Goal: Task Accomplishment & Management: Use online tool/utility

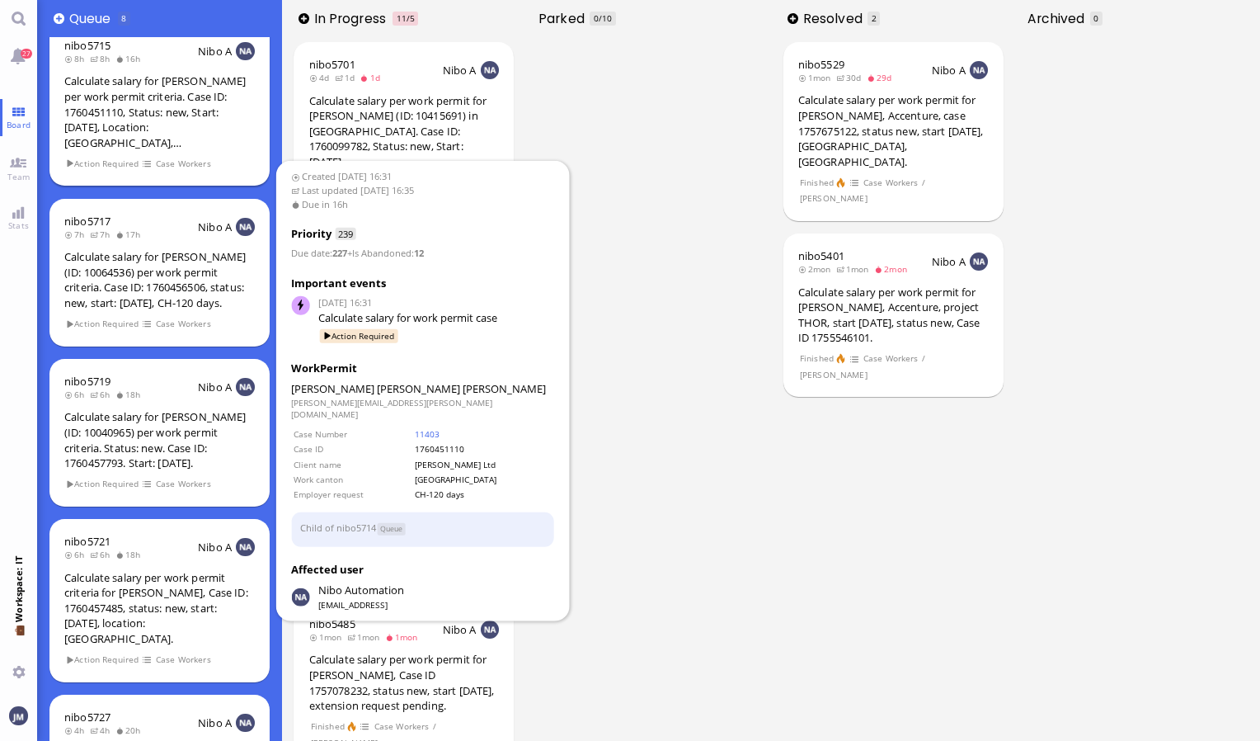
scroll to position [247, 0]
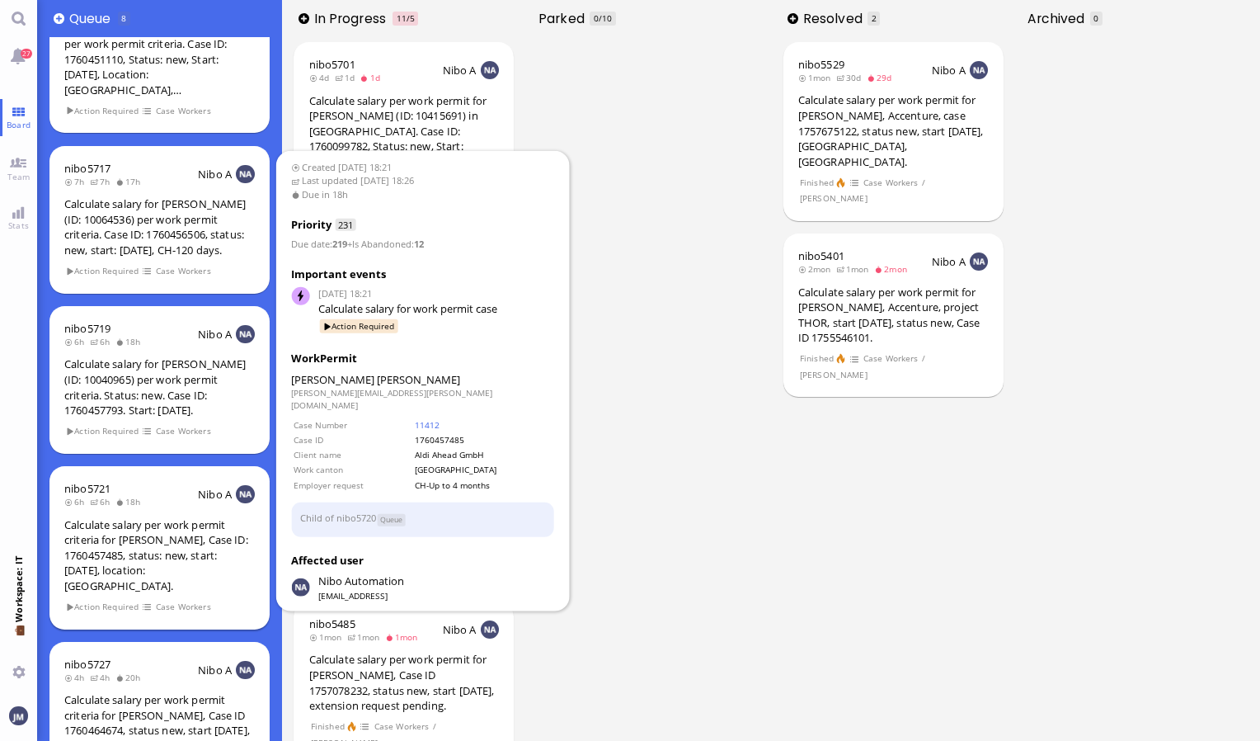
click at [233, 554] on div "Calculate salary per work permit criteria for [PERSON_NAME], Case ID: 176045748…" at bounding box center [159, 555] width 190 height 77
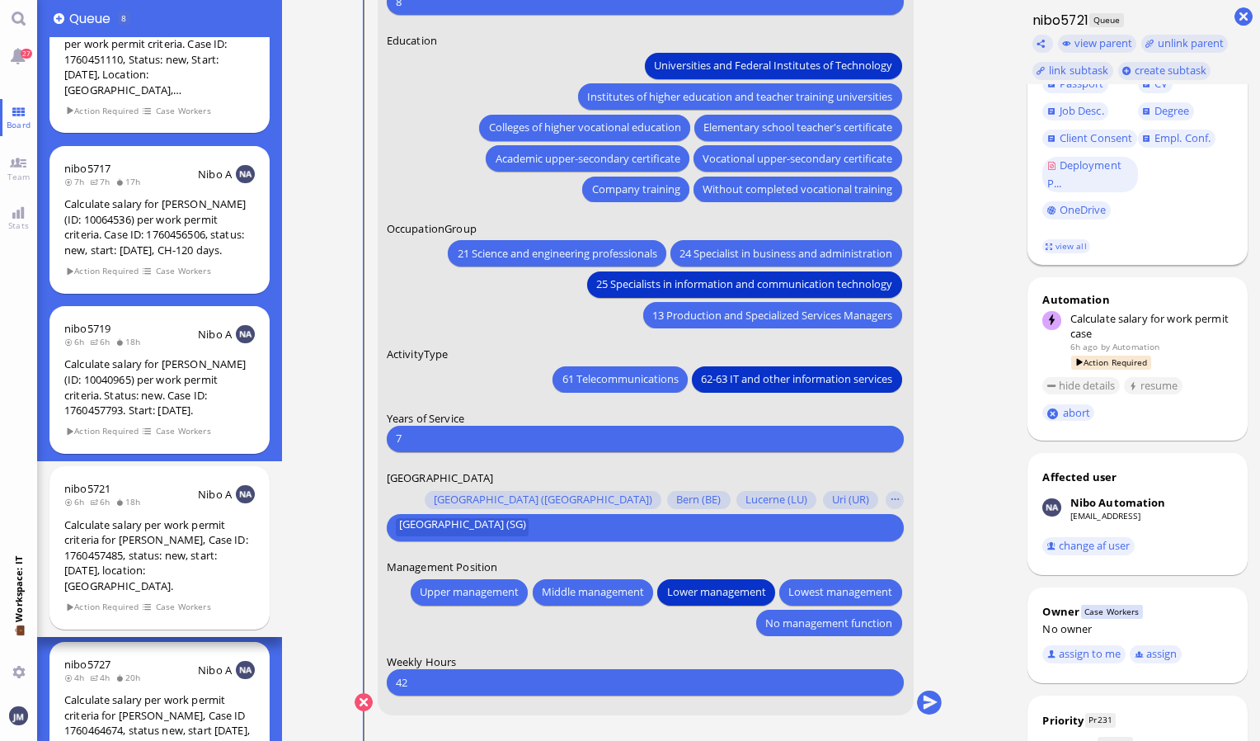
scroll to position [330, 0]
click at [1087, 650] on button "assign to me" at bounding box center [1083, 652] width 83 height 18
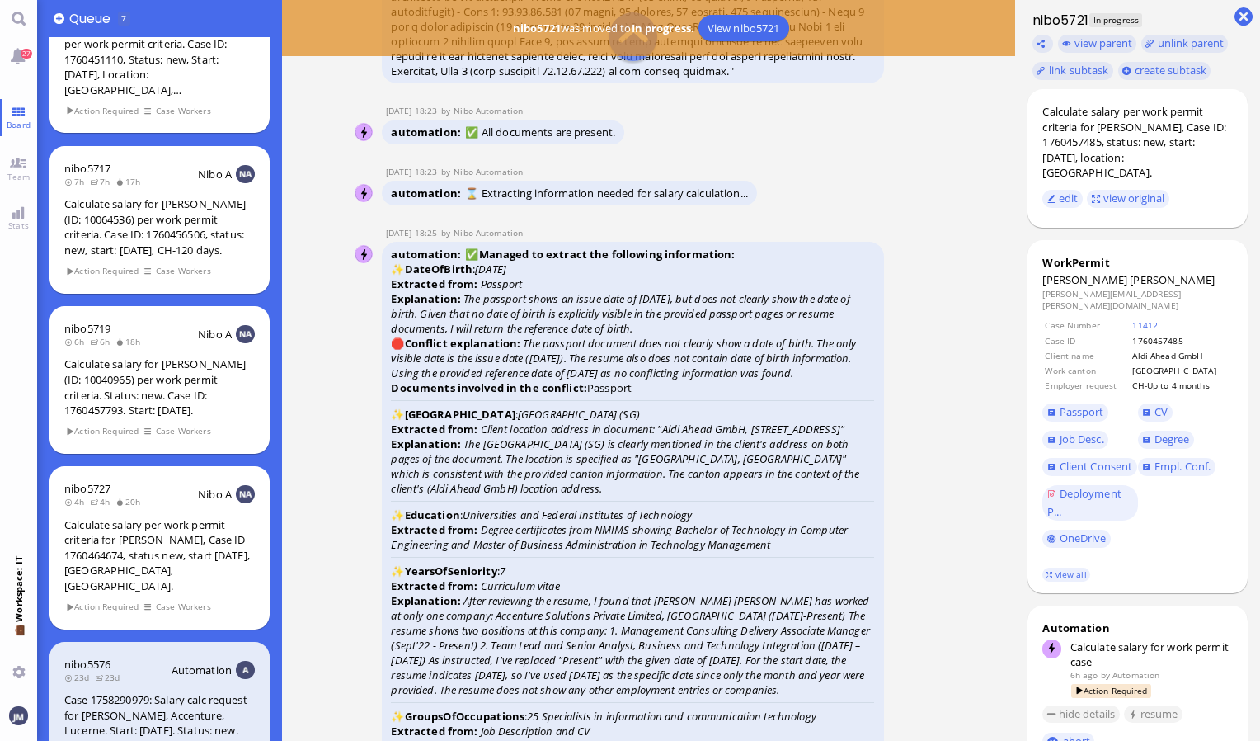
scroll to position [-3216, 0]
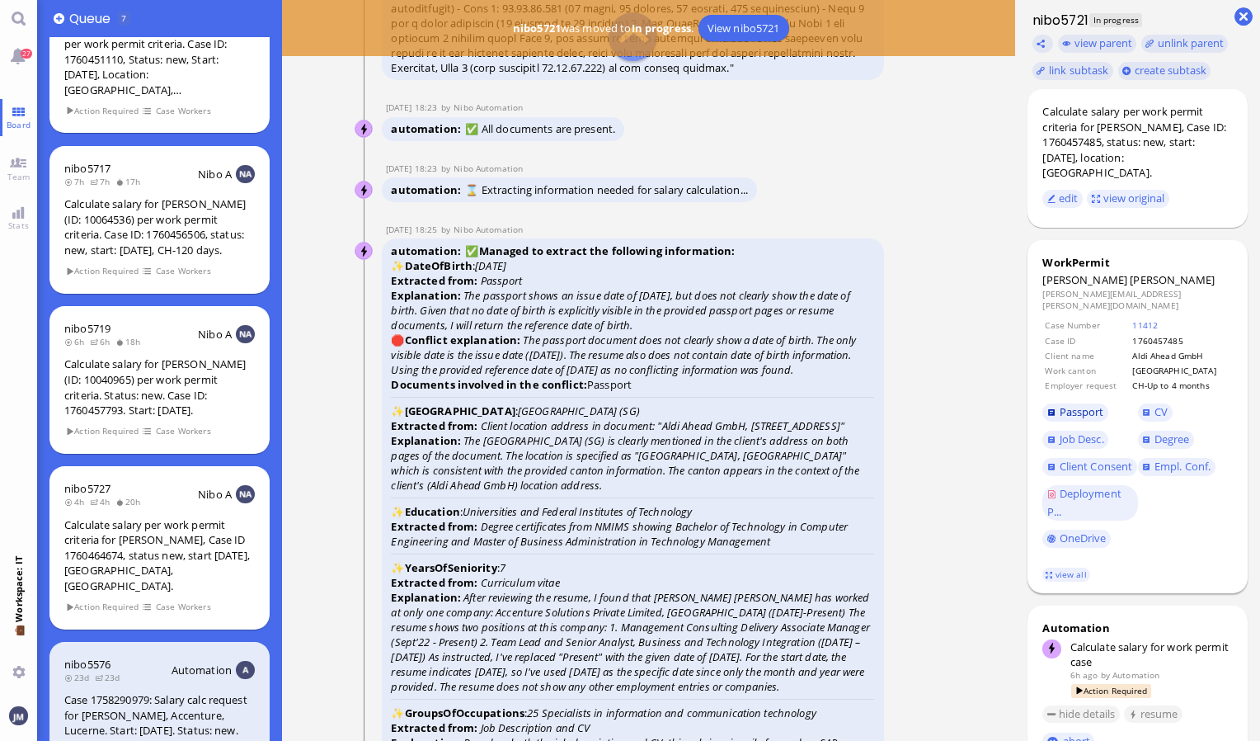
click at [1090, 404] on span "Passport" at bounding box center [1082, 411] width 45 height 15
click at [1085, 404] on span "Passport" at bounding box center [1082, 411] width 45 height 15
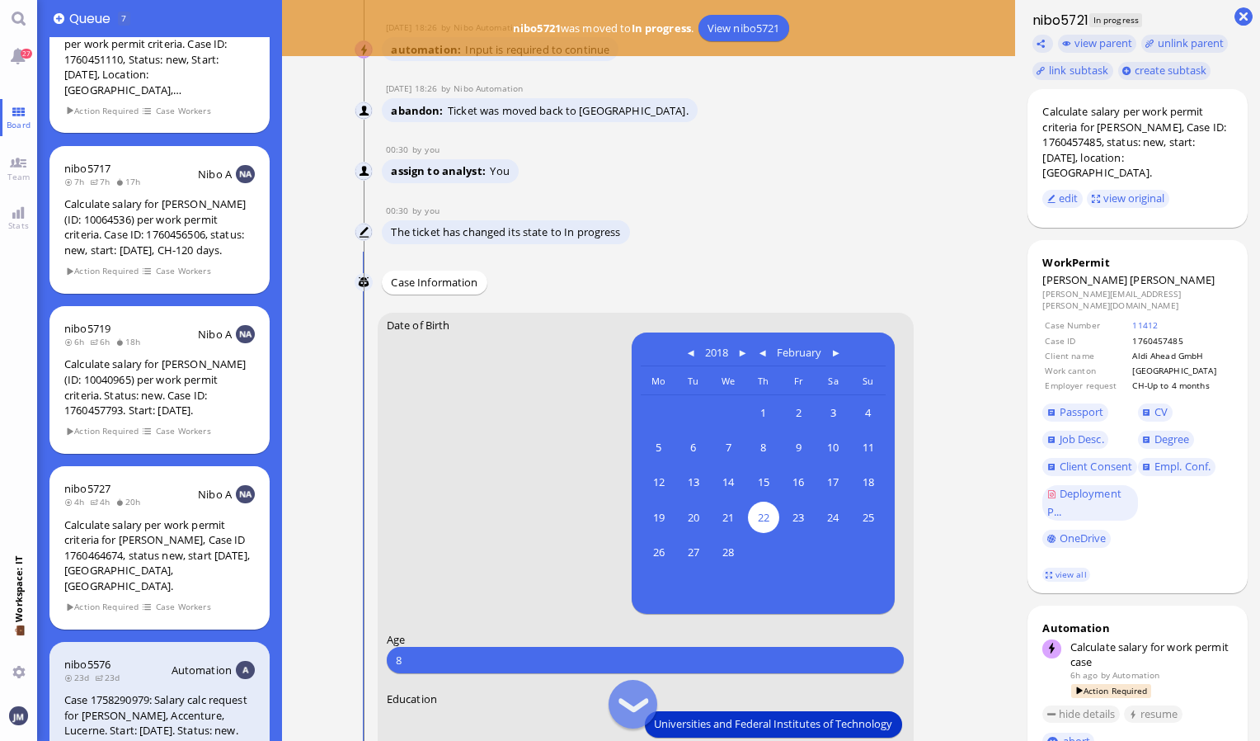
scroll to position [-659, 0]
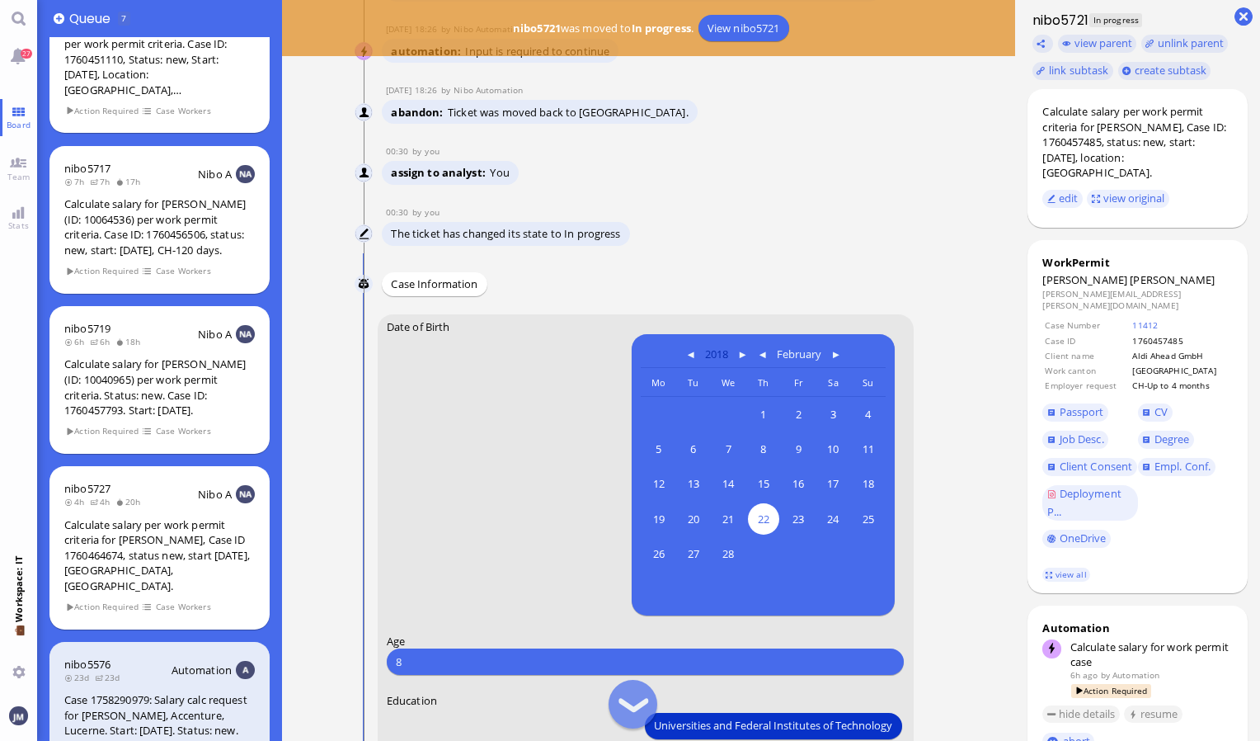
click at [718, 350] on button "2018" at bounding box center [717, 352] width 32 height 20
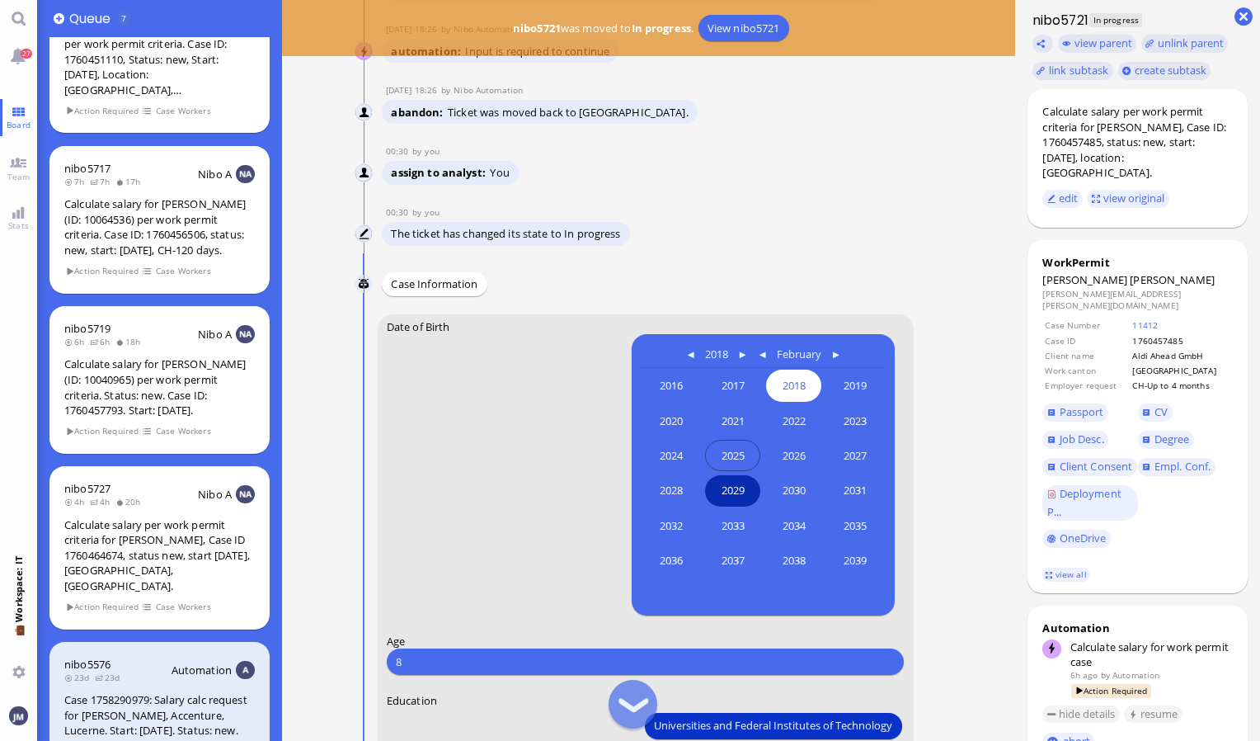
scroll to position [-741, 0]
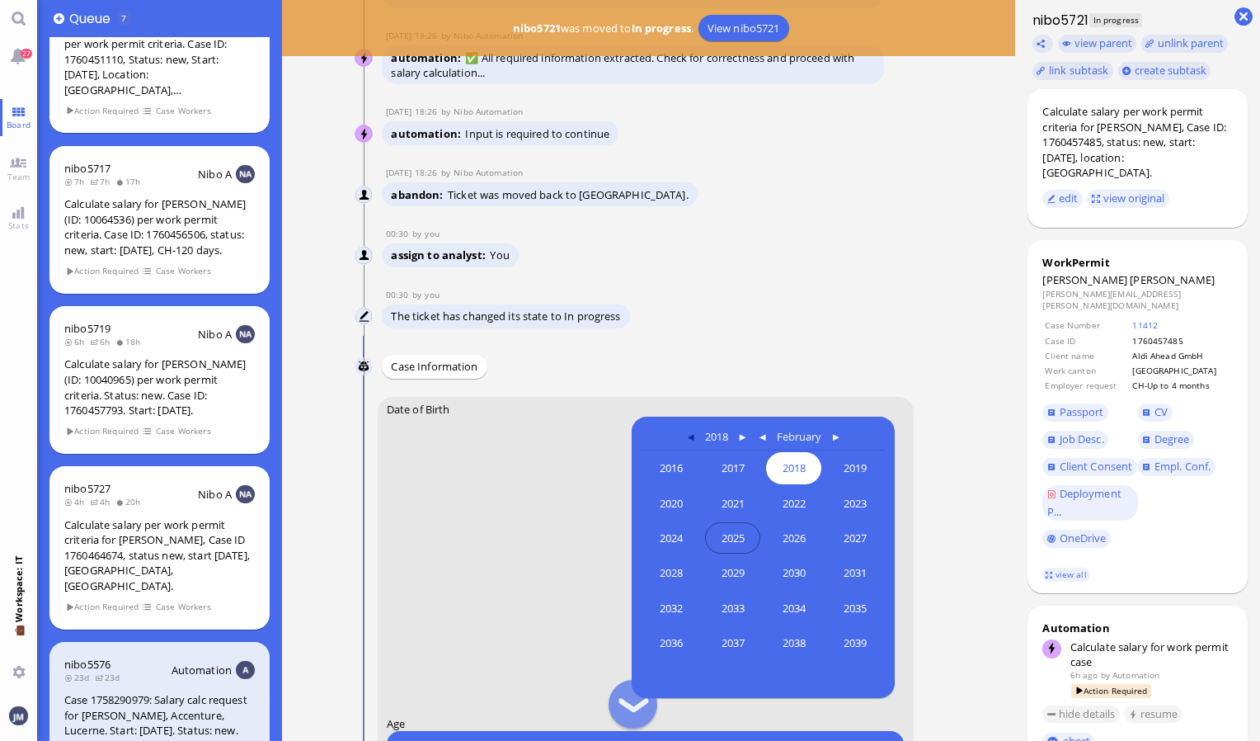
click at [693, 430] on button at bounding box center [691, 435] width 20 height 20
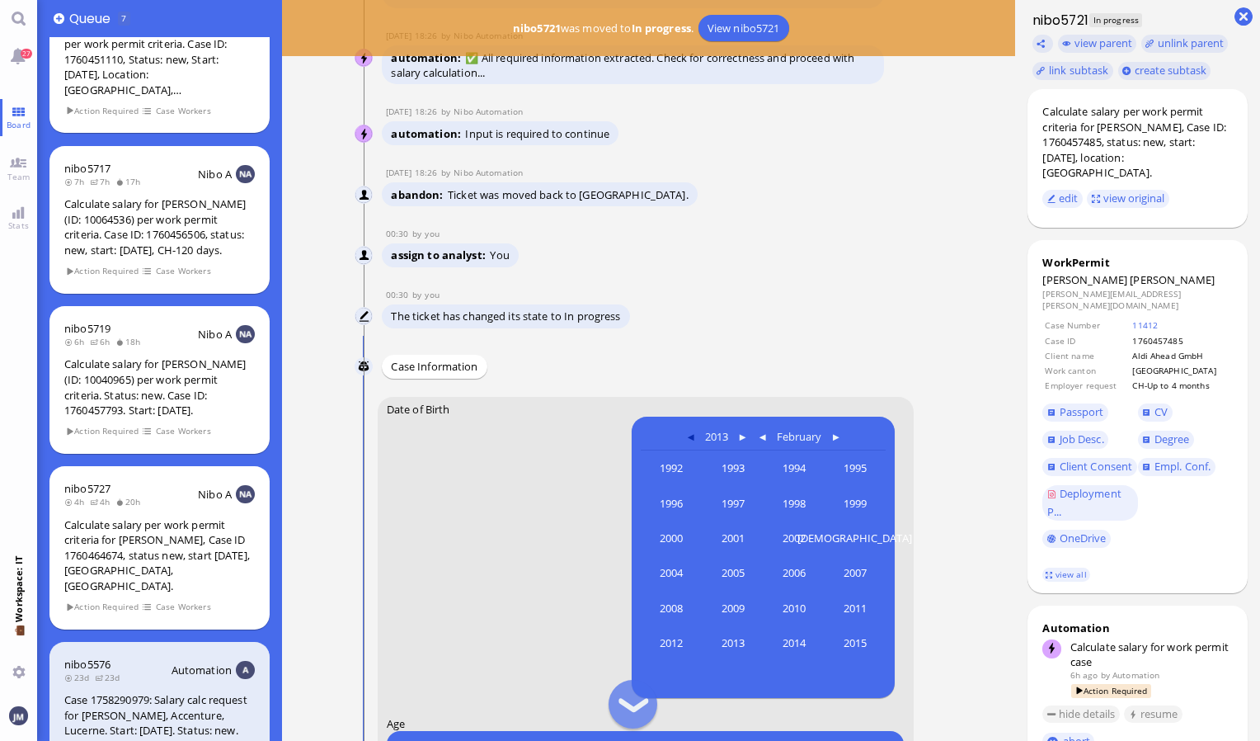
click at [693, 430] on button at bounding box center [691, 435] width 20 height 20
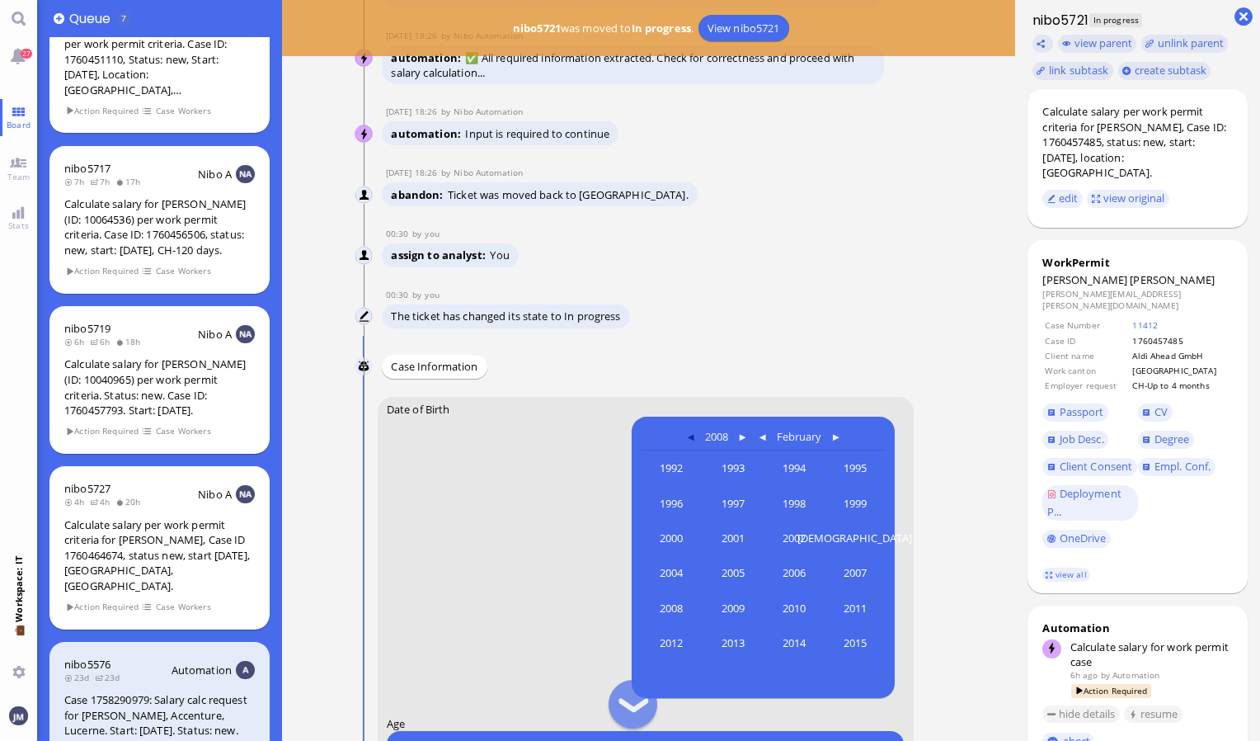
click at [693, 430] on button at bounding box center [691, 435] width 20 height 20
click at [858, 480] on span "1995" at bounding box center [855, 467] width 55 height 31
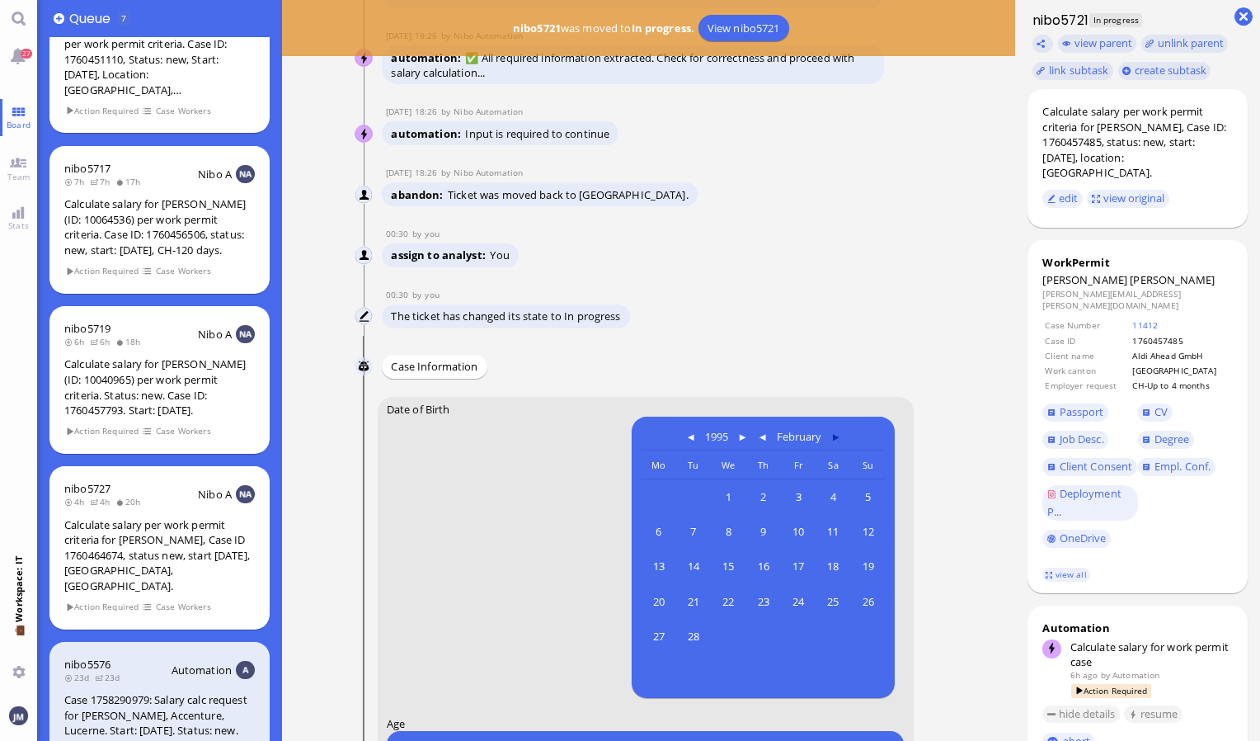
click at [830, 440] on button at bounding box center [836, 435] width 20 height 20
click at [830, 440] on button at bounding box center [830, 435] width 20 height 20
click at [830, 440] on button at bounding box center [825, 435] width 20 height 20
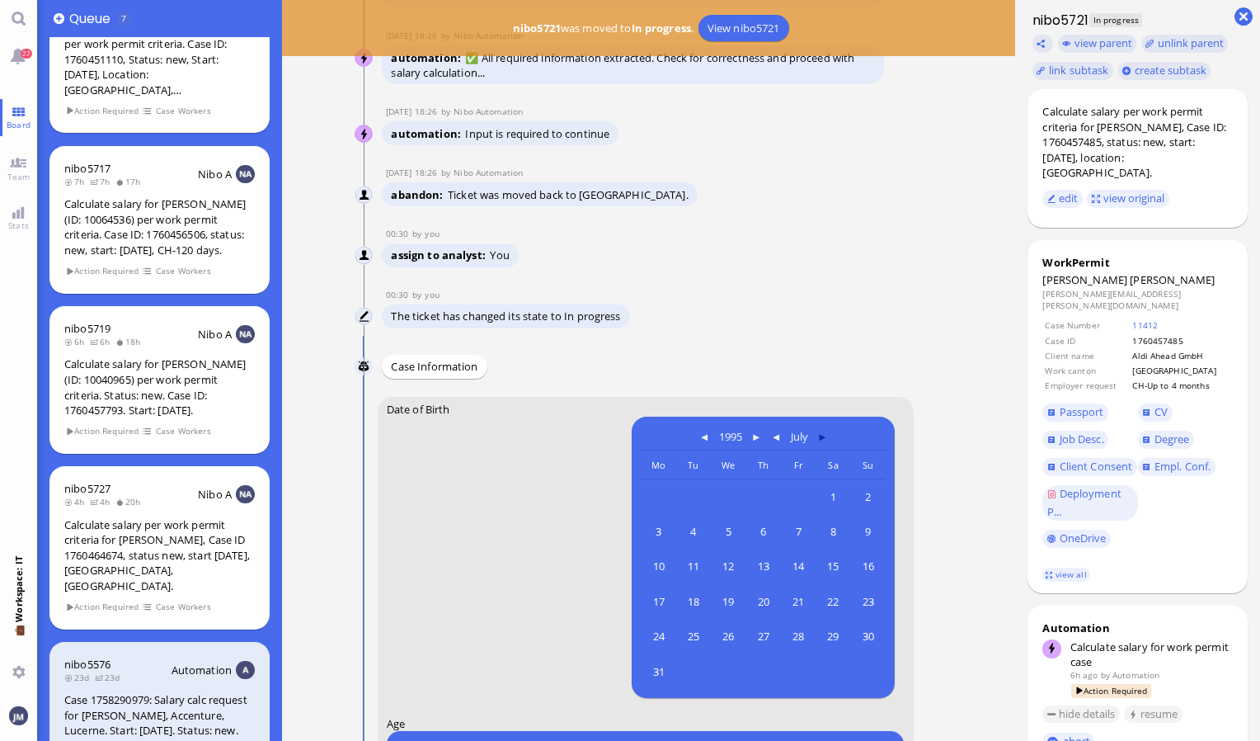
click at [830, 440] on button at bounding box center [822, 435] width 20 height 20
click at [830, 440] on button at bounding box center [831, 435] width 20 height 20
click at [830, 440] on header "[DATE]" at bounding box center [763, 435] width 245 height 29
click at [835, 431] on button at bounding box center [841, 435] width 20 height 20
click at [835, 431] on button at bounding box center [834, 435] width 20 height 20
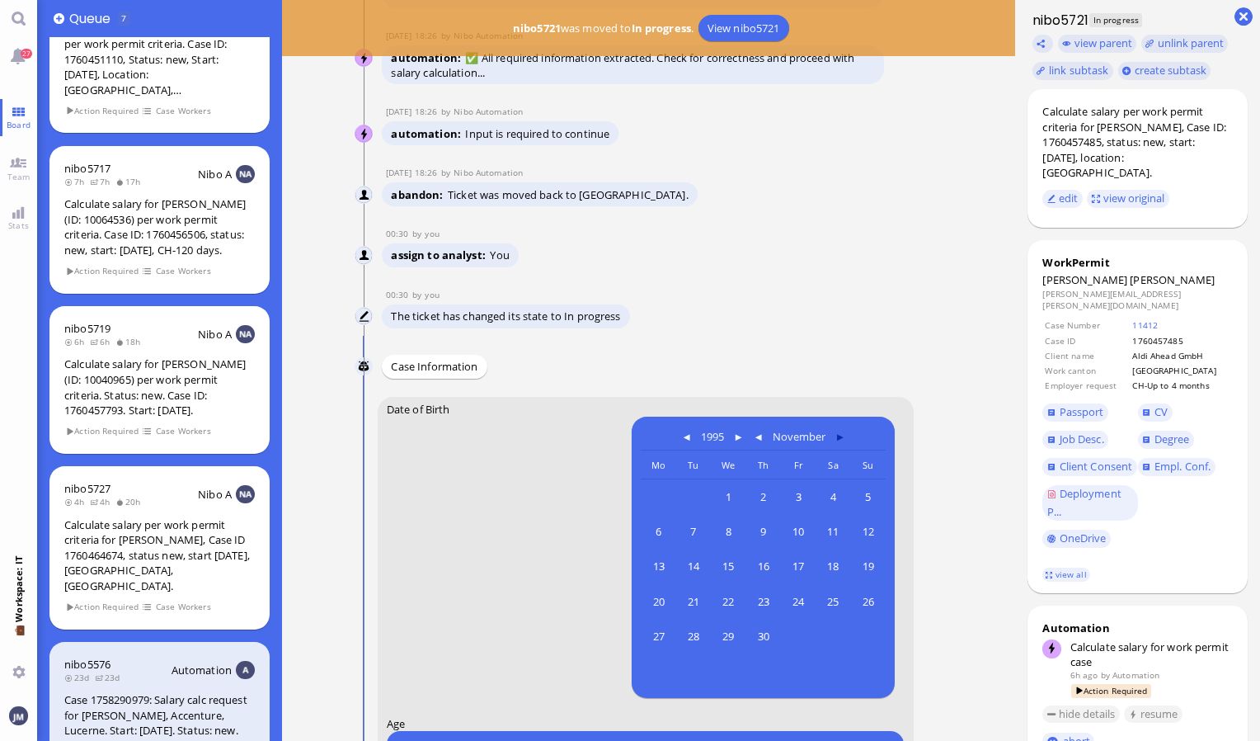
click at [835, 431] on button at bounding box center [840, 435] width 20 height 20
click at [788, 523] on span "8" at bounding box center [798, 530] width 31 height 31
click at [1084, 569] on link "view all" at bounding box center [1066, 574] width 48 height 14
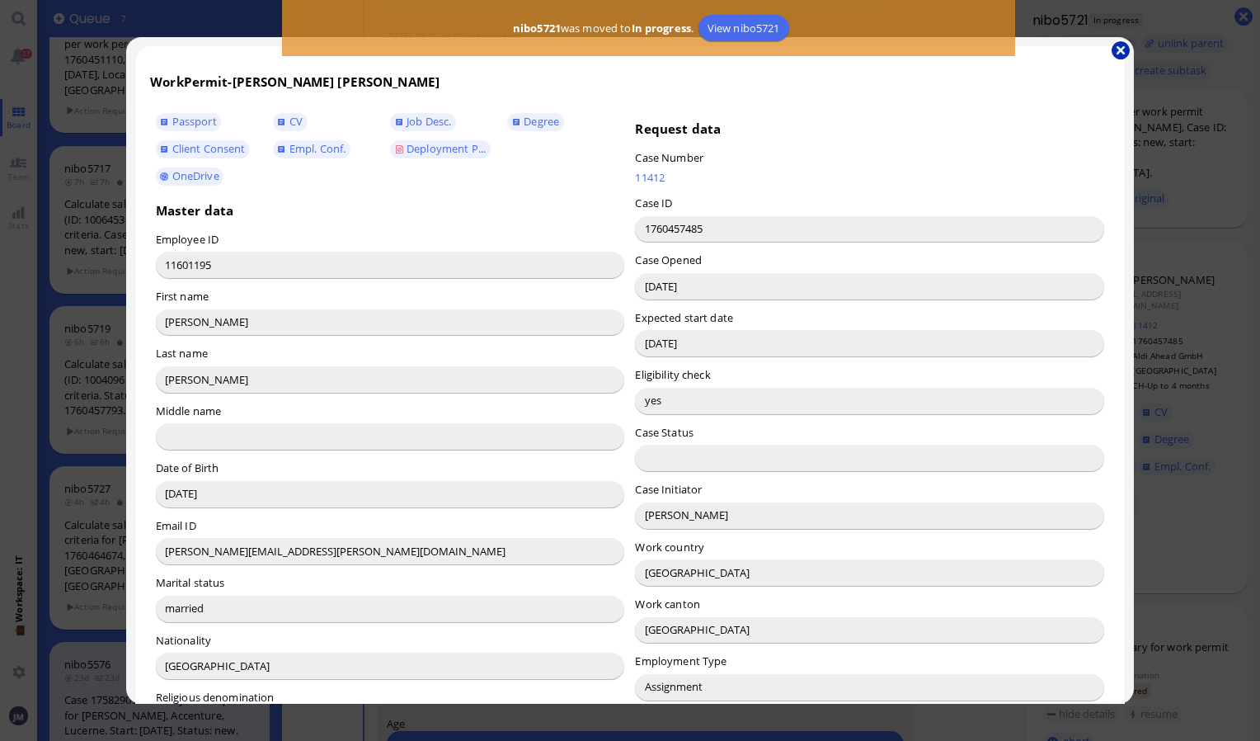
click at [1115, 54] on button "button" at bounding box center [1121, 50] width 18 height 18
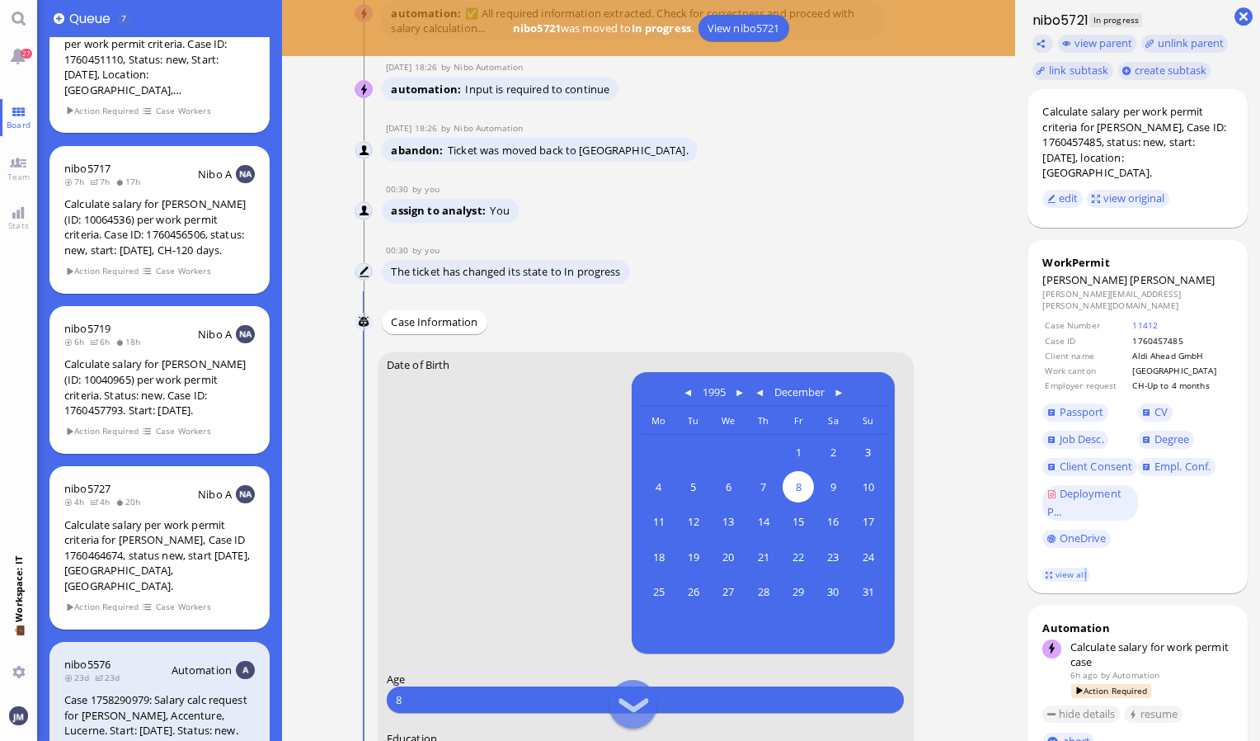
scroll to position [-659, 0]
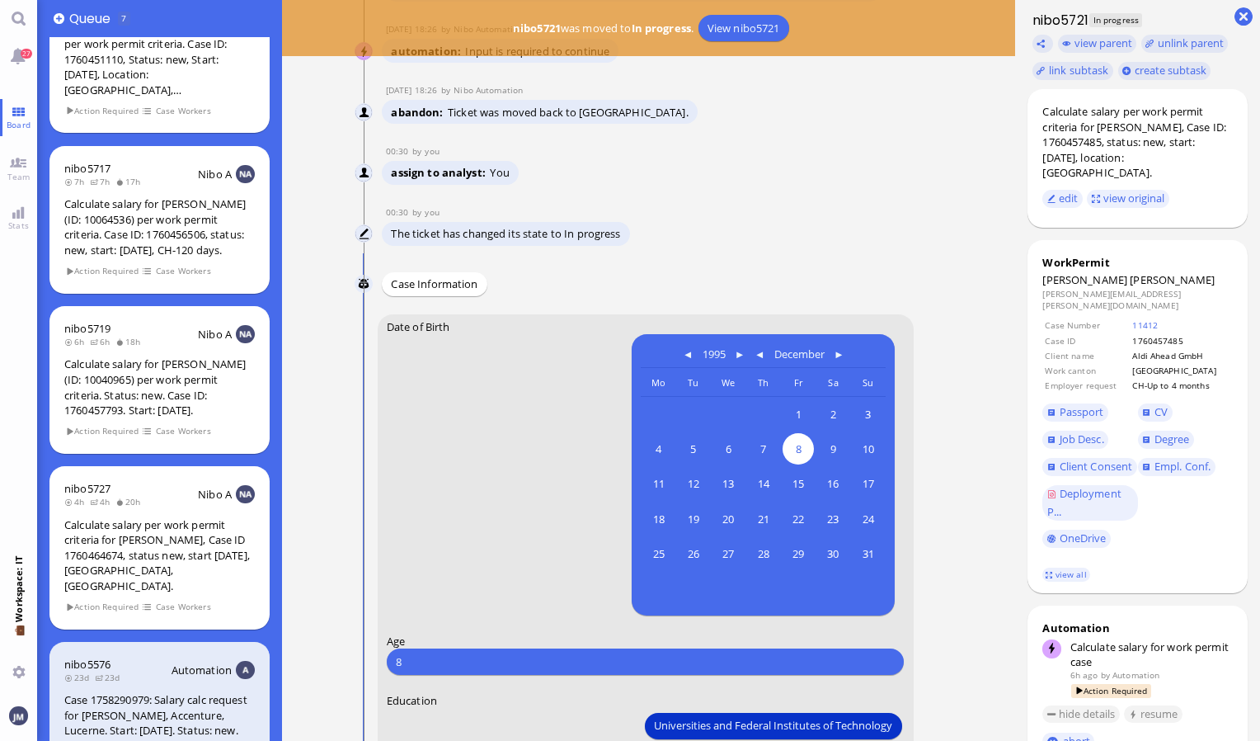
click at [446, 661] on input "8" at bounding box center [645, 660] width 499 height 17
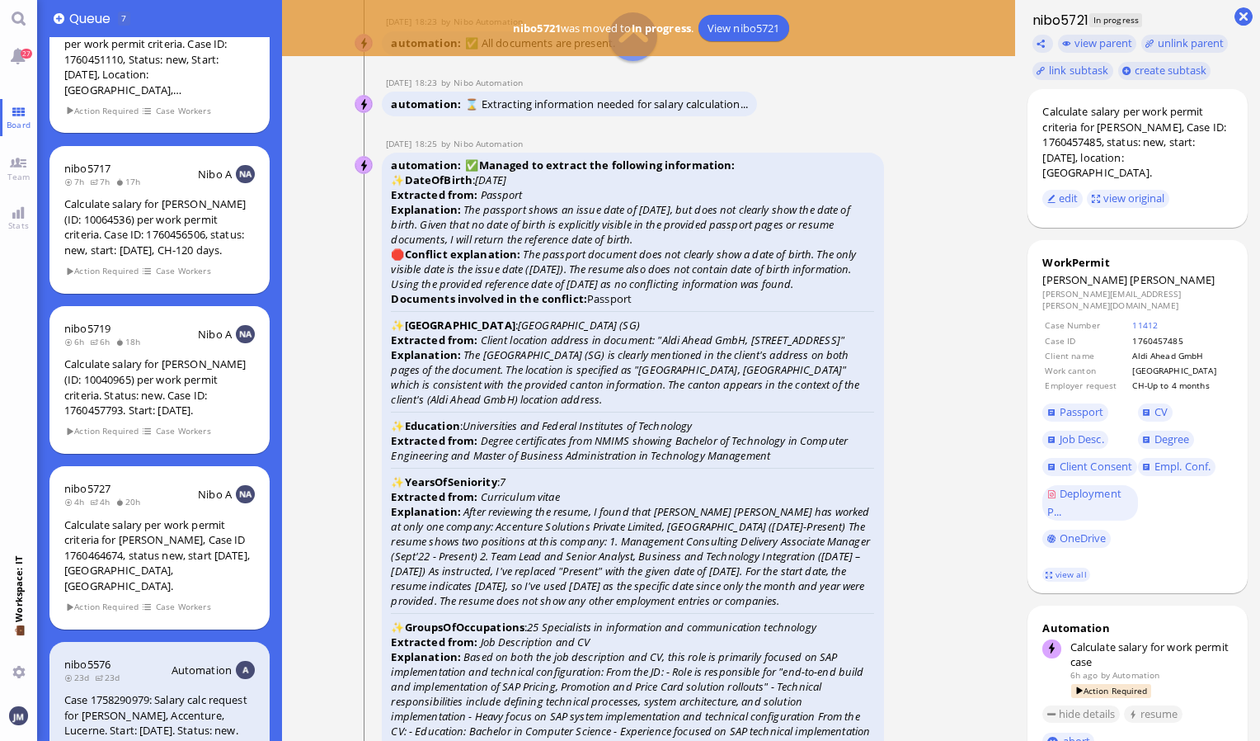
scroll to position [-3133, 0]
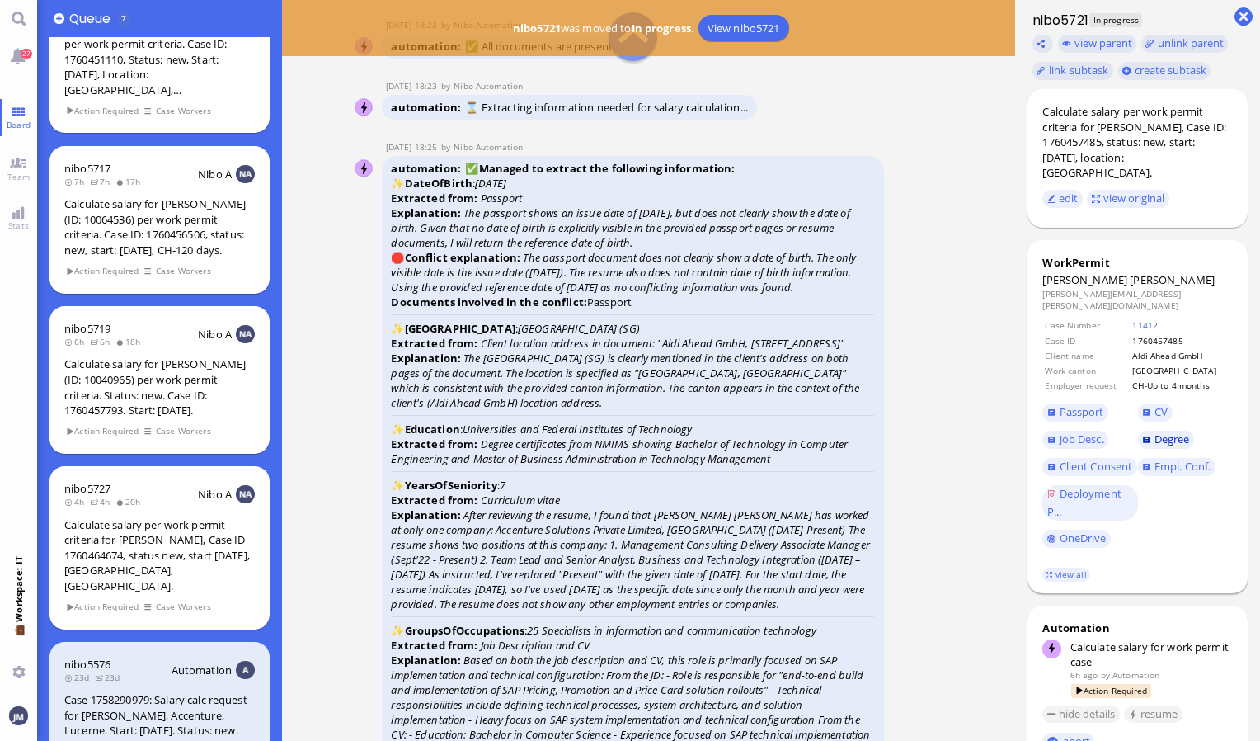
type input "29"
click at [1149, 430] on link "Degree" at bounding box center [1166, 439] width 56 height 18
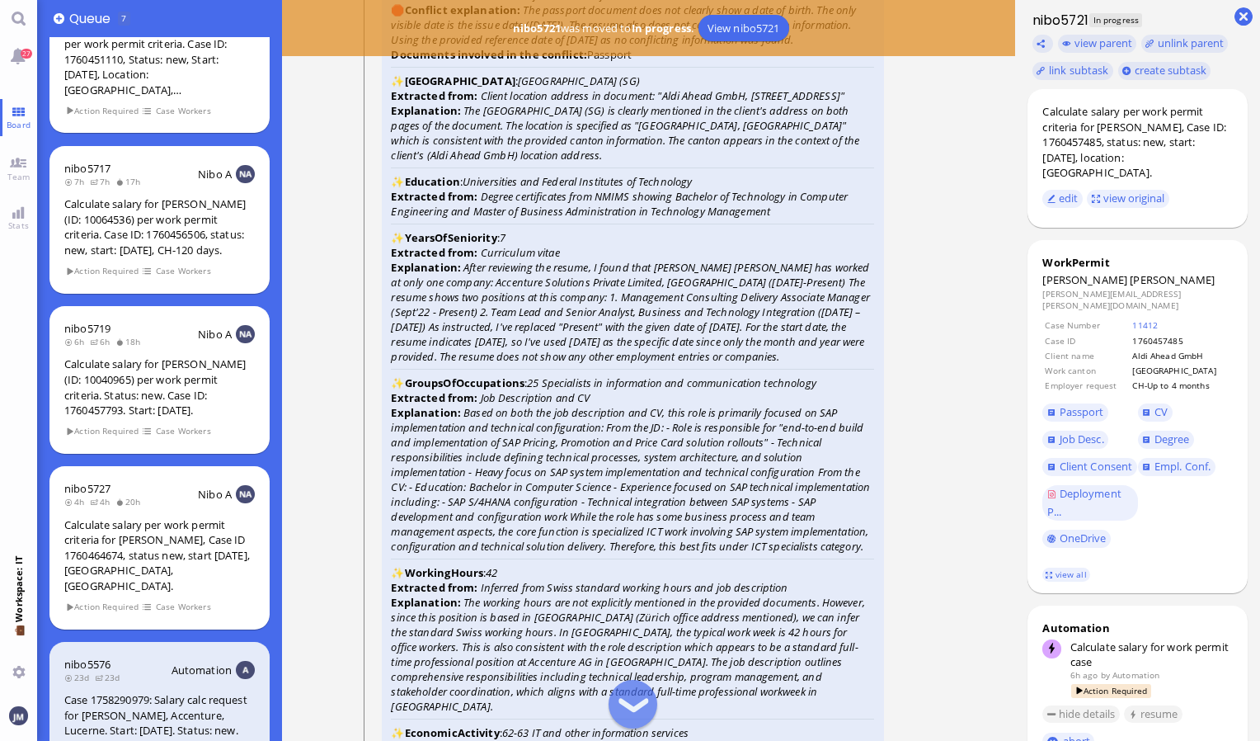
scroll to position [-2803, 0]
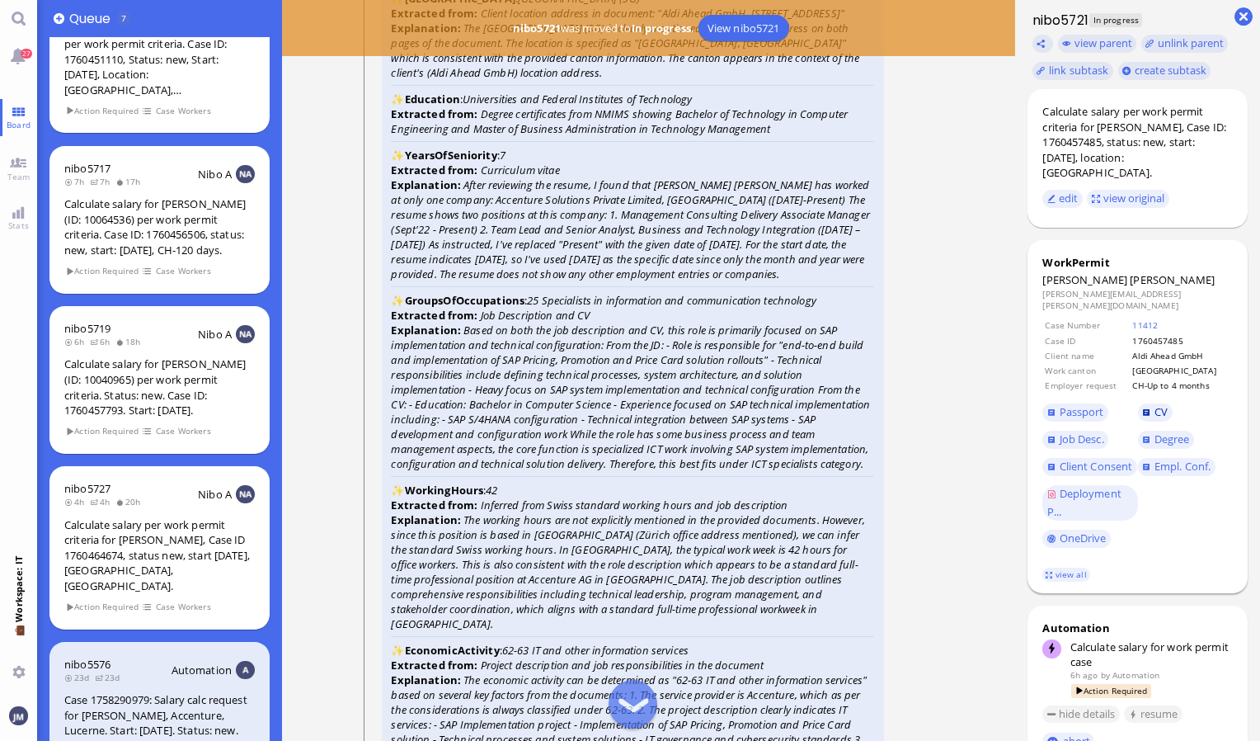
click at [1146, 403] on link "CV" at bounding box center [1155, 412] width 35 height 18
click at [1164, 459] on span "Empl. Conf." at bounding box center [1183, 466] width 56 height 15
click at [1178, 459] on span "Empl. Conf." at bounding box center [1183, 466] width 56 height 15
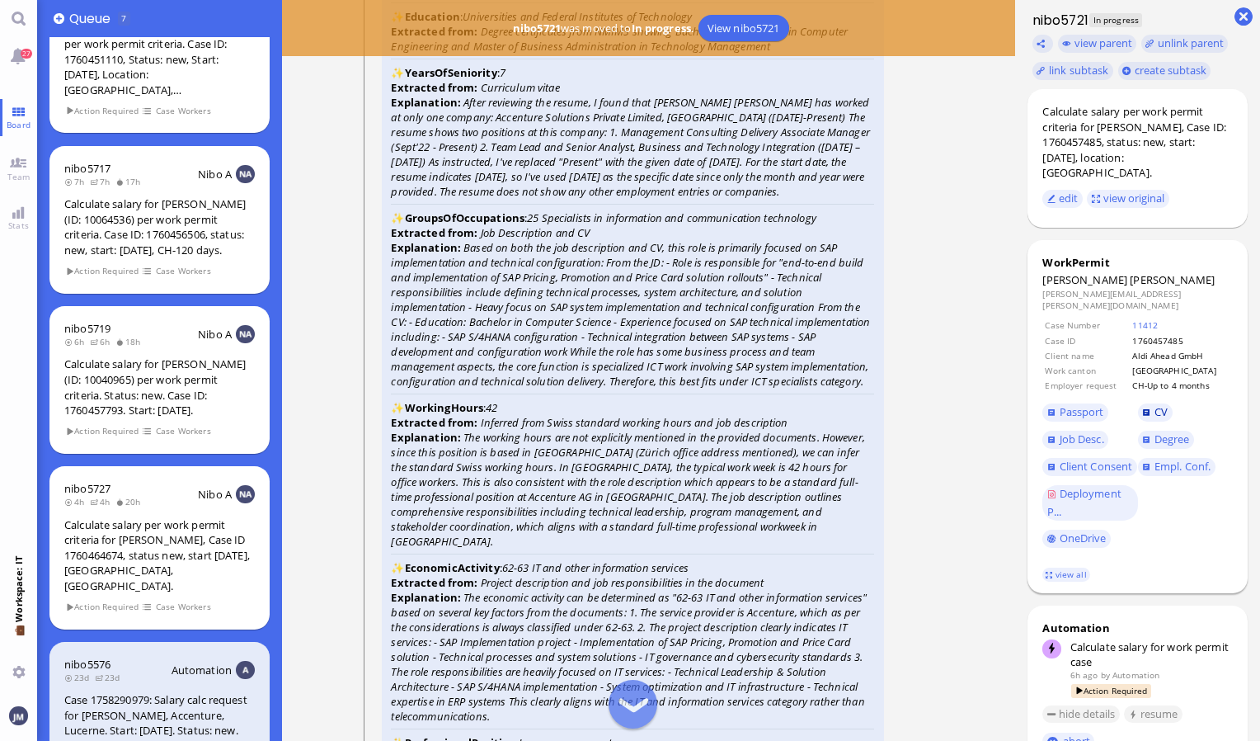
click at [1156, 404] on span "CV" at bounding box center [1161, 411] width 13 height 15
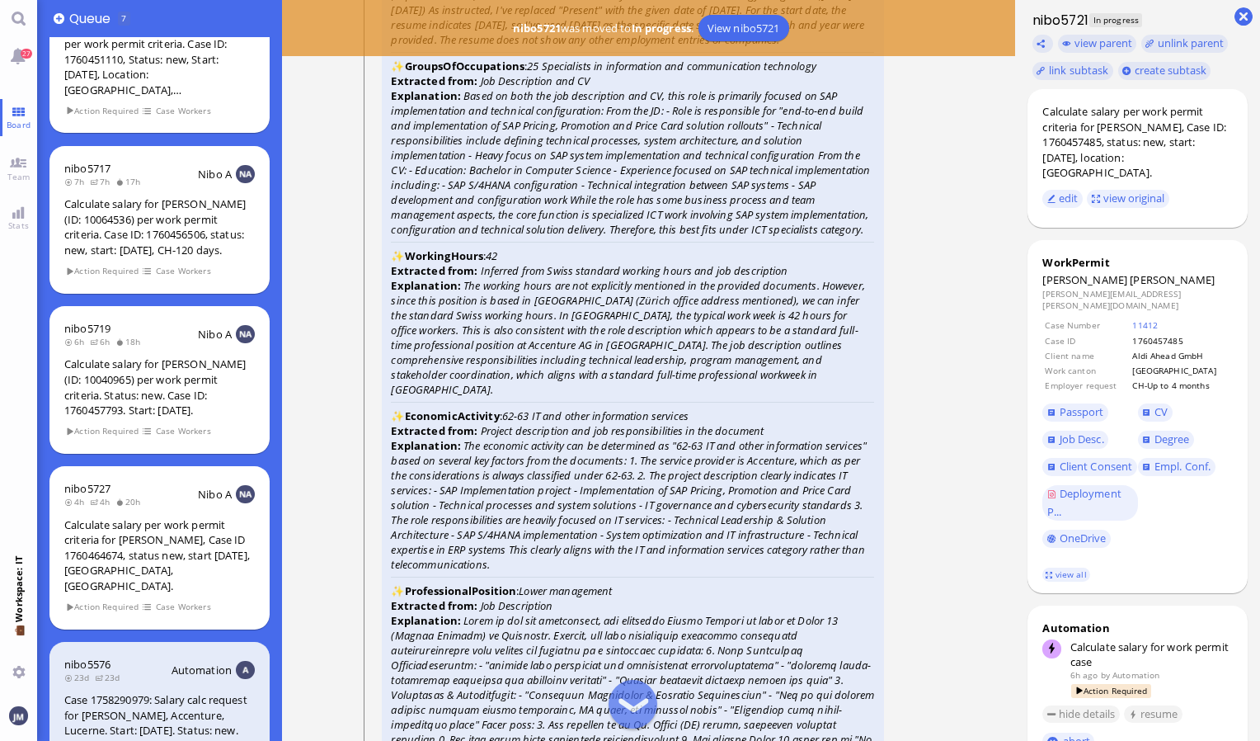
scroll to position [-2556, 0]
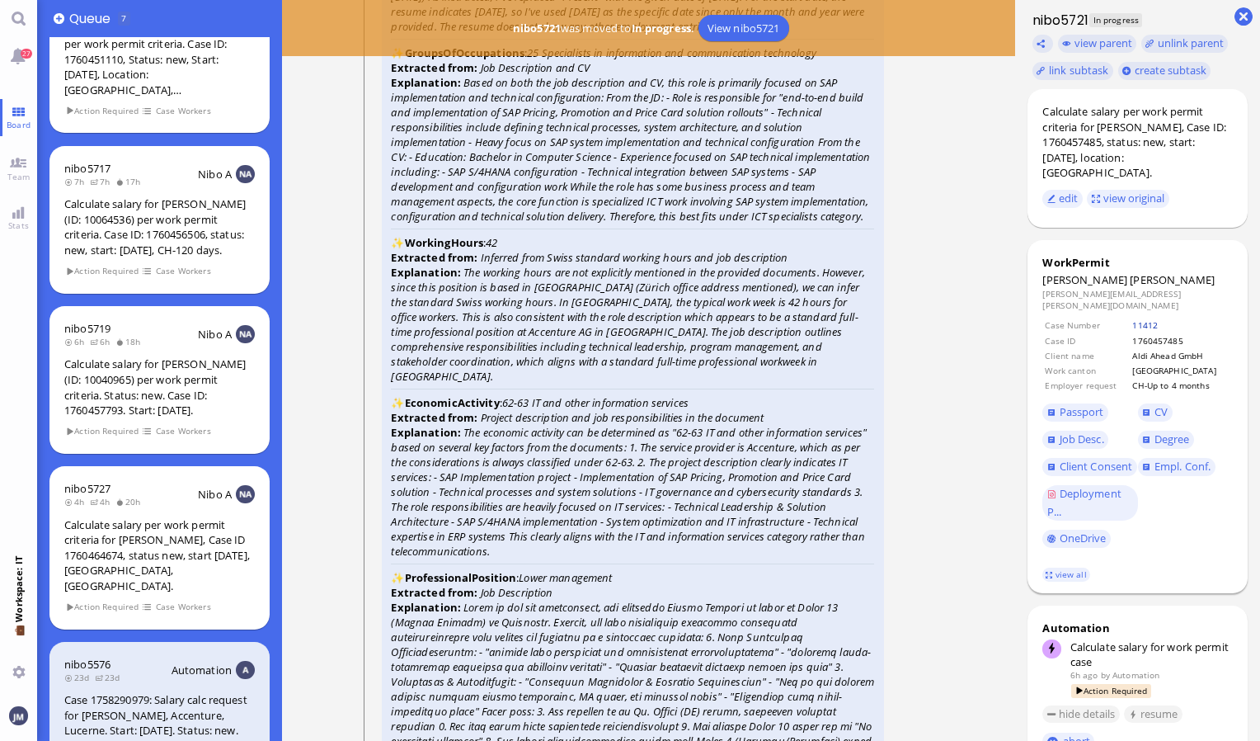
click at [1145, 319] on link "11412" at bounding box center [1145, 325] width 26 height 12
click at [1164, 404] on span "CV" at bounding box center [1161, 411] width 13 height 15
click at [1160, 398] on span "CV" at bounding box center [1185, 411] width 95 height 27
click at [1159, 431] on span "Degree" at bounding box center [1172, 438] width 35 height 15
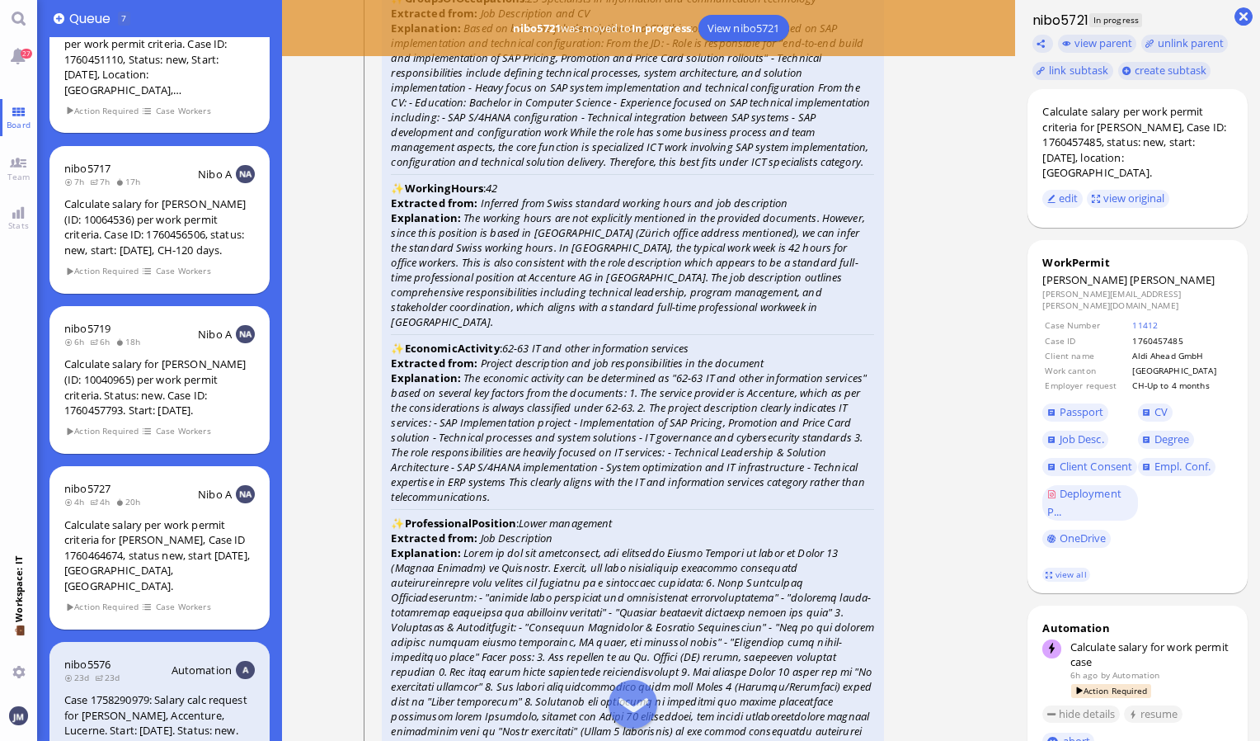
scroll to position [-2473, 0]
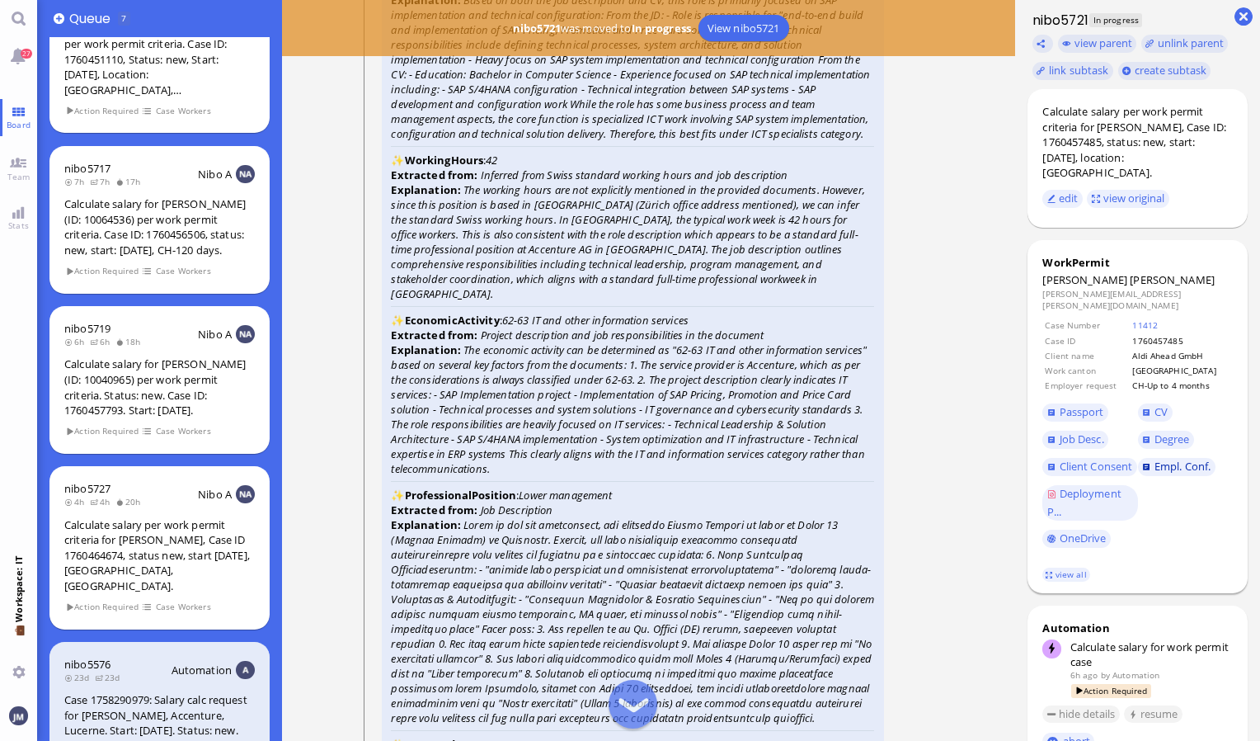
click at [1187, 459] on span "Empl. Conf." at bounding box center [1183, 466] width 56 height 15
click at [1137, 272] on span "[PERSON_NAME]" at bounding box center [1172, 279] width 85 height 15
copy span "[PERSON_NAME]"
click at [785, 721] on icon at bounding box center [632, 621] width 483 height 208
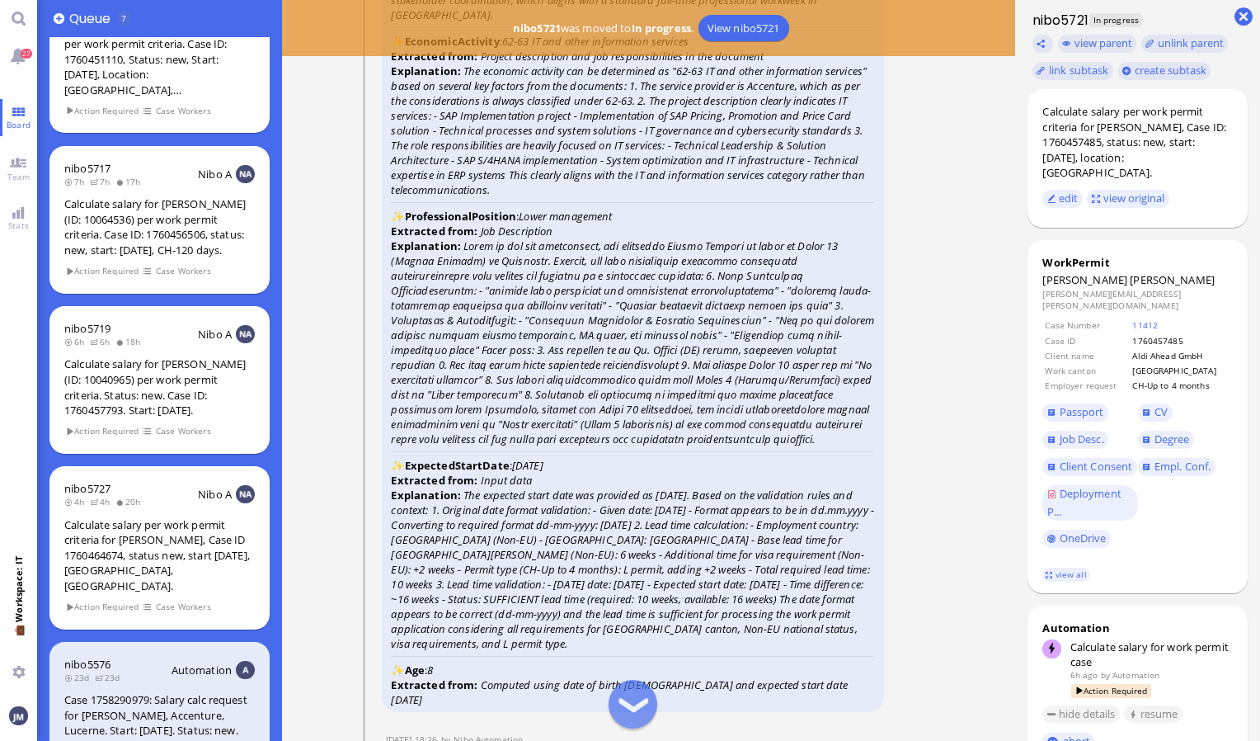
scroll to position [-2143, 0]
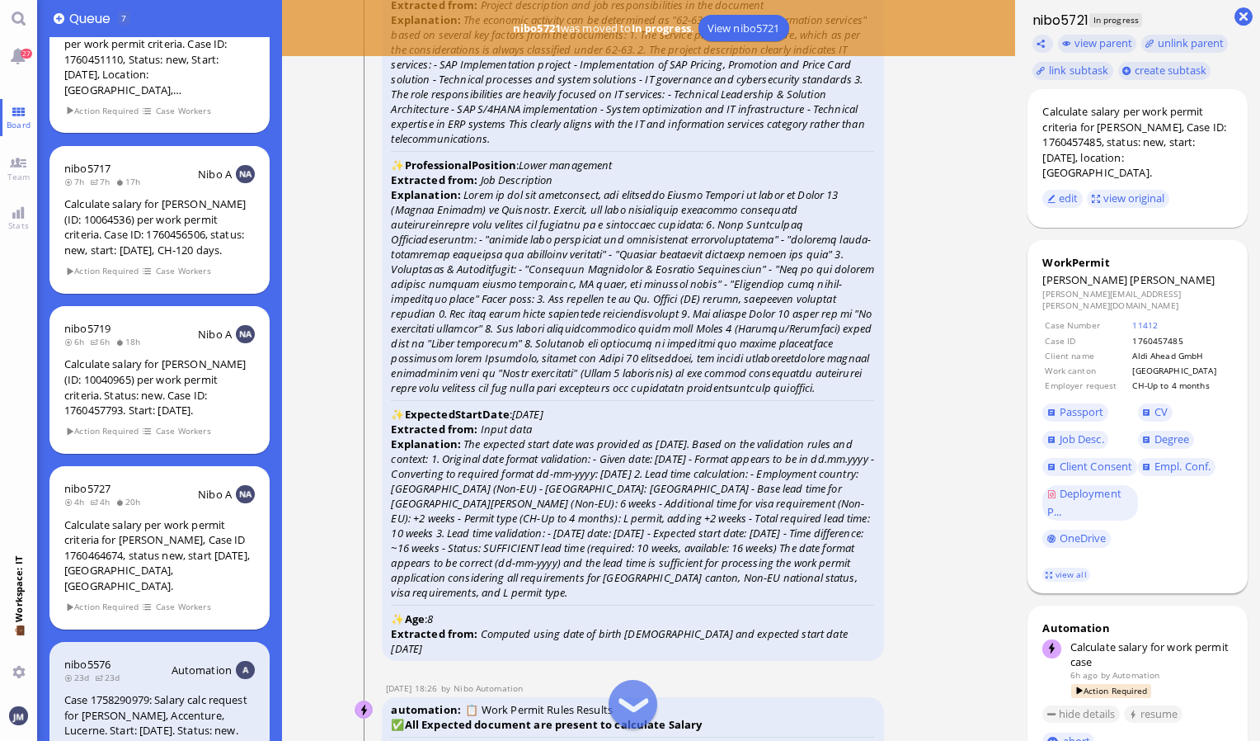
click at [1059, 574] on link "view all" at bounding box center [1066, 574] width 48 height 14
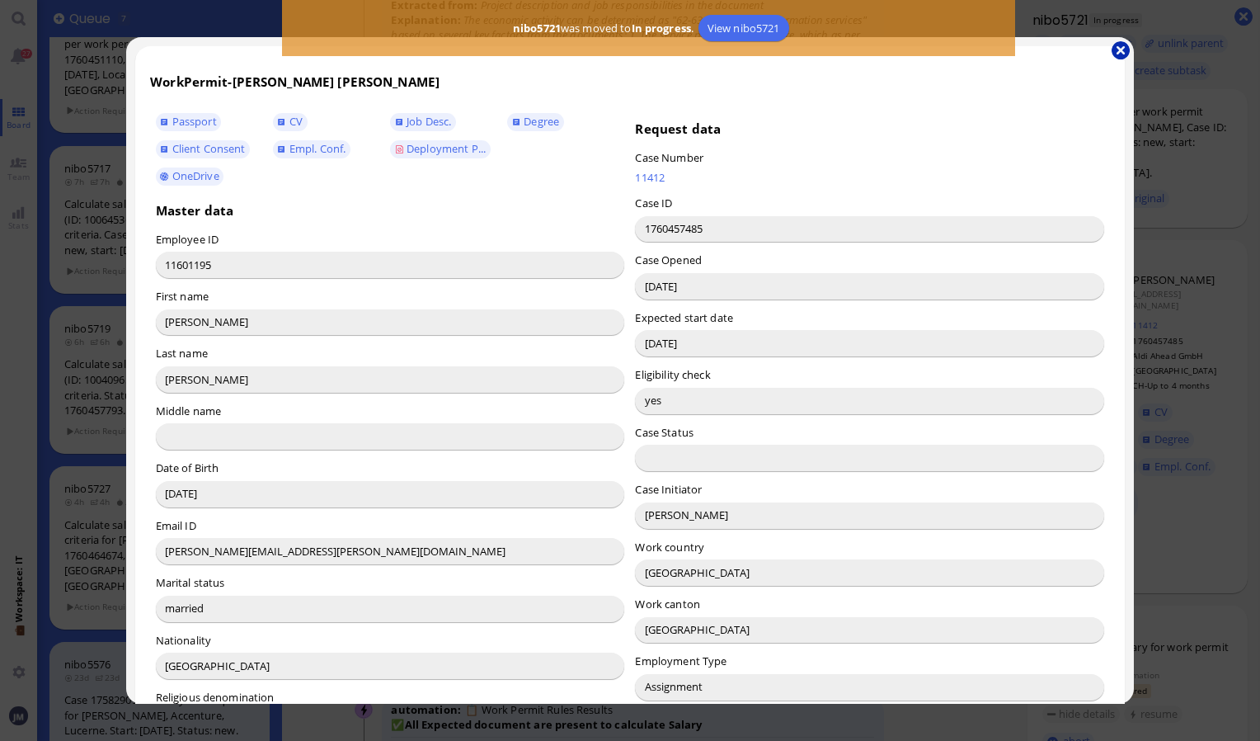
click at [1115, 54] on button "button" at bounding box center [1121, 50] width 18 height 18
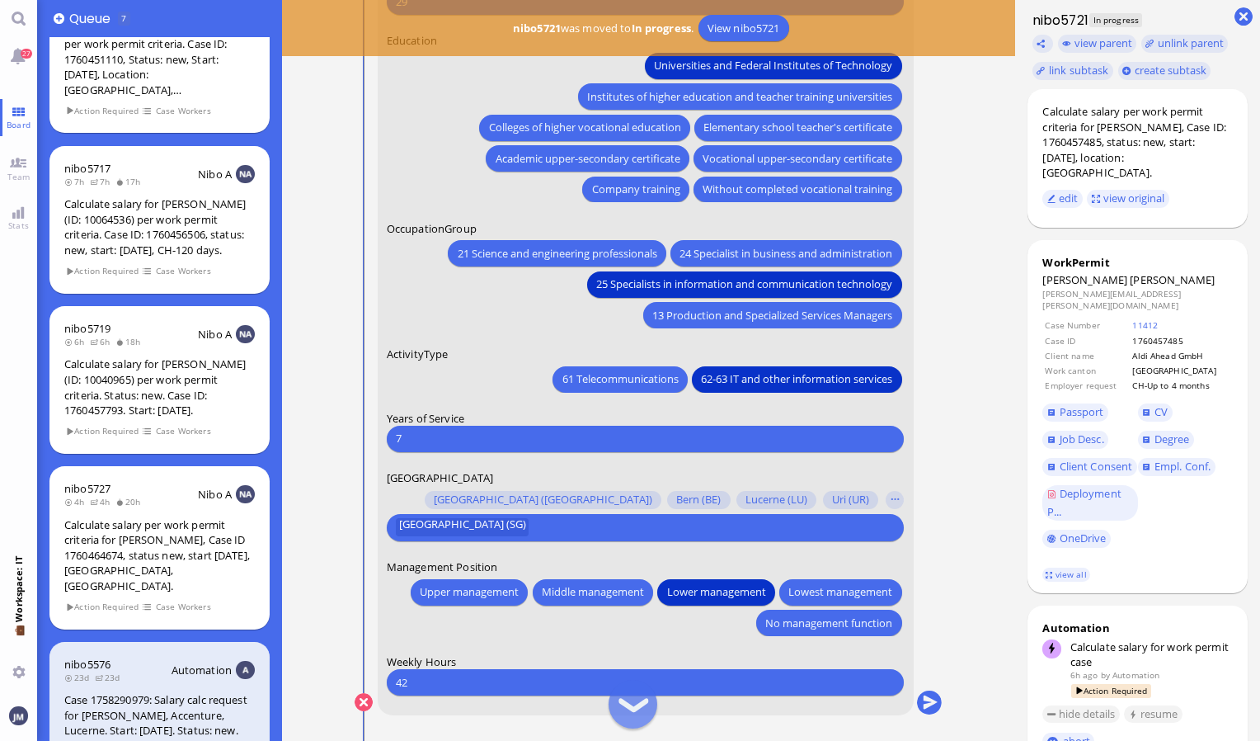
scroll to position [0, 0]
click at [1087, 459] on span "Client Consent" at bounding box center [1096, 466] width 73 height 15
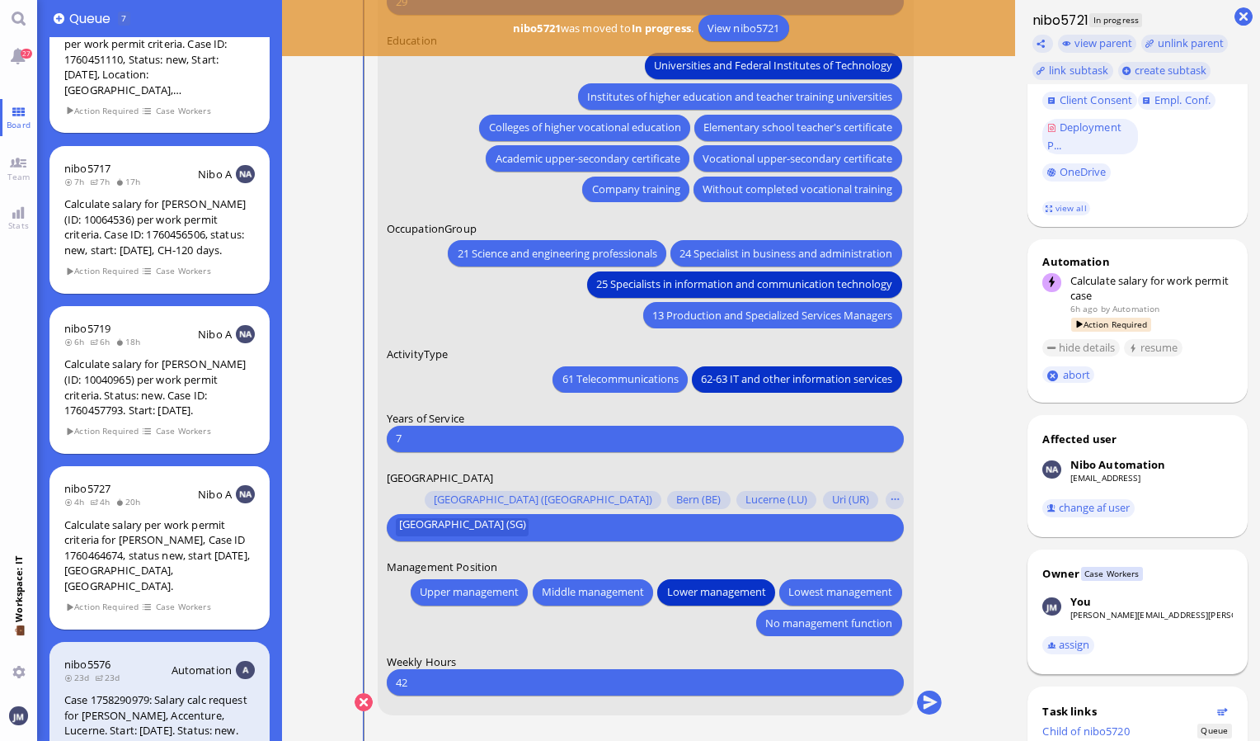
scroll to position [417, 0]
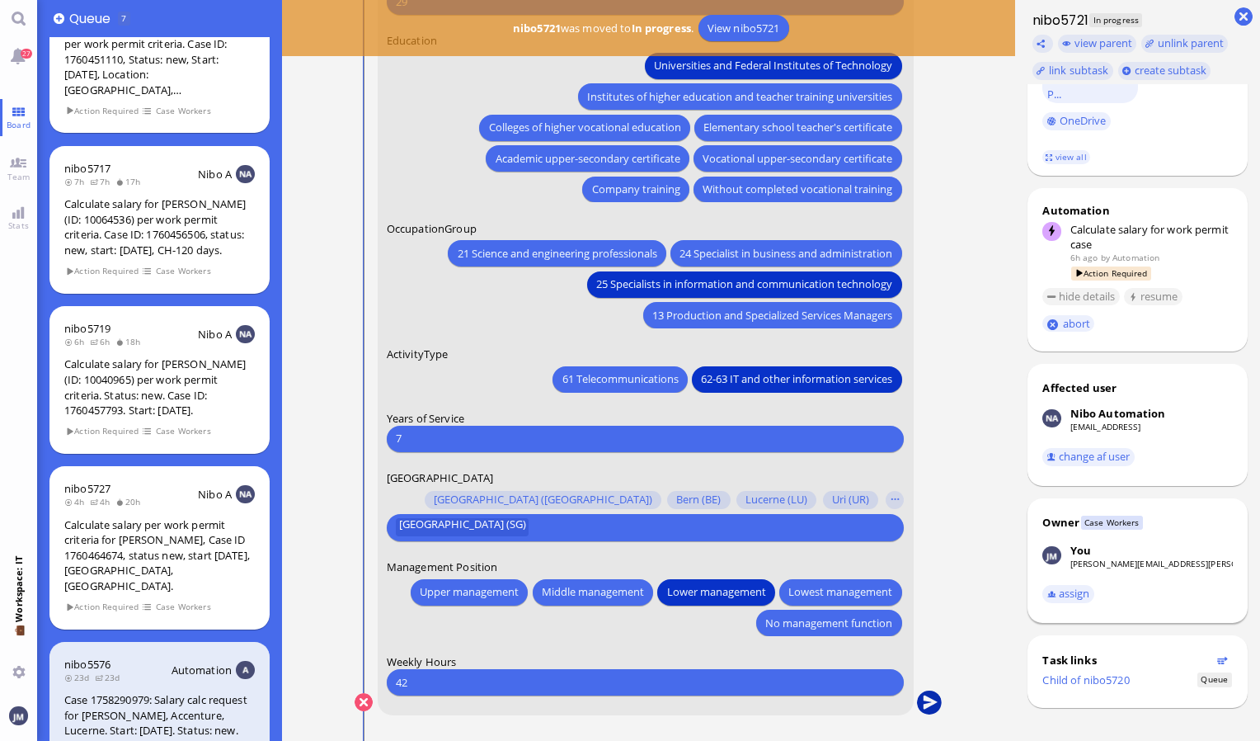
click at [935, 703] on button "submit" at bounding box center [929, 702] width 25 height 25
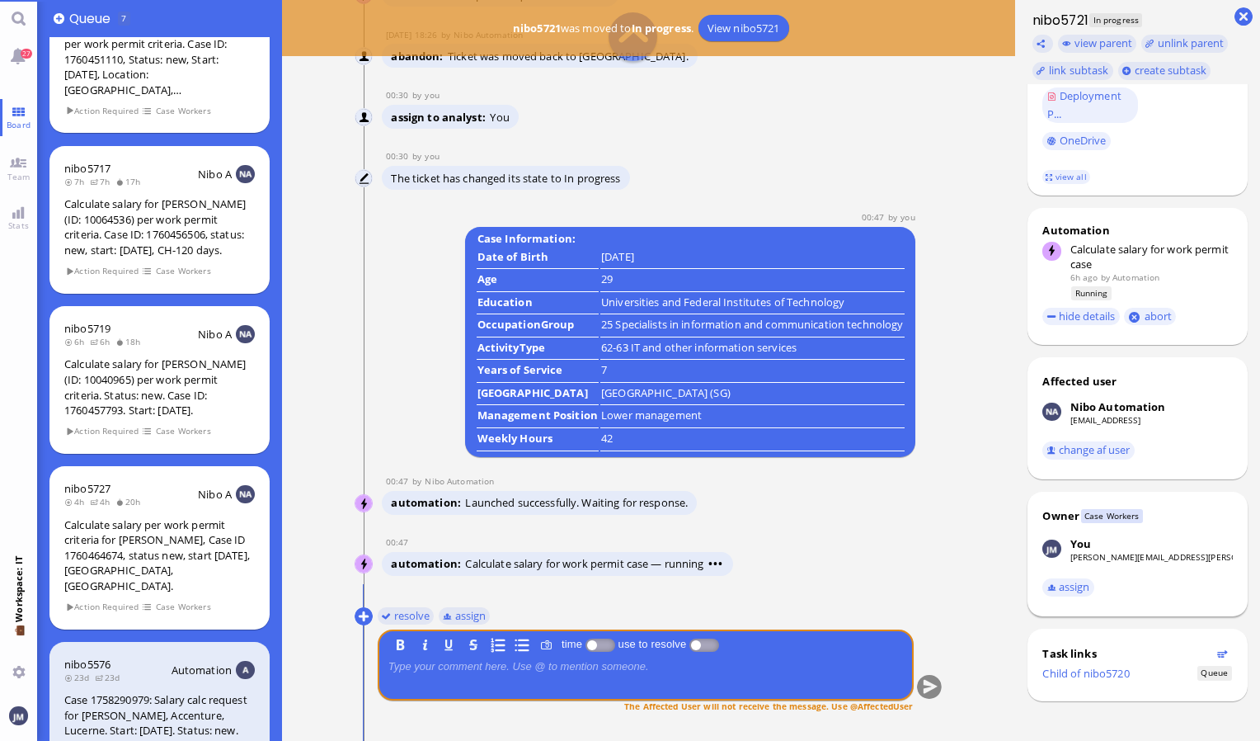
scroll to position [46, 0]
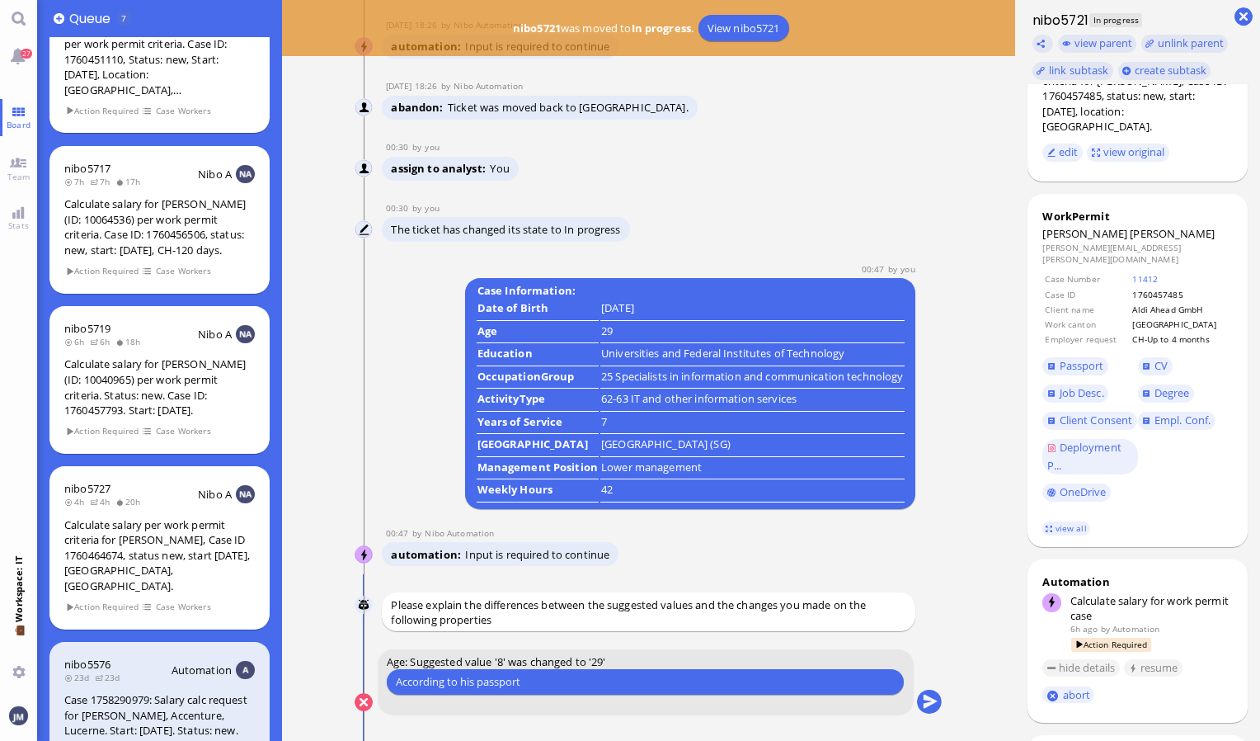
click at [398, 681] on input "According to his passport" at bounding box center [645, 681] width 499 height 17
click at [1065, 521] on link "view all" at bounding box center [1066, 528] width 48 height 14
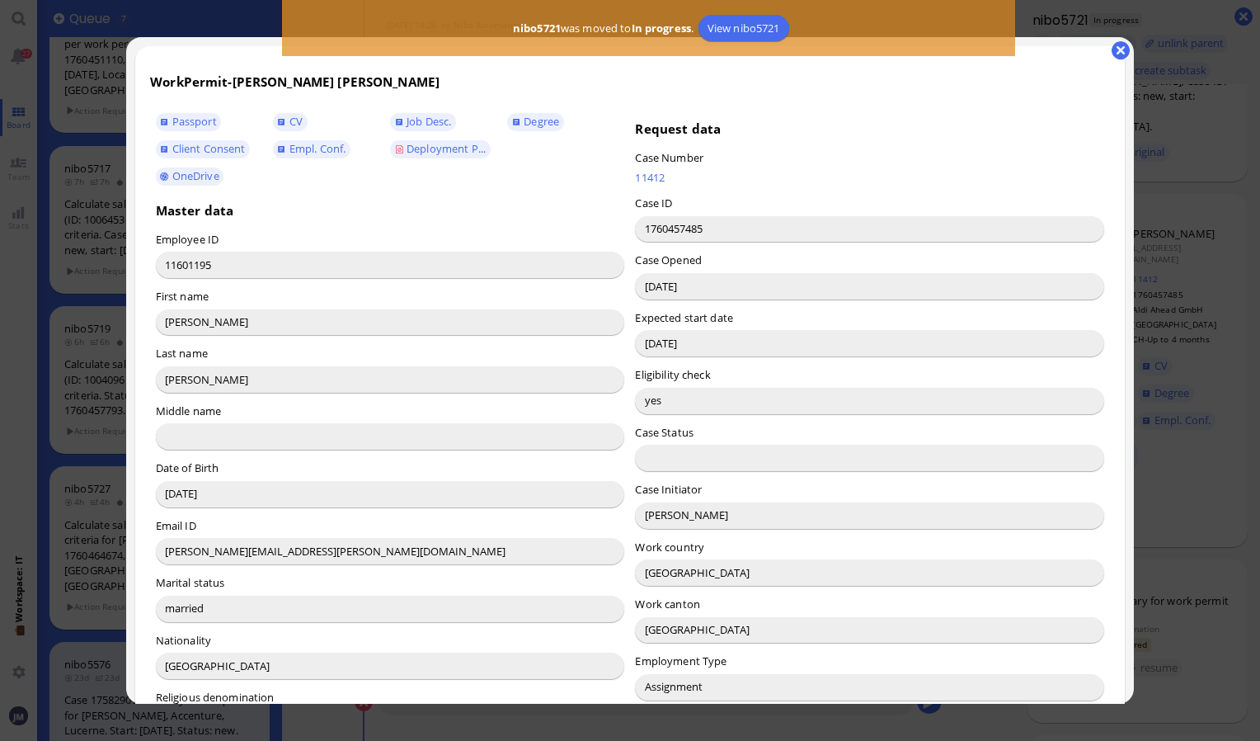
drag, startPoint x: 264, startPoint y: 492, endPoint x: 139, endPoint y: 487, distance: 124.6
click at [139, 487] on div "WorkPermit - [PERSON_NAME] [PERSON_NAME] Passport CV Job Desc. Degree Client Co…" at bounding box center [630, 729] width 990 height 1367
click at [1123, 45] on button "button" at bounding box center [1121, 50] width 18 height 18
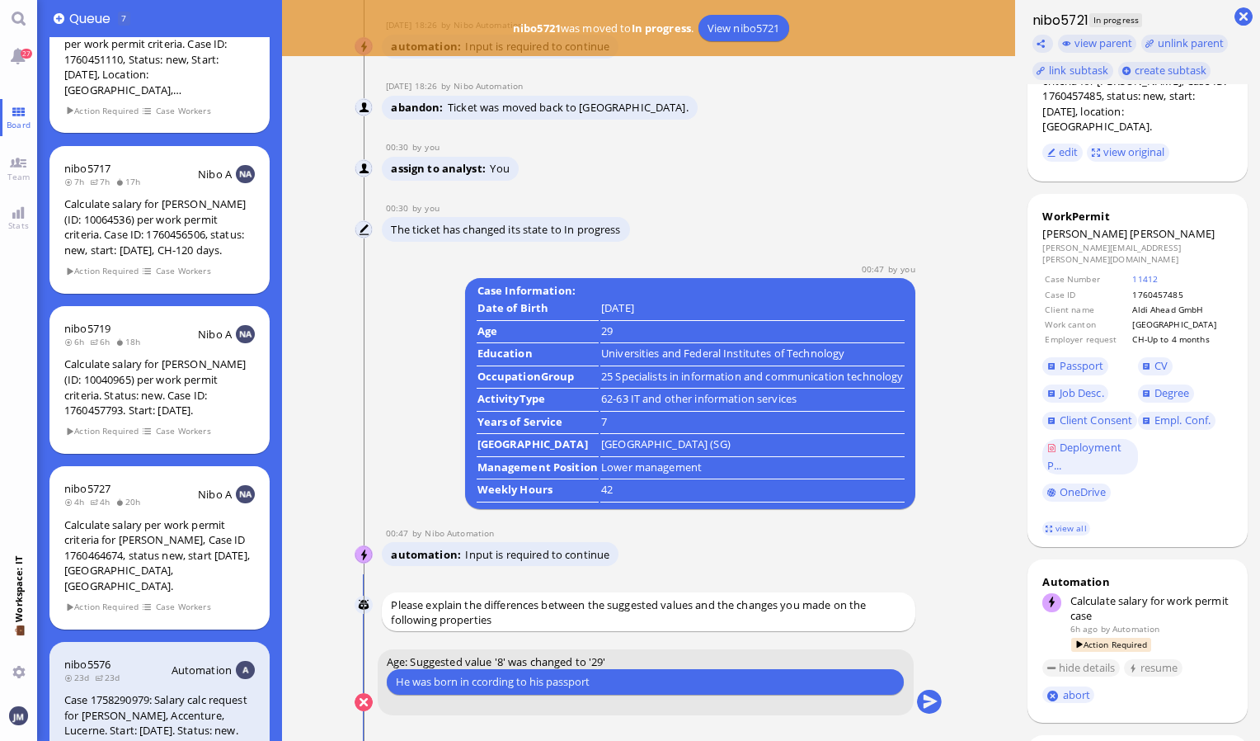
click at [466, 681] on input "He was born in ccording to his passport" at bounding box center [645, 681] width 499 height 17
paste input "[DATE]"
click at [543, 687] on input "He was born on the [DEMOGRAPHIC_DATA] according to his passport" at bounding box center [645, 681] width 499 height 17
drag, startPoint x: 701, startPoint y: 684, endPoint x: 383, endPoint y: 698, distance: 317.8
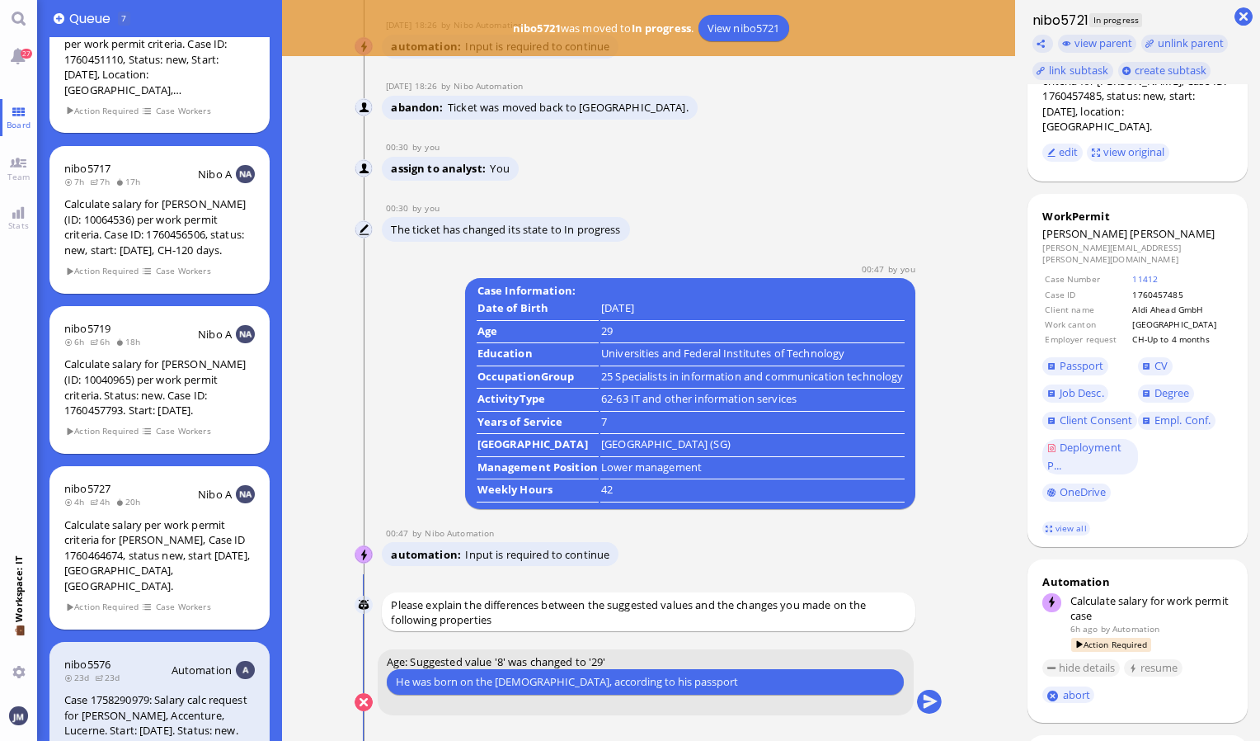
click at [383, 698] on form "Age: Suggested value '8' was changed to '29' He was born on the [DEMOGRAPHIC_DA…" at bounding box center [646, 682] width 536 height 66
paste input "According to his passport, he was born on [DEMOGRAPHIC_DATA]."
type input "According to his passport, he was born on [DEMOGRAPHIC_DATA]."
click at [924, 704] on button "submit" at bounding box center [929, 702] width 25 height 25
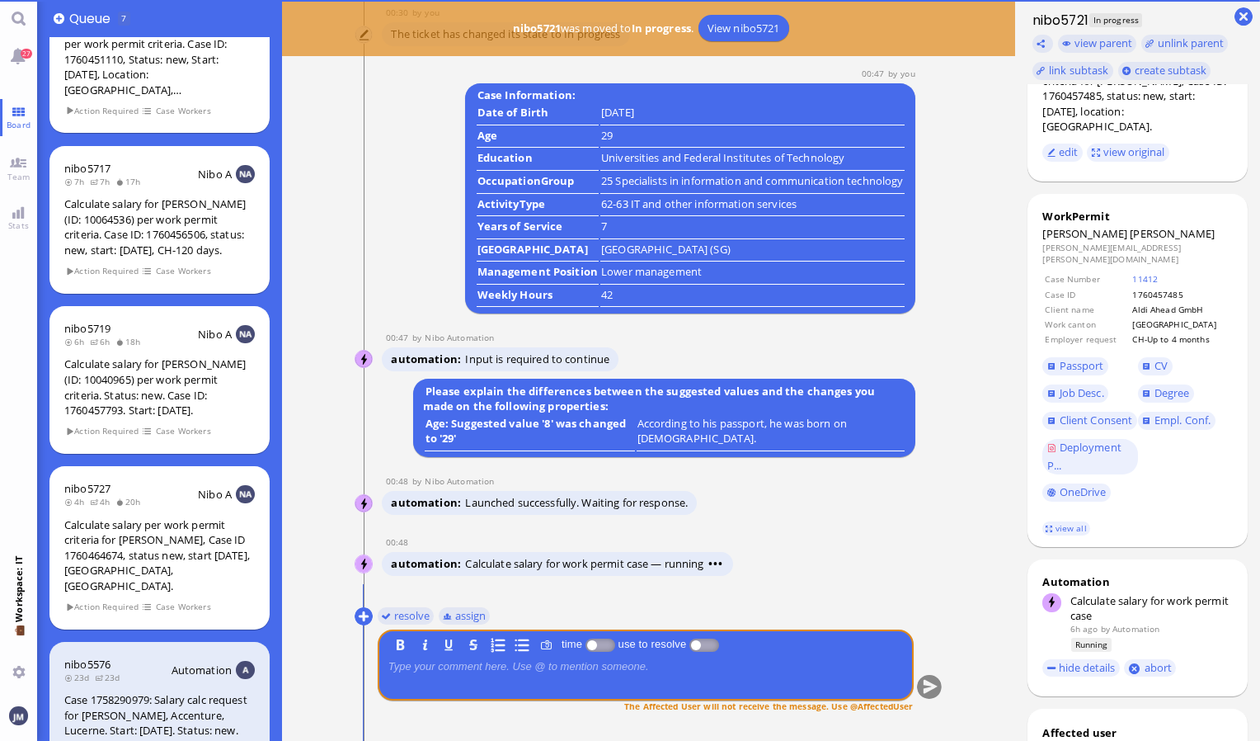
scroll to position [0, 0]
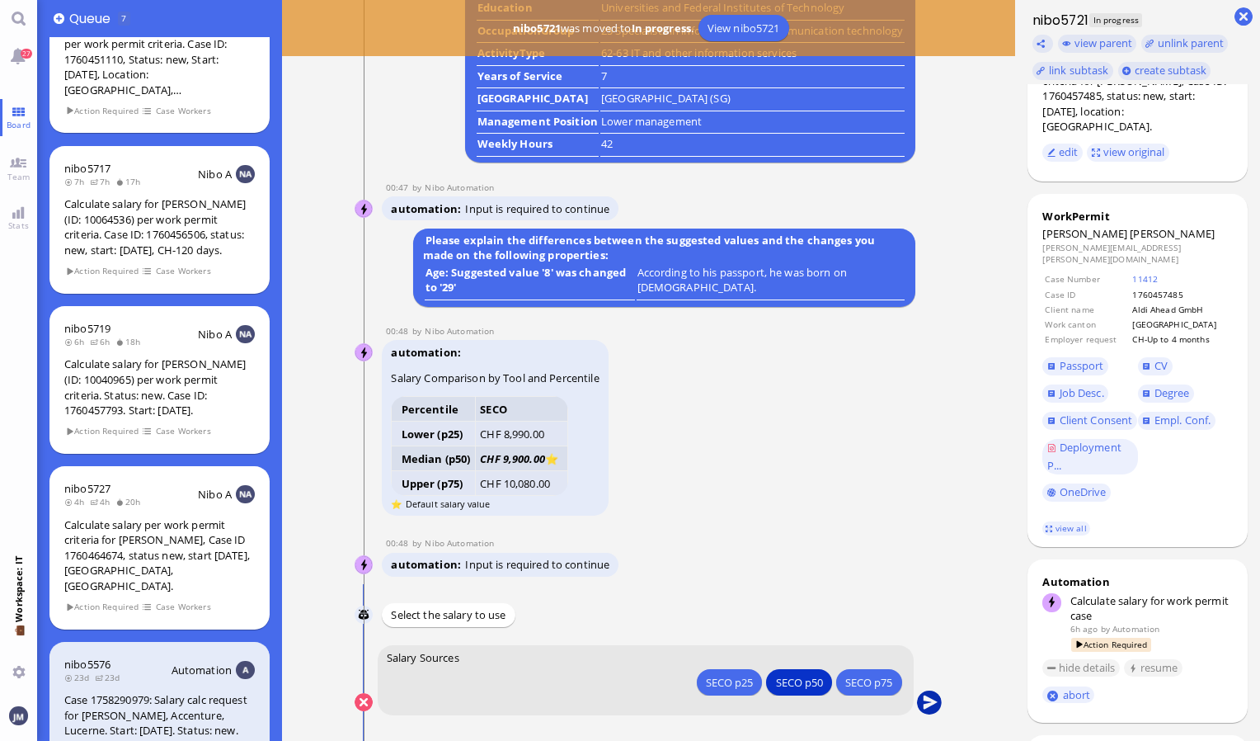
click at [934, 699] on button "submit" at bounding box center [929, 702] width 25 height 25
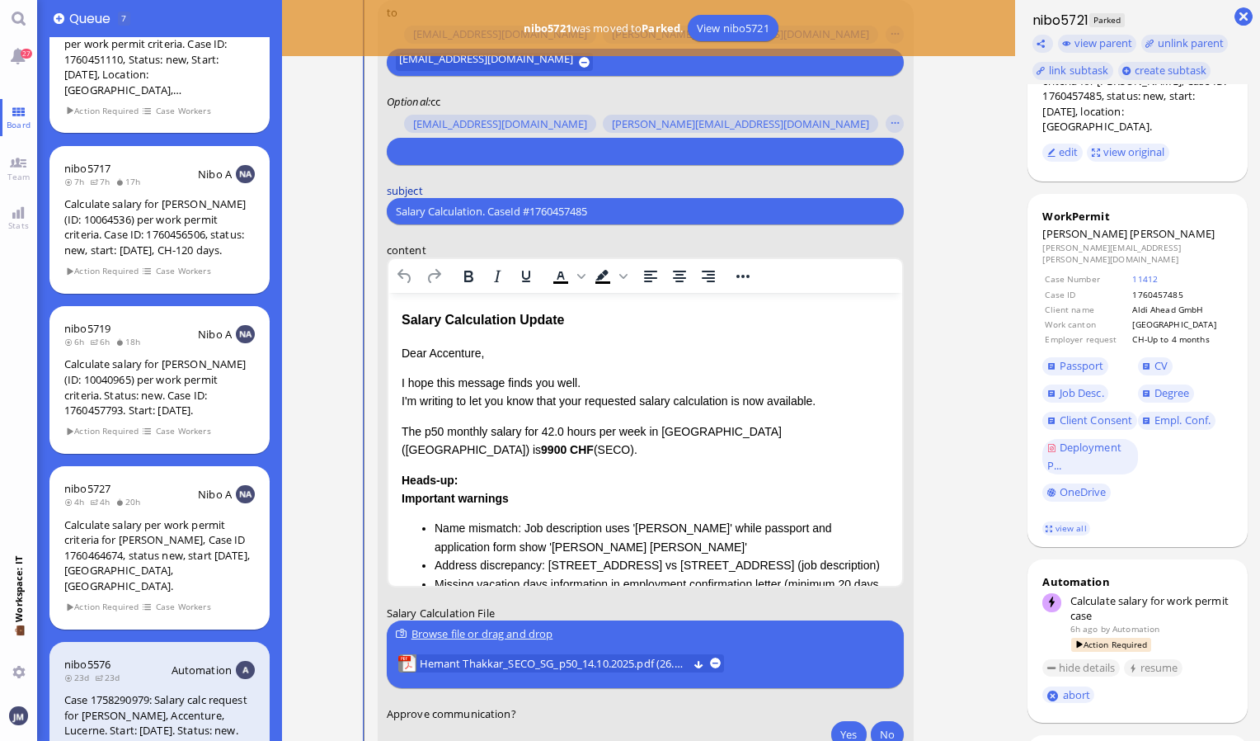
scroll to position [-165, 0]
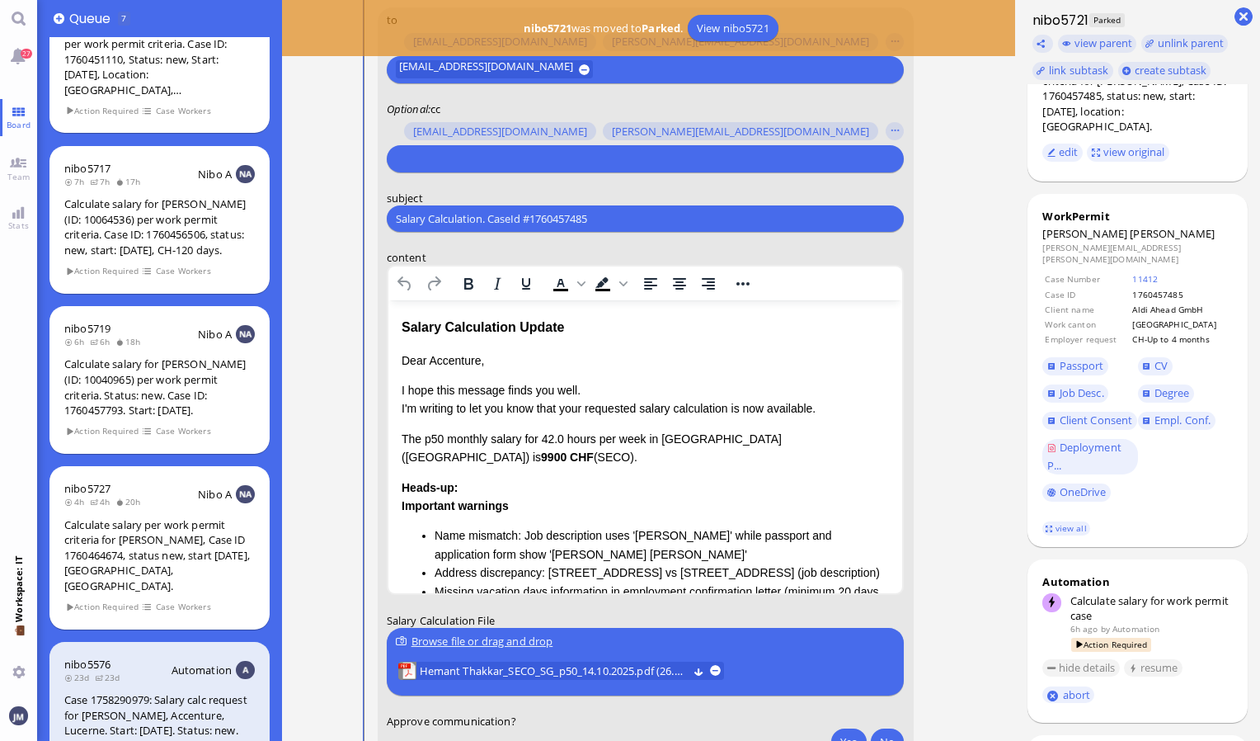
drag, startPoint x: 637, startPoint y: 212, endPoint x: 388, endPoint y: 221, distance: 250.0
click at [388, 221] on div "Salary Calculation. CaseId #1760457485 Please type something" at bounding box center [646, 218] width 518 height 26
paste input "PazPerTout new case: [PERSON_NAME] [PERSON_NAME] (1760457485 / 11601195), Emplo…"
type input "PazPerTout new case: [PERSON_NAME] [PERSON_NAME] (1760457485 / 11601195), Emplo…"
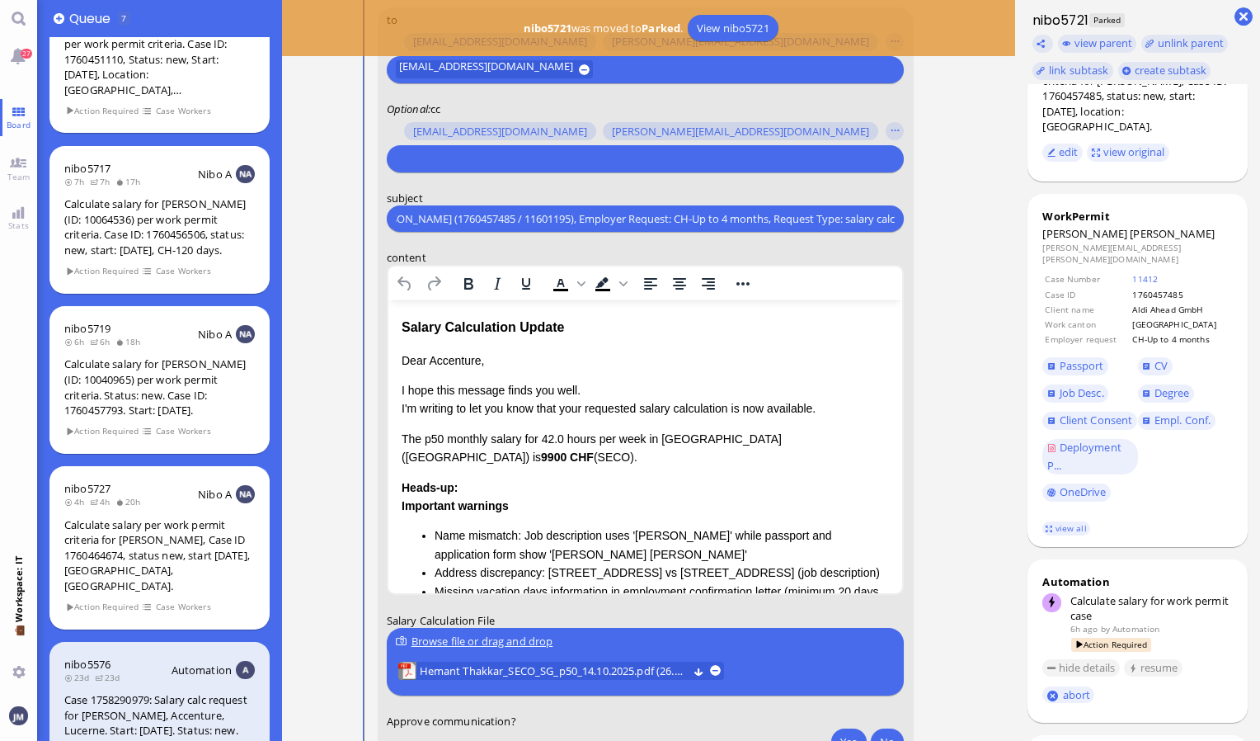
click at [454, 150] on input "text" at bounding box center [643, 158] width 495 height 17
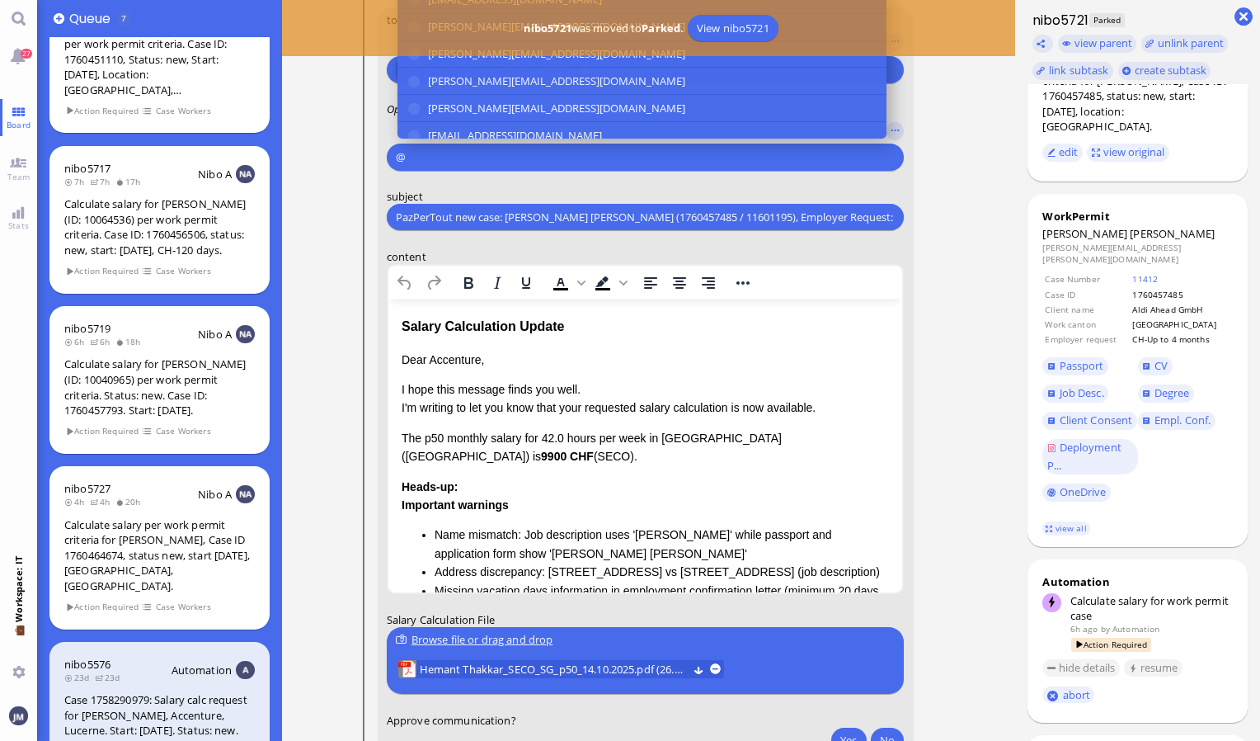
scroll to position [-246, 0]
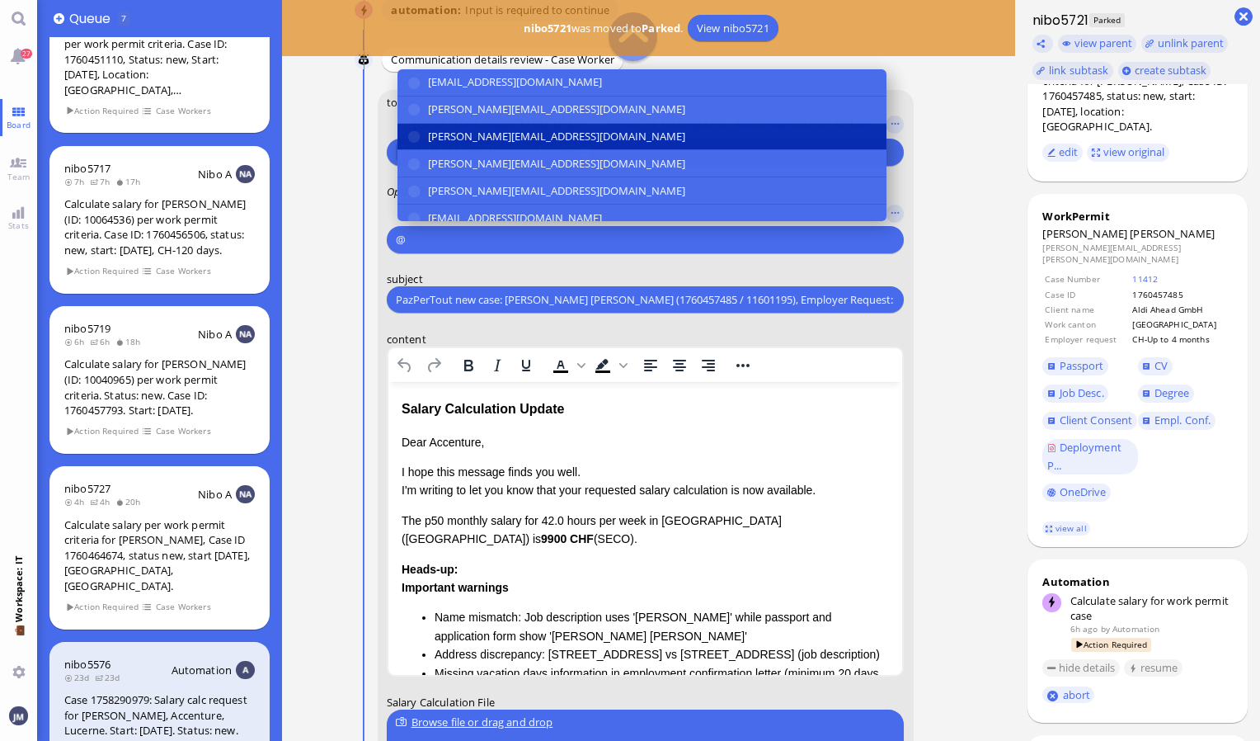
type input "@"
click at [454, 140] on span "[PERSON_NAME][EMAIL_ADDRESS][DOMAIN_NAME]" at bounding box center [556, 136] width 257 height 17
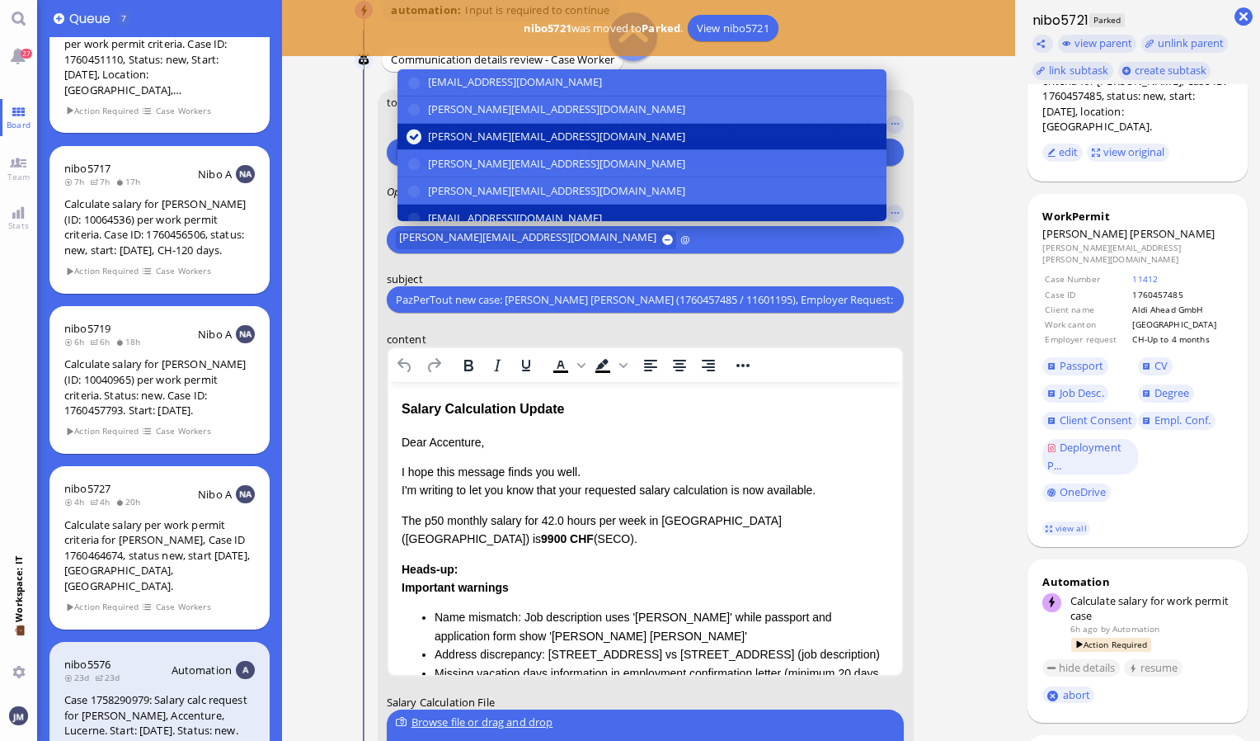
type input "@"
click at [469, 205] on button "[EMAIL_ADDRESS][DOMAIN_NAME]" at bounding box center [641, 218] width 489 height 27
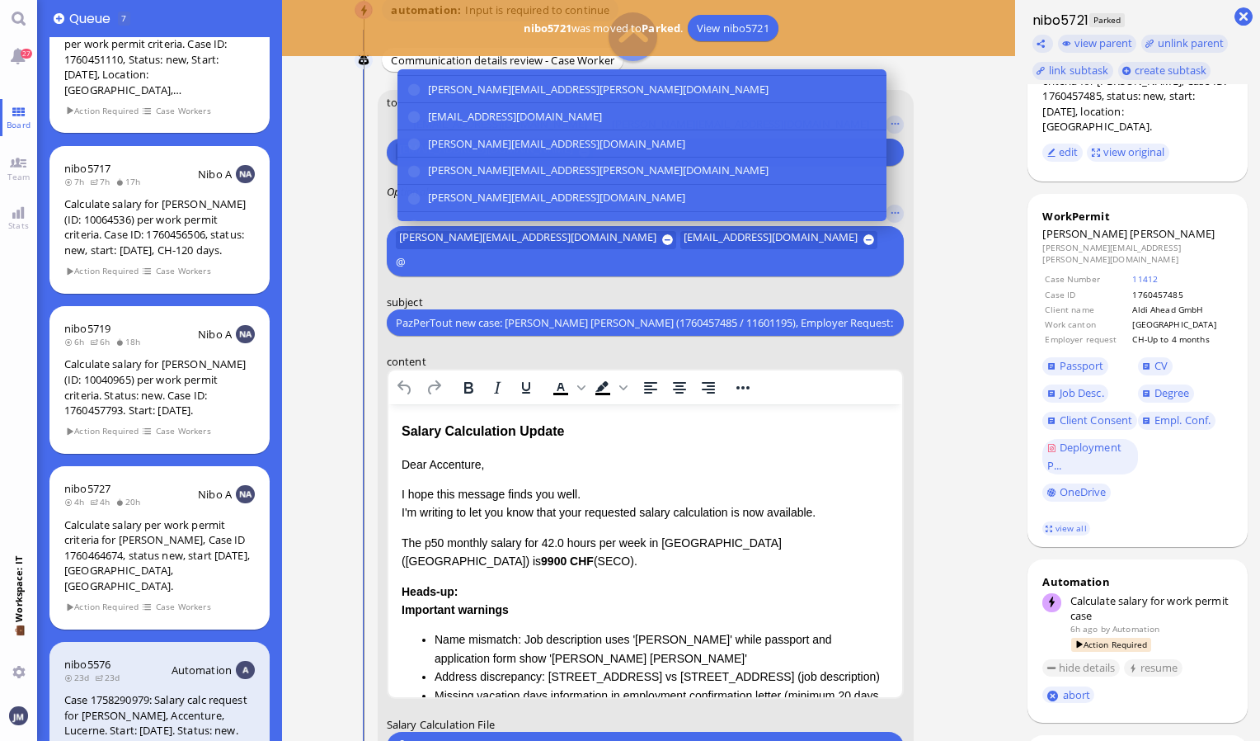
scroll to position [139, 0]
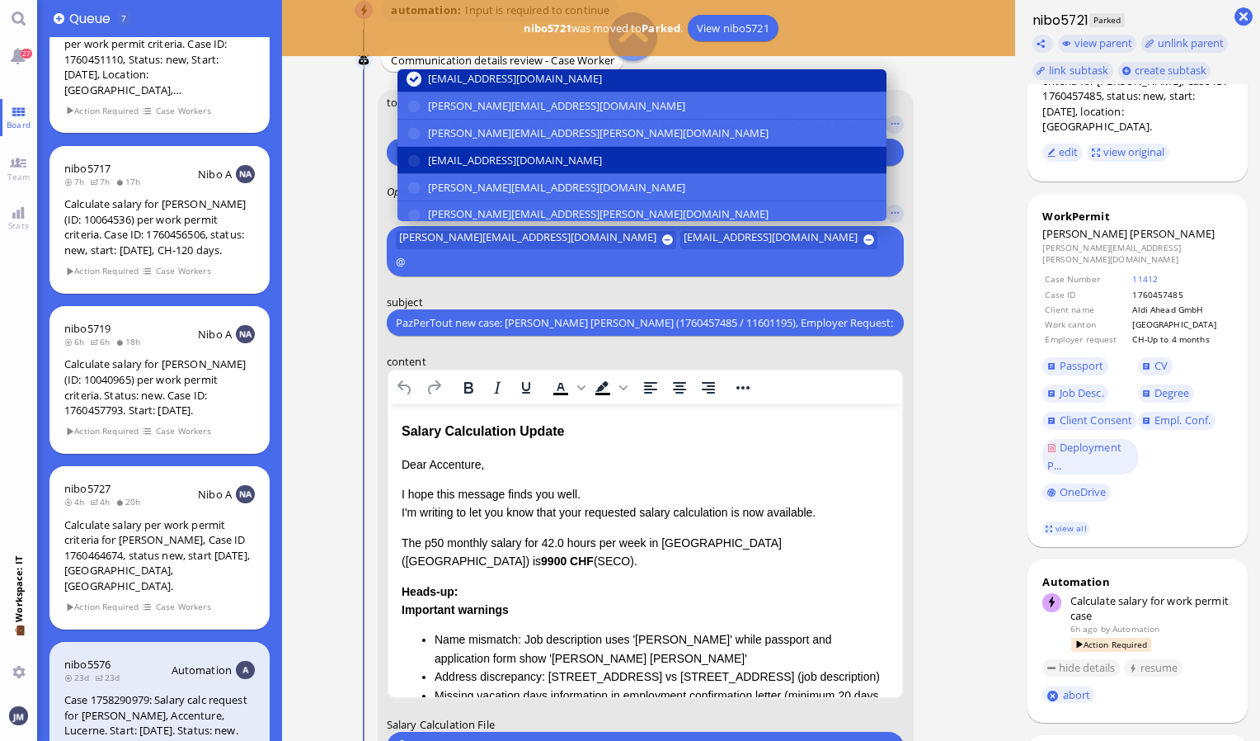
type input "@"
click at [445, 153] on span "[EMAIL_ADDRESS][DOMAIN_NAME]" at bounding box center [515, 160] width 174 height 17
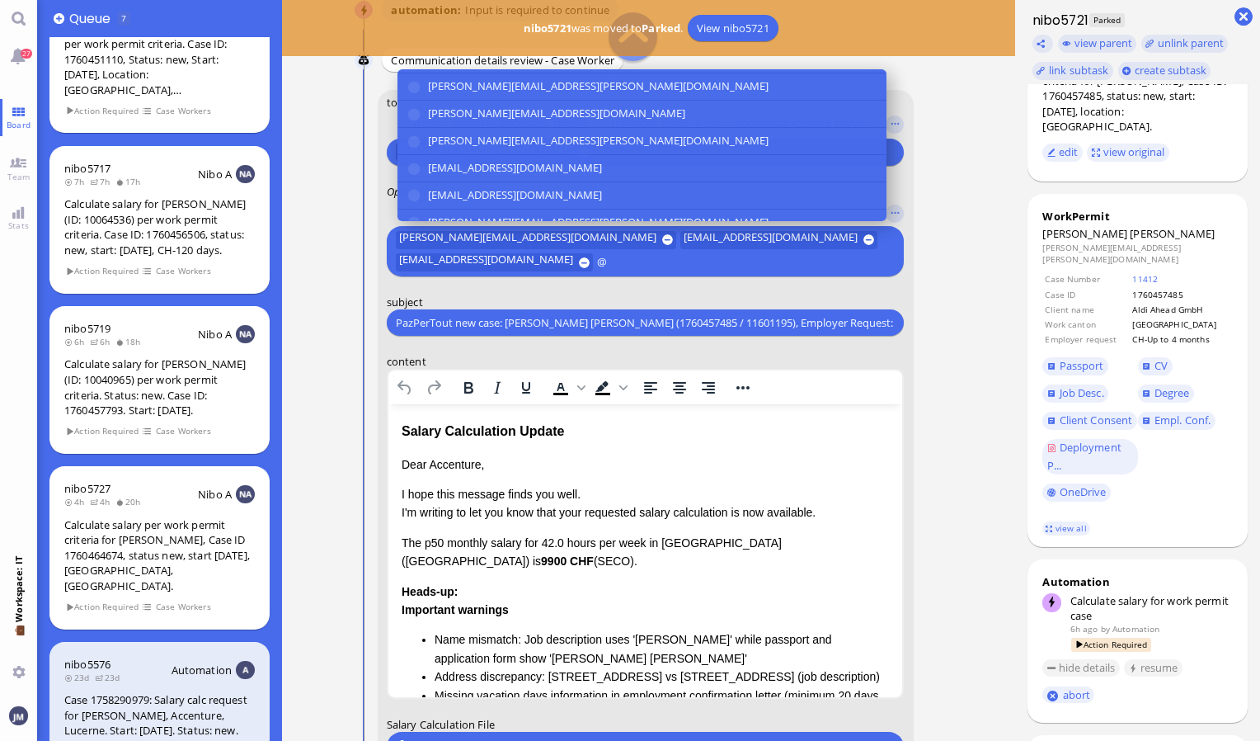
scroll to position [304, 0]
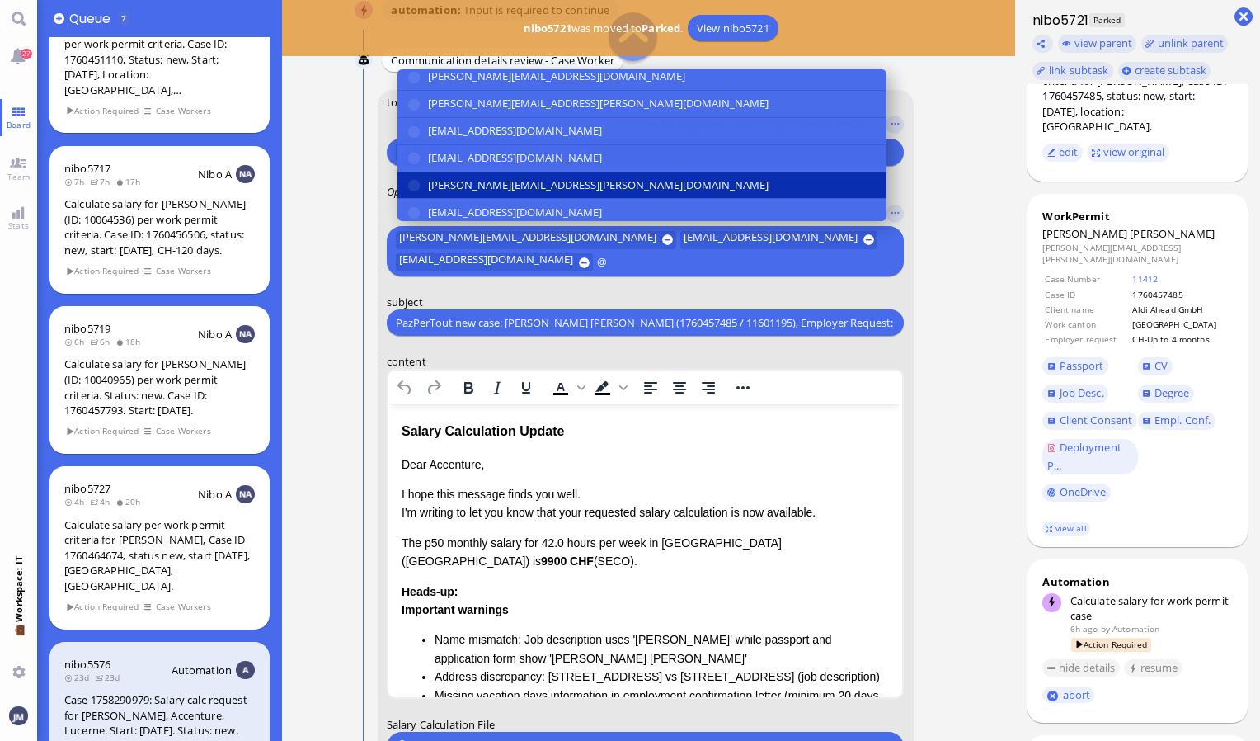
type input "@"
click at [449, 179] on span "[PERSON_NAME][EMAIL_ADDRESS][PERSON_NAME][DOMAIN_NAME]" at bounding box center [598, 184] width 341 height 17
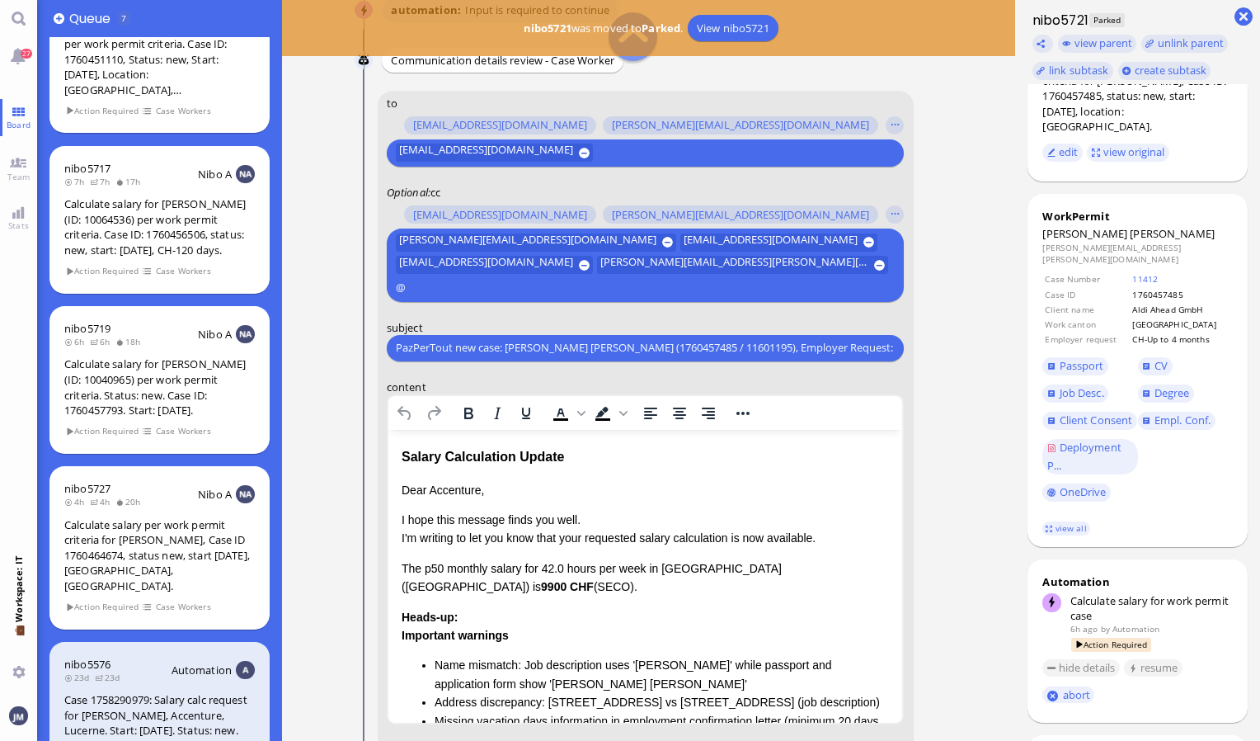
scroll to position [-291, 0]
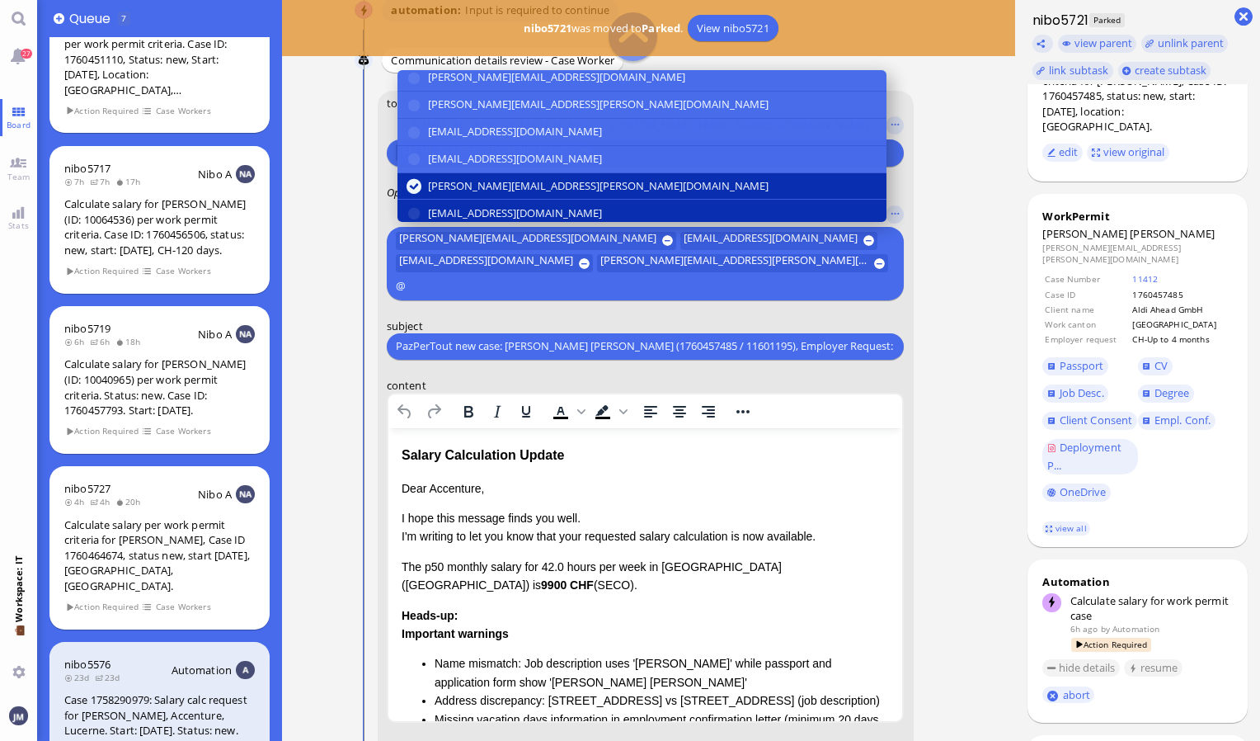
type input "@"
drag, startPoint x: 470, startPoint y: 207, endPoint x: 14, endPoint y: 46, distance: 483.6
click at [470, 207] on span "[EMAIL_ADDRESS][DOMAIN_NAME]" at bounding box center [515, 213] width 174 height 17
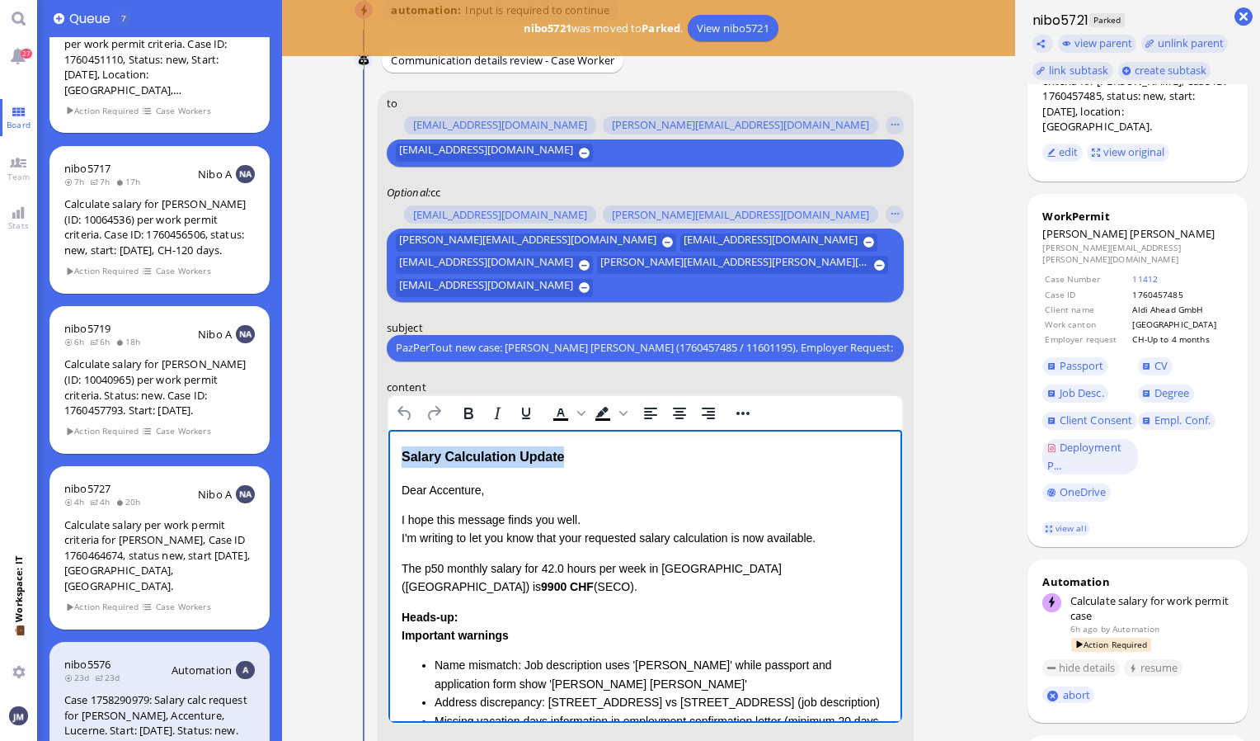
drag, startPoint x: 576, startPoint y: 465, endPoint x: 386, endPoint y: 460, distance: 190.6
click at [388, 460] on html "Salary Calculation Update Dear Accenture, I hope this message finds you well. I…" at bounding box center [645, 710] width 515 height 563
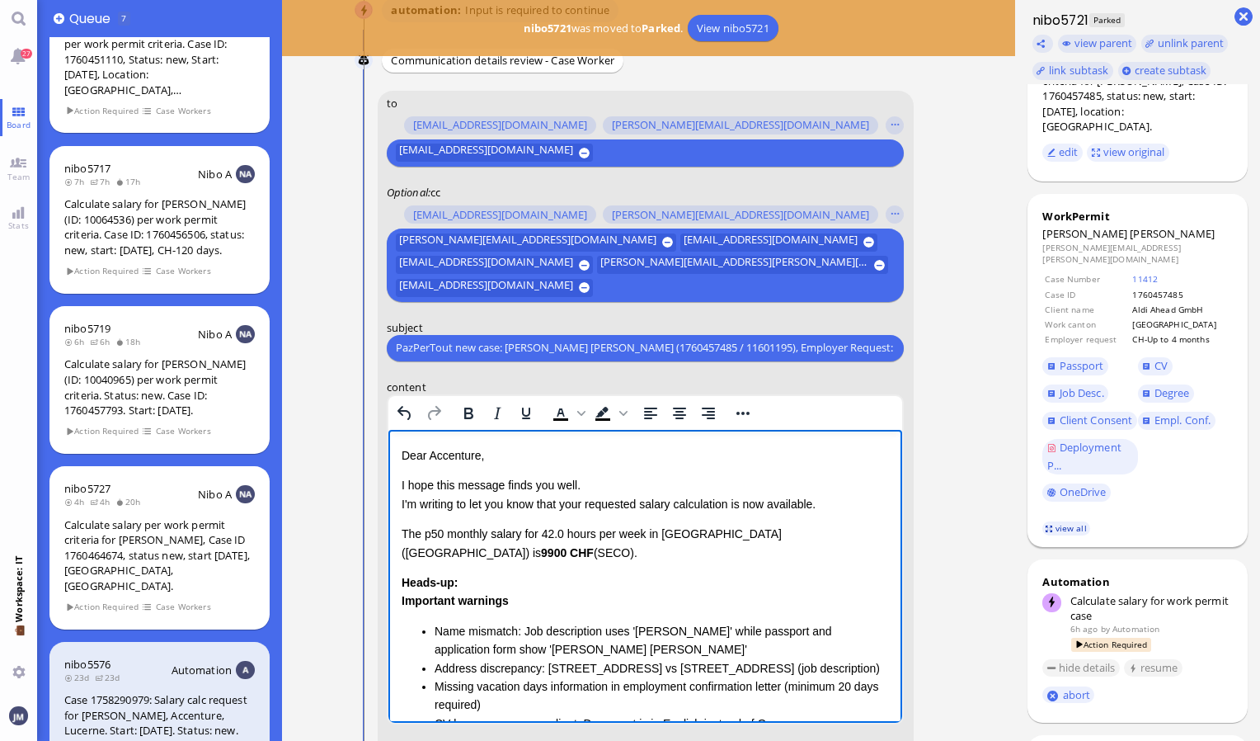
click at [1069, 521] on link "view all" at bounding box center [1066, 528] width 48 height 14
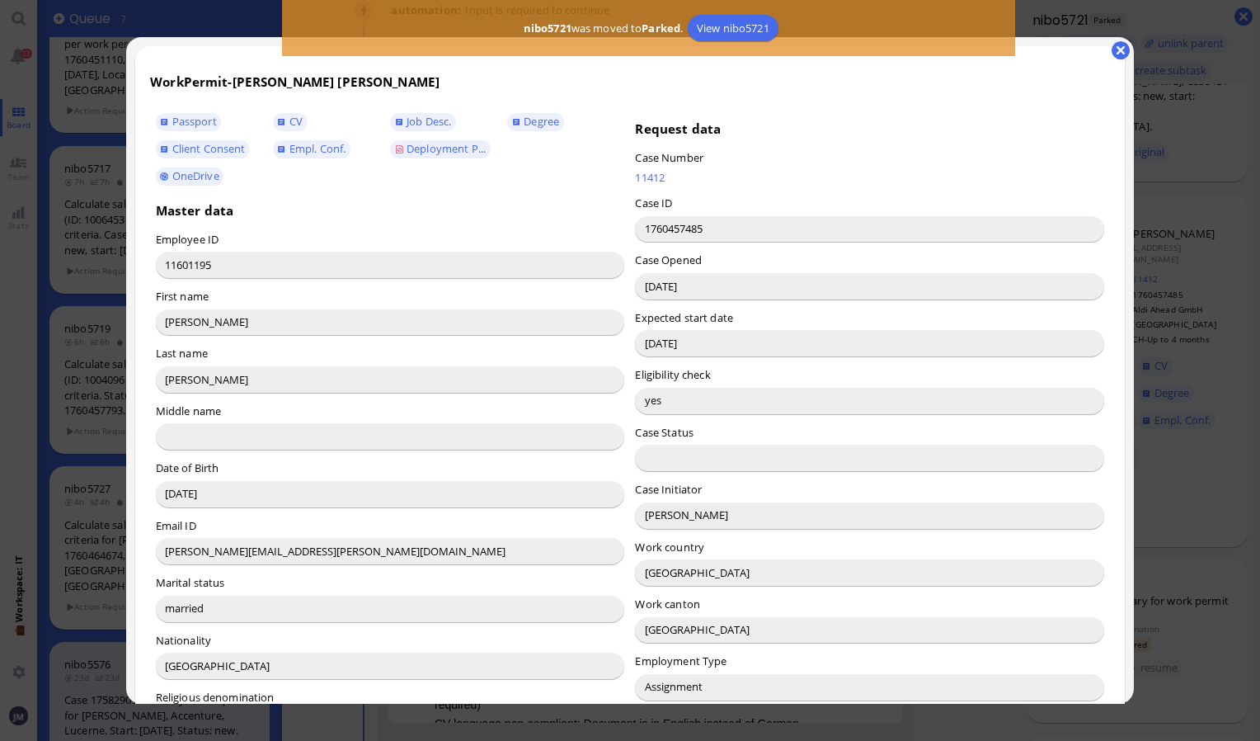
click at [648, 510] on input "[PERSON_NAME]" at bounding box center [869, 515] width 469 height 26
click at [1118, 49] on button "button" at bounding box center [1121, 50] width 18 height 18
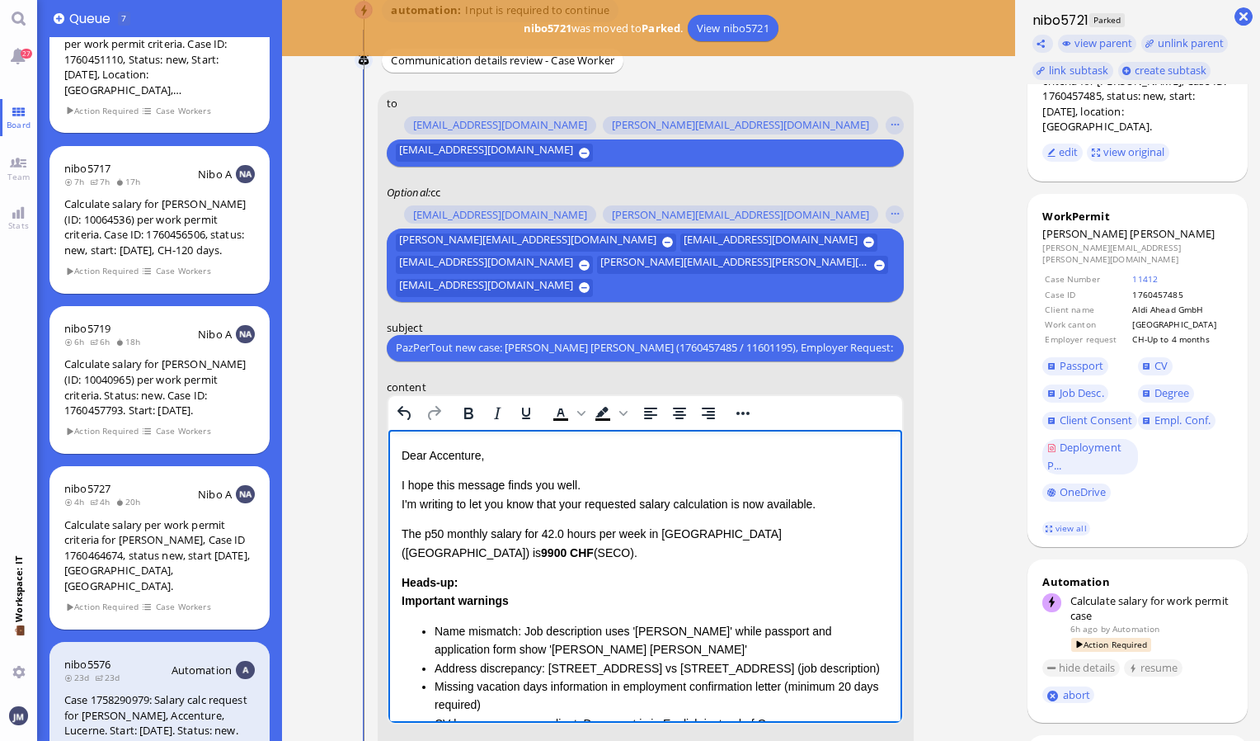
click at [438, 455] on p "Dear Accenture," at bounding box center [645, 454] width 488 height 18
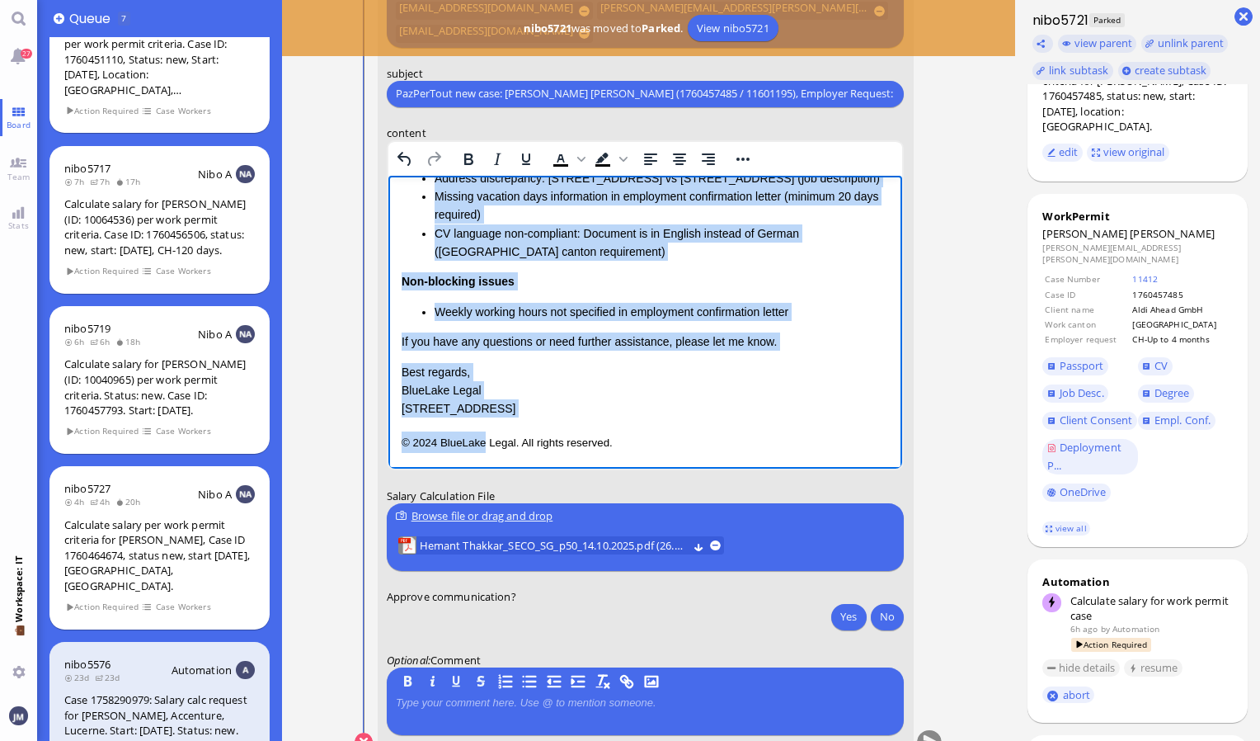
scroll to position [0, 0]
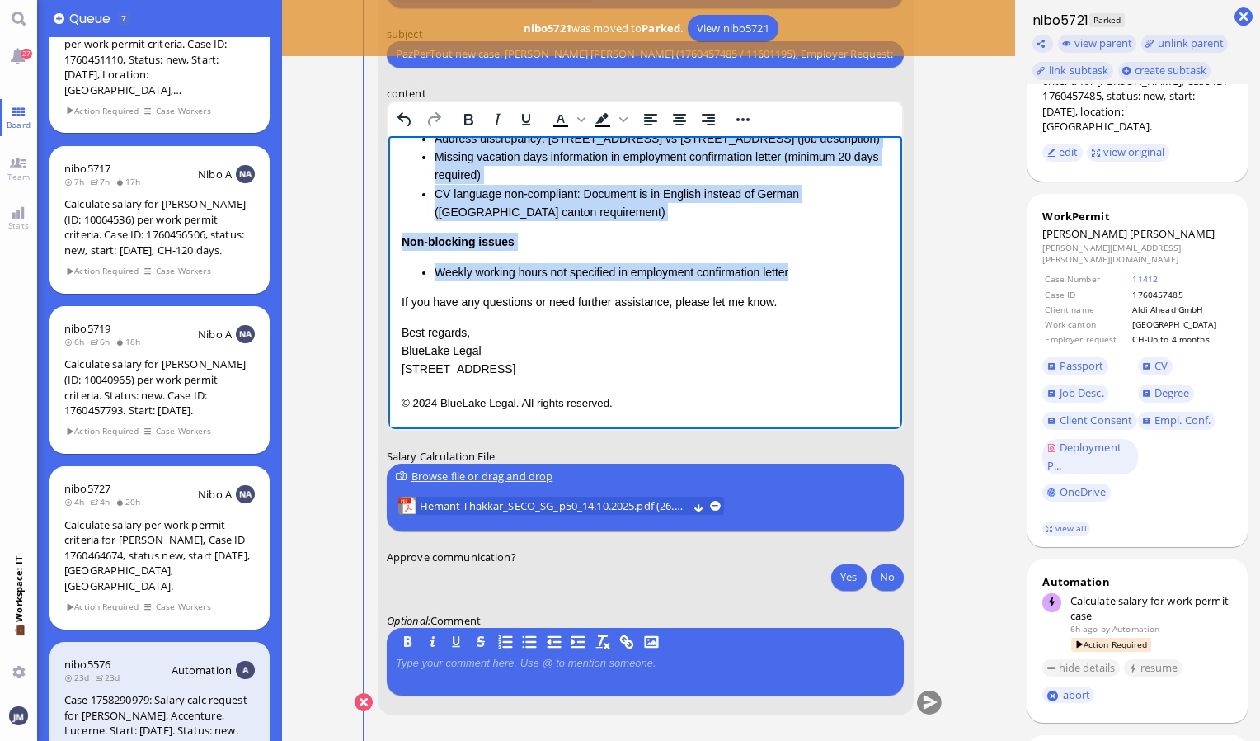
drag, startPoint x: 400, startPoint y: 240, endPoint x: 825, endPoint y: 270, distance: 426.6
click at [825, 270] on div "Dear [PERSON_NAME], I hope this message finds you well. I'm writing to let you …" at bounding box center [645, 147] width 488 height 462
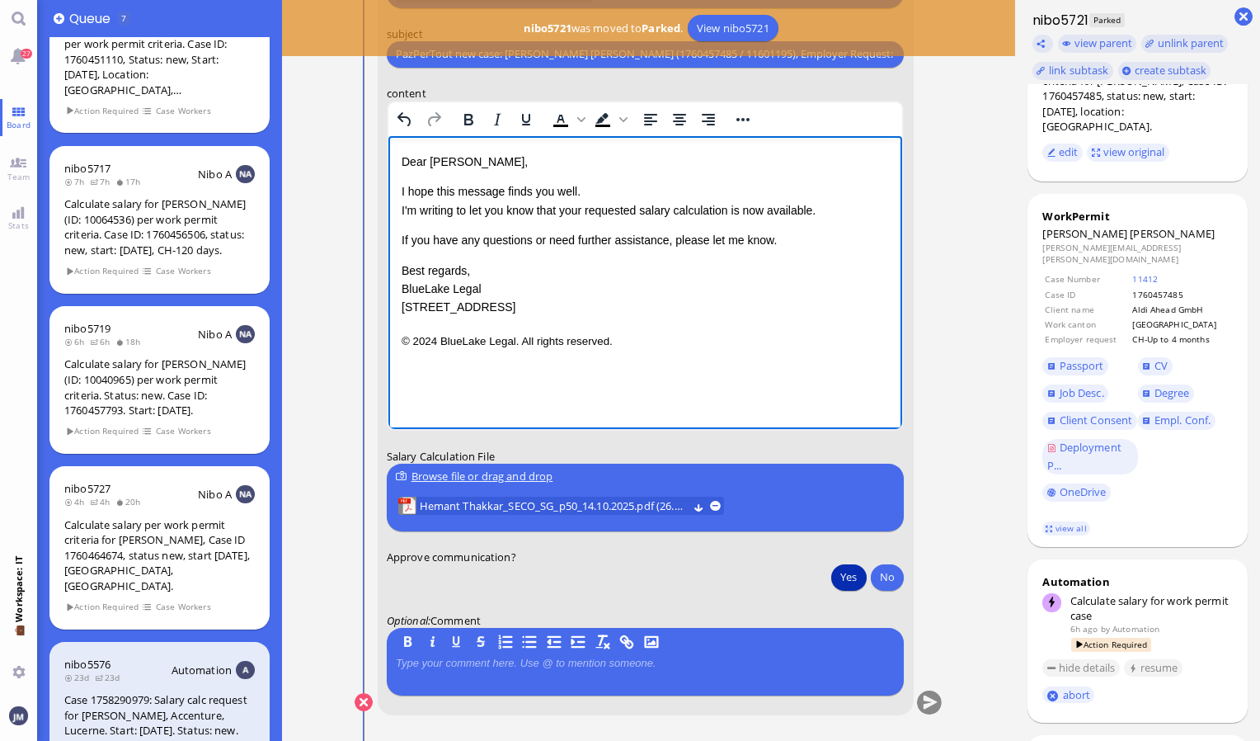
click at [858, 573] on button "Yes" at bounding box center [848, 576] width 35 height 26
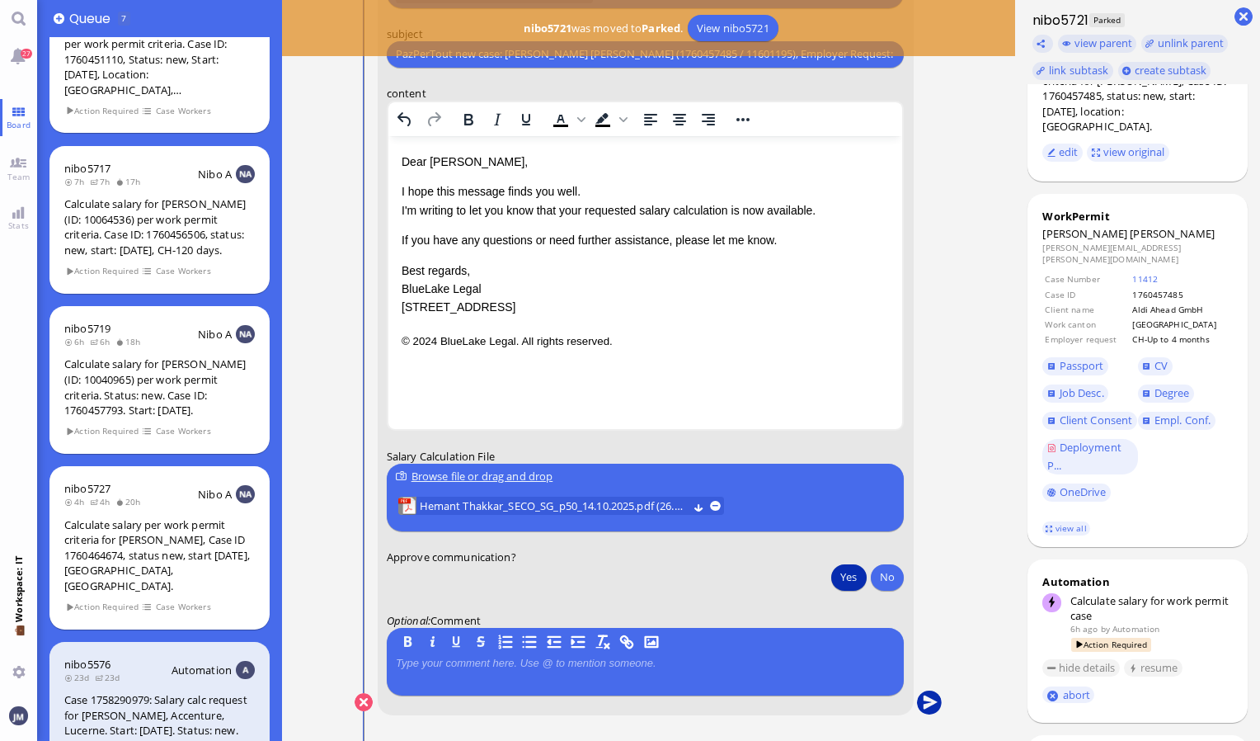
click at [931, 708] on button "submit" at bounding box center [929, 702] width 25 height 25
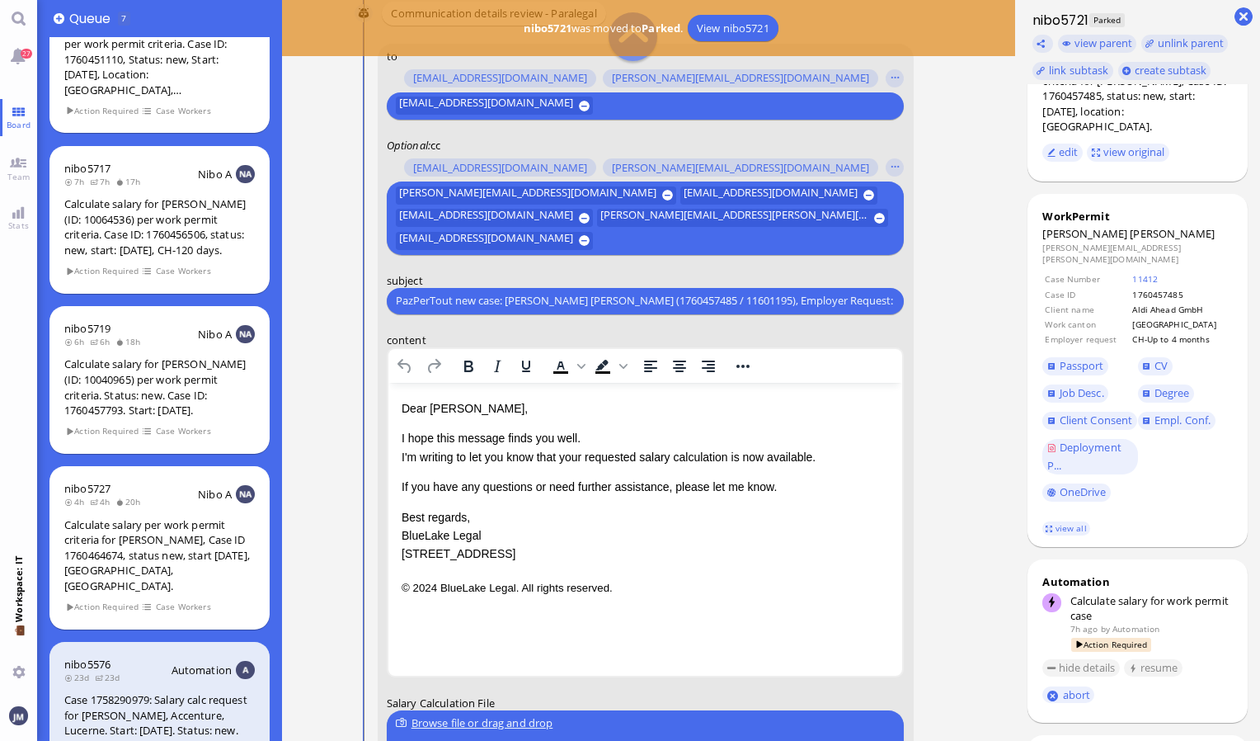
scroll to position [-247, 0]
click at [0, 49] on html "27 Board Team Stats 💼 Workspace: IT You 👥 Queue 7 nibo5661 11d 11d 8d Nibo A Ca…" at bounding box center [630, 370] width 1260 height 741
click at [13, 58] on link "27" at bounding box center [18, 55] width 37 height 37
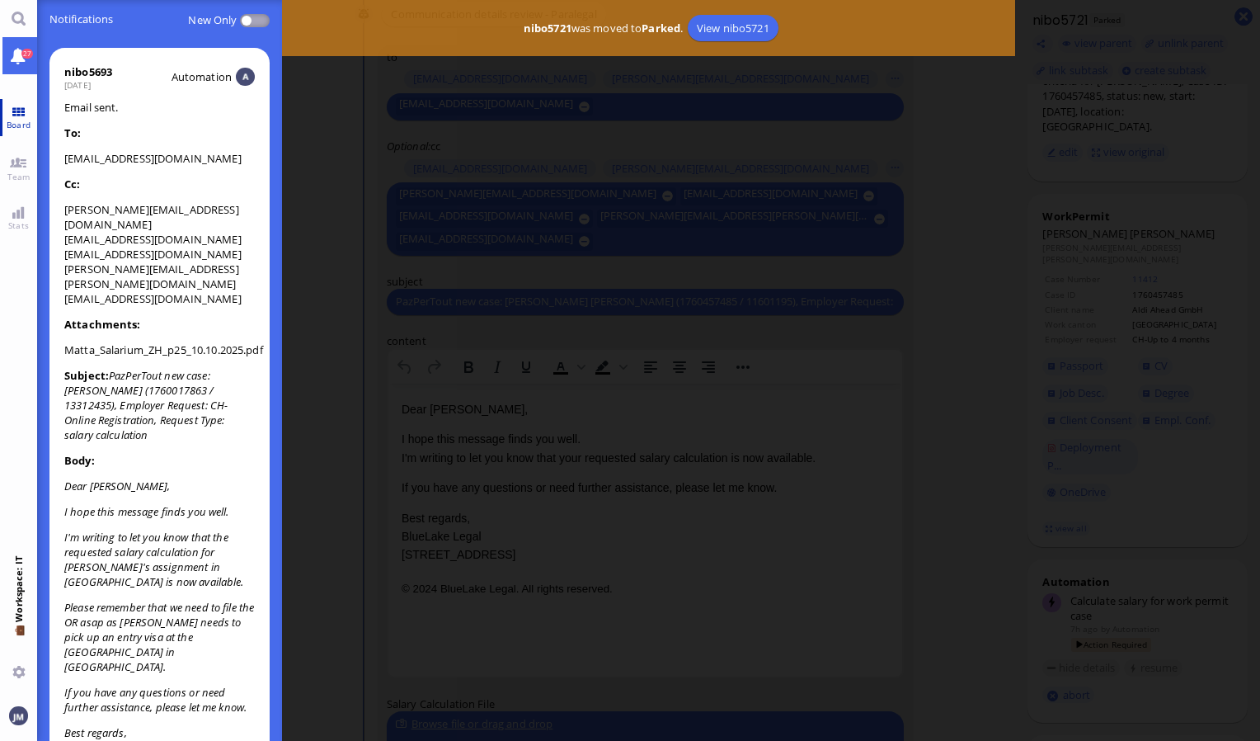
click at [18, 106] on link "Board" at bounding box center [18, 117] width 37 height 37
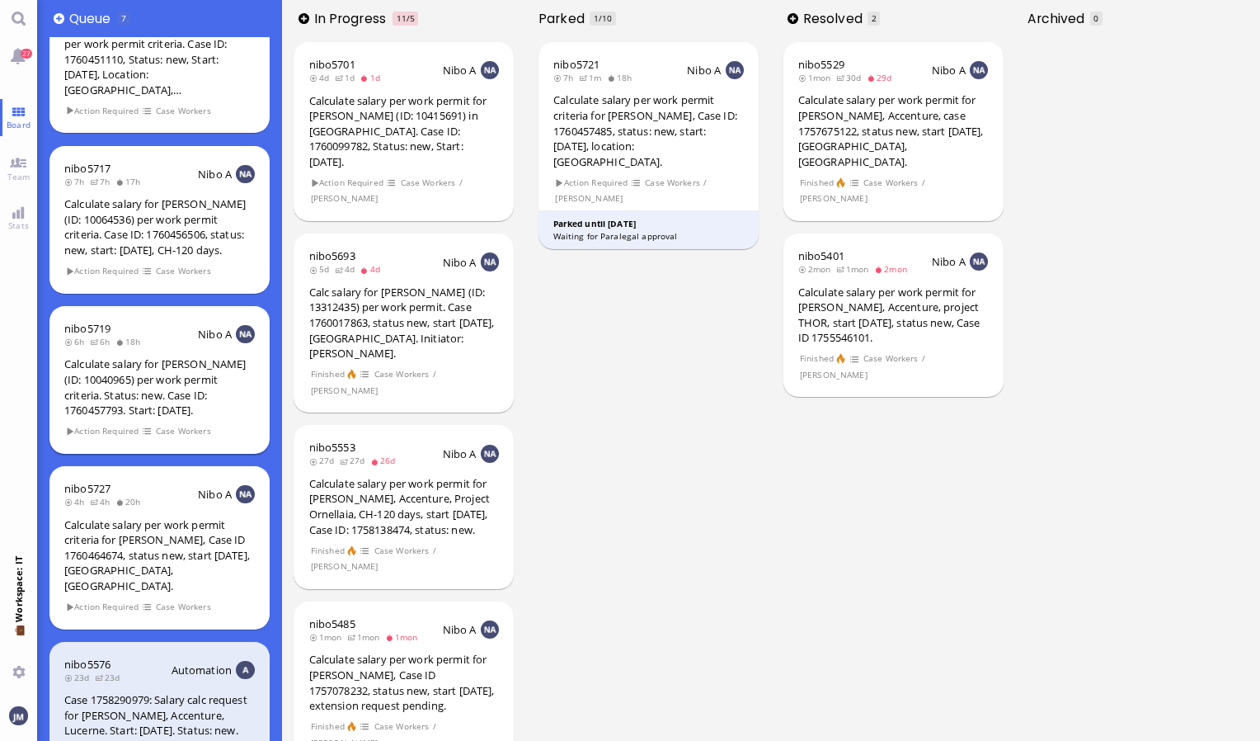
click at [217, 385] on div "Calculate salary for [PERSON_NAME] (ID: 10040965) per work permit criteria. Sta…" at bounding box center [159, 386] width 190 height 61
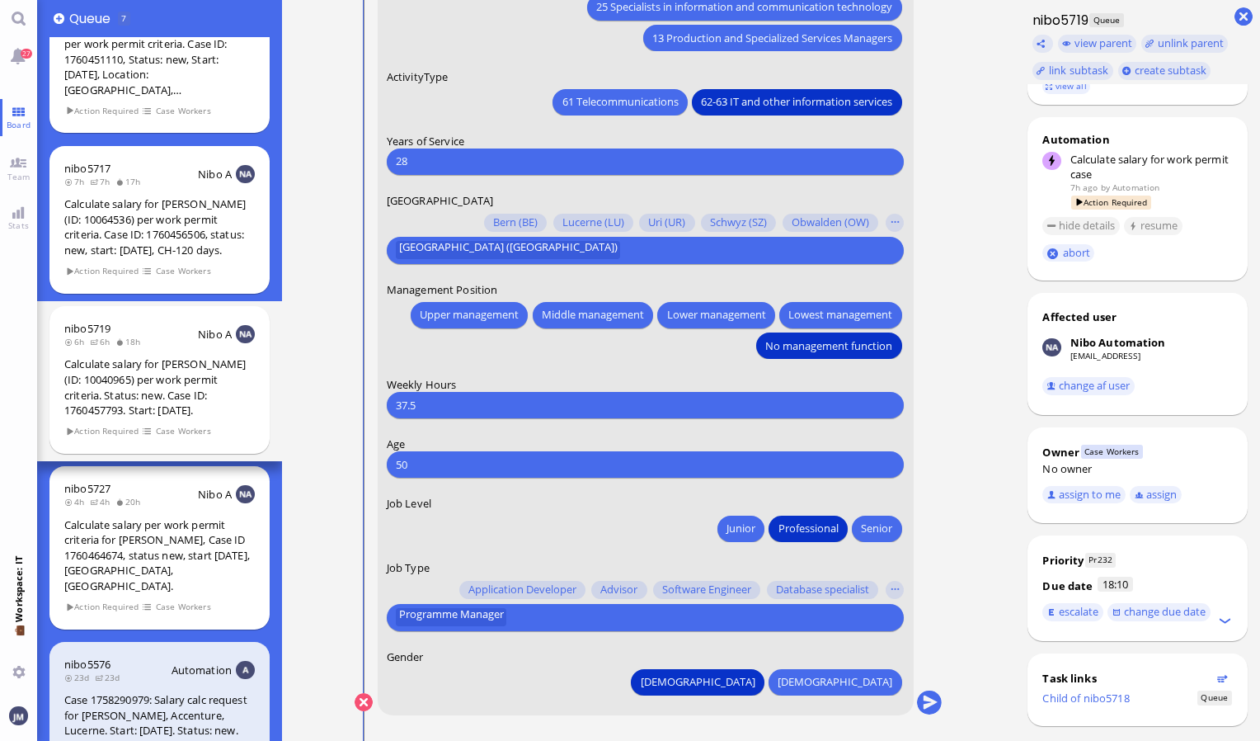
scroll to position [495, 0]
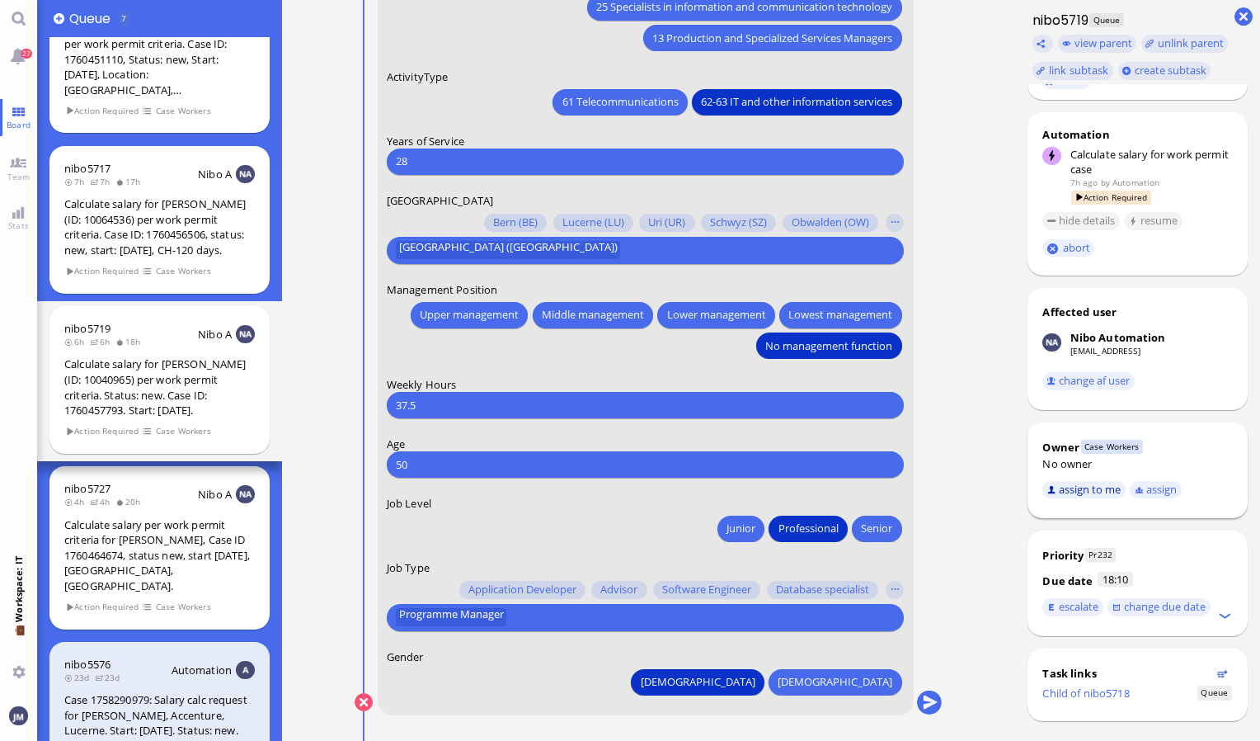
click at [1089, 485] on button "assign to me" at bounding box center [1083, 490] width 83 height 18
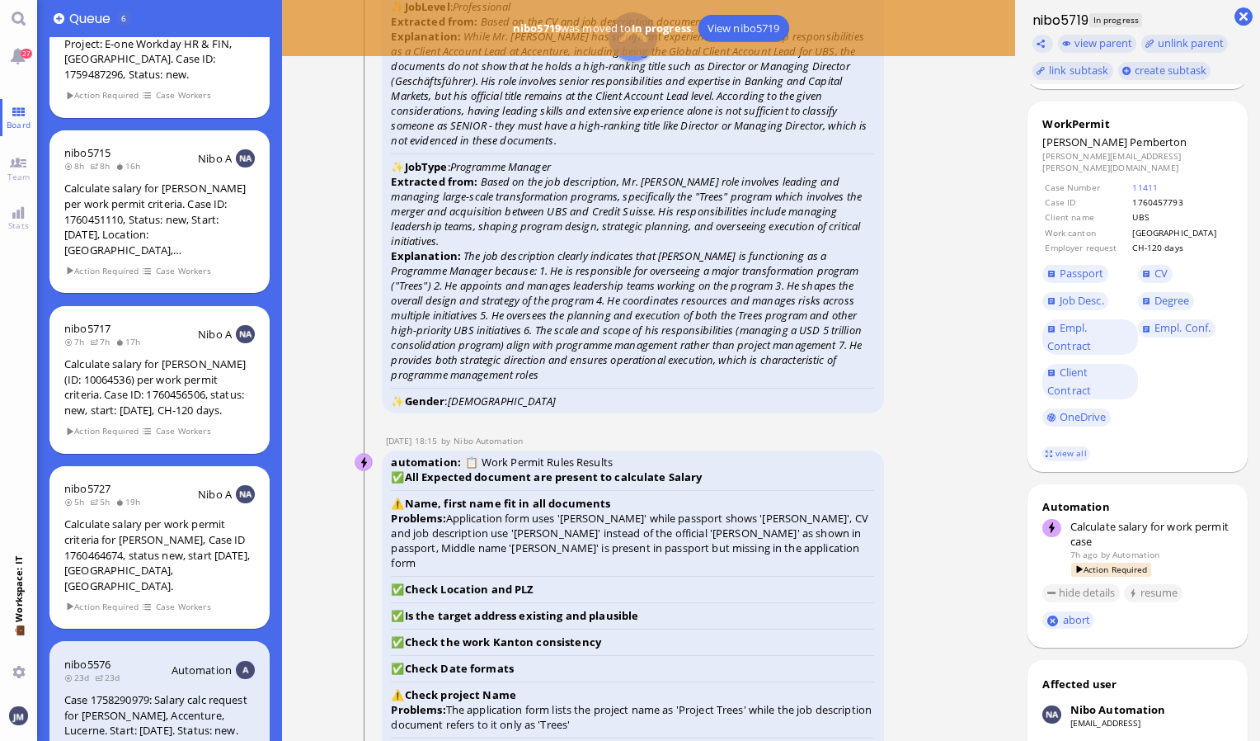
scroll to position [-1979, 0]
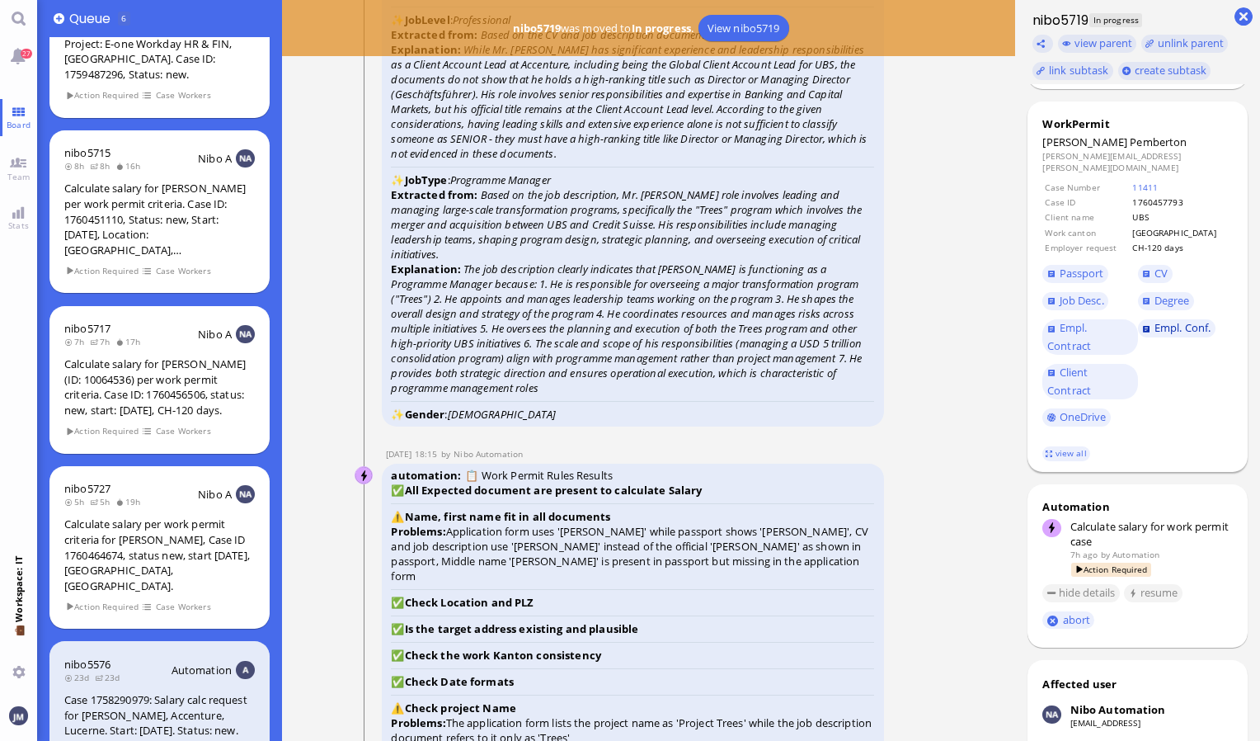
click at [1145, 319] on link "Empl. Conf." at bounding box center [1177, 328] width 78 height 18
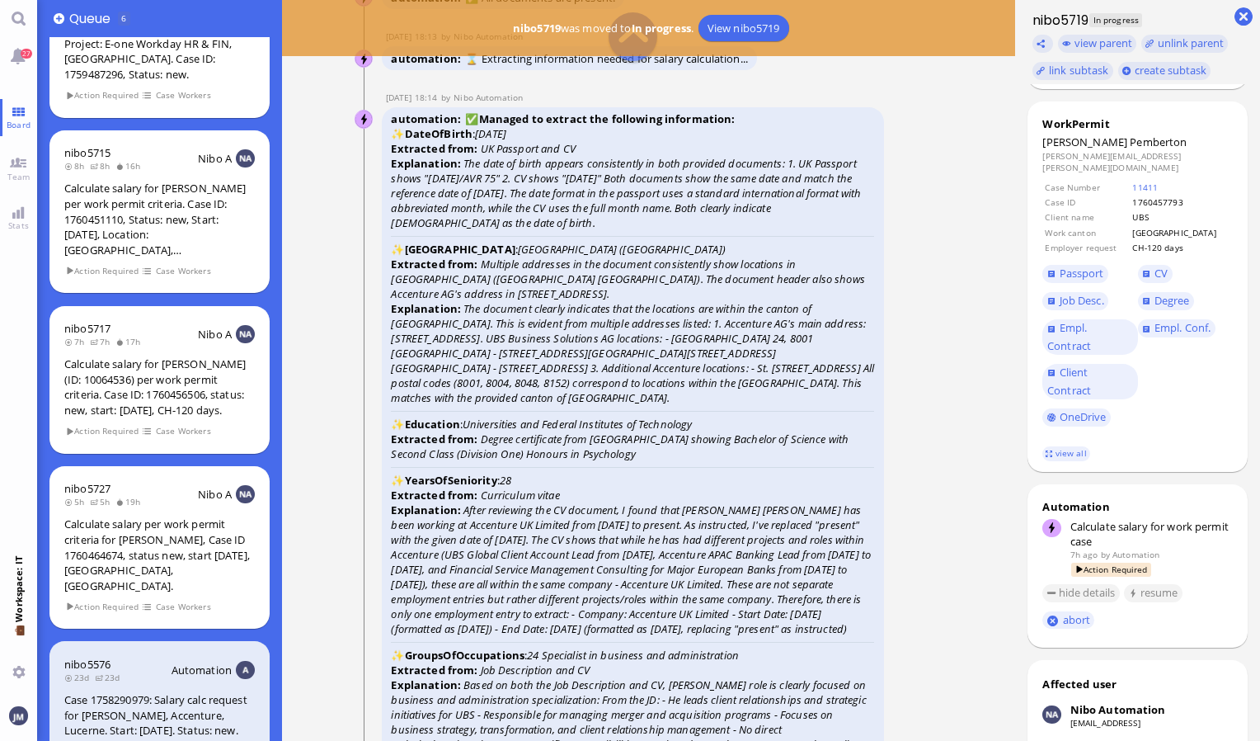
scroll to position [-3381, 0]
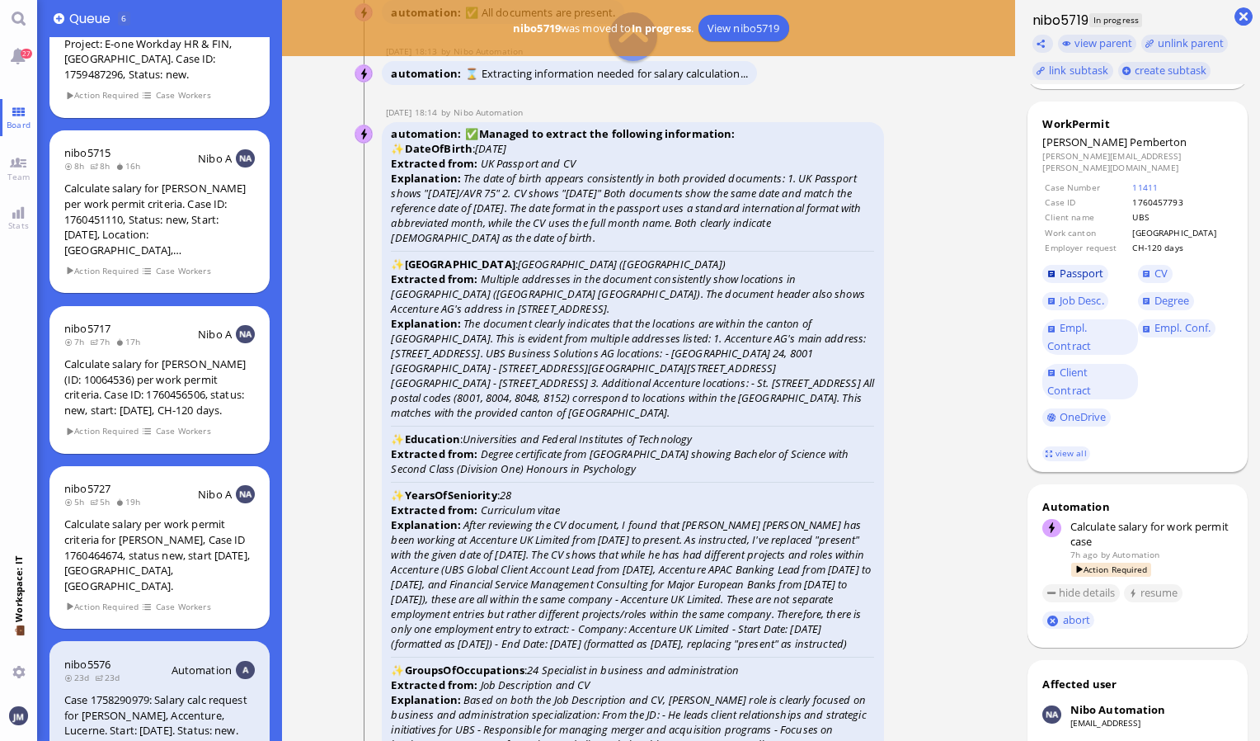
click at [1071, 266] on span "Passport" at bounding box center [1082, 273] width 45 height 15
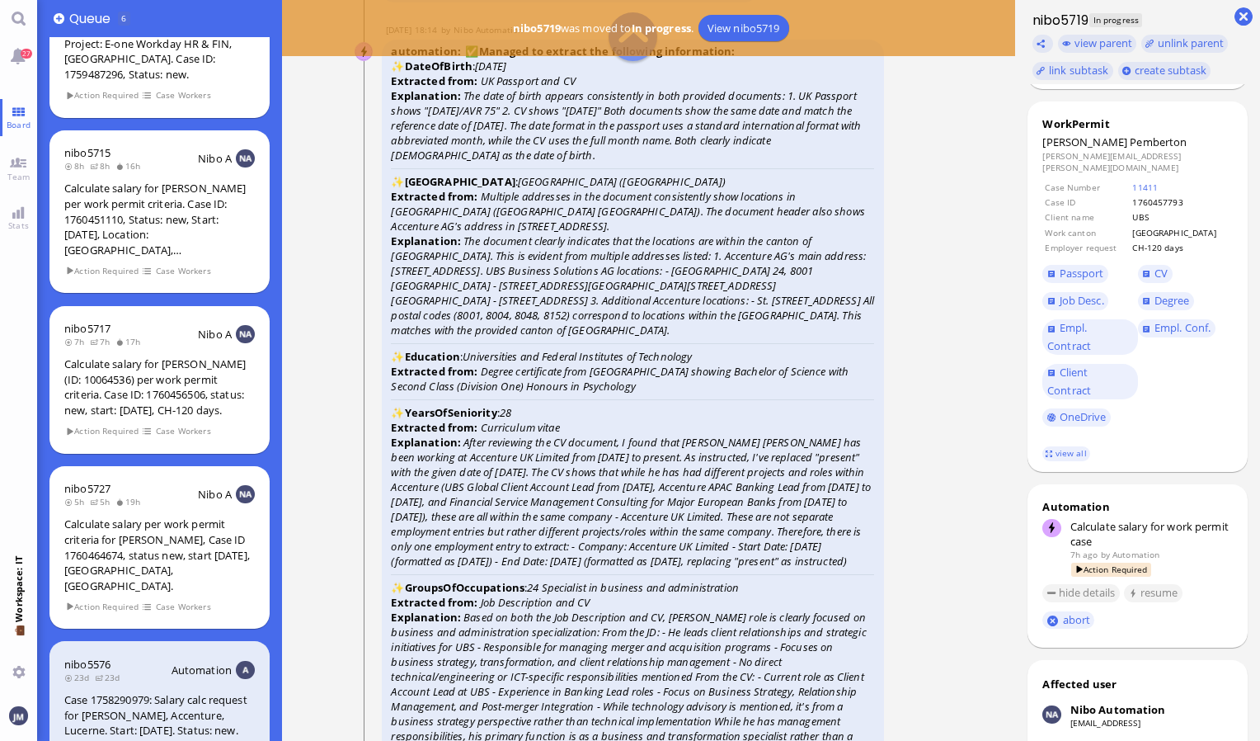
scroll to position [-3216, 0]
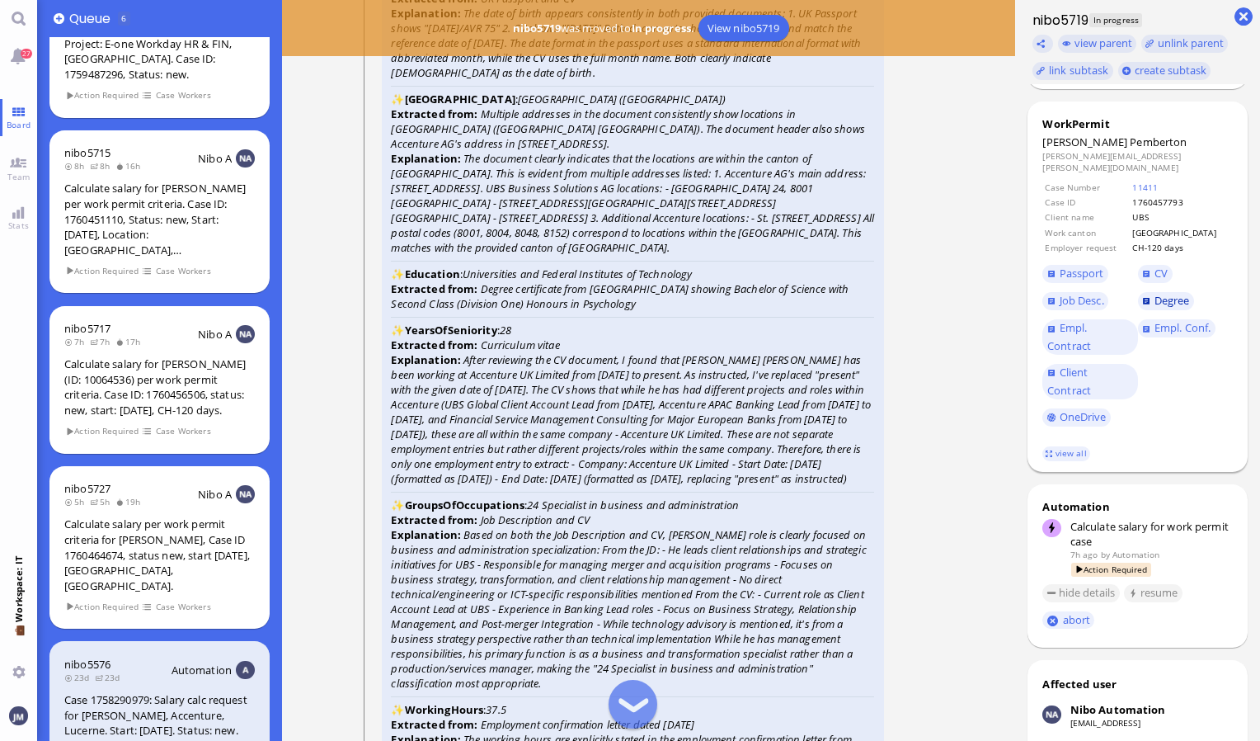
click at [1150, 292] on link "Degree" at bounding box center [1166, 301] width 56 height 18
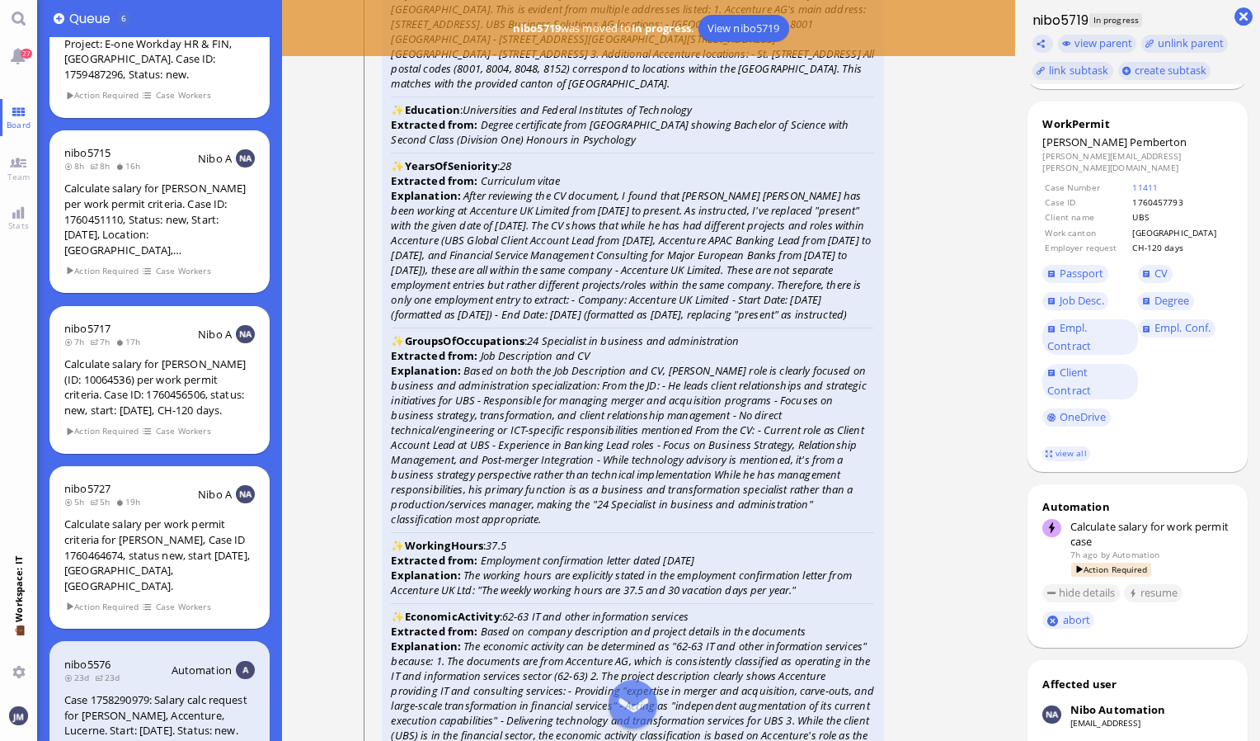
scroll to position [-3051, 0]
click at [1162, 266] on span "CV" at bounding box center [1161, 273] width 13 height 15
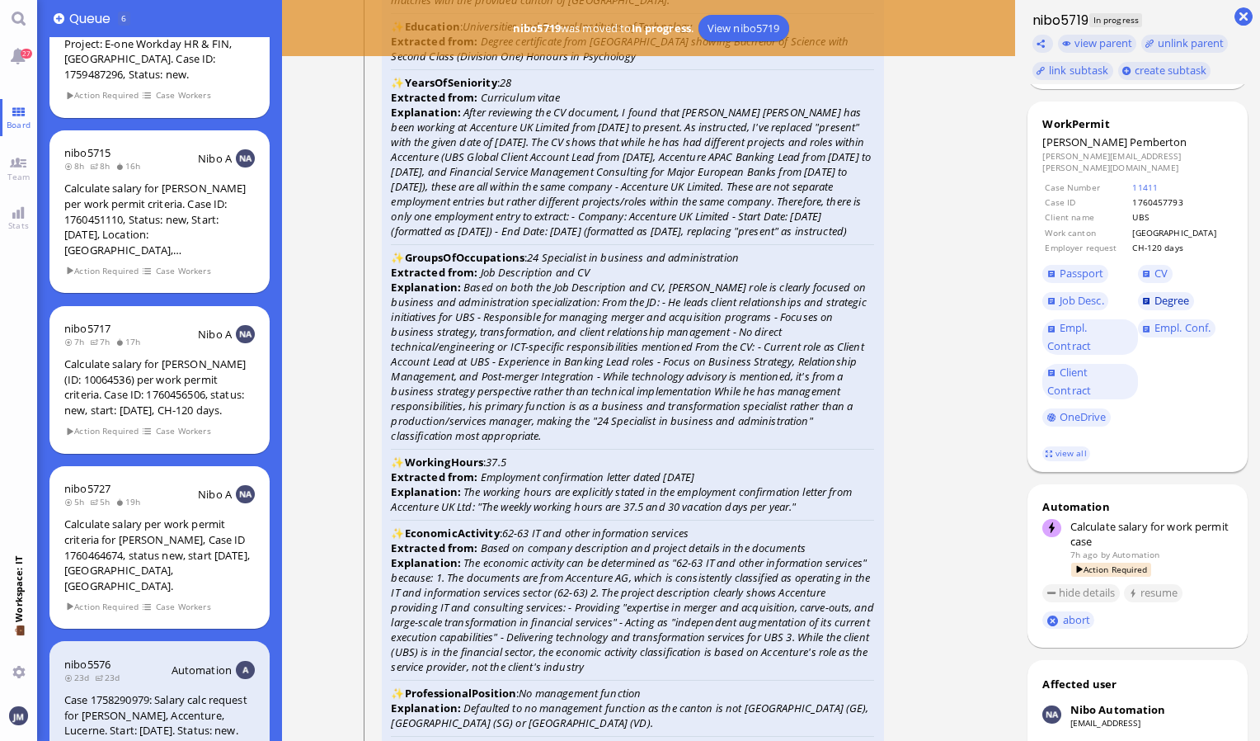
click at [1171, 293] on span "Degree" at bounding box center [1172, 300] width 35 height 15
click at [1158, 266] on span "CV" at bounding box center [1161, 273] width 13 height 15
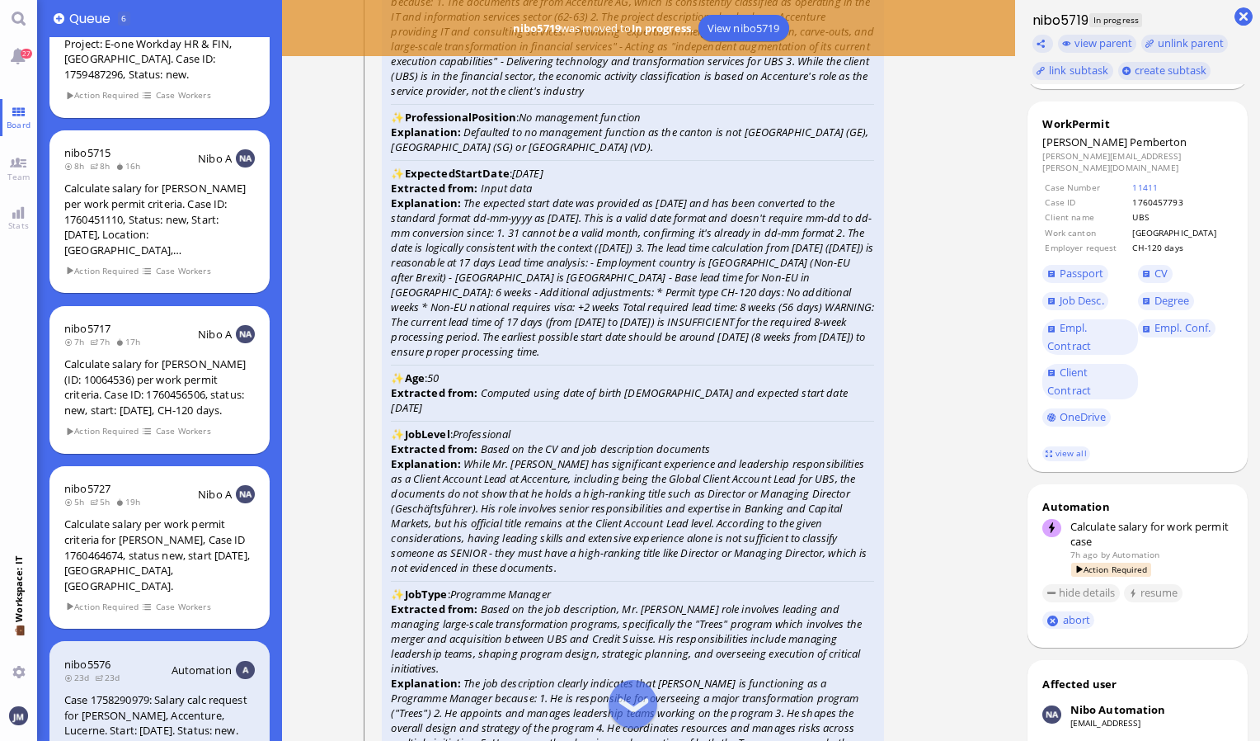
scroll to position [-2392, 0]
click at [1158, 181] on link "11411" at bounding box center [1145, 187] width 26 height 12
click at [1061, 446] on link "view all" at bounding box center [1066, 453] width 48 height 14
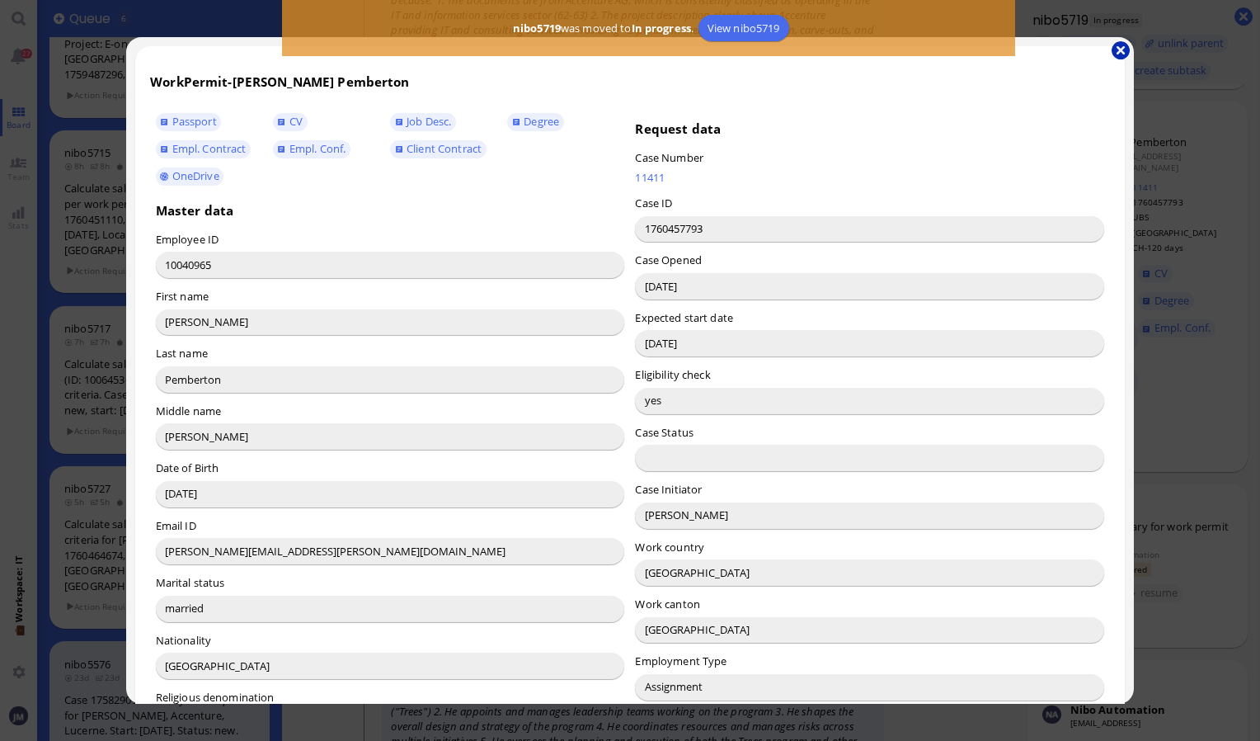
click at [1115, 49] on button "button" at bounding box center [1121, 50] width 18 height 18
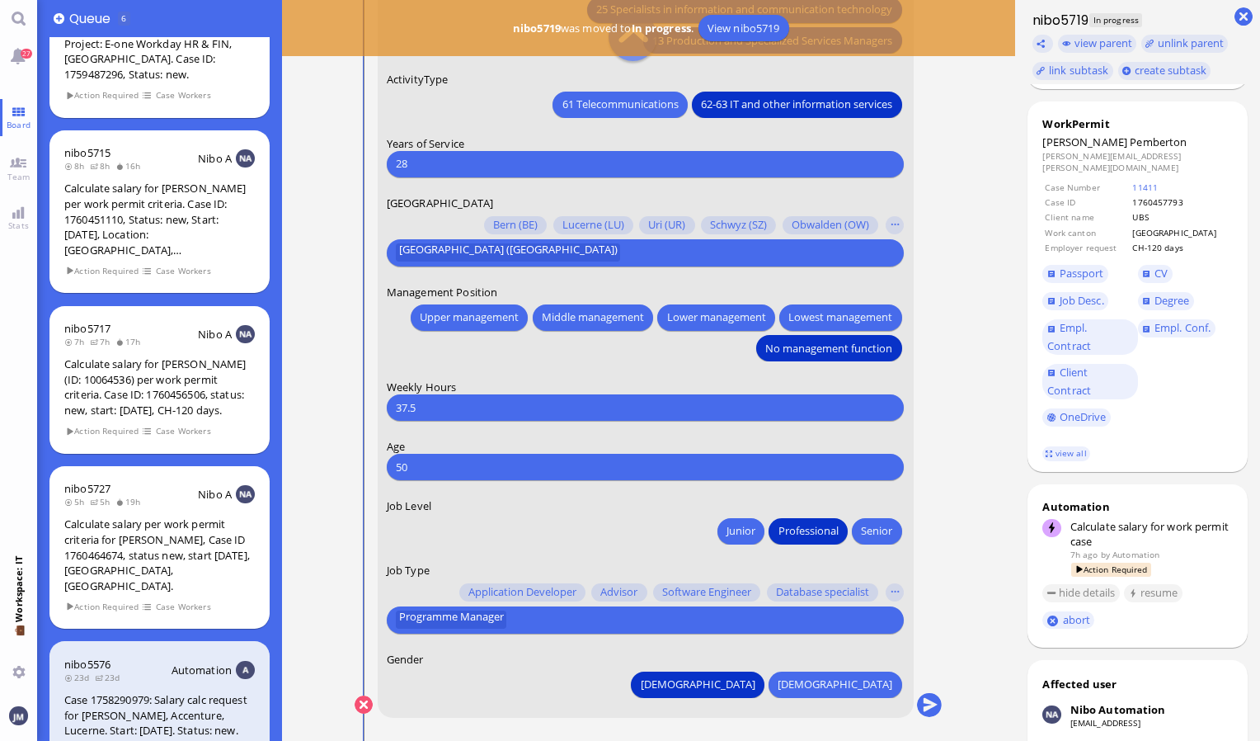
scroll to position [0, 0]
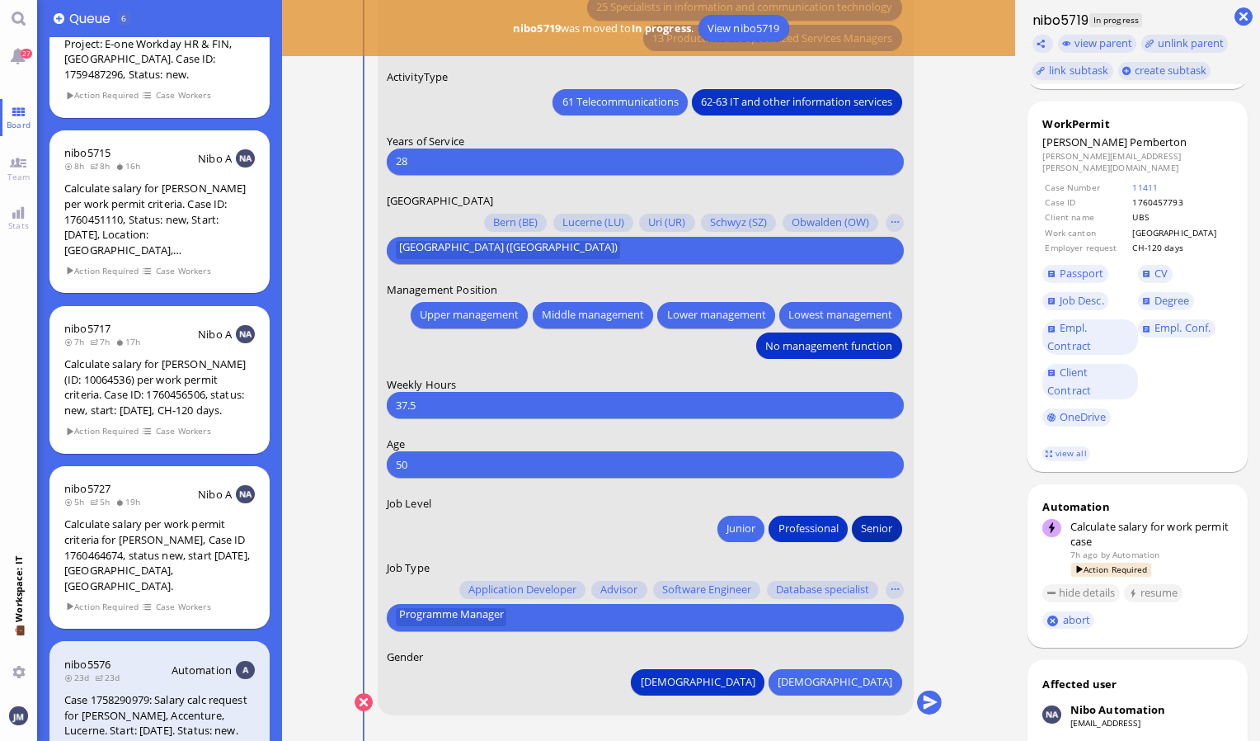
click at [887, 521] on span "Senior" at bounding box center [877, 528] width 31 height 17
click at [538, 611] on input "text" at bounding box center [700, 617] width 379 height 17
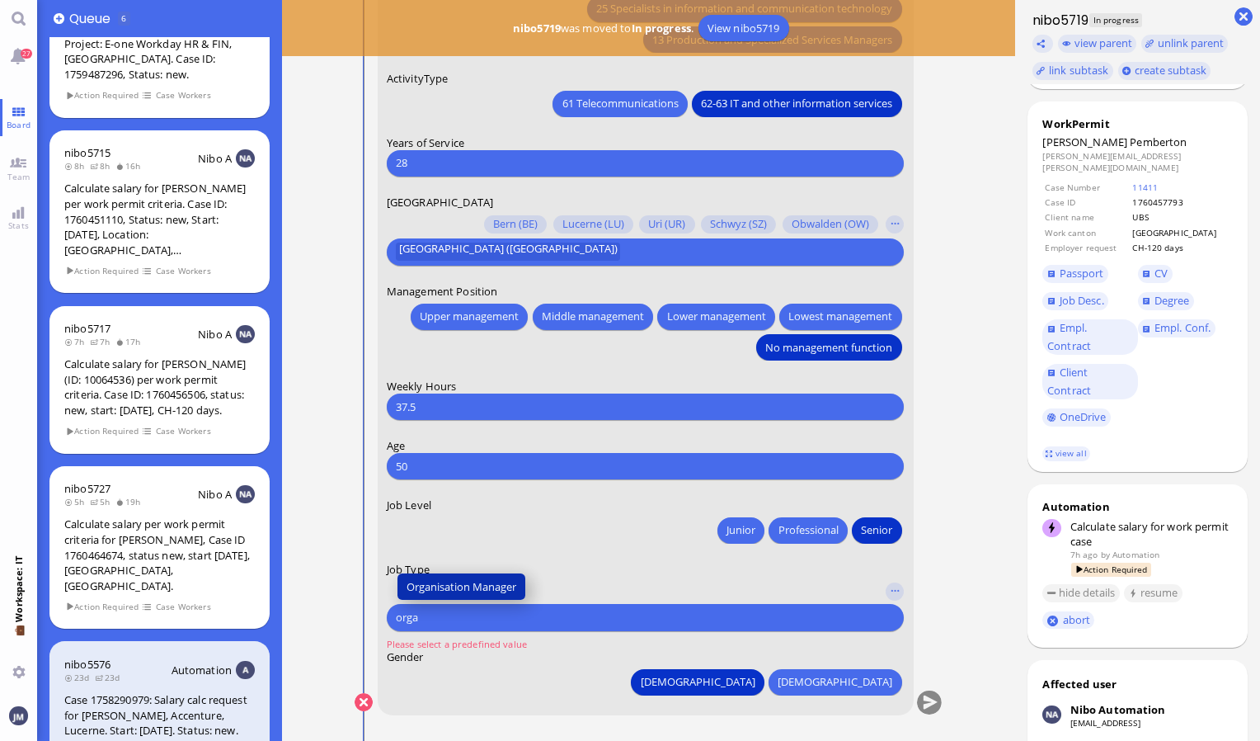
type input "orga"
click at [424, 576] on button "Organisation Manager" at bounding box center [461, 586] width 128 height 26
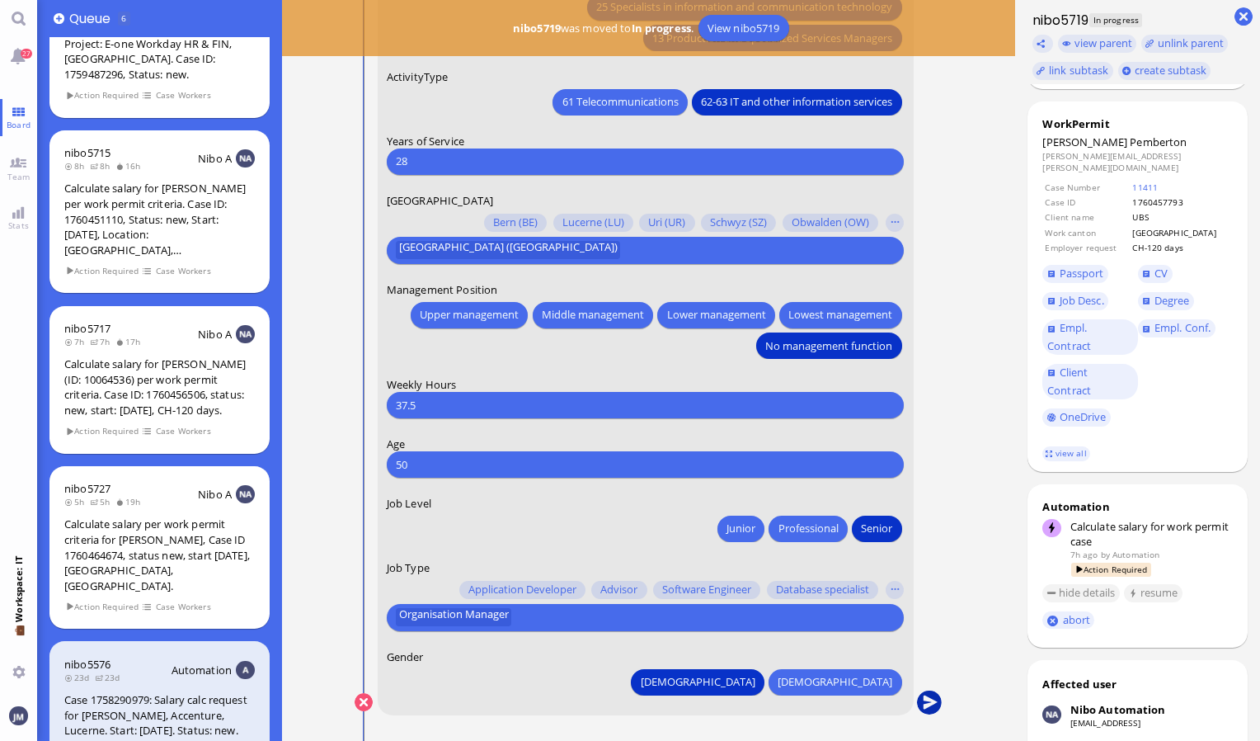
click at [930, 698] on button "submit" at bounding box center [929, 702] width 25 height 25
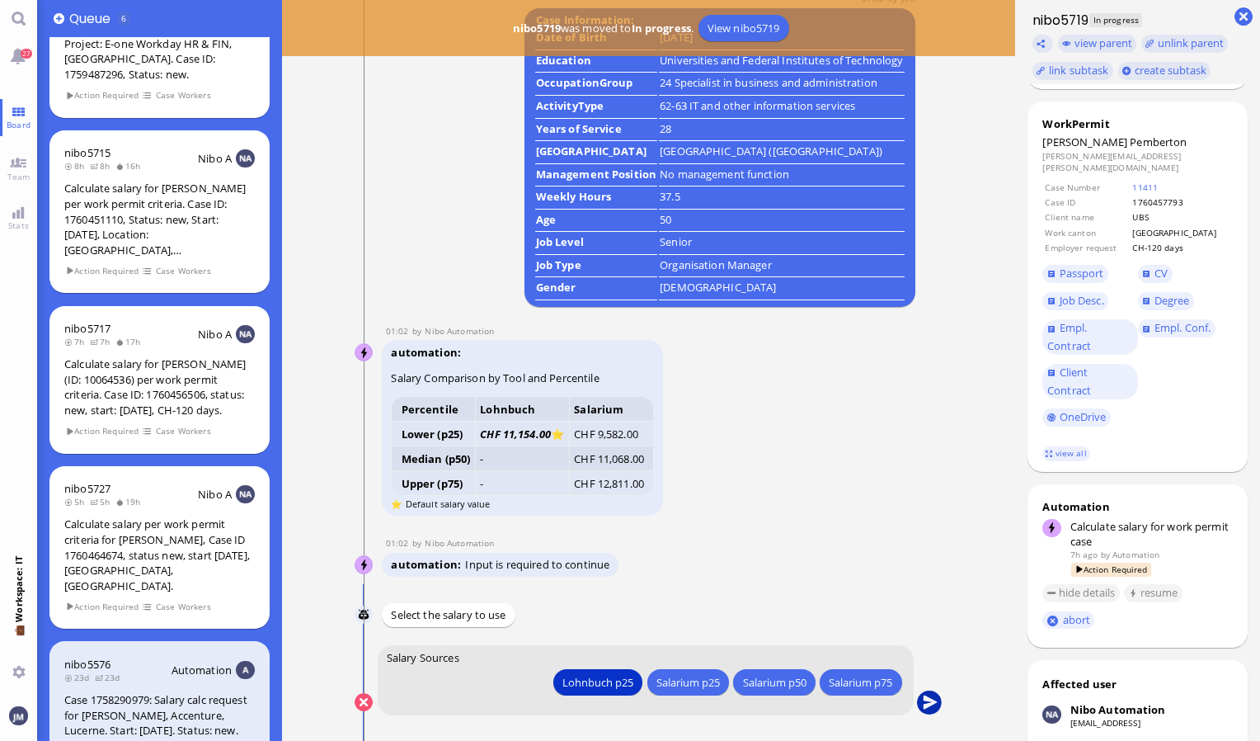
click at [930, 708] on button "submit" at bounding box center [929, 702] width 25 height 25
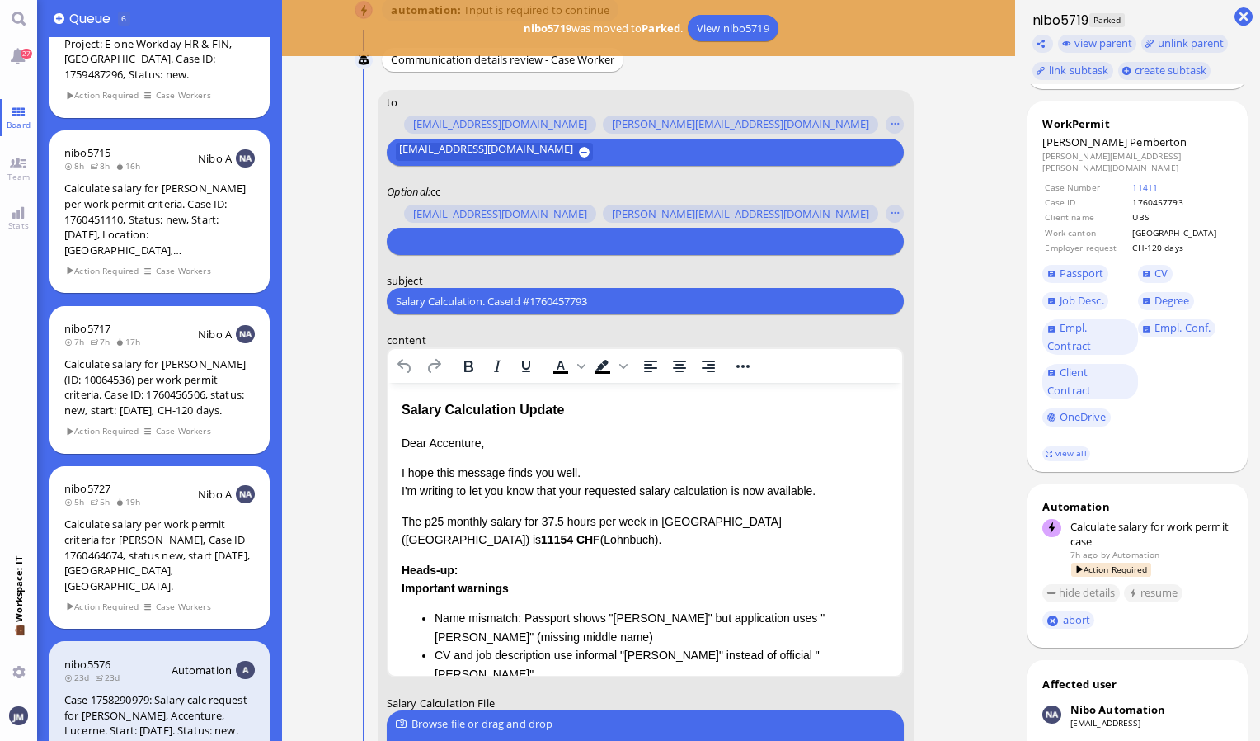
scroll to position [-330, 0]
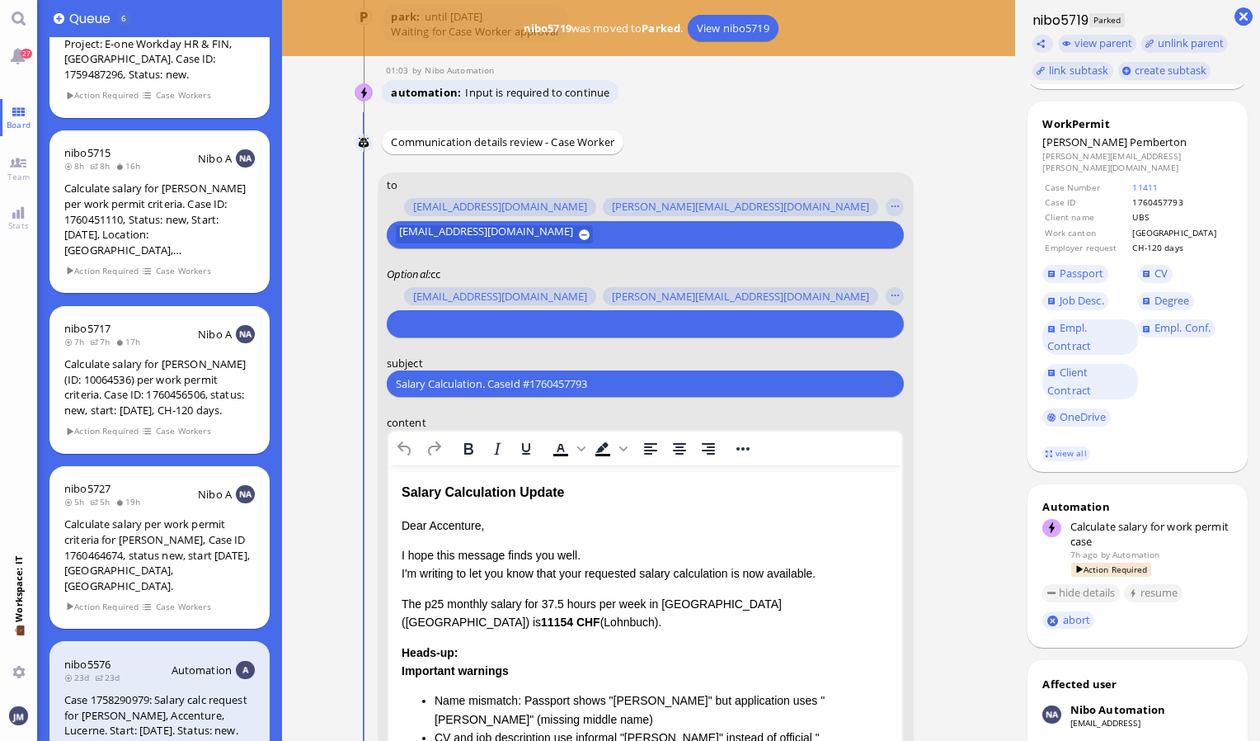
drag, startPoint x: 612, startPoint y: 386, endPoint x: 297, endPoint y: 383, distance: 315.0
click at [297, 383] on ticket "[DATE] 18:10 by Automation Automation Calculate eligible salary for work permit…" at bounding box center [649, 370] width 734 height 741
click at [601, 327] on input "text" at bounding box center [643, 323] width 495 height 17
paste input "PazPerTout new case: [PERSON_NAME] (1760456506 / 10064536), Employer Request: C…"
drag, startPoint x: 634, startPoint y: 374, endPoint x: 366, endPoint y: 383, distance: 268.1
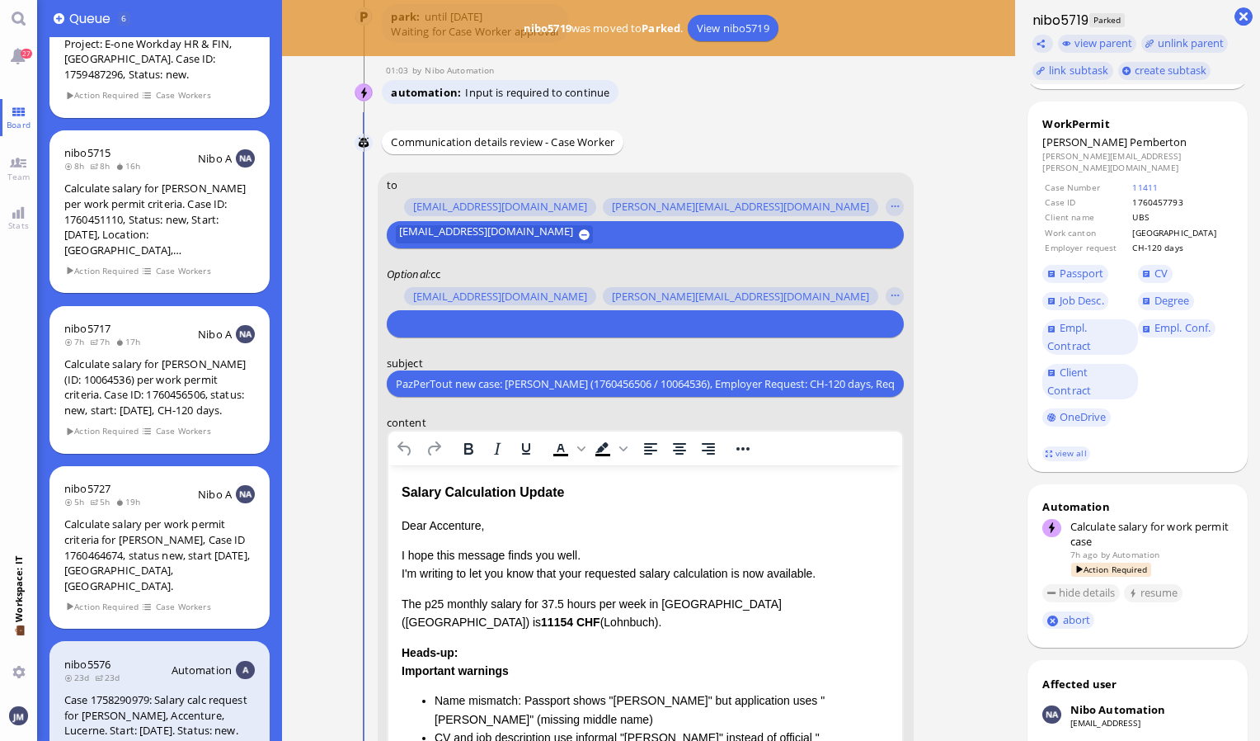
click at [366, 383] on conversation-line "You to [PERSON_NAME][EMAIL_ADDRESS][DOMAIN_NAME] [DOMAIN_NAME][EMAIL_ADDRESS][D…" at bounding box center [649, 618] width 588 height 893
type input "PazPerTout new case: [PERSON_NAME] (1760456506 / 10064536), Employer Request: C…"
click at [465, 322] on input "text" at bounding box center [643, 323] width 495 height 17
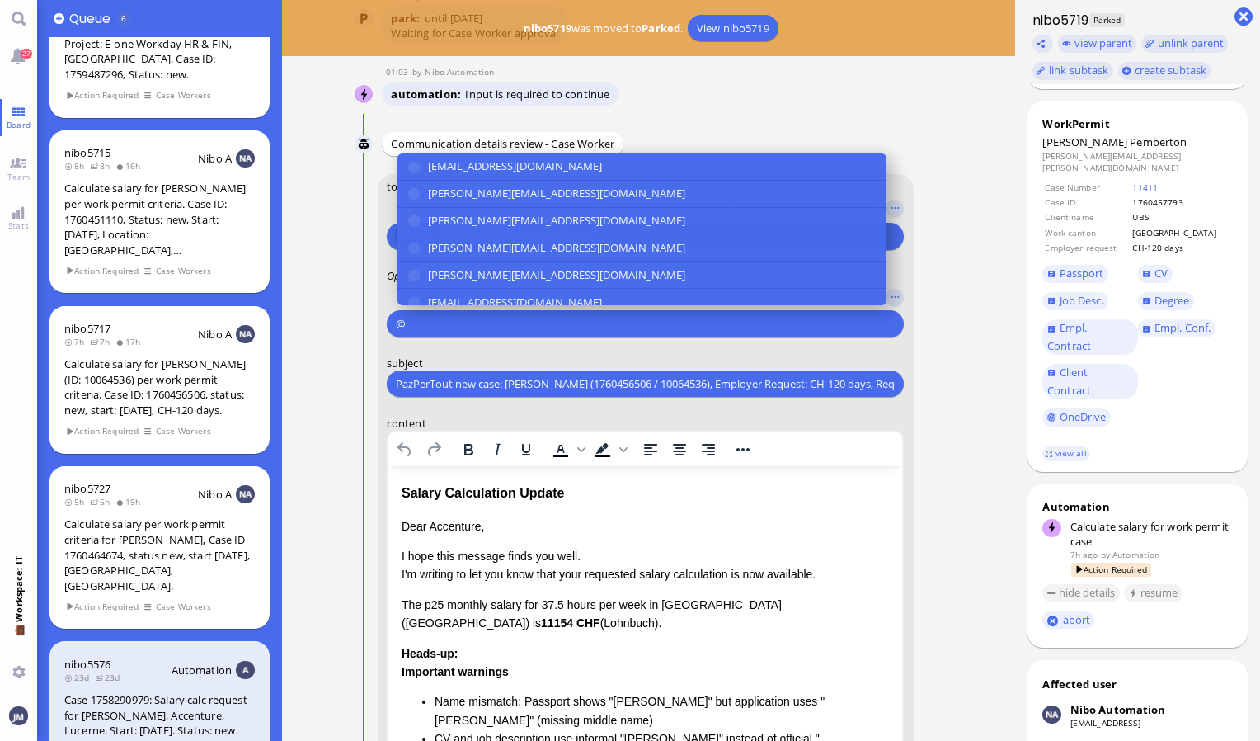
scroll to position [-328, 0]
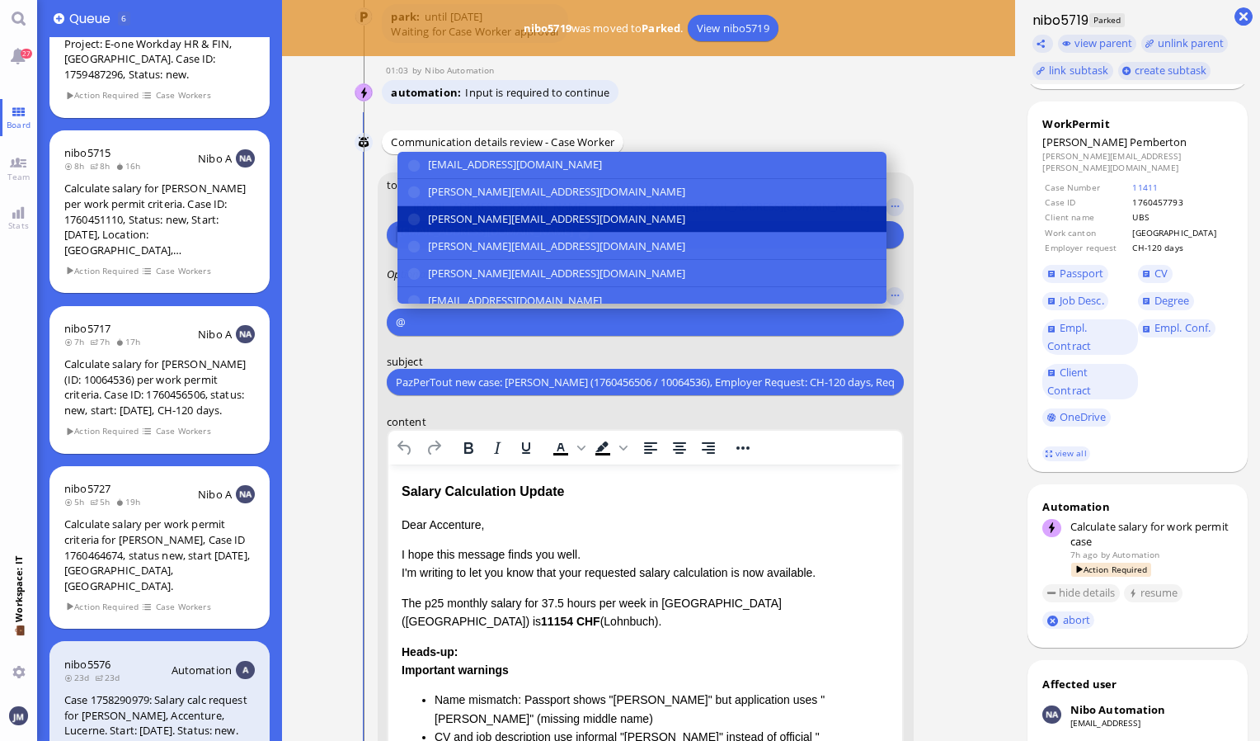
type input "@"
click at [463, 223] on span "[PERSON_NAME][EMAIL_ADDRESS][DOMAIN_NAME]" at bounding box center [556, 218] width 257 height 17
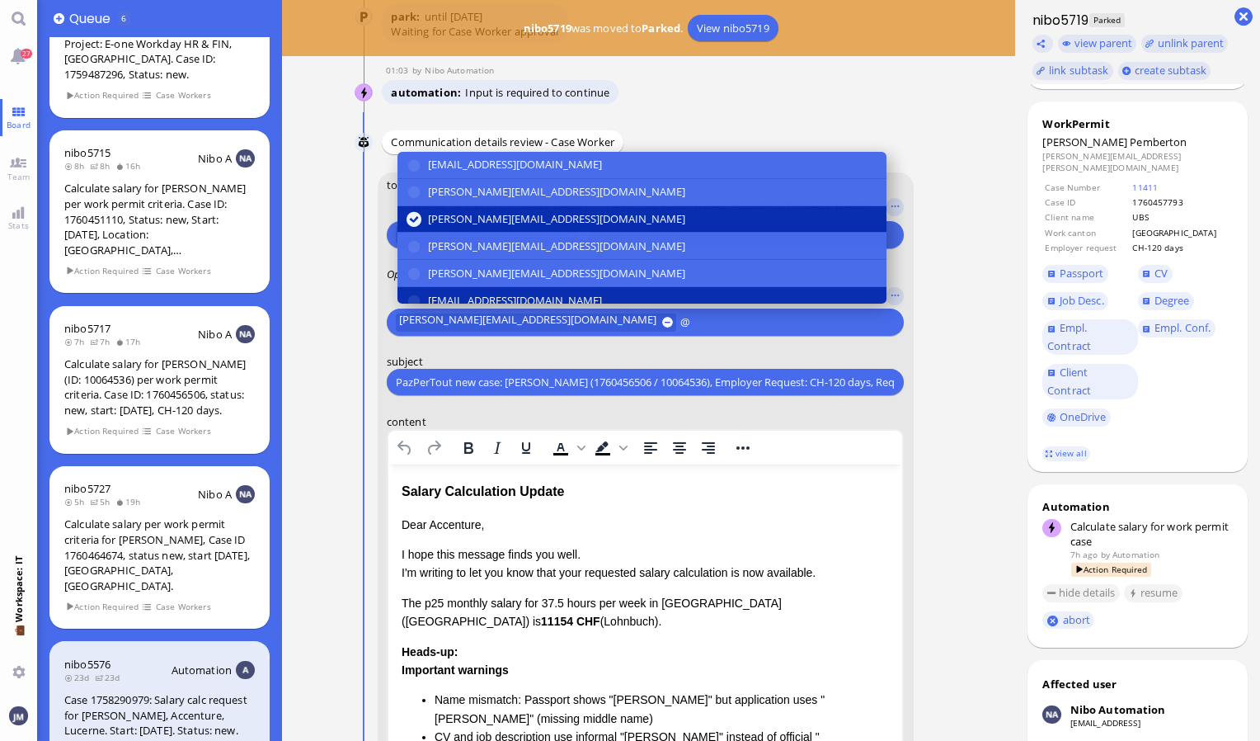
type input "@"
click at [470, 295] on span "[EMAIL_ADDRESS][DOMAIN_NAME]" at bounding box center [515, 300] width 174 height 17
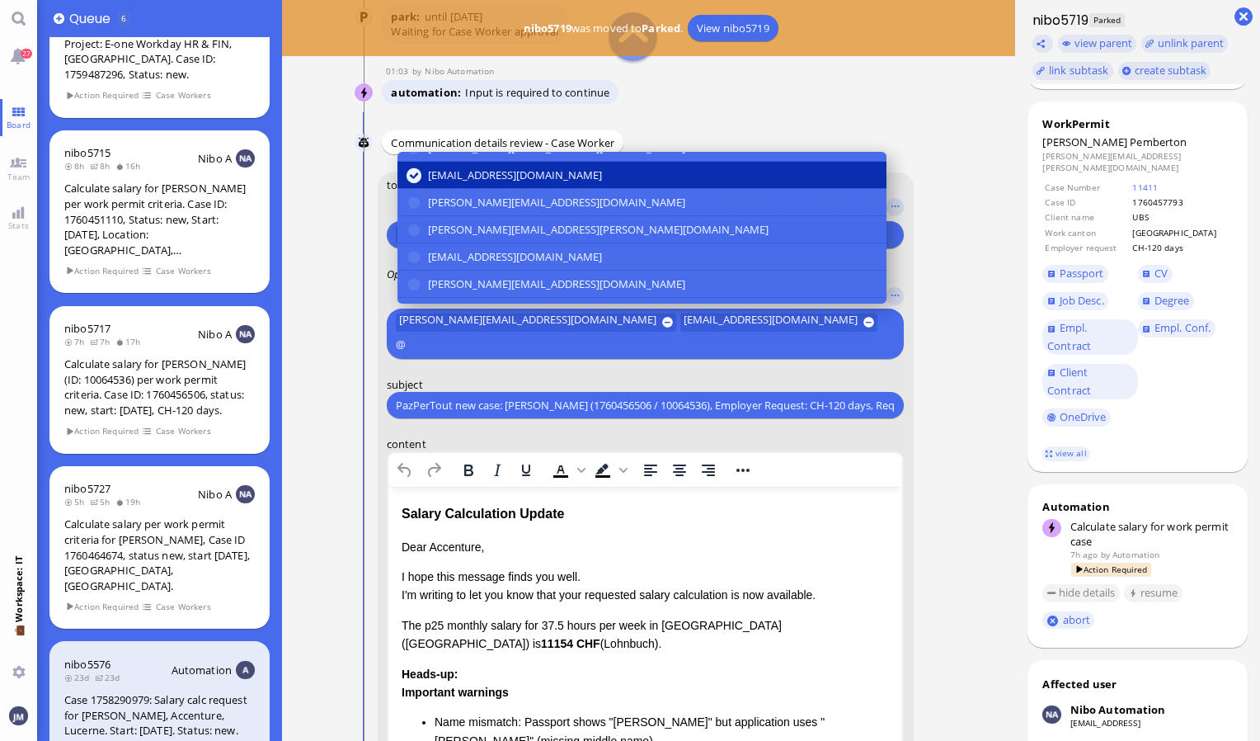
scroll to position [165, 0]
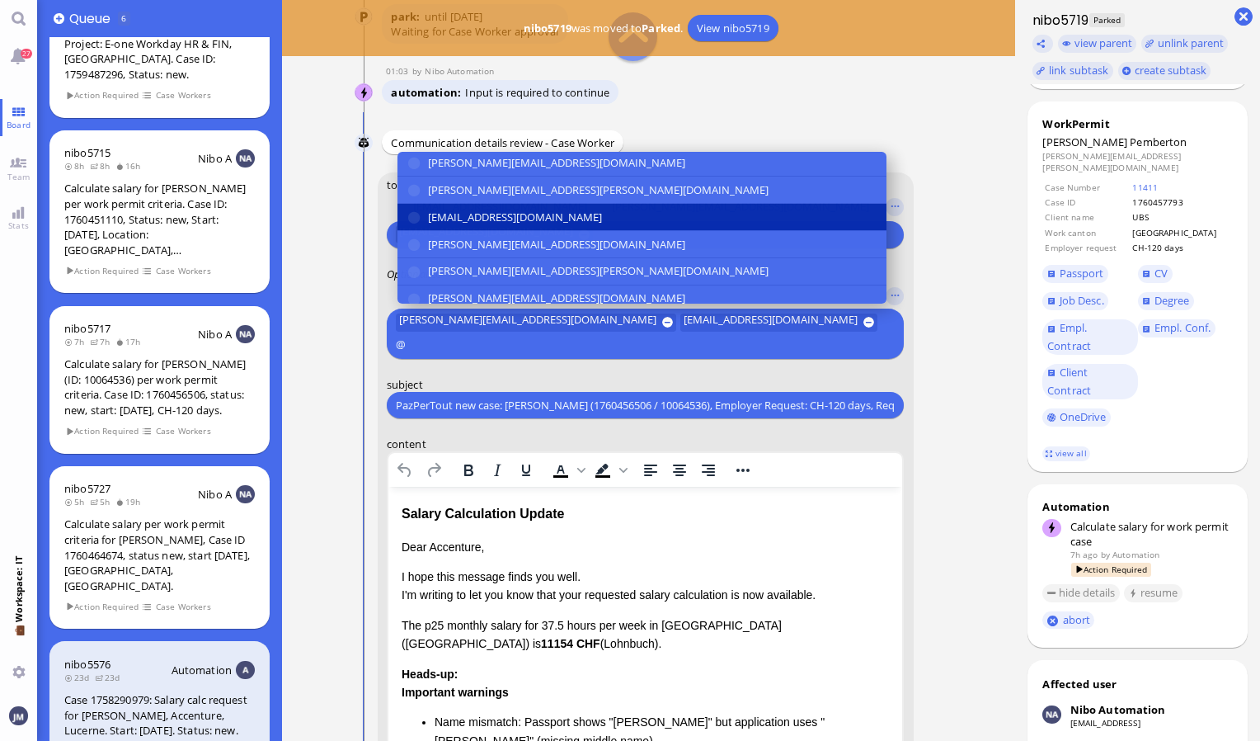
type input "@"
click at [463, 220] on span "[EMAIL_ADDRESS][DOMAIN_NAME]" at bounding box center [515, 217] width 174 height 17
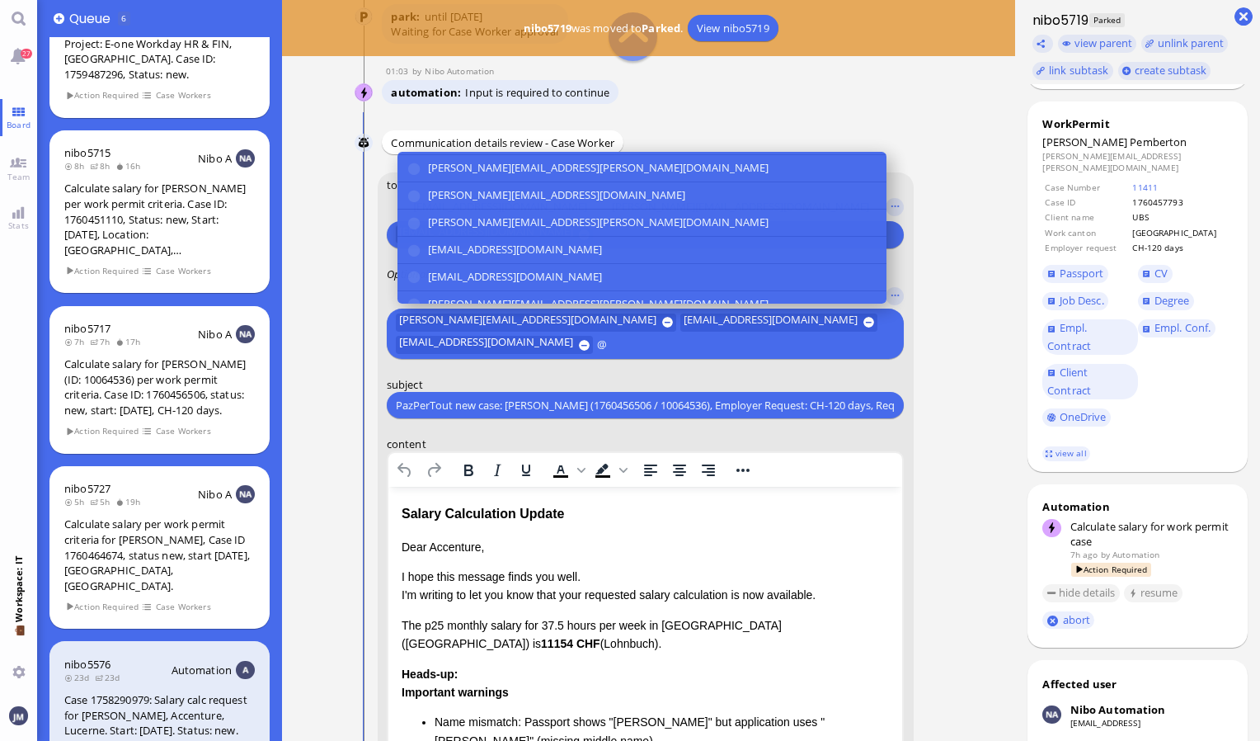
scroll to position [304, 0]
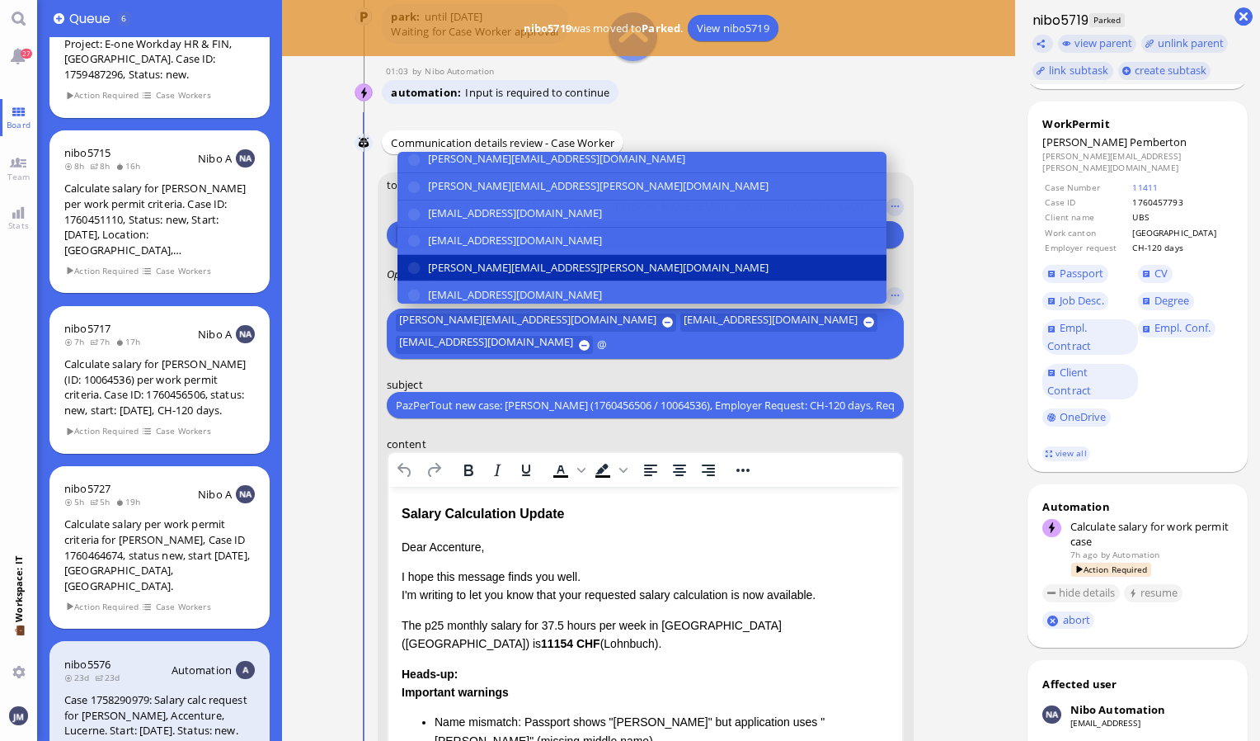
type input "@"
click at [468, 261] on span "[PERSON_NAME][EMAIL_ADDRESS][PERSON_NAME][DOMAIN_NAME]" at bounding box center [598, 267] width 341 height 17
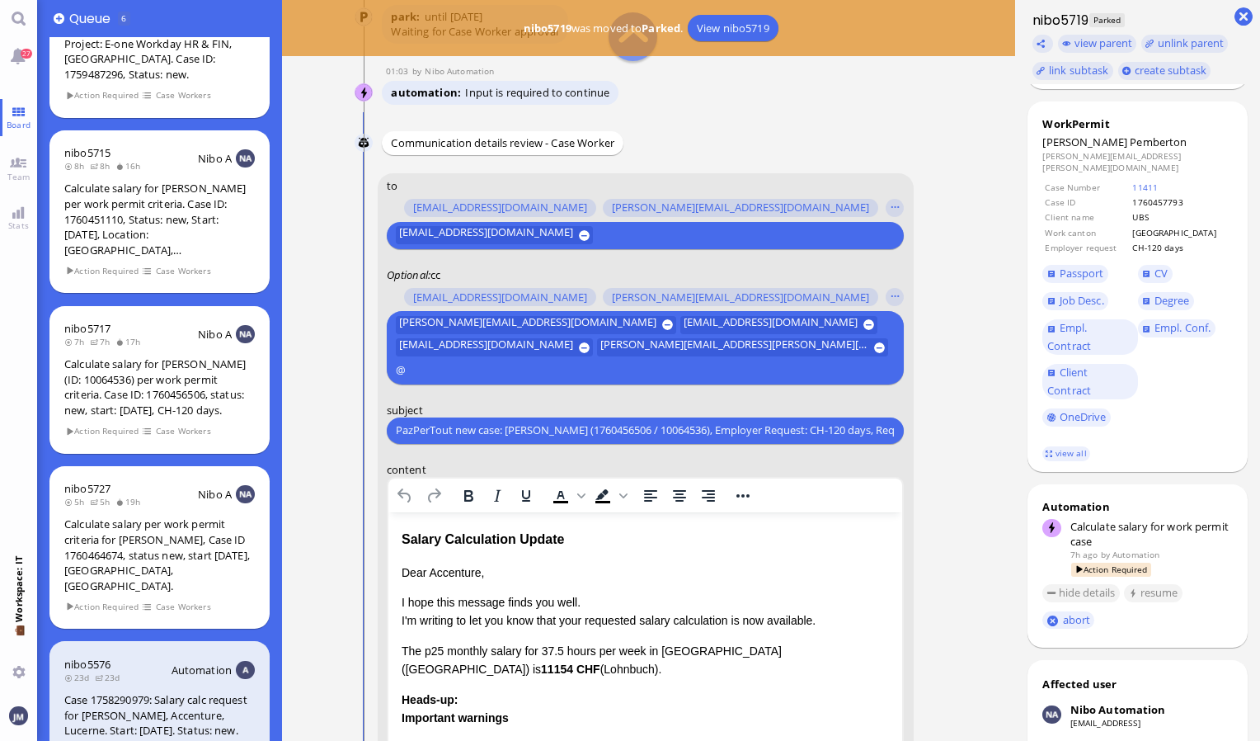
scroll to position [-374, 0]
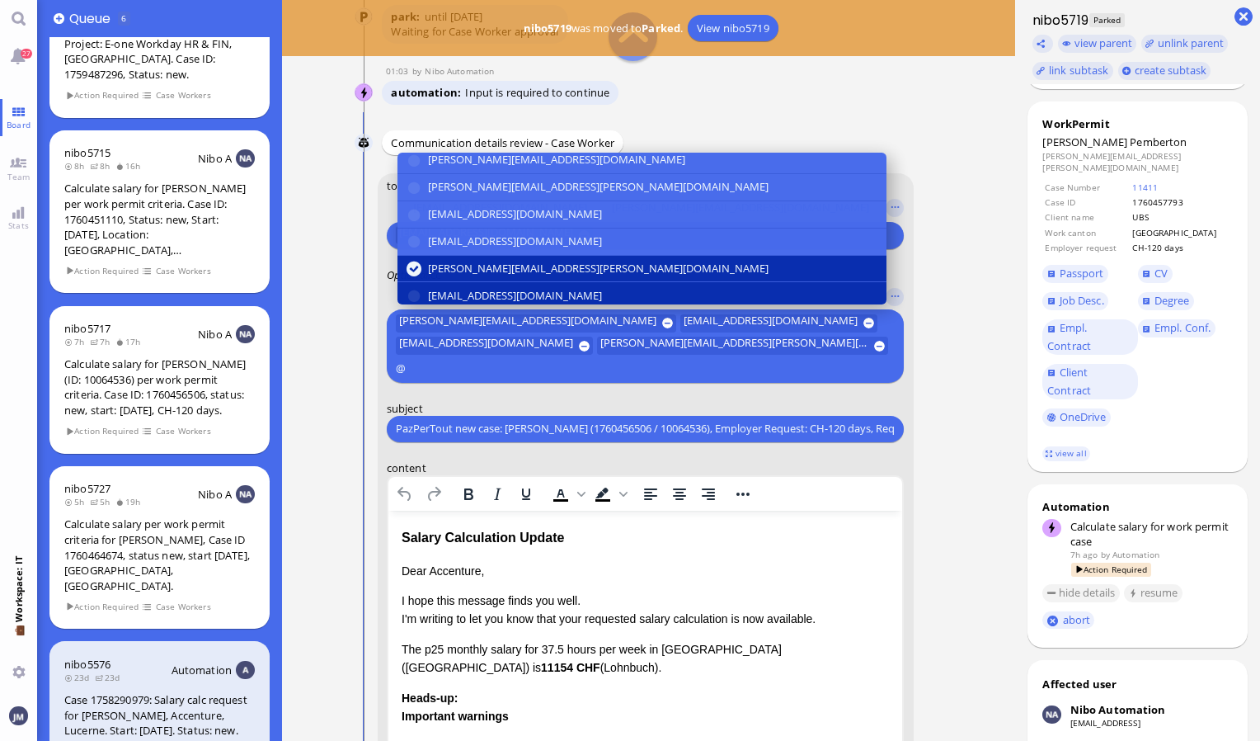
type input "@"
click at [474, 287] on span "[EMAIL_ADDRESS][DOMAIN_NAME]" at bounding box center [515, 295] width 174 height 17
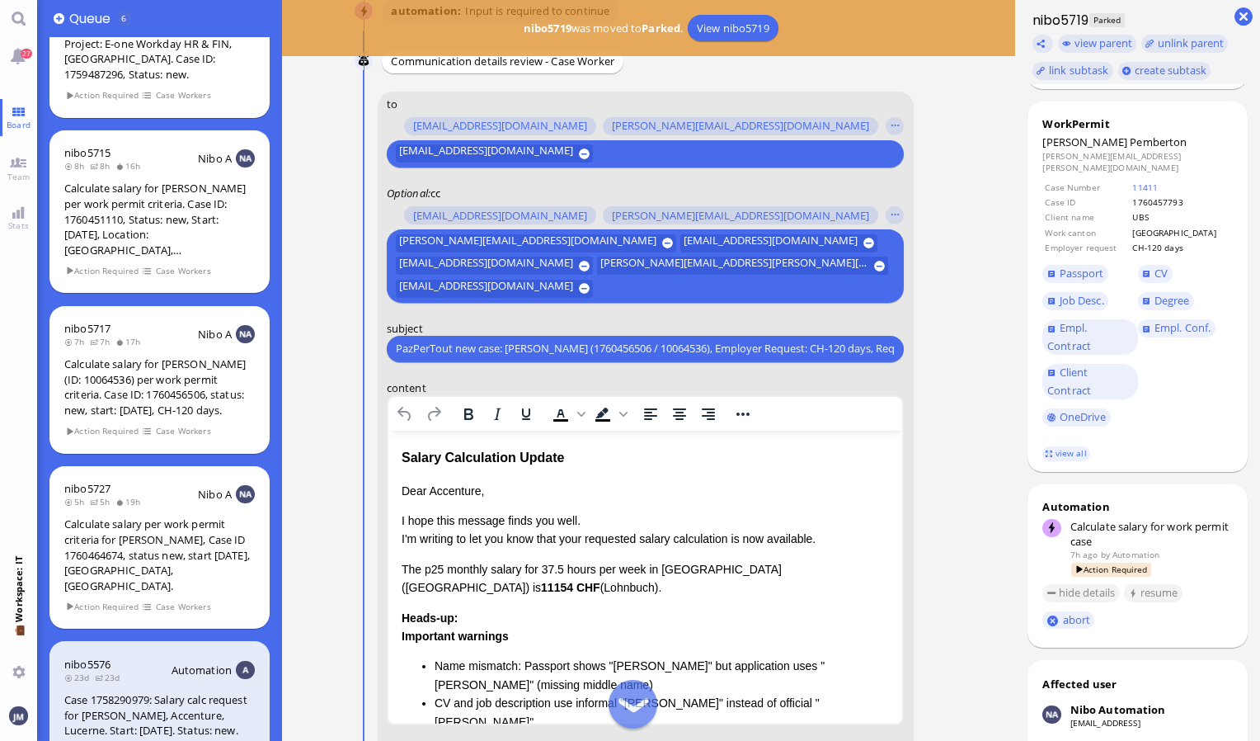
scroll to position [-293, 0]
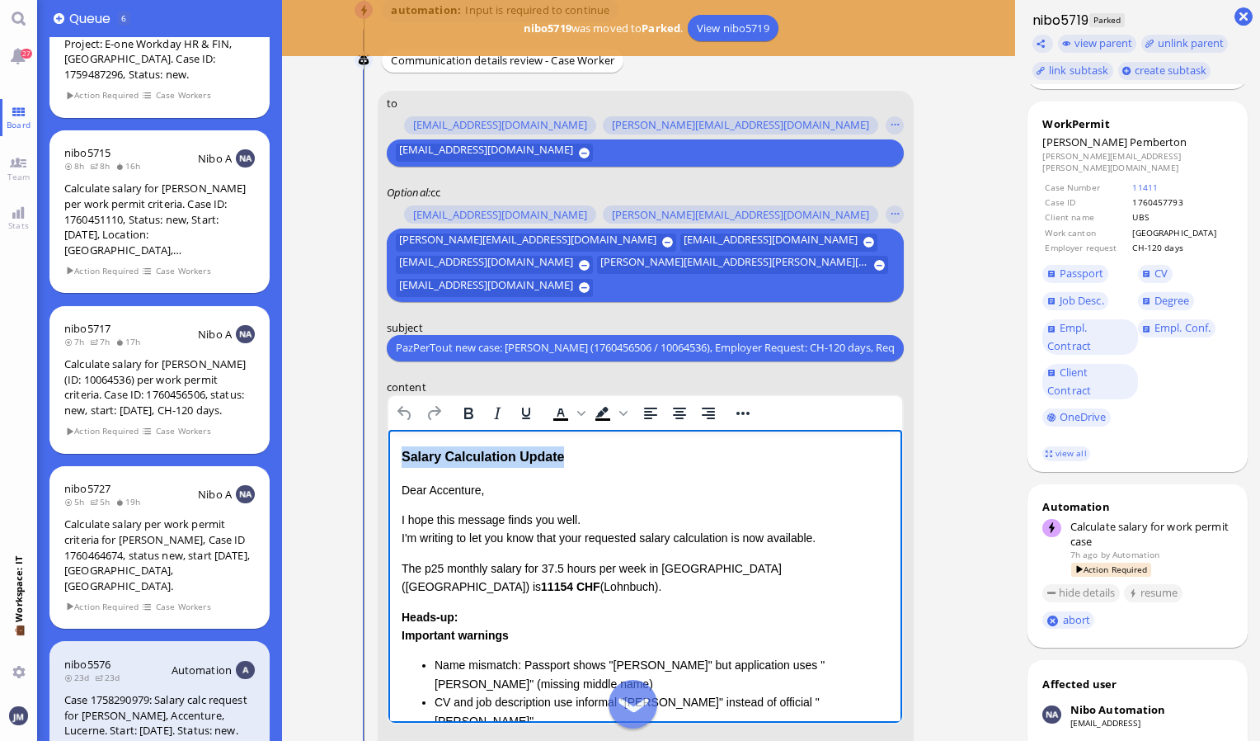
drag, startPoint x: 588, startPoint y: 459, endPoint x: 380, endPoint y: 444, distance: 208.4
click at [388, 444] on html "Salary Calculation Update Dear Accenture, I hope this message finds you well. I…" at bounding box center [645, 680] width 515 height 503
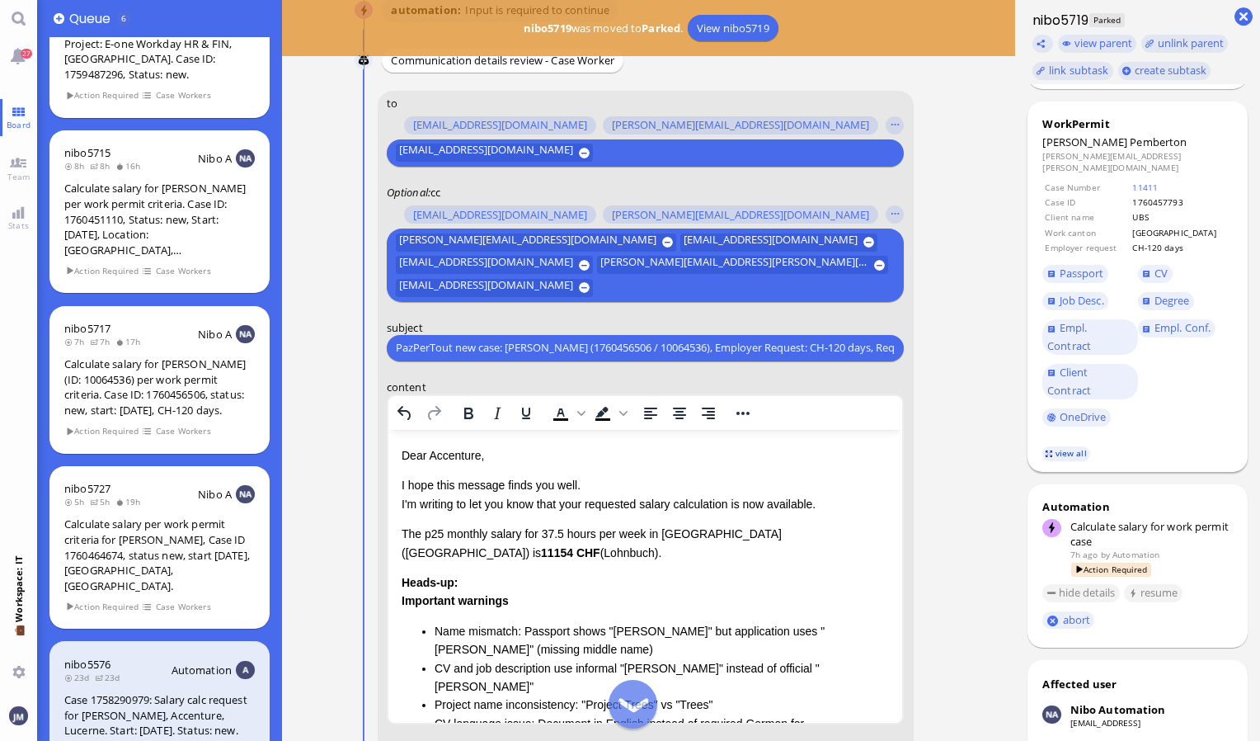
click at [1069, 449] on link "view all" at bounding box center [1066, 453] width 48 height 14
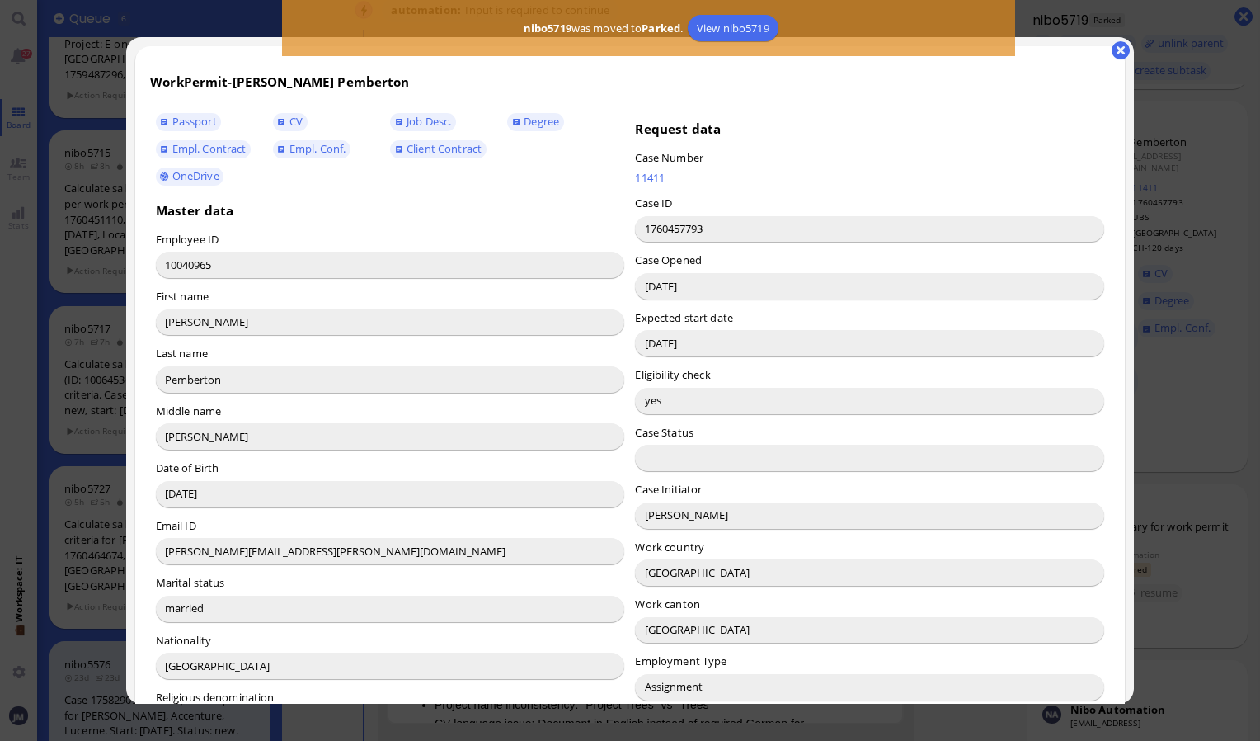
click at [665, 519] on input "[PERSON_NAME]" at bounding box center [869, 515] width 469 height 26
click at [1120, 49] on button "button" at bounding box center [1121, 50] width 18 height 18
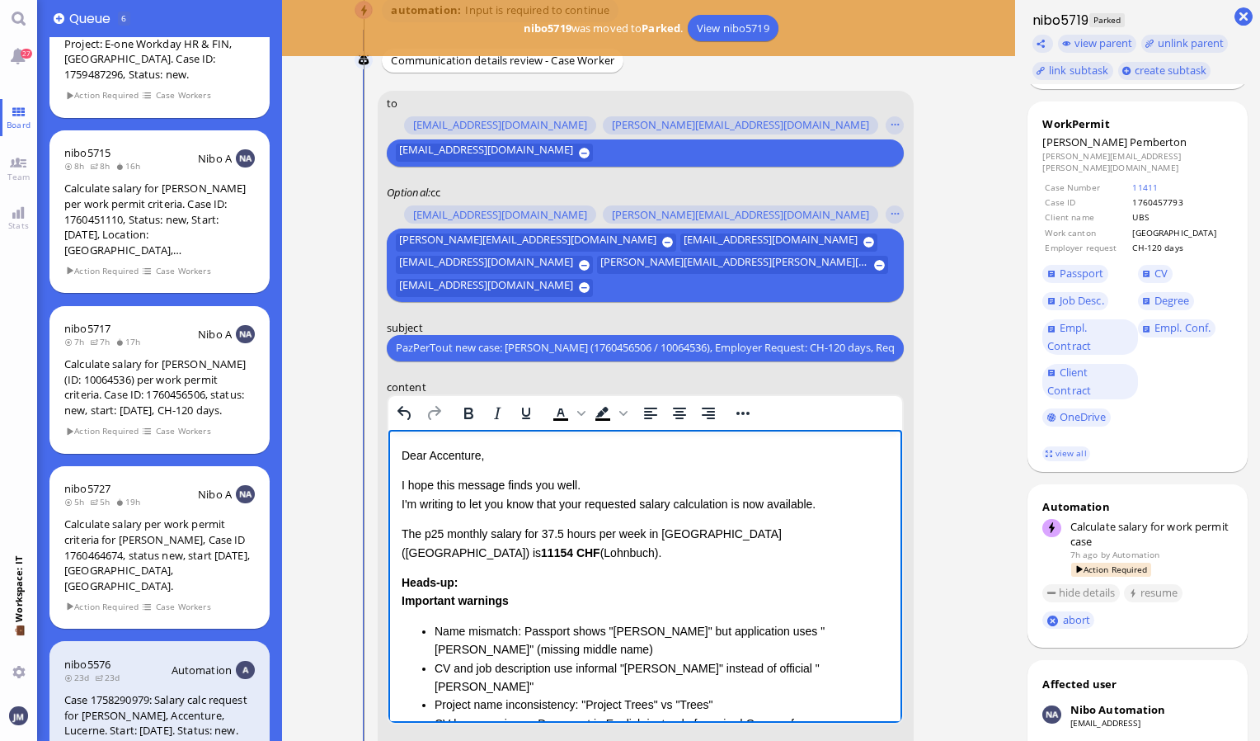
click at [431, 456] on p "Dear Accenture," at bounding box center [645, 454] width 488 height 18
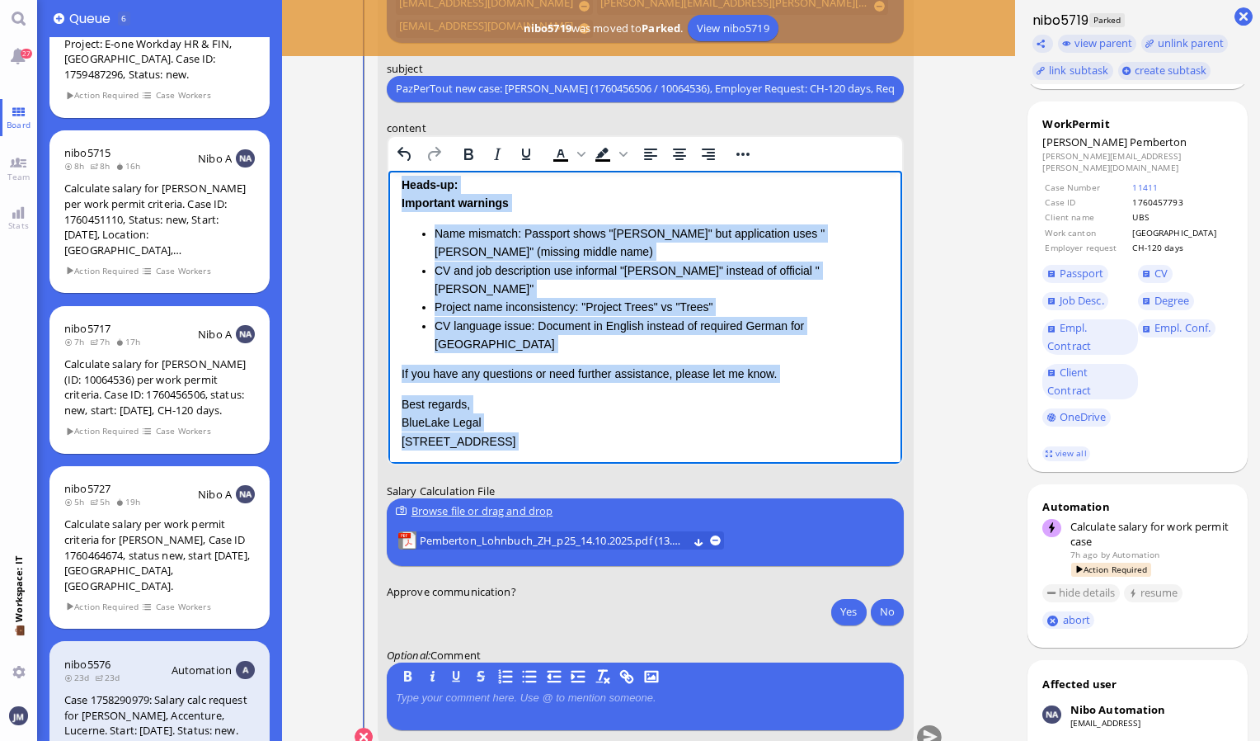
scroll to position [0, 0]
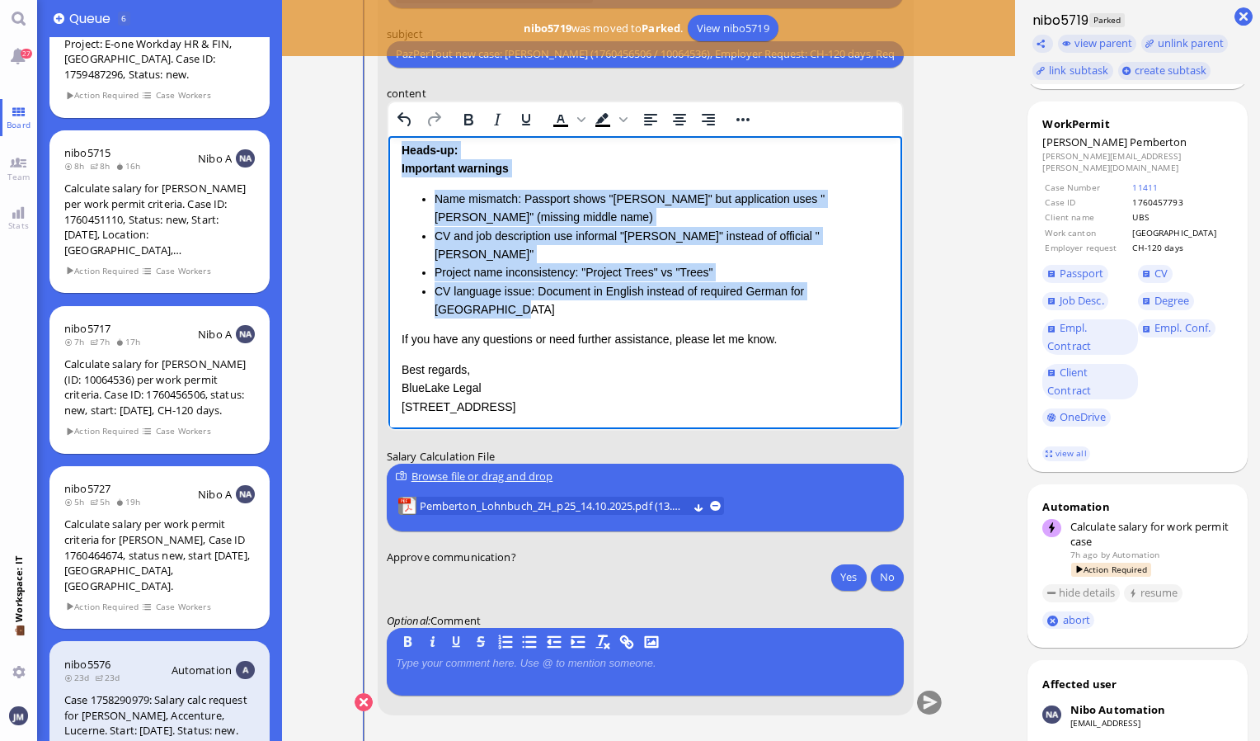
drag, startPoint x: 401, startPoint y: 236, endPoint x: 896, endPoint y: 277, distance: 496.5
click at [896, 277] on html "Dear [PERSON_NAME], I hope this message finds you well. I'm writing to let you …" at bounding box center [645, 231] width 515 height 469
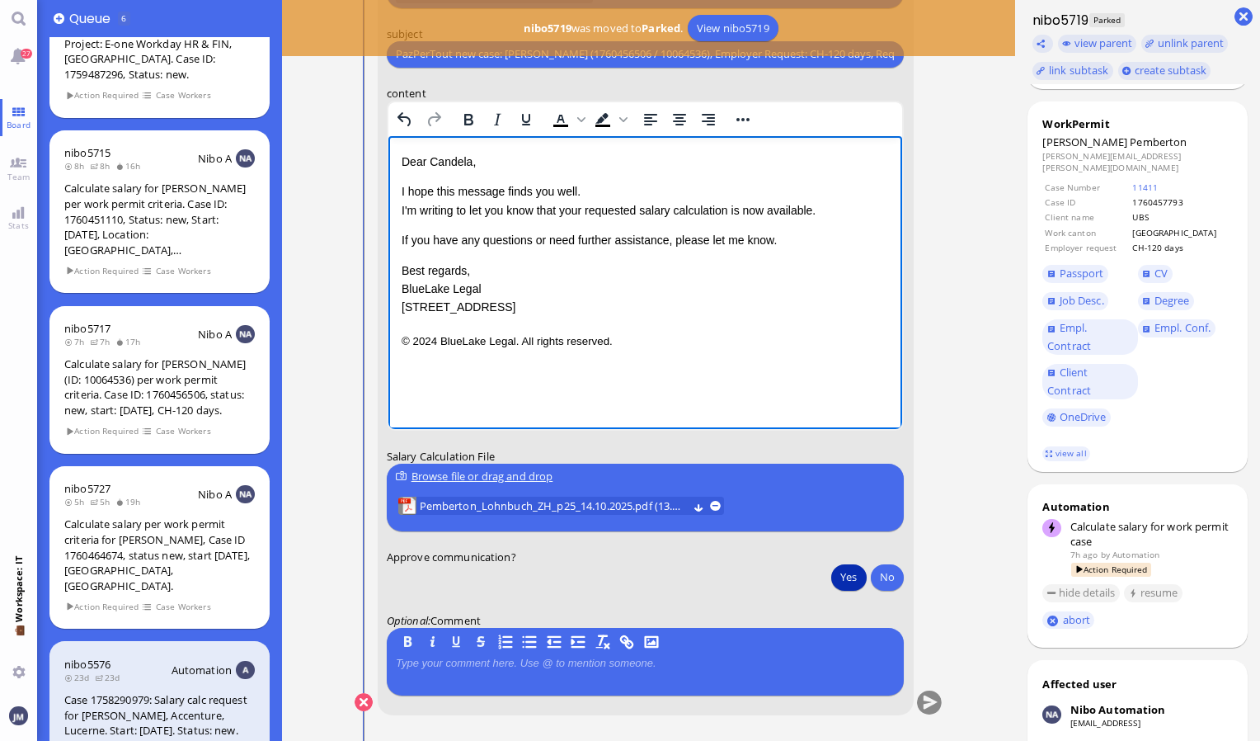
click at [846, 574] on button "Yes" at bounding box center [848, 576] width 35 height 26
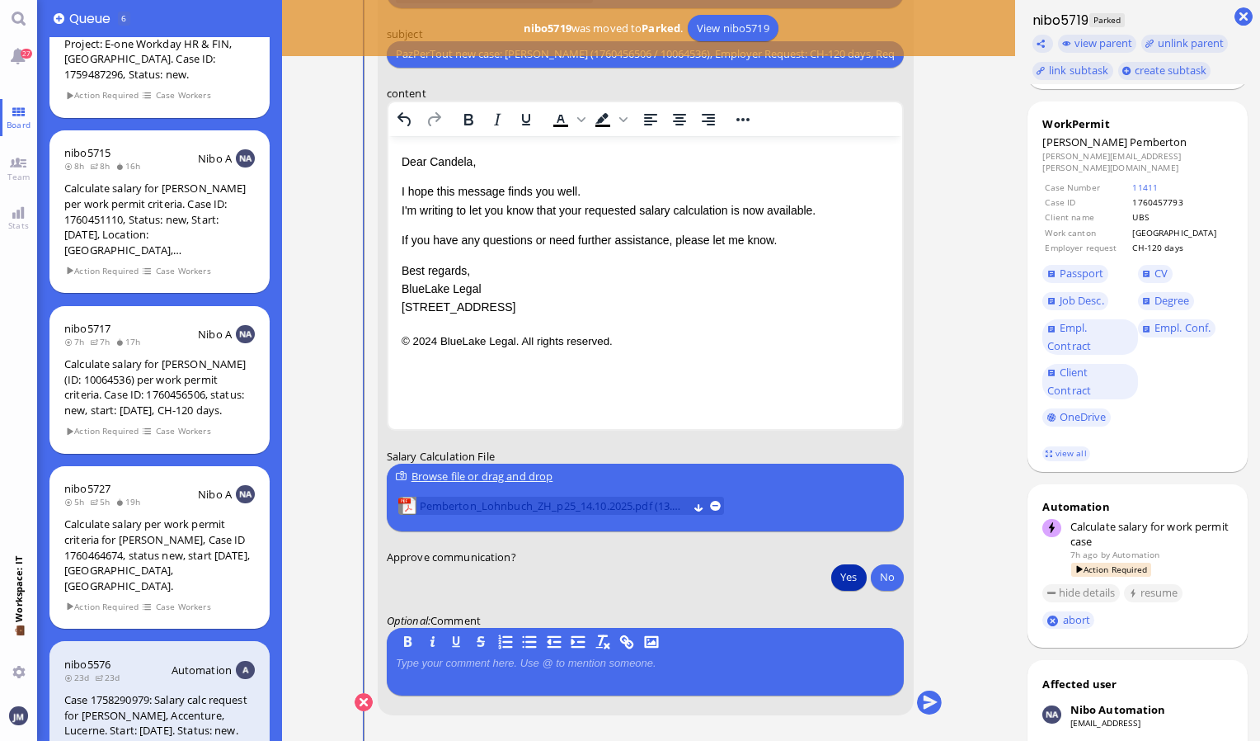
click at [544, 505] on span "Pemberton_Lohnbuch_ZH_p25_14.10.2025.pdf (13.82 kB)" at bounding box center [554, 505] width 268 height 18
click at [944, 152] on nitautoscroll "[DATE] 18:10 by Automation Automation Calculate eligible salary for work permit…" at bounding box center [648, 370] width 653 height 741
click at [937, 148] on conversation-line "You to [PERSON_NAME][EMAIL_ADDRESS][DOMAIN_NAME] [DOMAIN_NAME][EMAIL_ADDRESS][D…" at bounding box center [649, 266] width 588 height 939
click at [1049, 446] on link "view all" at bounding box center [1066, 453] width 48 height 14
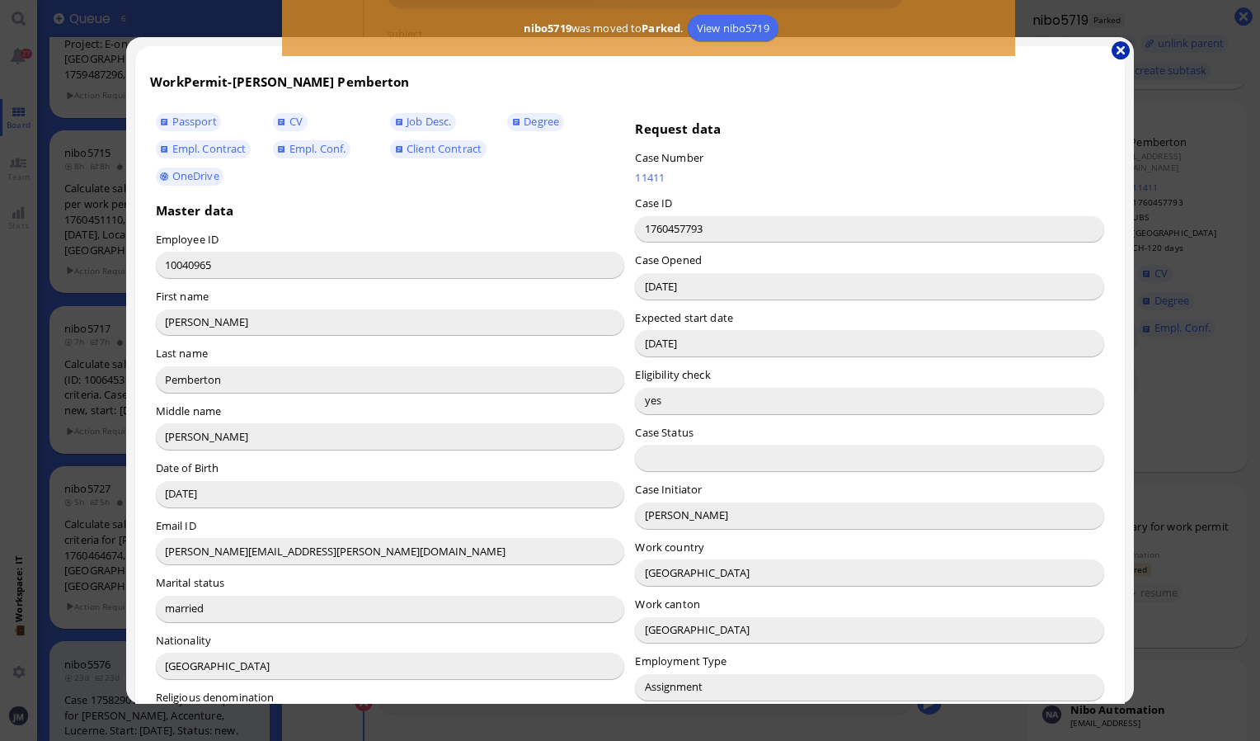
click at [1113, 49] on button "button" at bounding box center [1121, 50] width 18 height 18
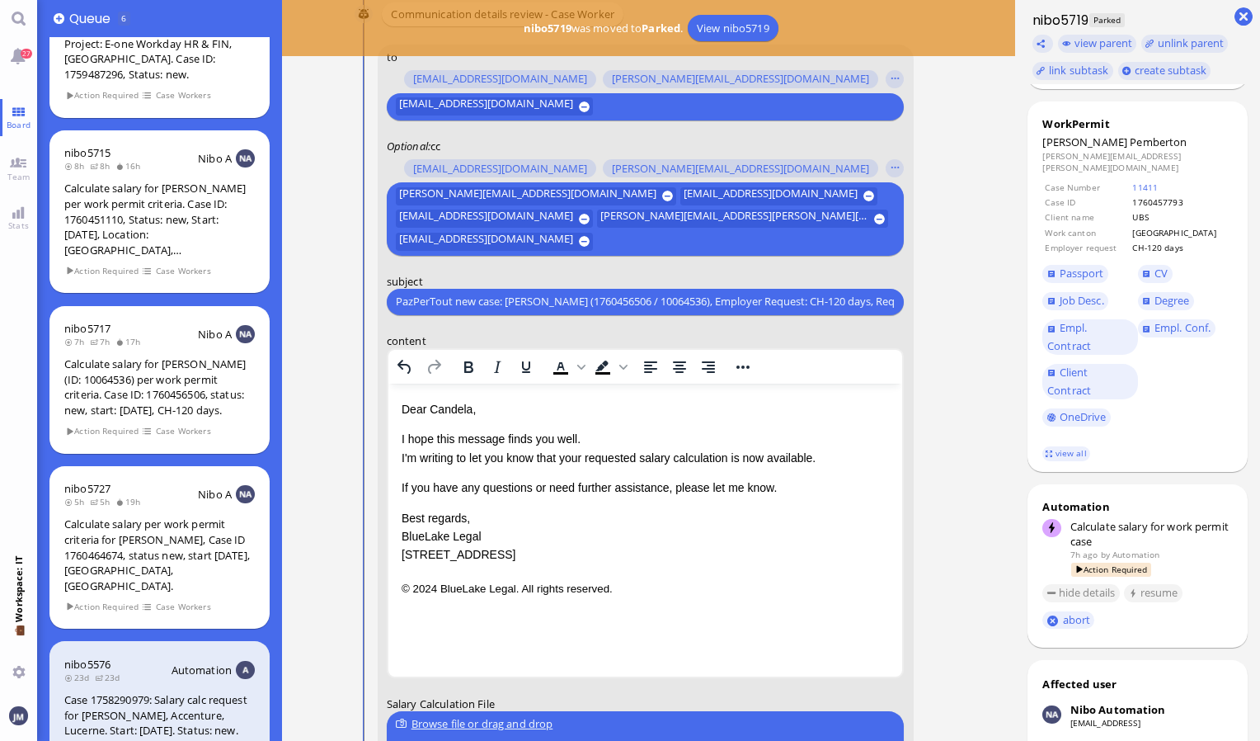
scroll to position [-247, 0]
click at [394, 300] on div "PazPerTout new case: [PERSON_NAME] (1760456506 / 10064536), Employer Request: C…" at bounding box center [646, 301] width 518 height 26
drag, startPoint x: 398, startPoint y: 300, endPoint x: 1154, endPoint y: 272, distance: 755.9
click at [1154, 272] on ticket-details "nibo5719 was moved to [GEOGRAPHIC_DATA] . View nibo5719 [DATE] 18:10 by Automat…" at bounding box center [771, 370] width 978 height 741
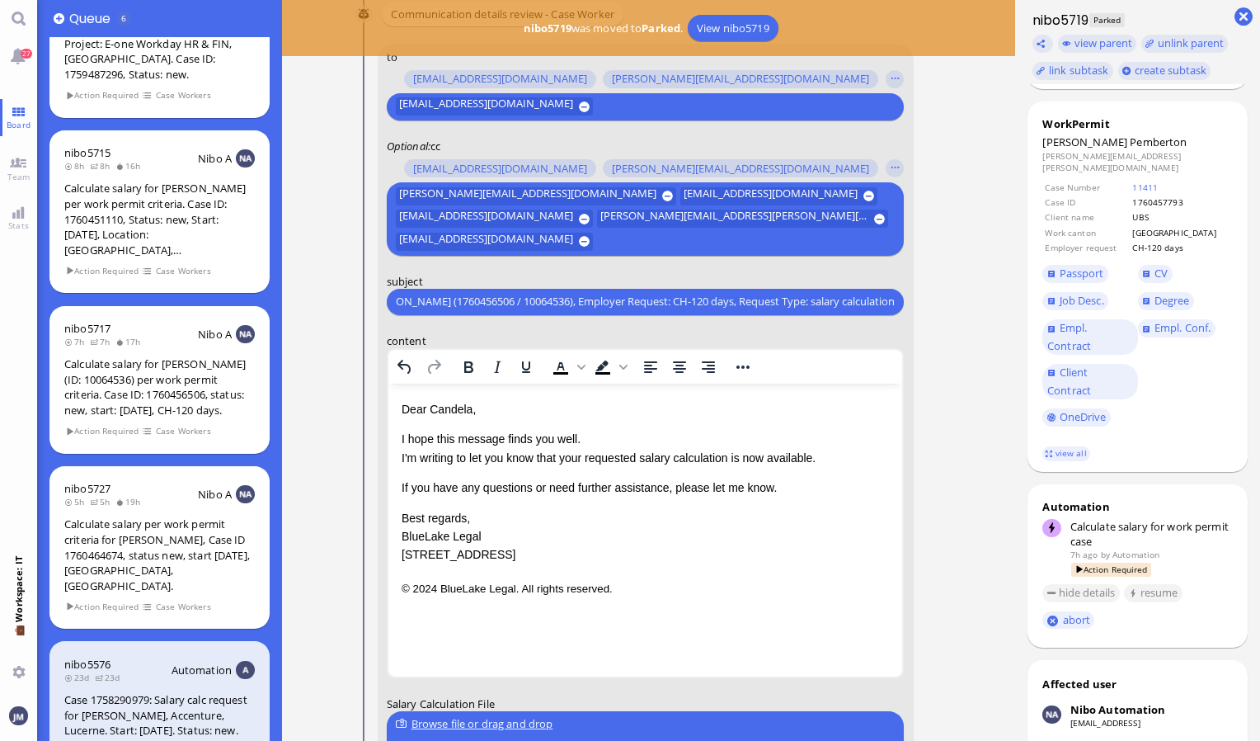
paste input "[PERSON_NAME] (1760457793 / 10040965"
type input "PazPerTout new case: [PERSON_NAME] (1760457793 / 10040965), Employer Request: C…"
click at [482, 716] on div "Browse file or drag and drop" at bounding box center [645, 723] width 499 height 17
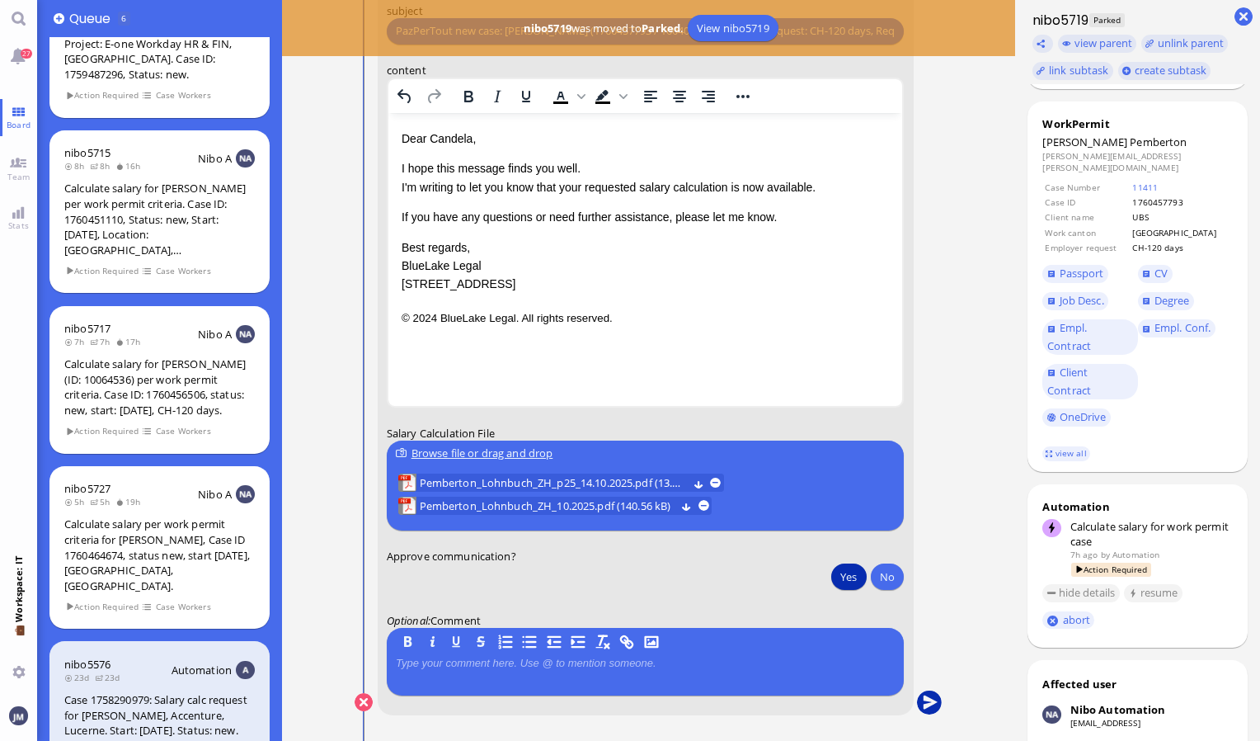
click at [931, 703] on button "submit" at bounding box center [929, 702] width 25 height 25
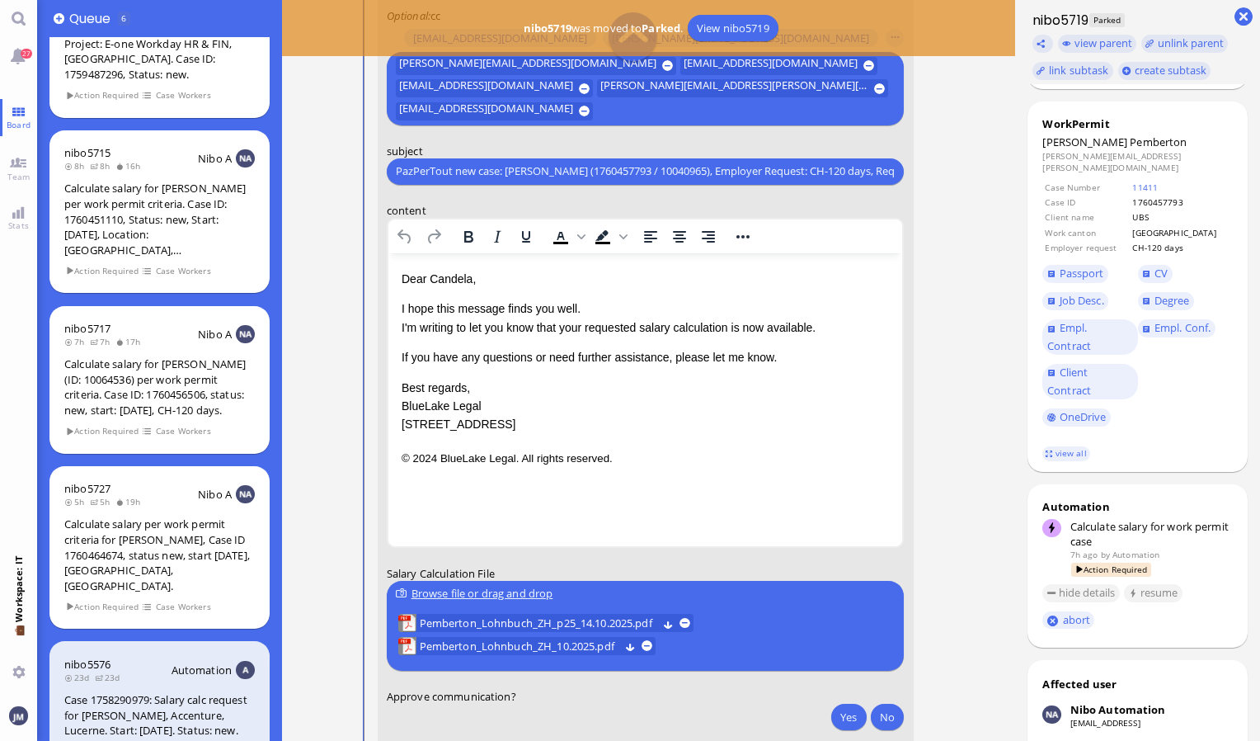
scroll to position [-247, 0]
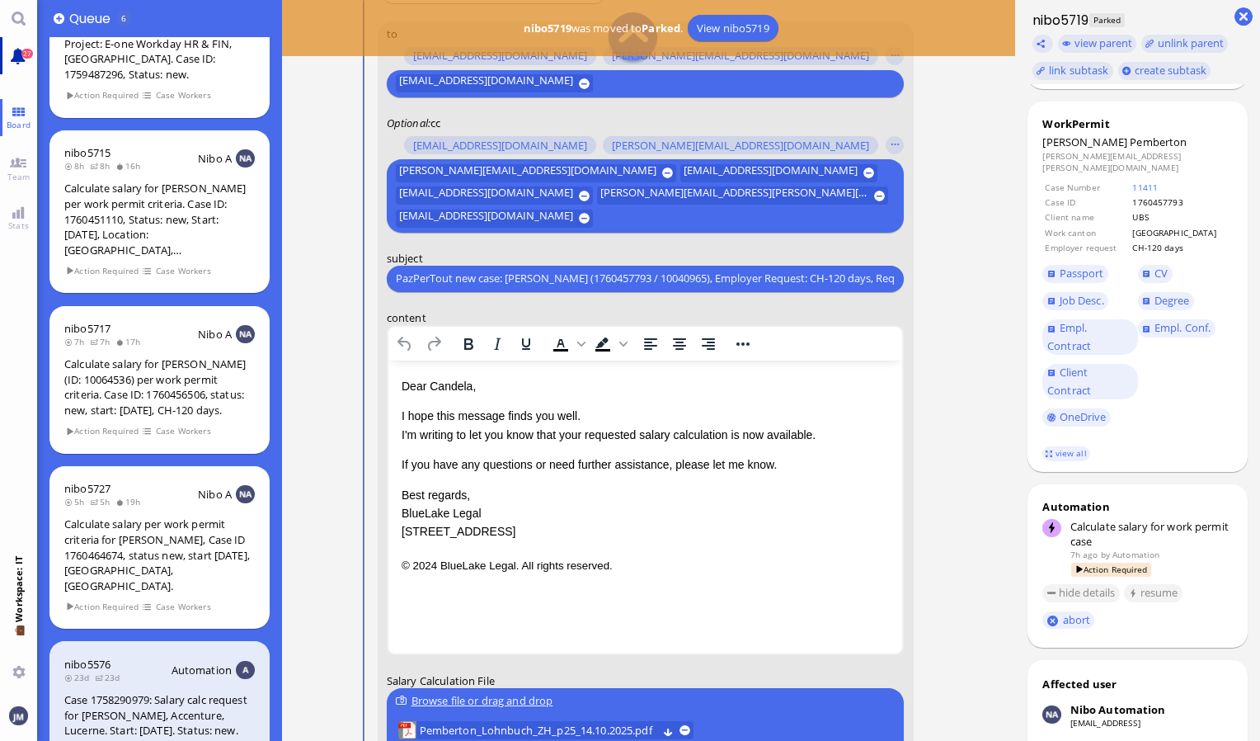
click at [25, 58] on link "27" at bounding box center [18, 55] width 37 height 37
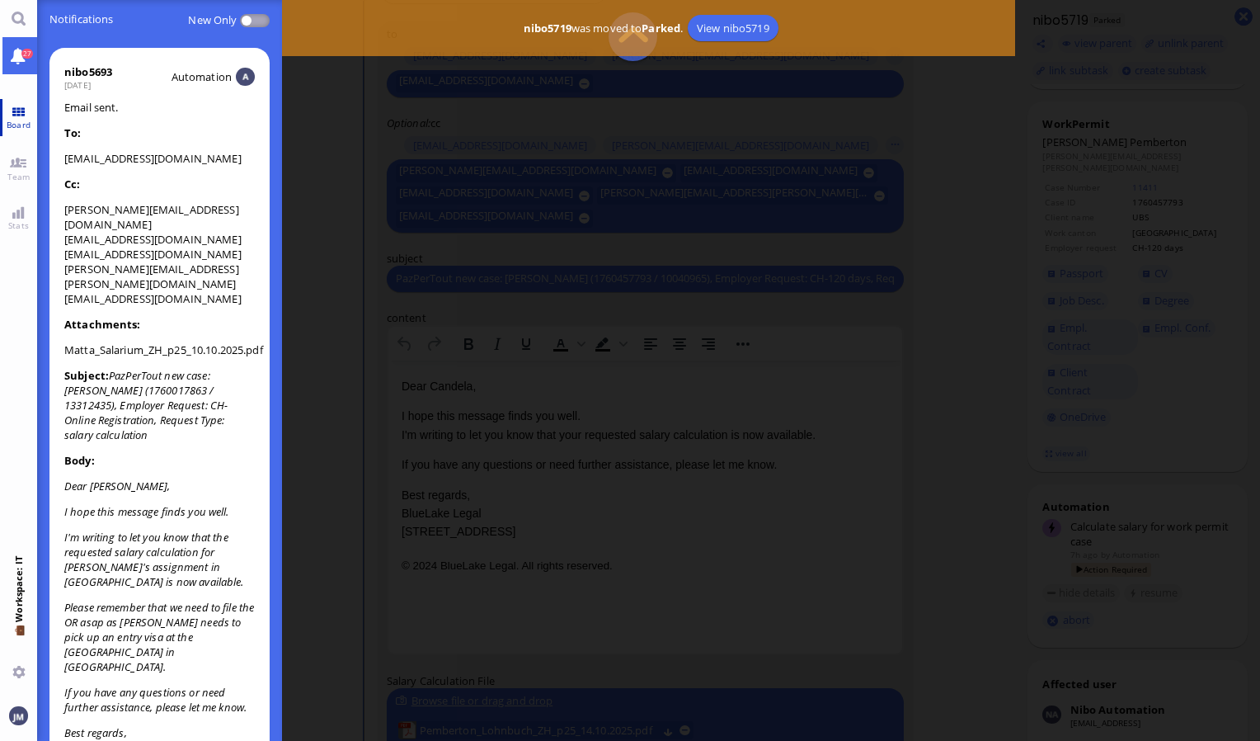
click at [10, 115] on link "Board" at bounding box center [18, 117] width 37 height 37
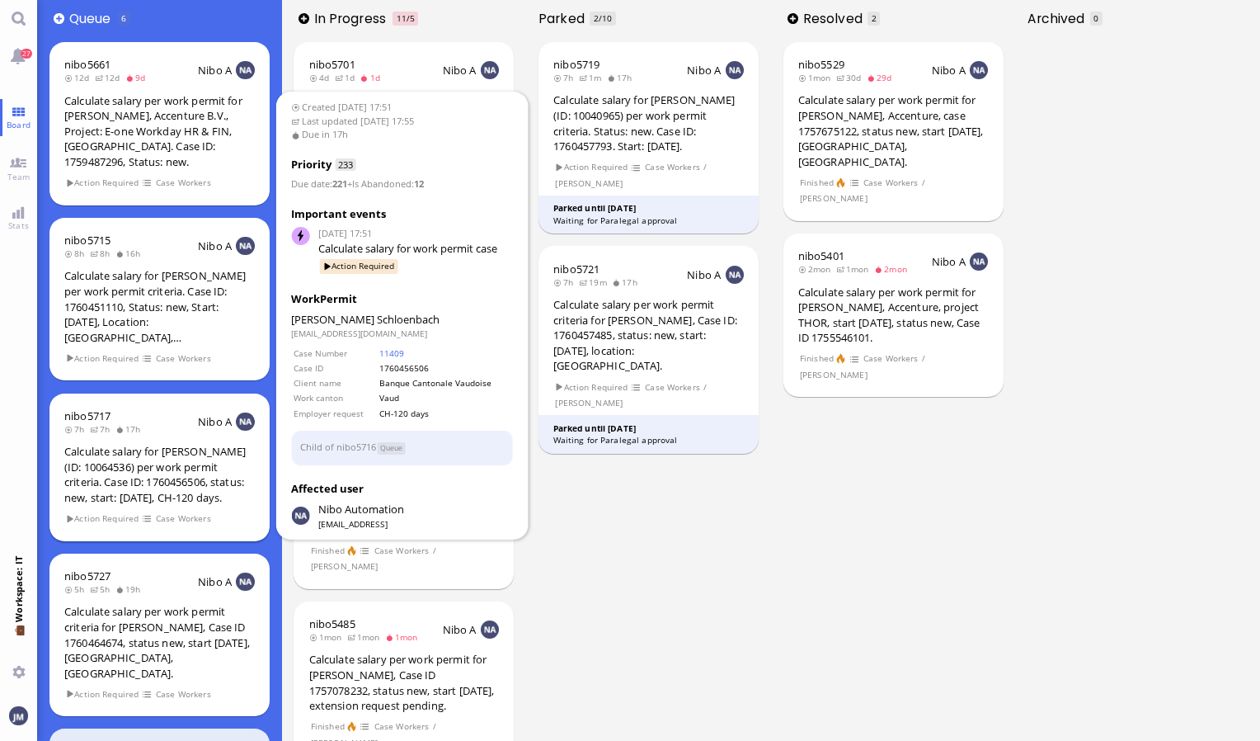
click at [158, 482] on div "Calculate salary for [PERSON_NAME] (ID: 10064536) per work permit criteria. Cas…" at bounding box center [159, 474] width 190 height 61
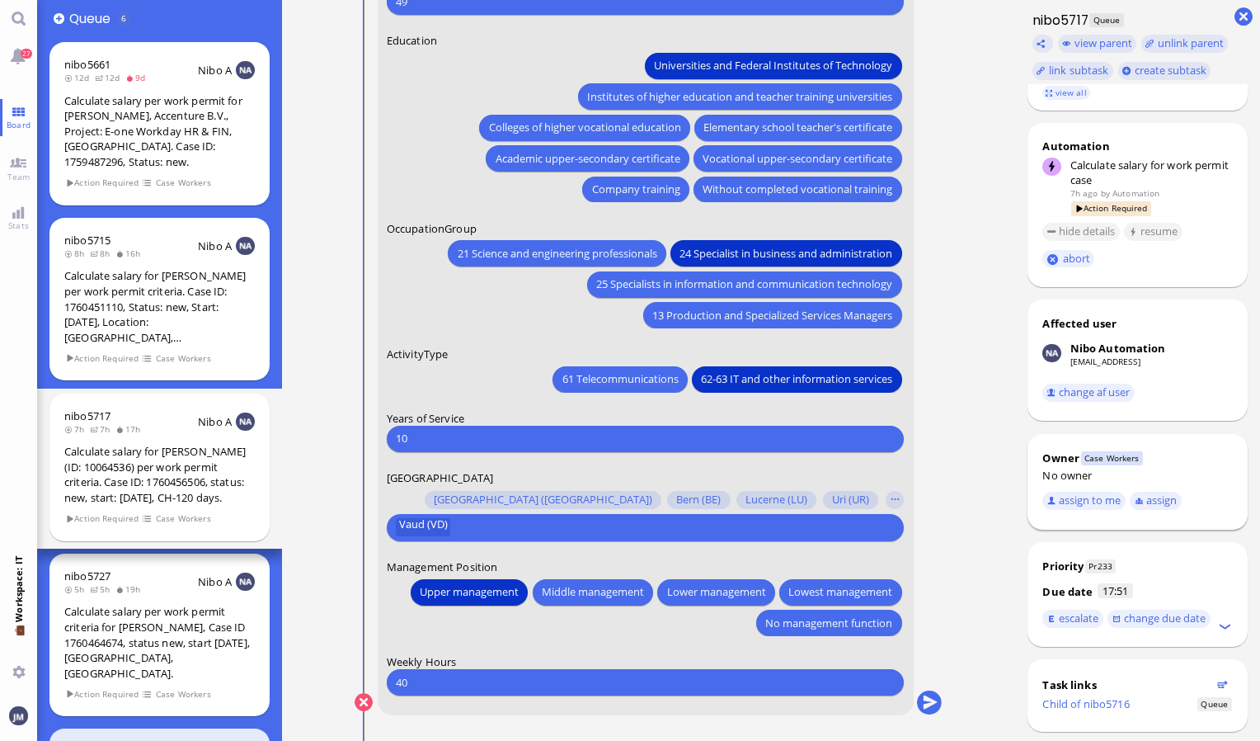
scroll to position [495, 0]
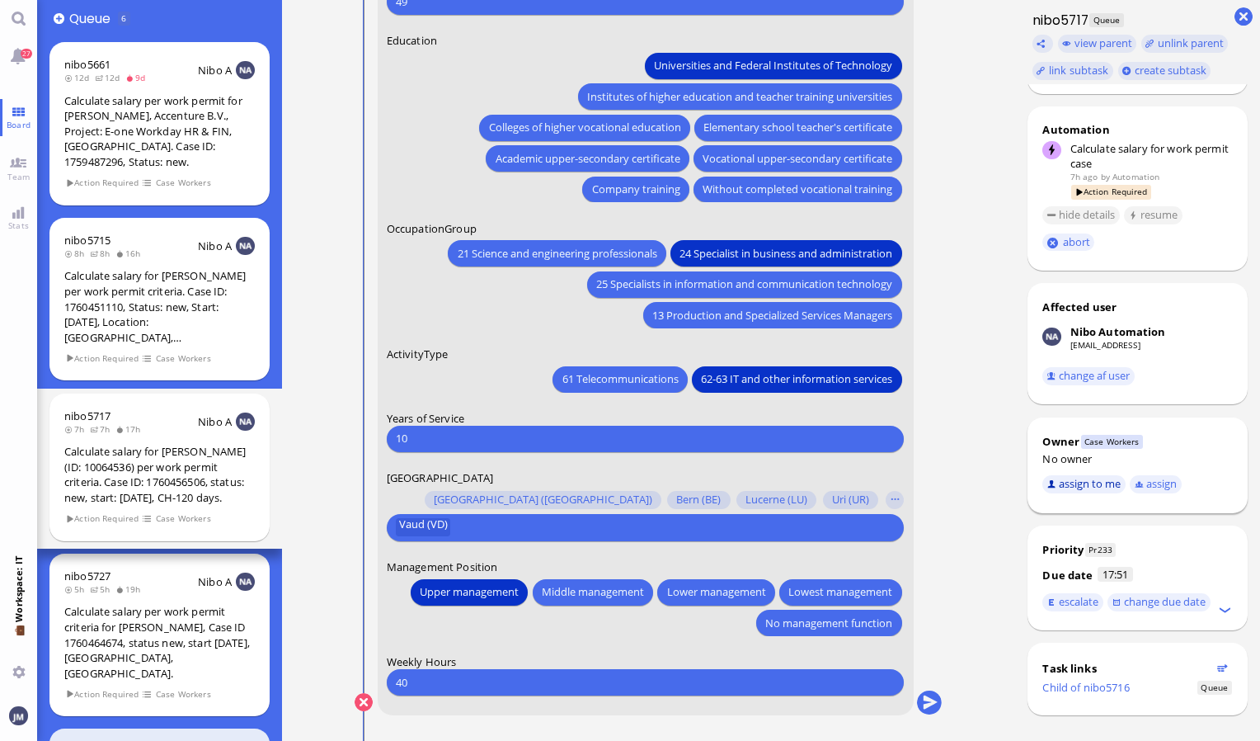
click at [1075, 493] on button "assign to me" at bounding box center [1083, 484] width 83 height 18
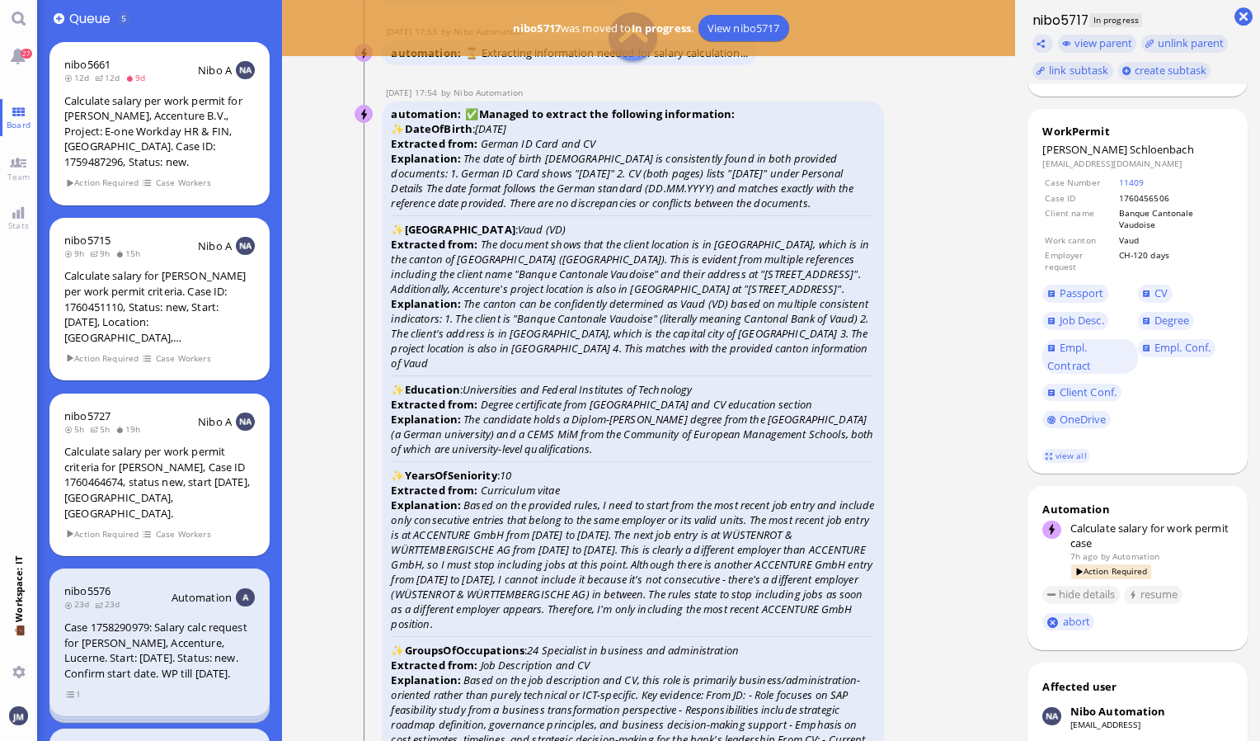
scroll to position [-2804, 0]
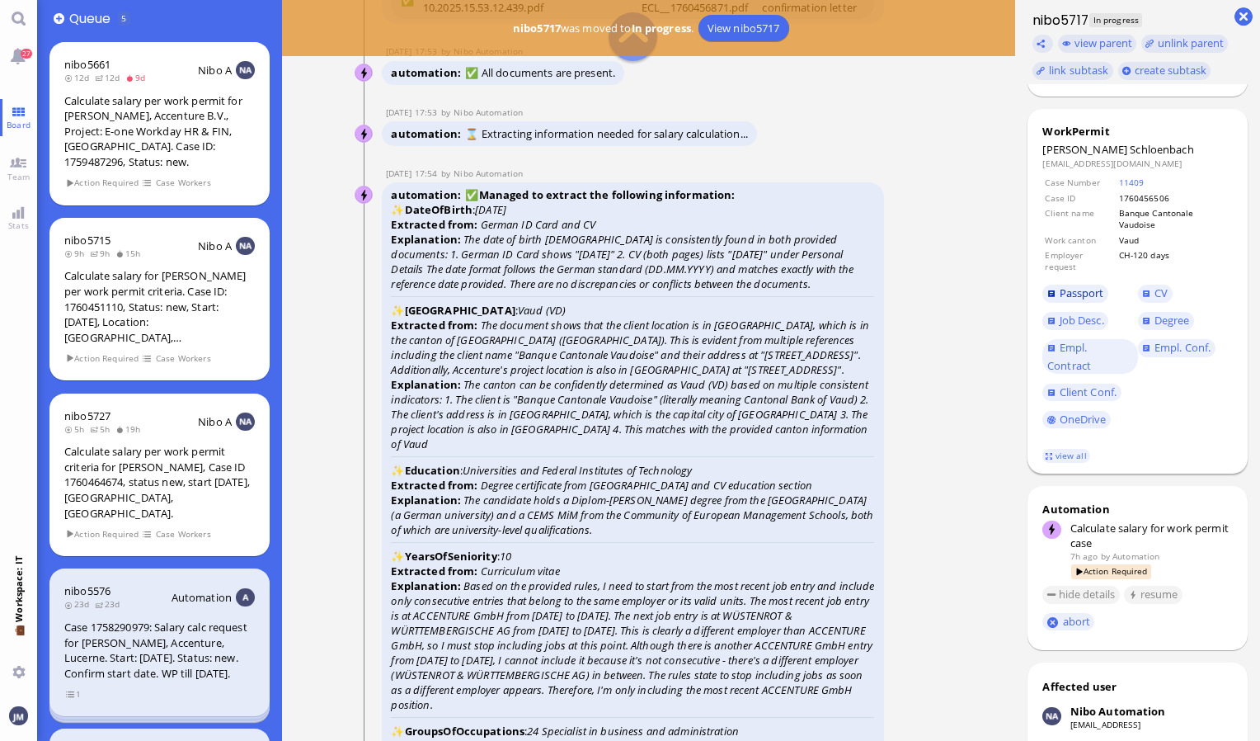
click at [1075, 300] on span "Passport" at bounding box center [1082, 292] width 45 height 15
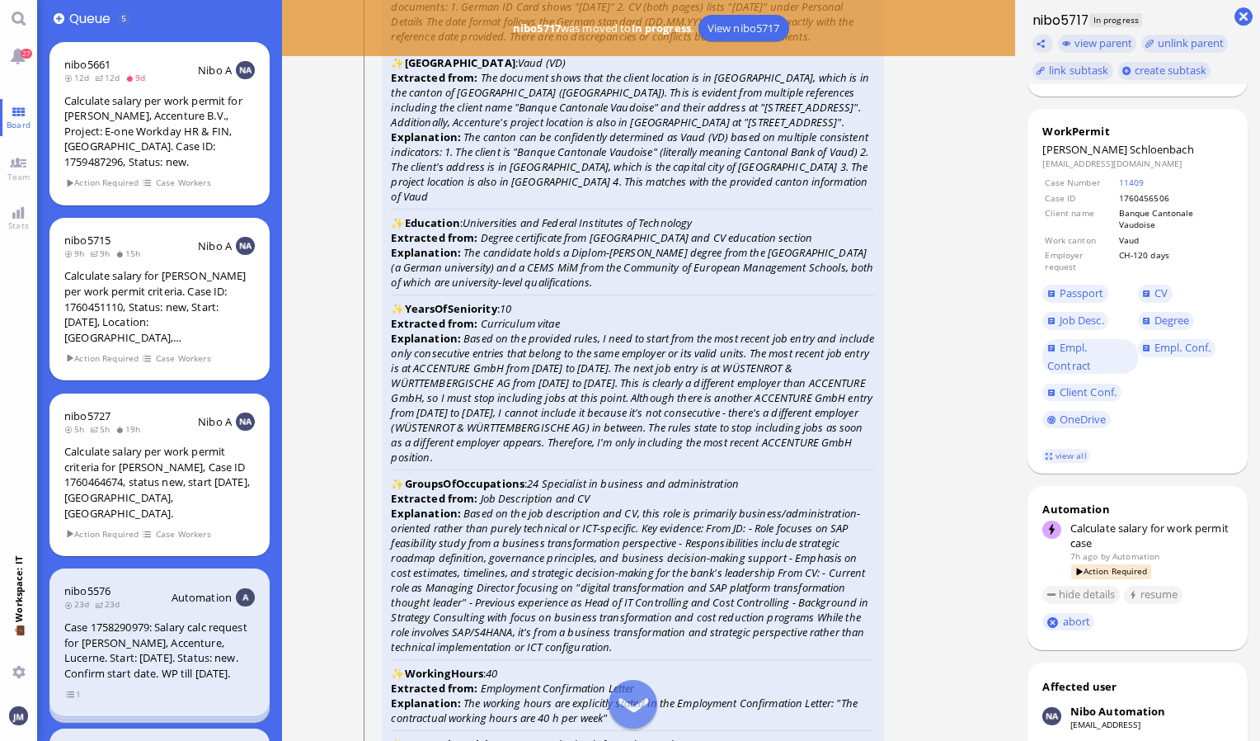
scroll to position [-2474, 0]
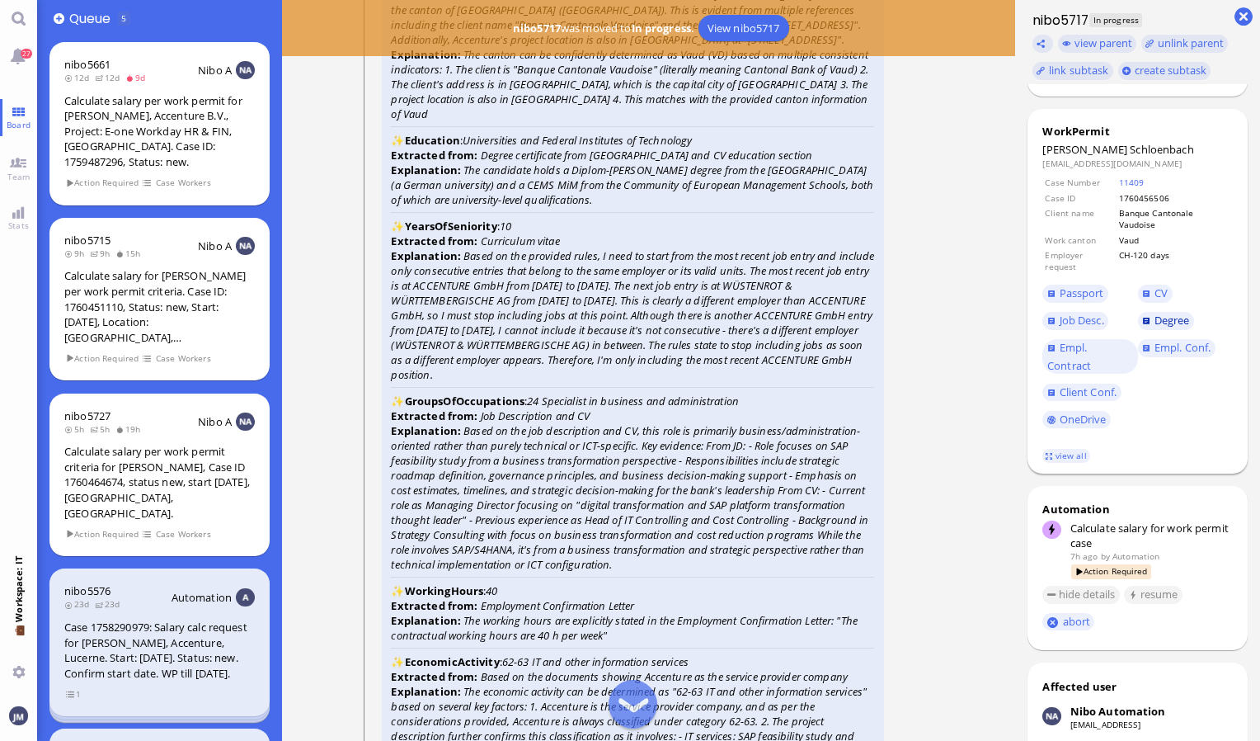
click at [1173, 327] on span "Degree" at bounding box center [1172, 320] width 35 height 15
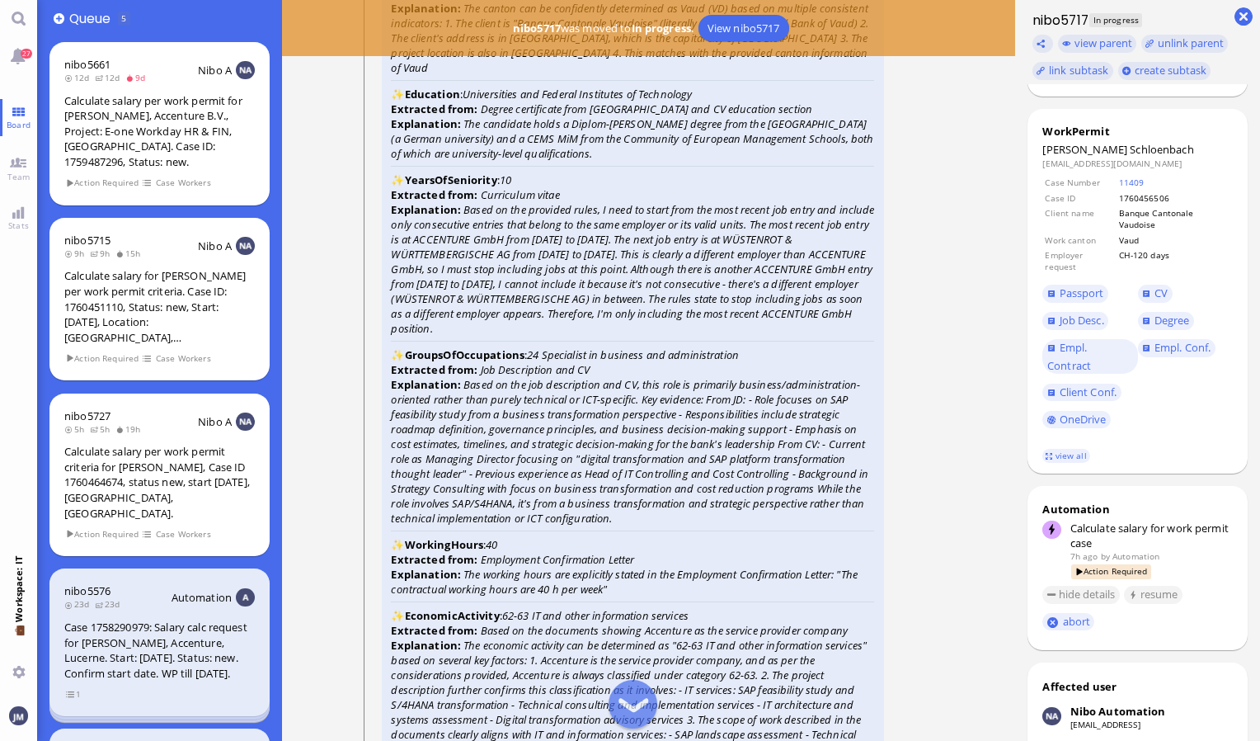
scroll to position [-2392, 0]
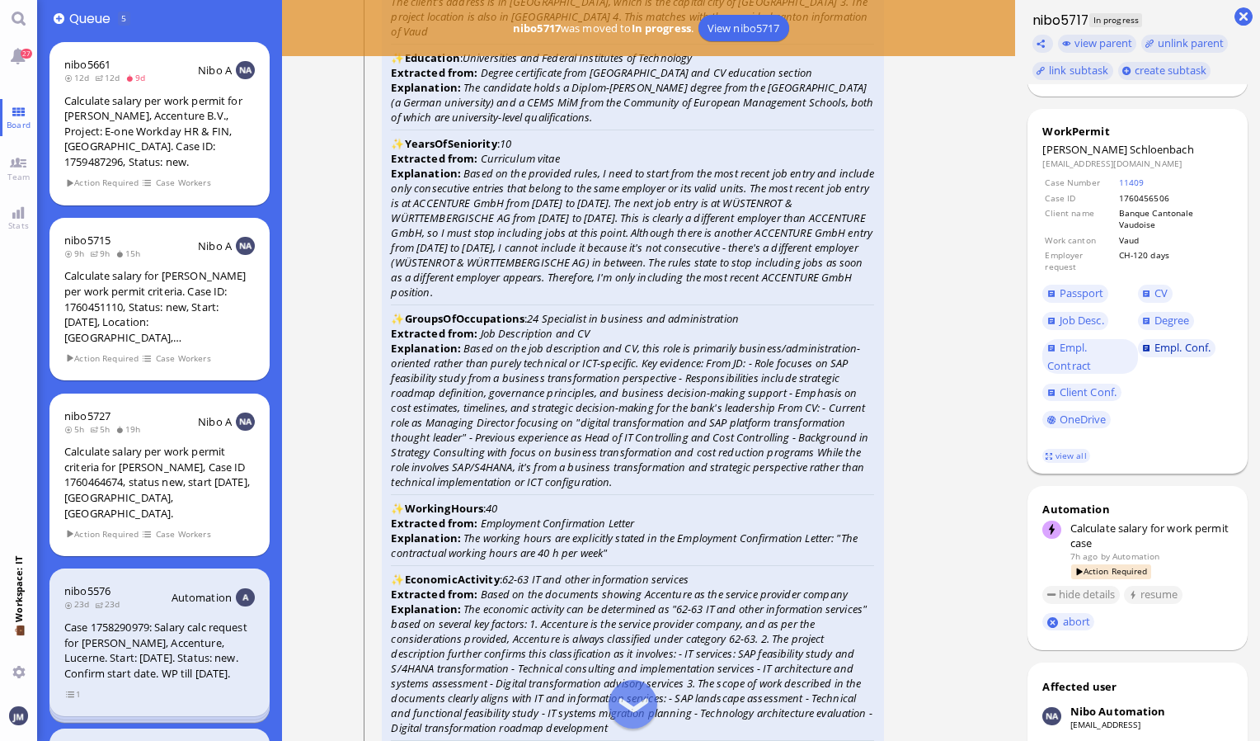
click at [1178, 355] on span "Empl. Conf." at bounding box center [1183, 347] width 56 height 15
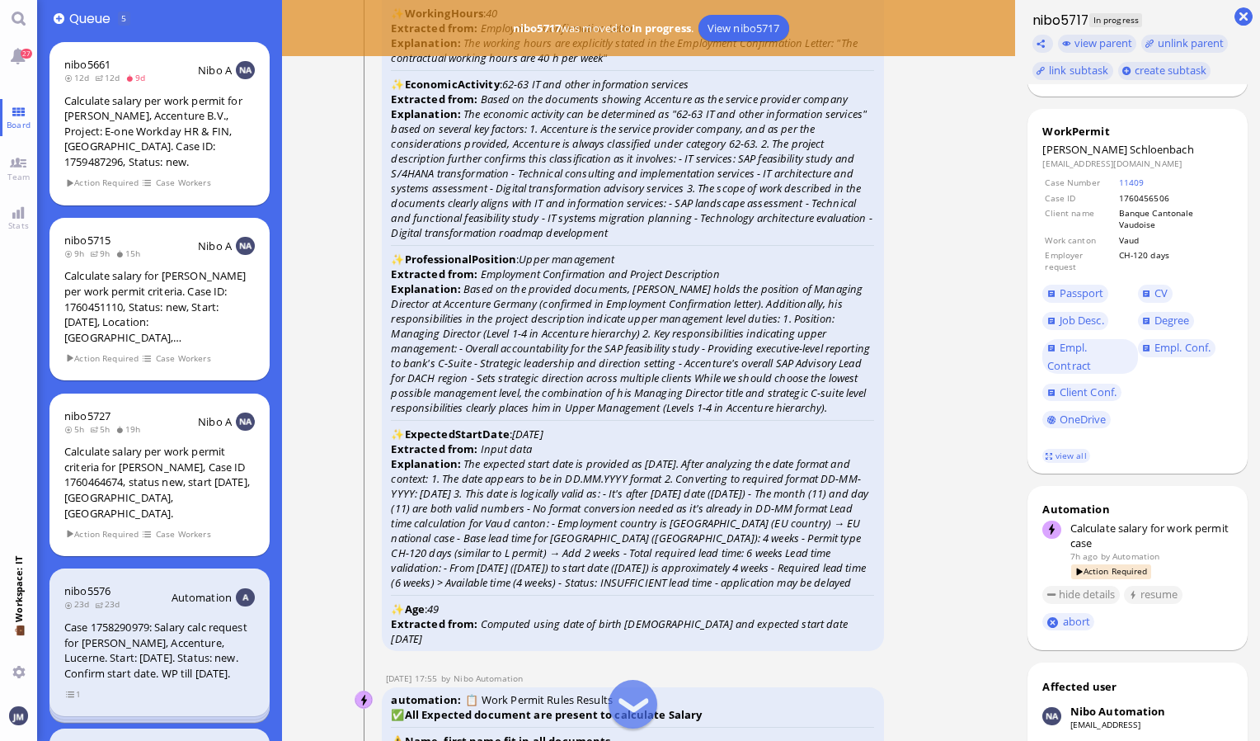
scroll to position [-1814, 0]
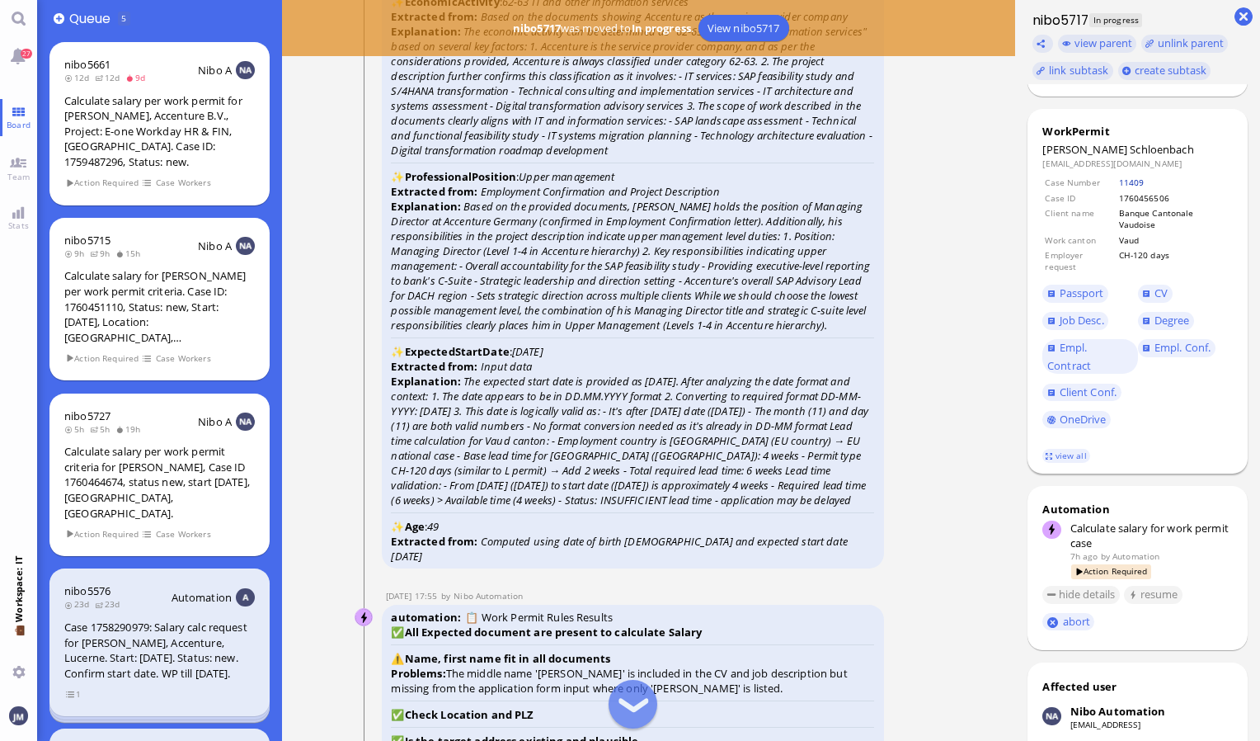
click at [1133, 188] on link "11409" at bounding box center [1132, 182] width 26 height 12
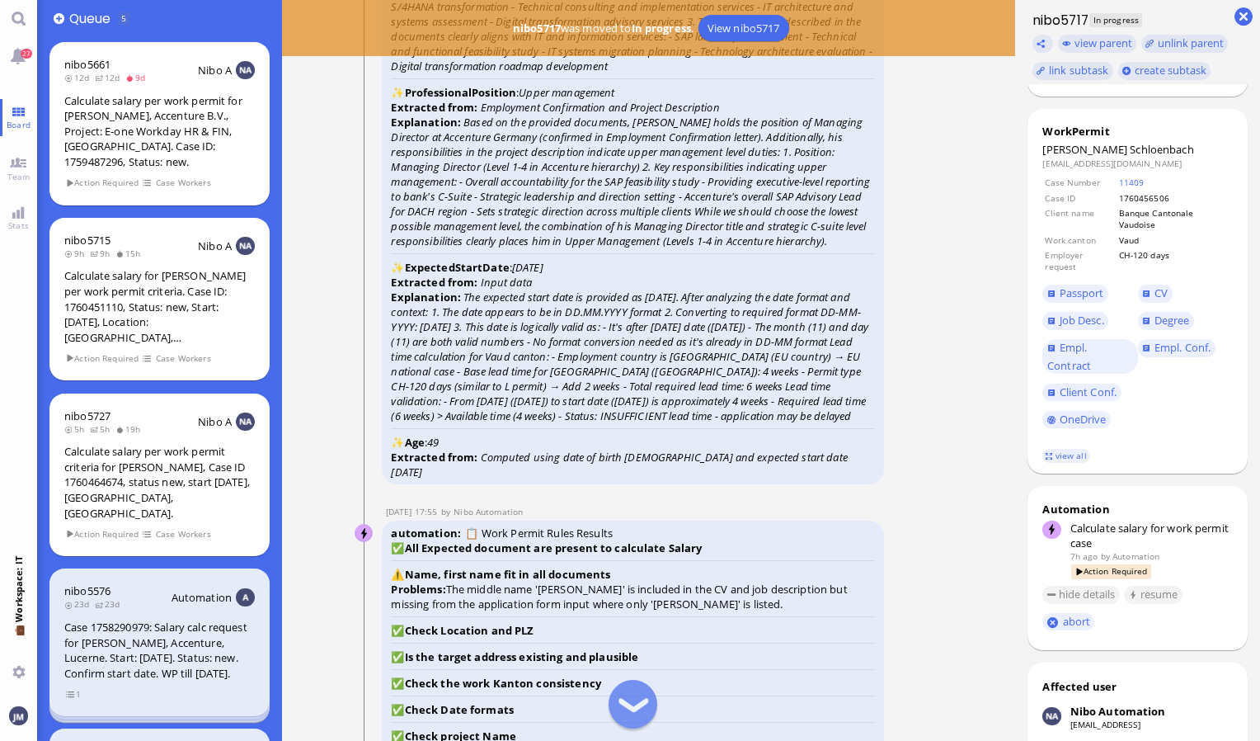
scroll to position [-1649, 0]
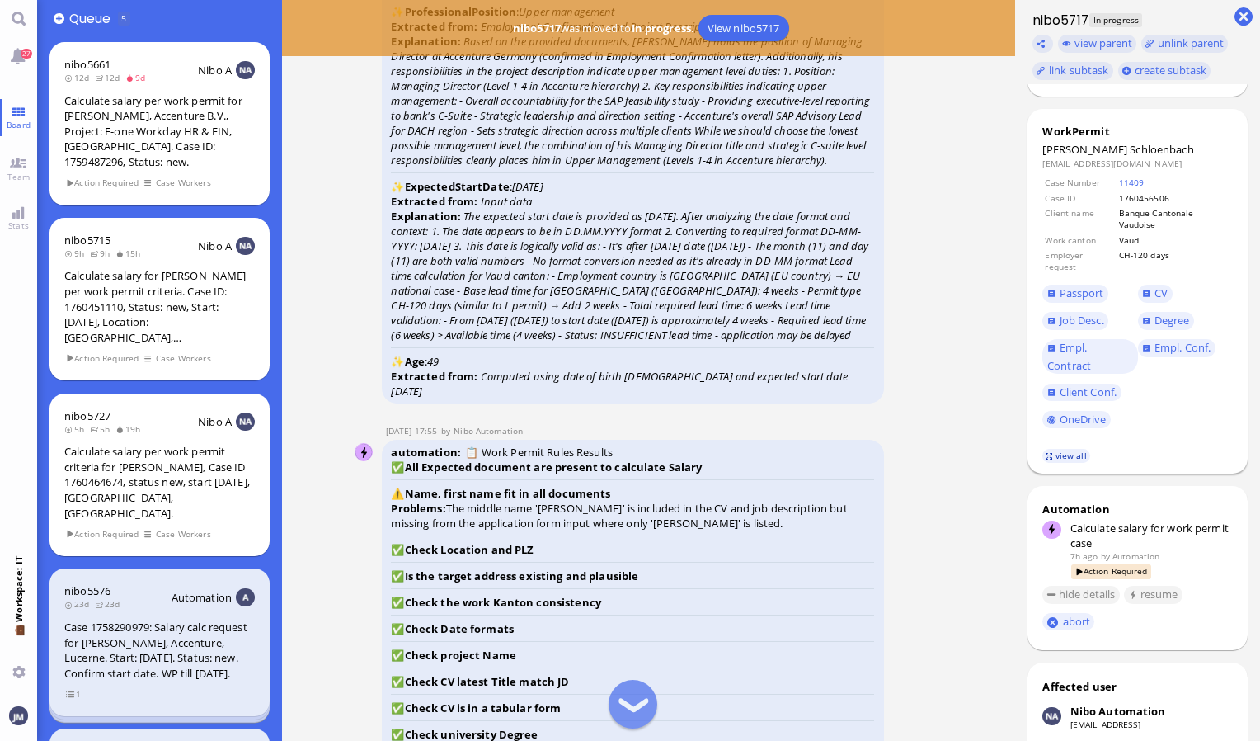
click at [1059, 463] on link "view all" at bounding box center [1066, 456] width 48 height 14
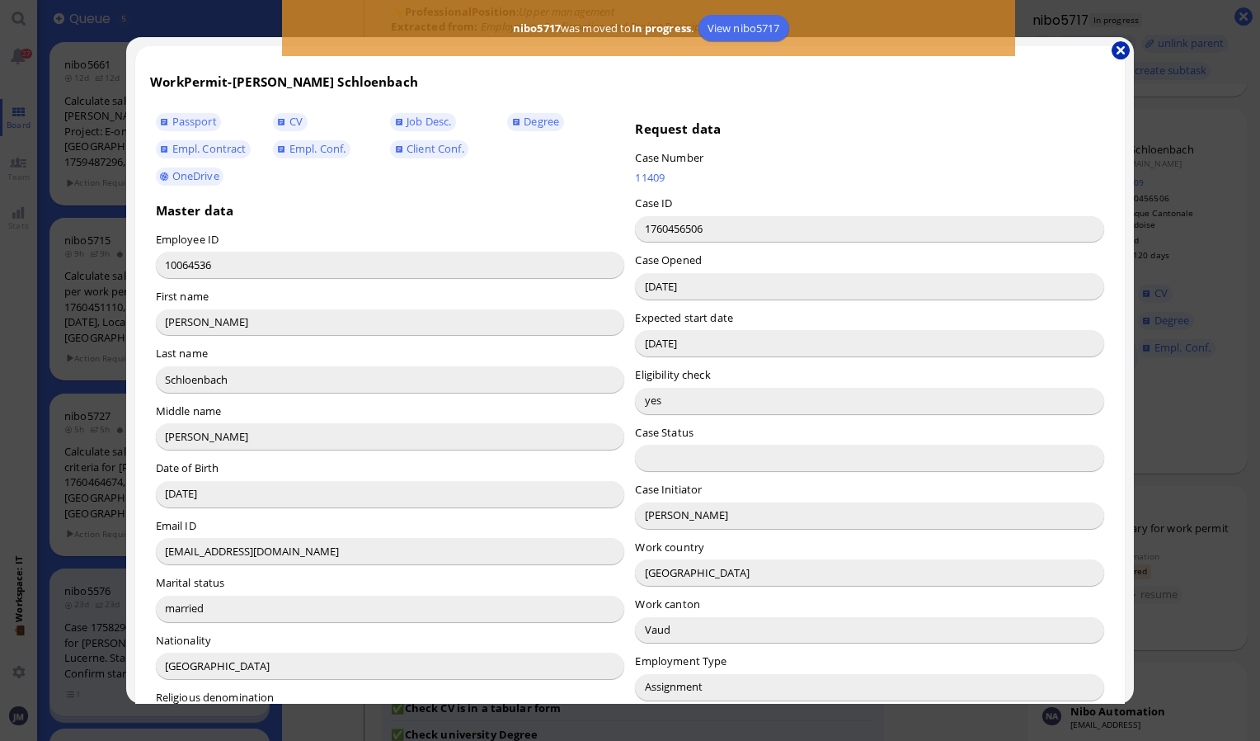
click at [1120, 50] on button "button" at bounding box center [1121, 50] width 18 height 18
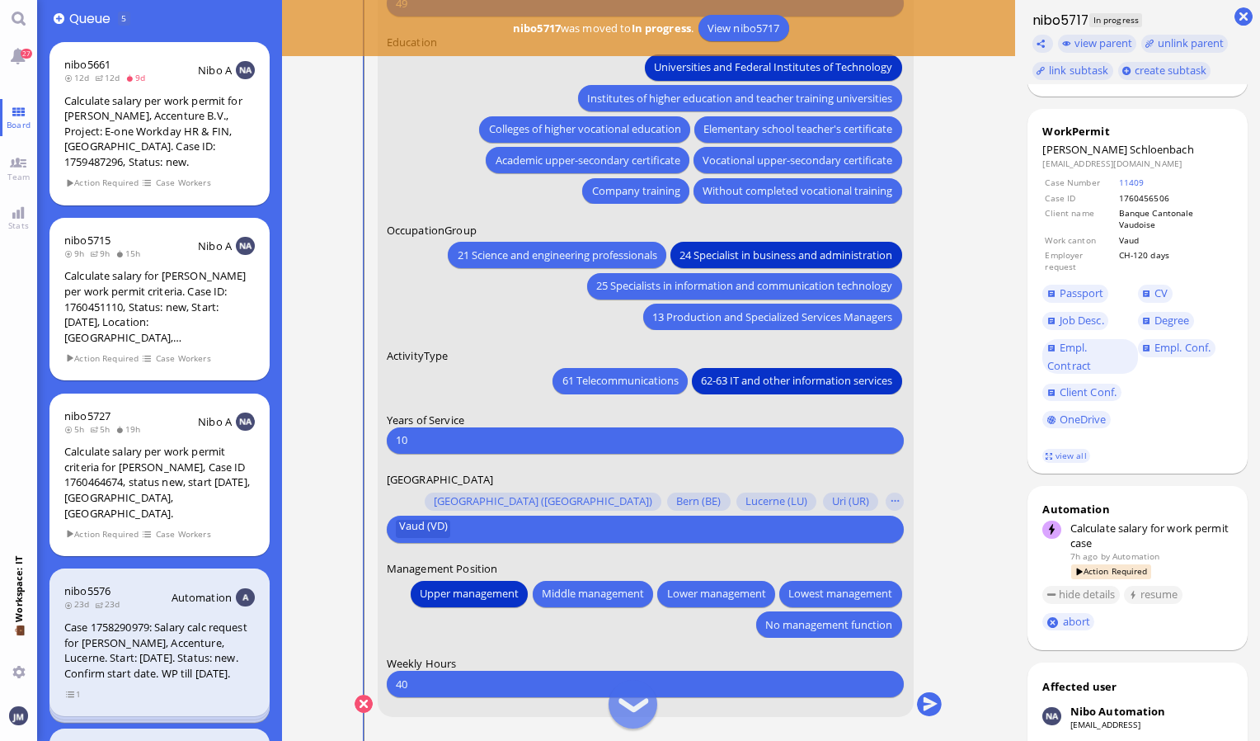
scroll to position [0, 0]
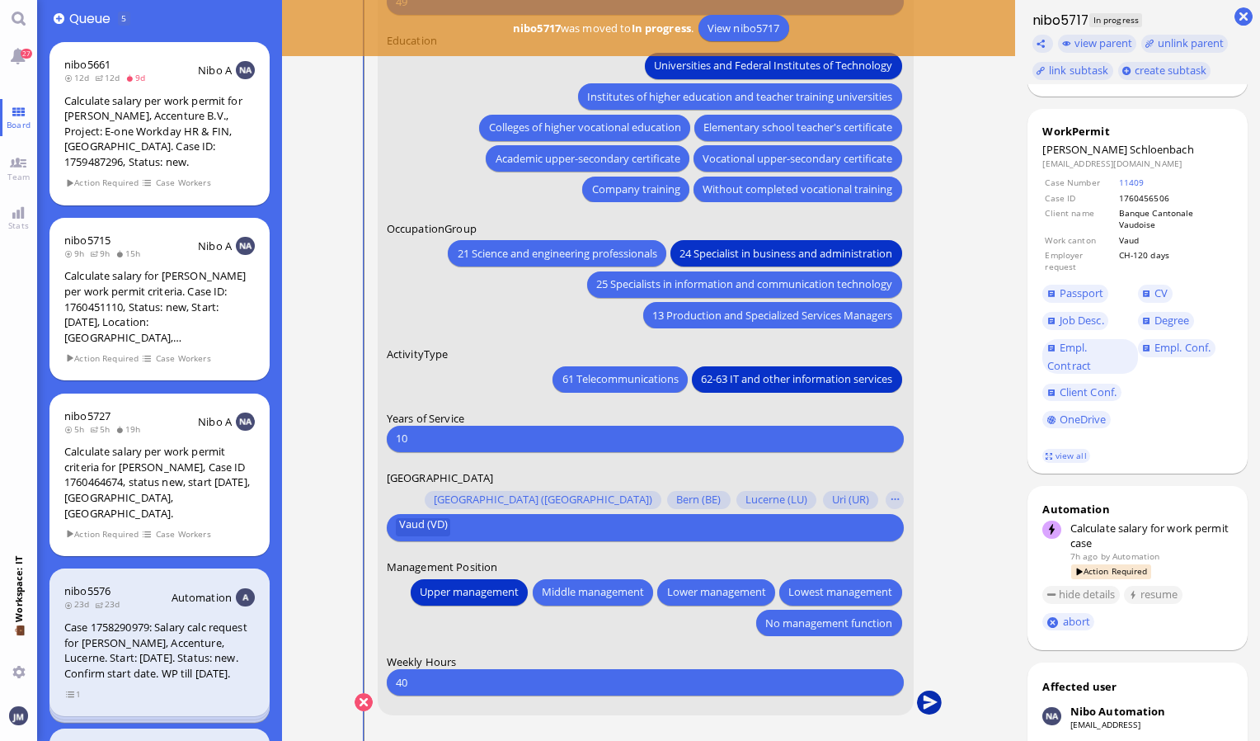
click at [924, 707] on button "submit" at bounding box center [929, 702] width 25 height 25
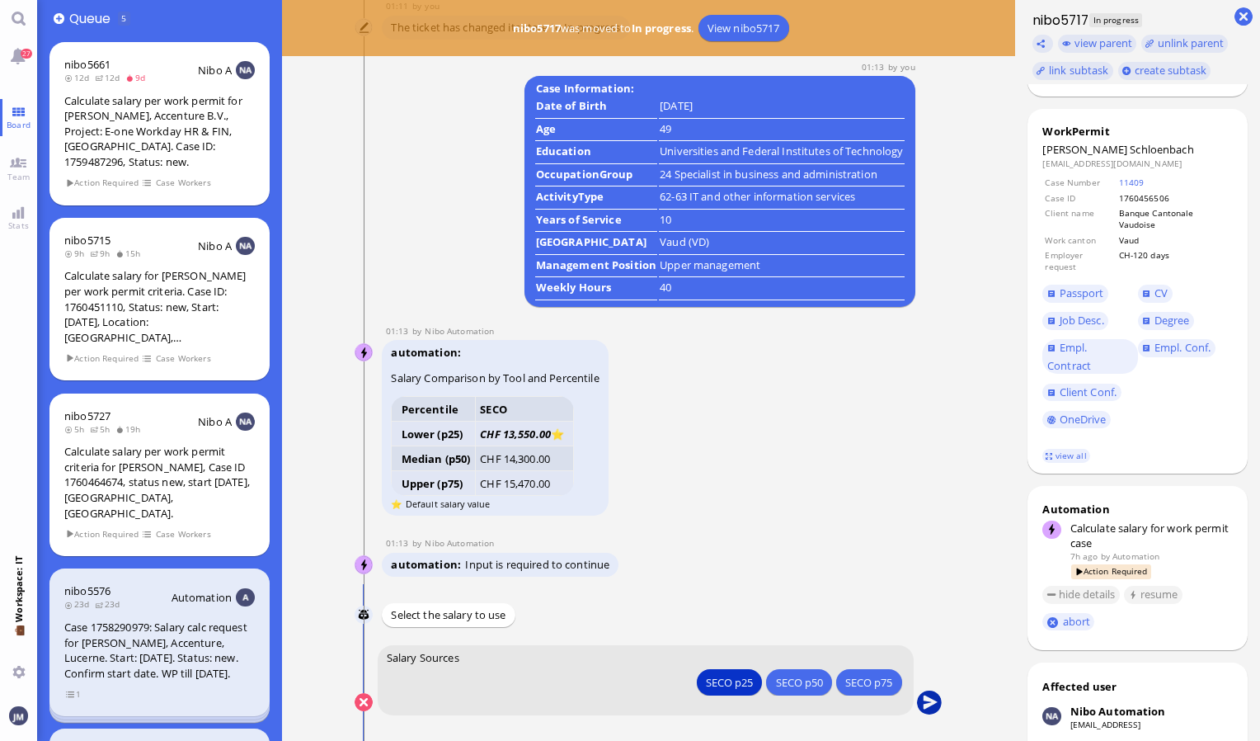
click at [920, 703] on button "submit" at bounding box center [929, 702] width 25 height 25
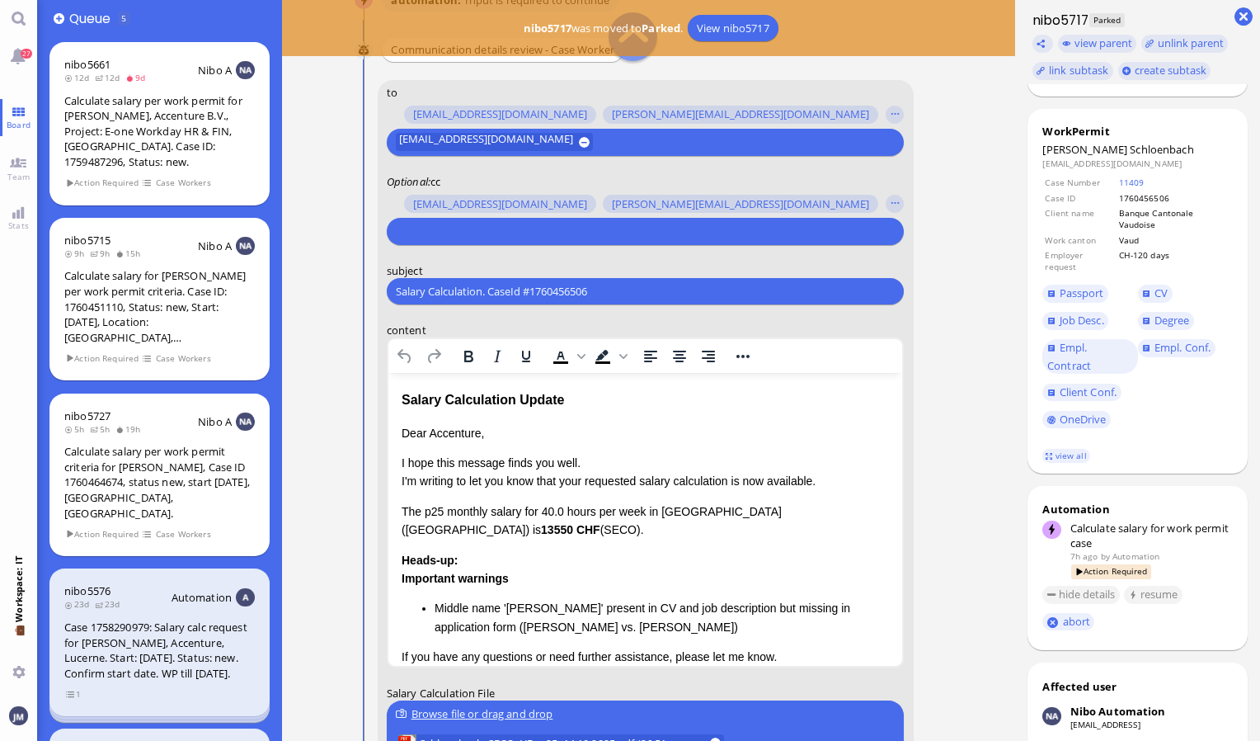
scroll to position [-247, 0]
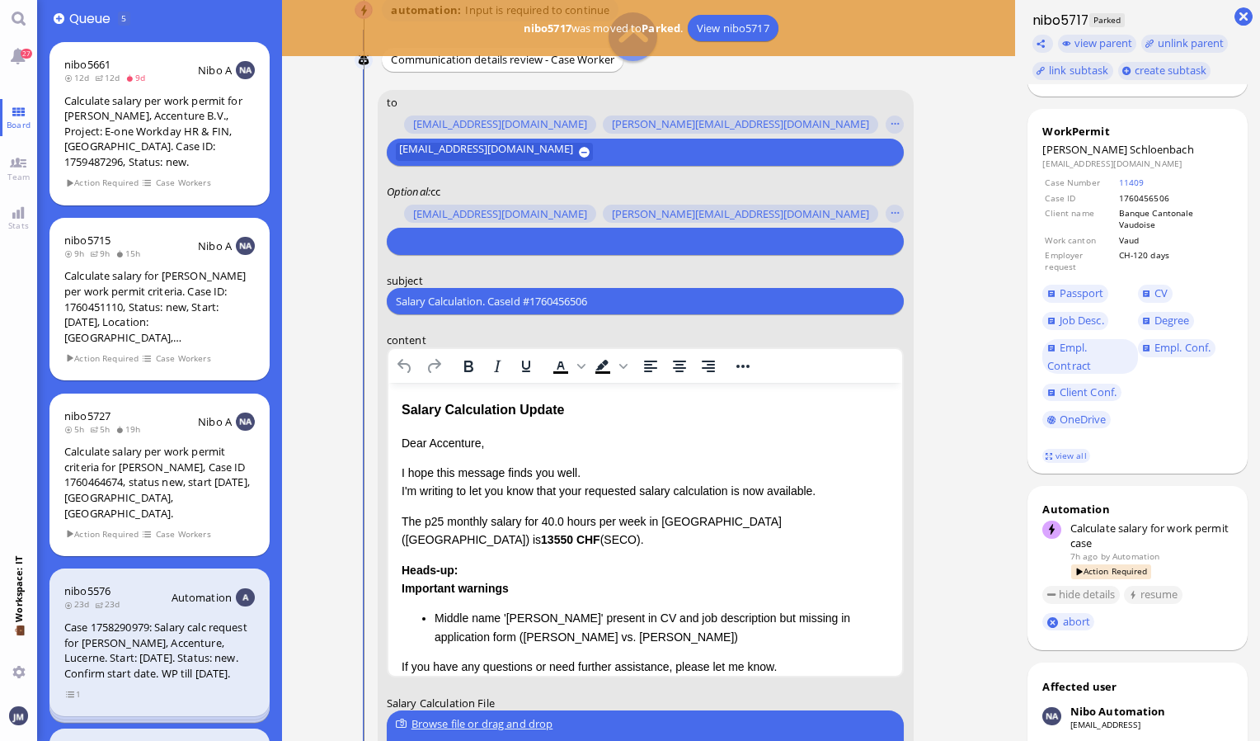
drag, startPoint x: 626, startPoint y: 298, endPoint x: 368, endPoint y: 300, distance: 258.1
click at [368, 300] on conversation-line "You to [PERSON_NAME][EMAIL_ADDRESS][DOMAIN_NAME] [DOMAIN_NAME][EMAIL_ADDRESS][D…" at bounding box center [649, 536] width 588 height 893
paste input "PazPerTout new case: [PERSON_NAME] (1760456506 / 10064536), Employer Request: C…"
type input "PazPerTout new case: [PERSON_NAME] (1760456506 / 10064536), Employer Request: C…"
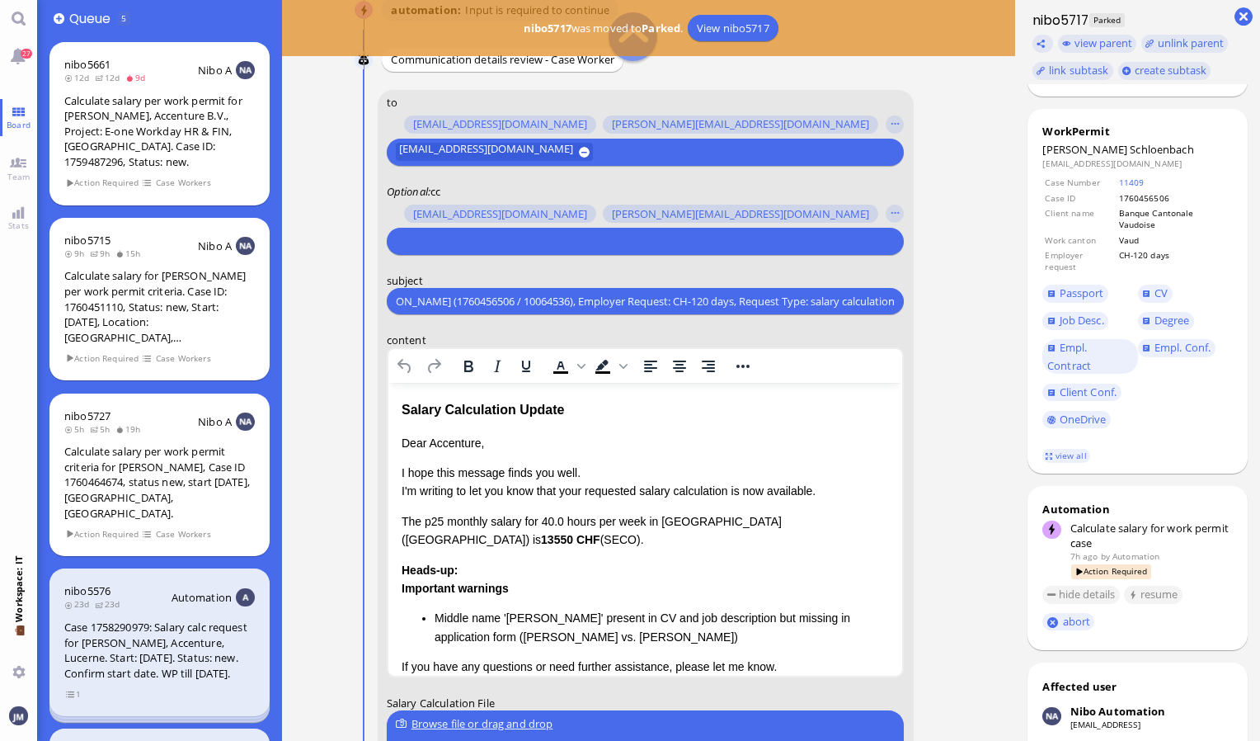
scroll to position [0, 0]
click at [448, 245] on input "text" at bounding box center [643, 241] width 495 height 17
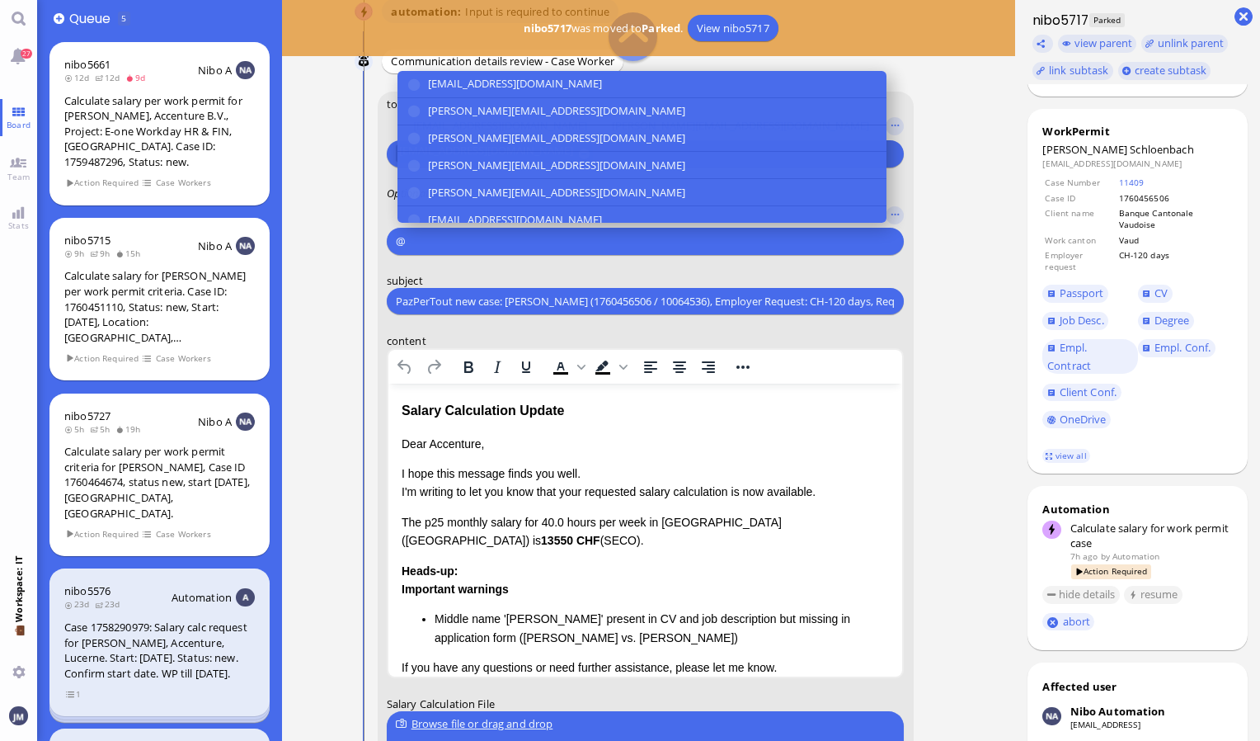
scroll to position [-246, 0]
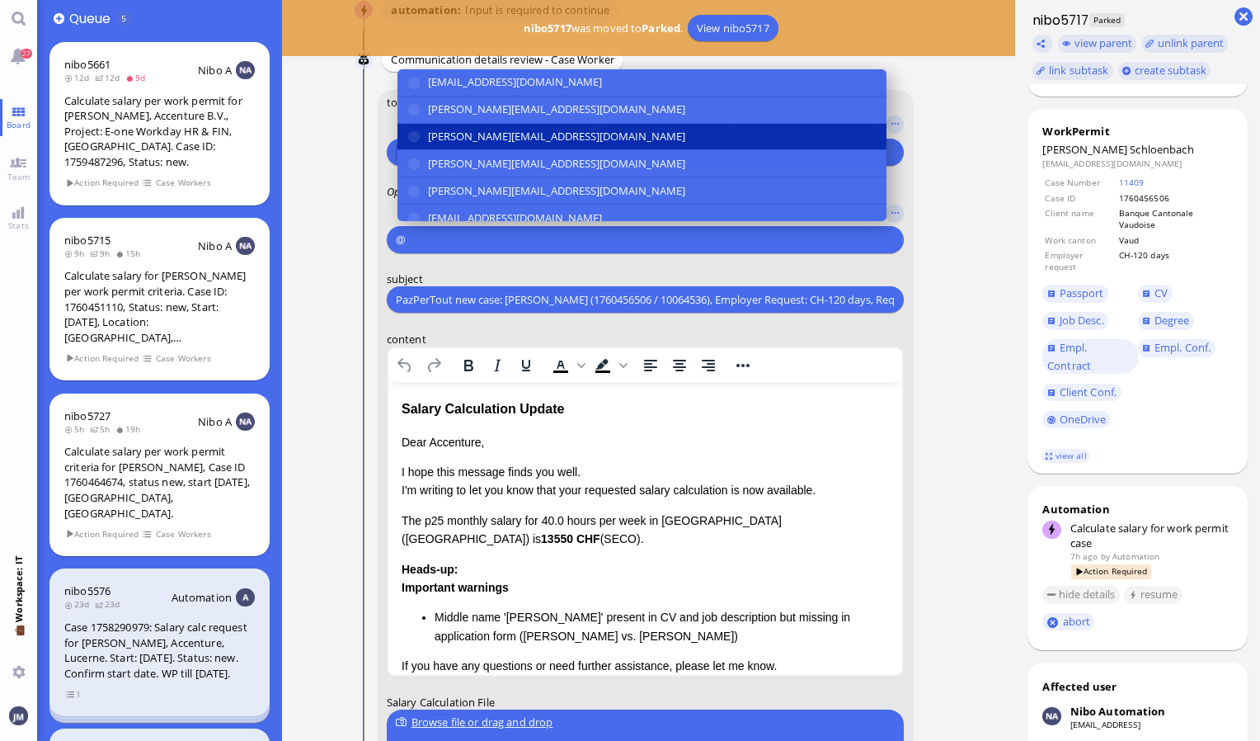
type input "@"
click at [434, 132] on span "[PERSON_NAME][EMAIL_ADDRESS][DOMAIN_NAME]" at bounding box center [556, 136] width 257 height 17
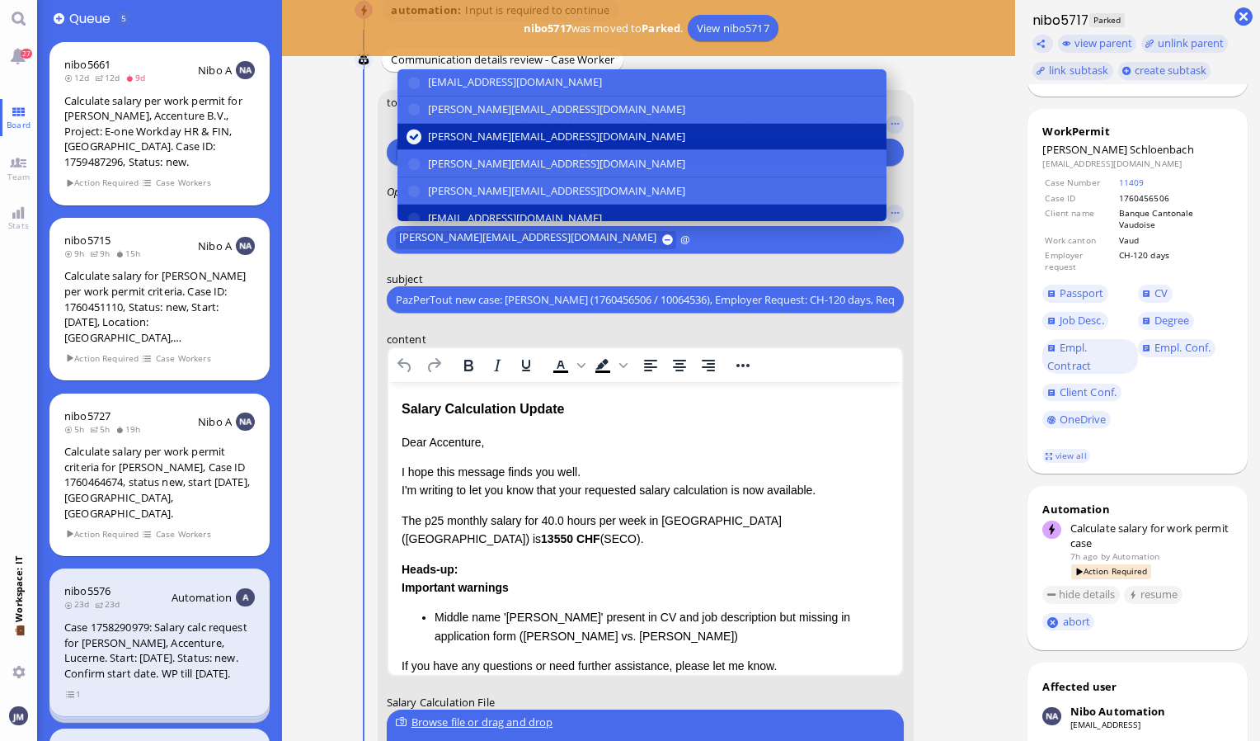
type input "@"
click at [445, 205] on button "[EMAIL_ADDRESS][DOMAIN_NAME]" at bounding box center [641, 218] width 489 height 27
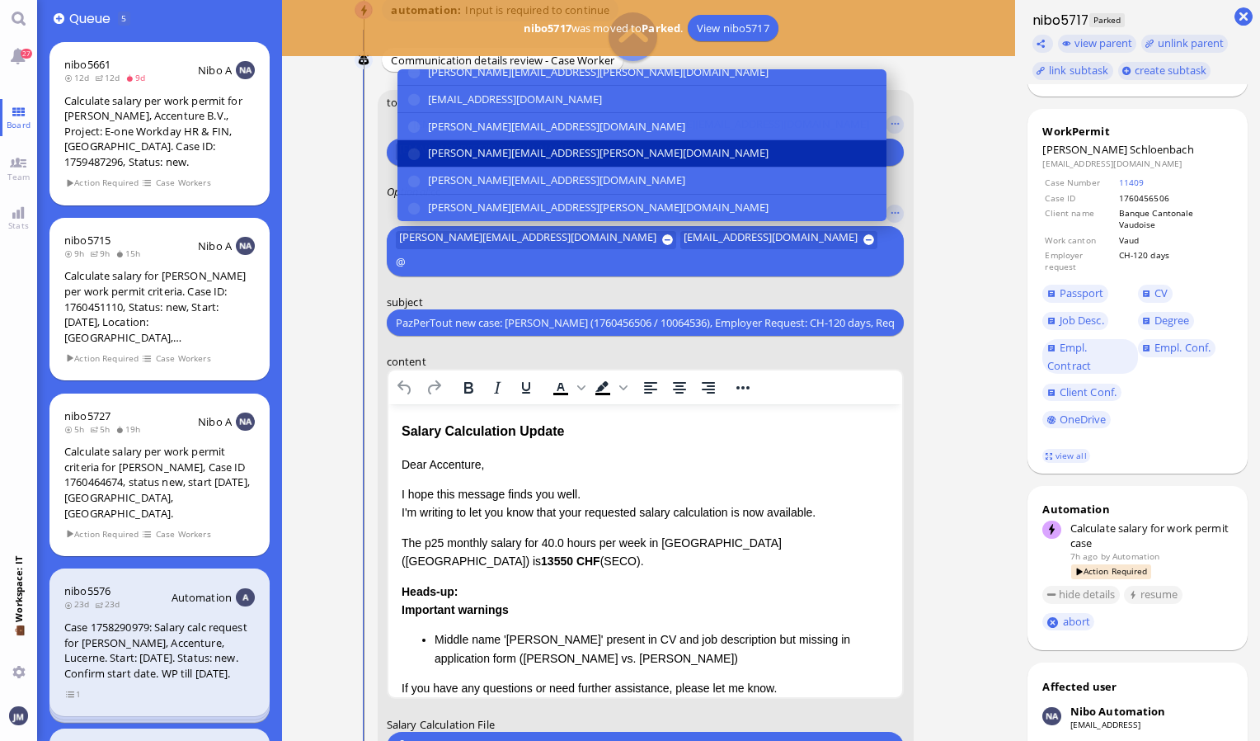
scroll to position [165, 0]
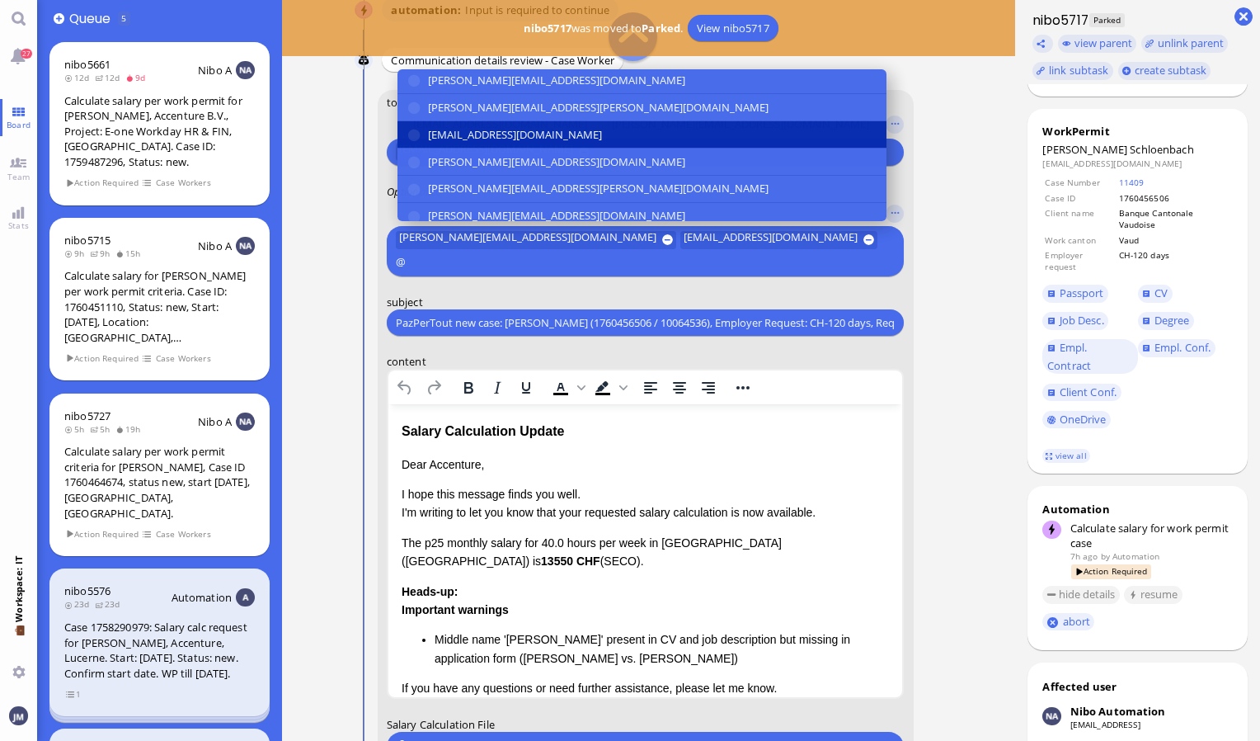
type input "@"
click at [438, 142] on button "[EMAIL_ADDRESS][DOMAIN_NAME]" at bounding box center [641, 134] width 489 height 27
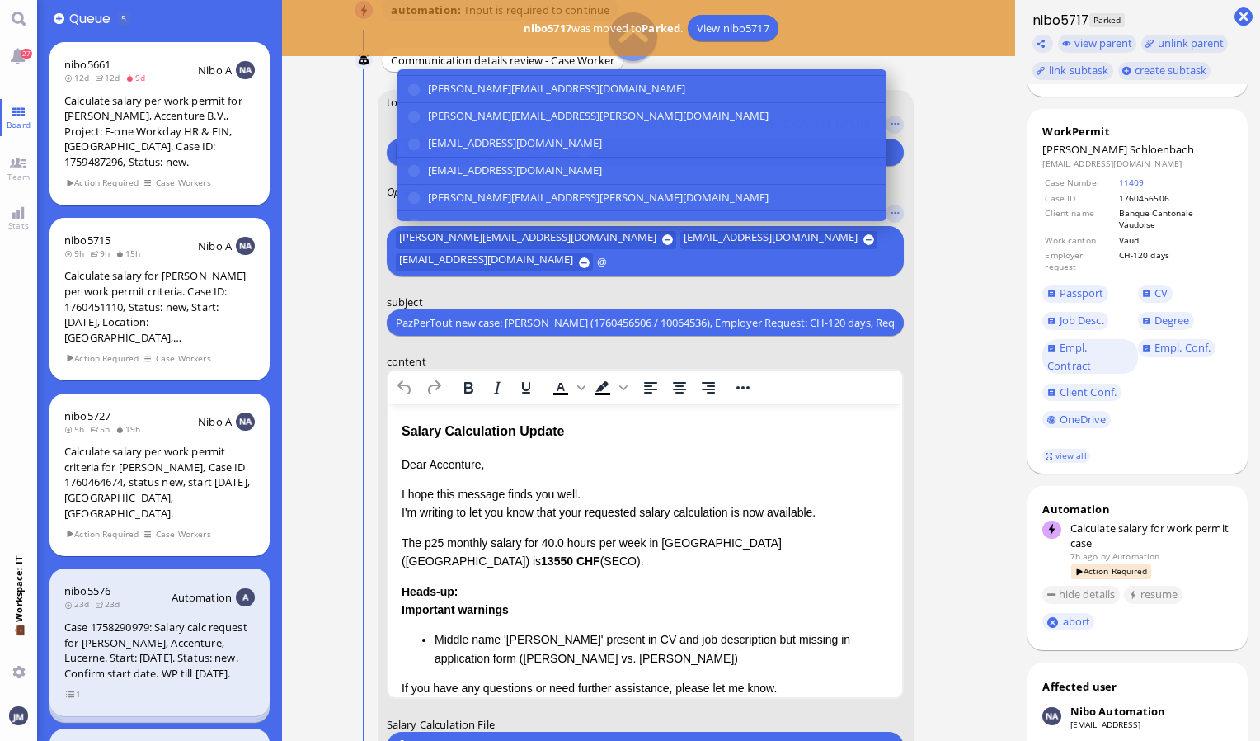
scroll to position [304, 0]
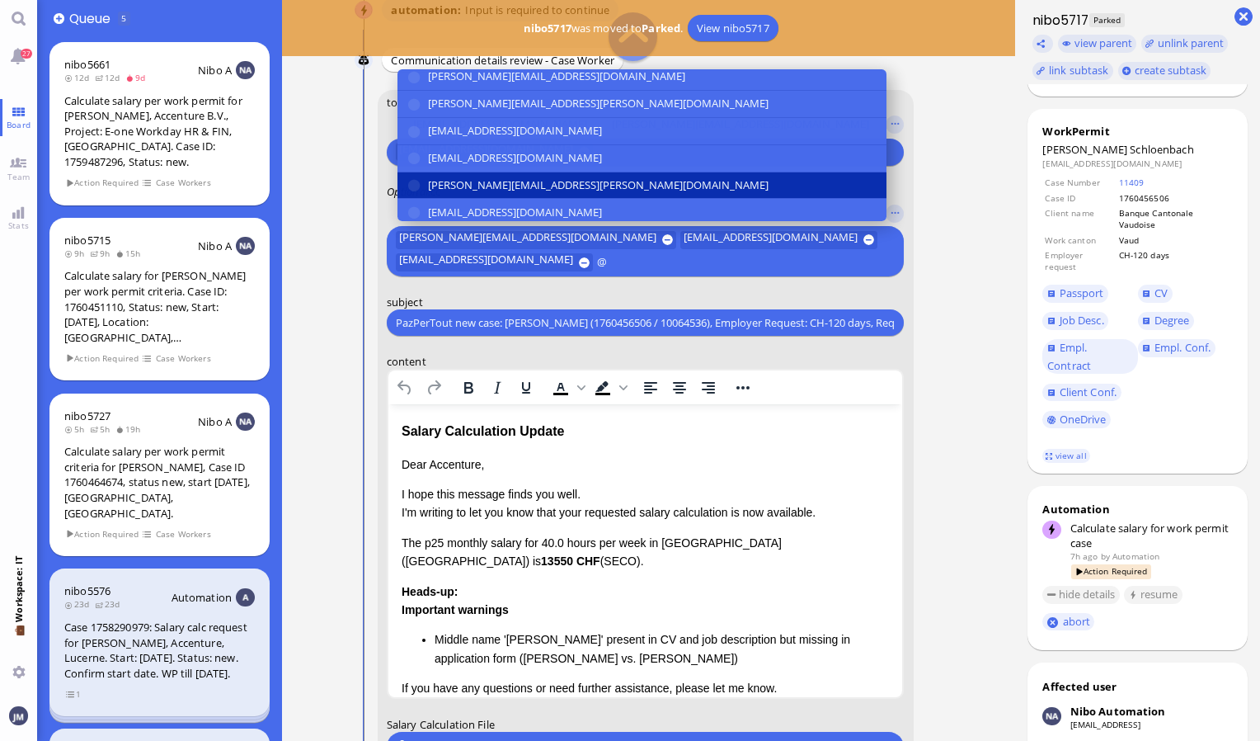
type input "@"
click at [444, 183] on span "[PERSON_NAME][EMAIL_ADDRESS][PERSON_NAME][DOMAIN_NAME]" at bounding box center [598, 184] width 341 height 17
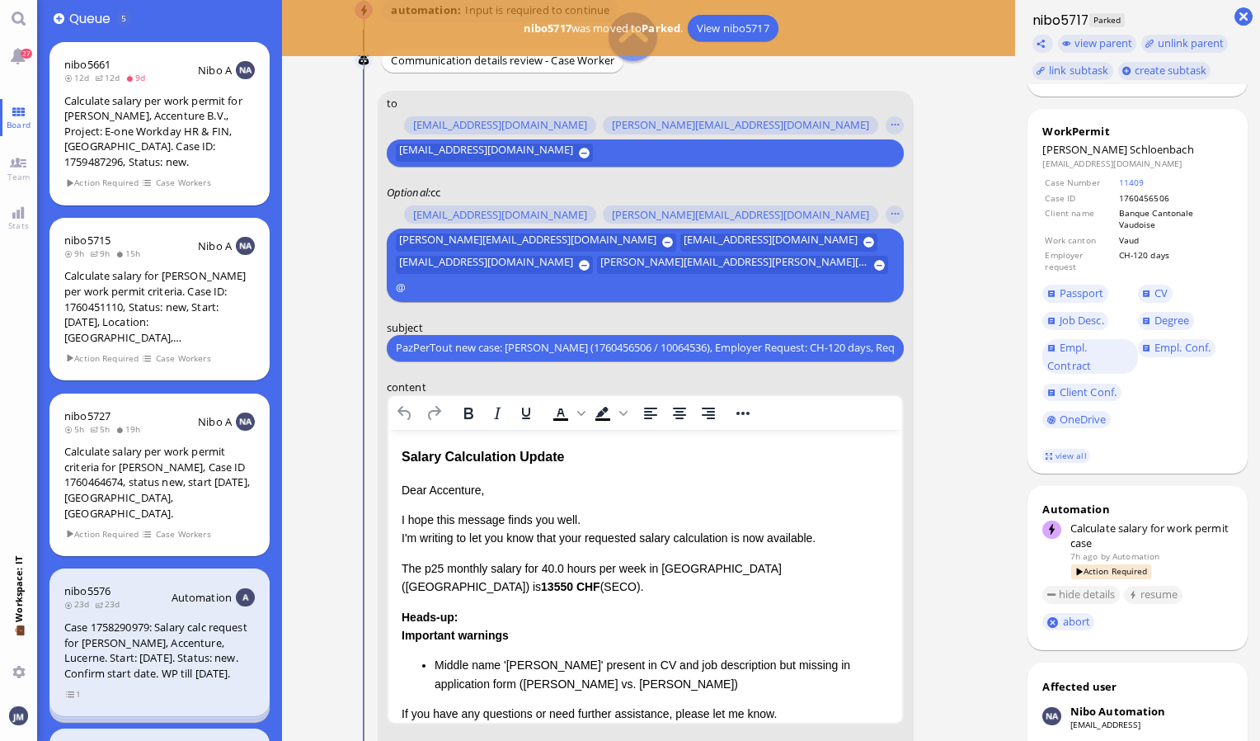
scroll to position [-291, 0]
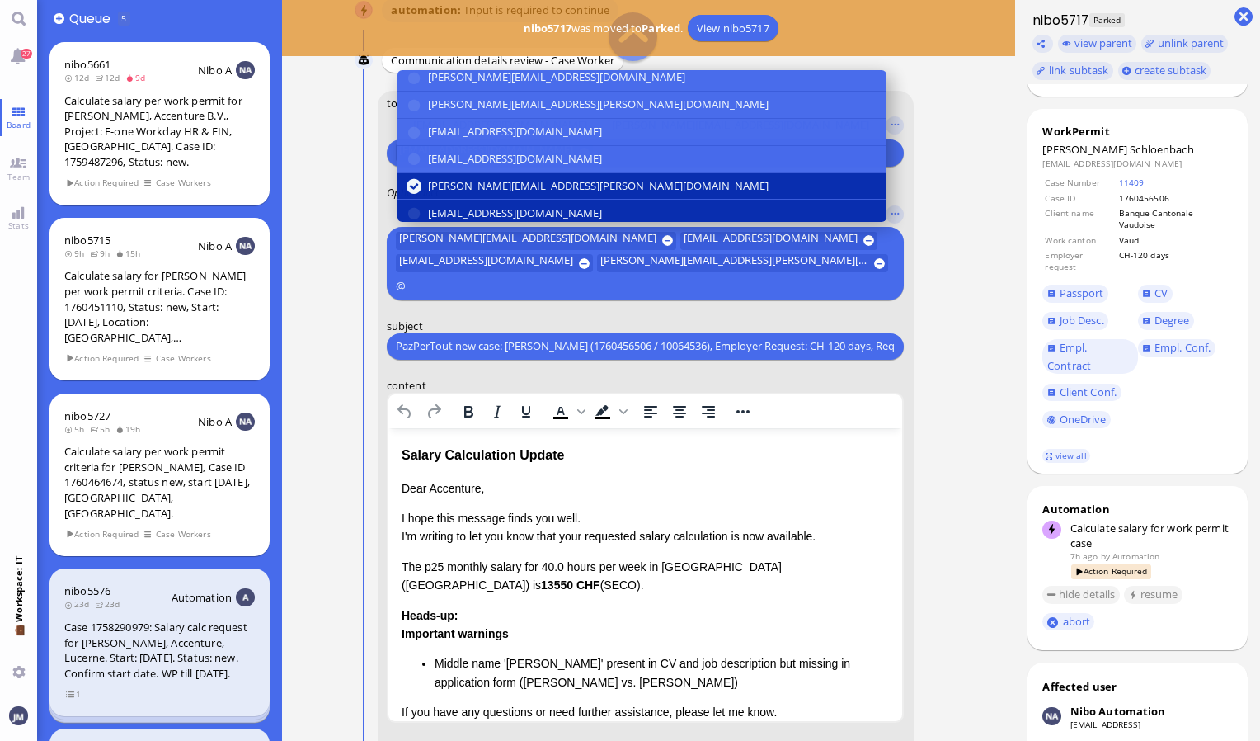
type input "@"
click at [441, 205] on span "[EMAIL_ADDRESS][DOMAIN_NAME]" at bounding box center [515, 213] width 174 height 17
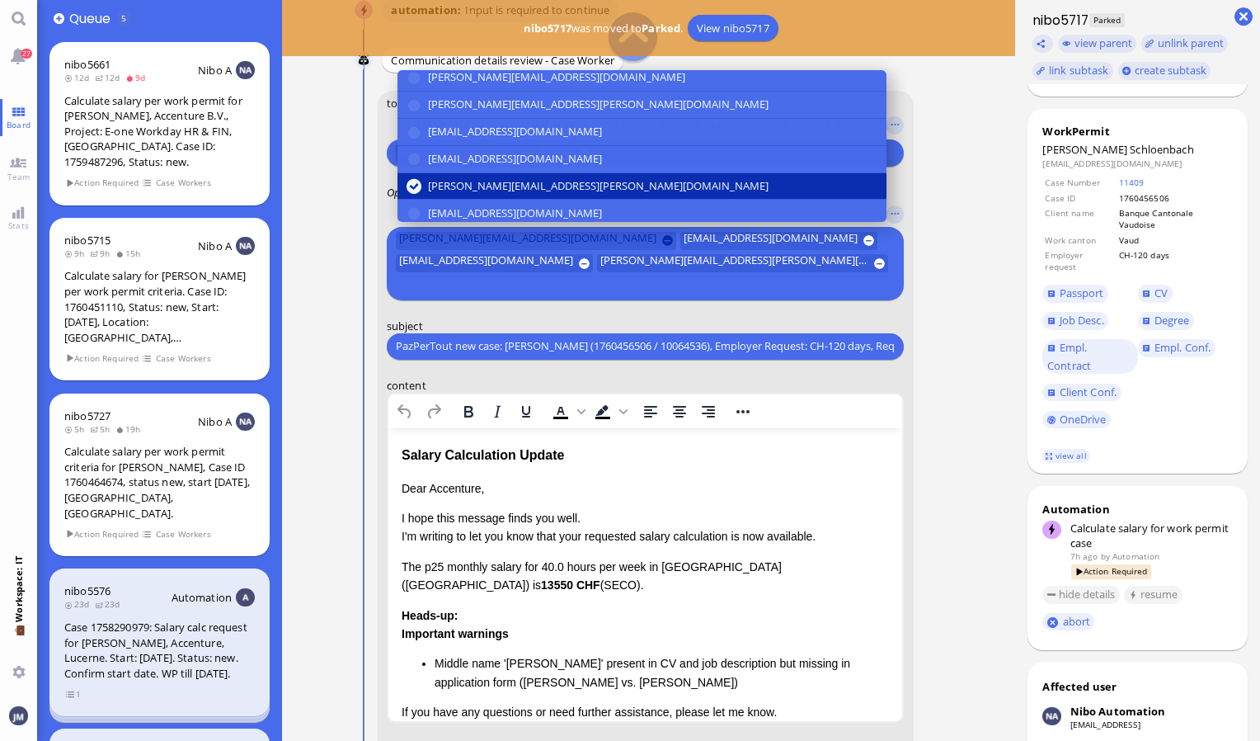
scroll to position [-293, 0]
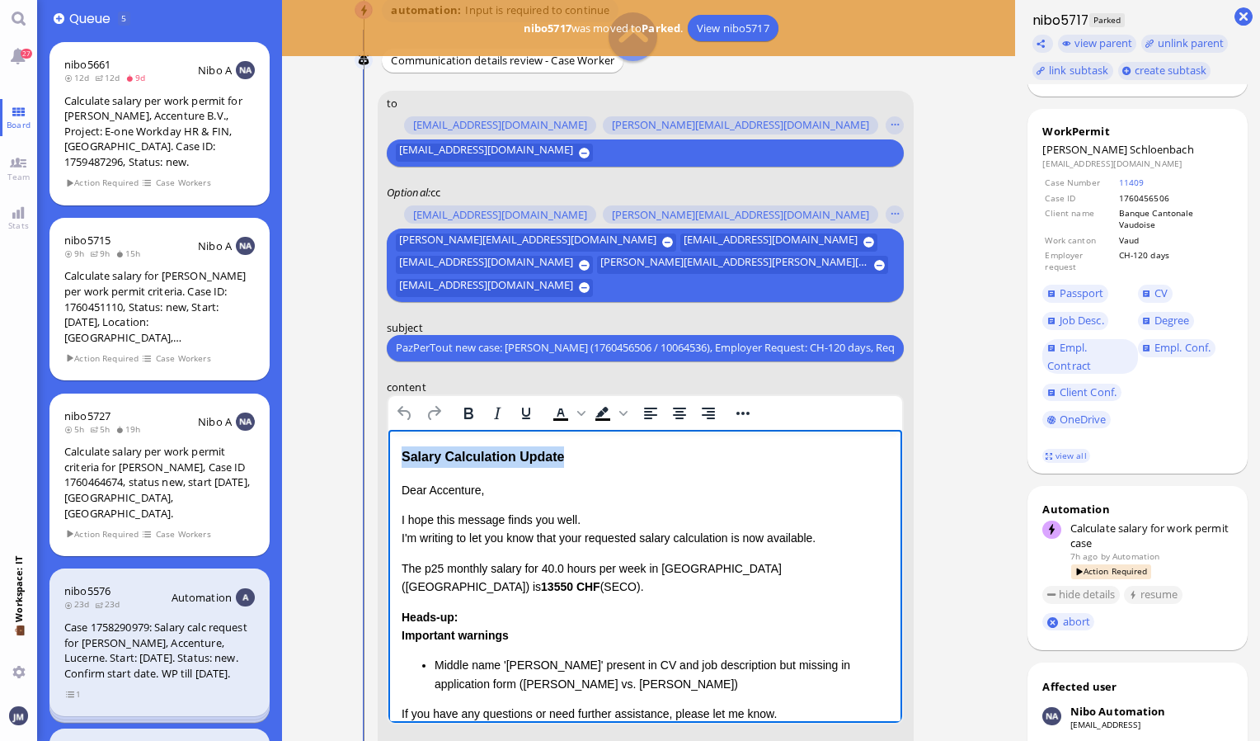
drag, startPoint x: 590, startPoint y: 454, endPoint x: 730, endPoint y: 854, distance: 423.5
click at [388, 429] on html "Salary Calculation Update Dear Accenture, I hope this message finds you well. I…" at bounding box center [645, 634] width 515 height 411
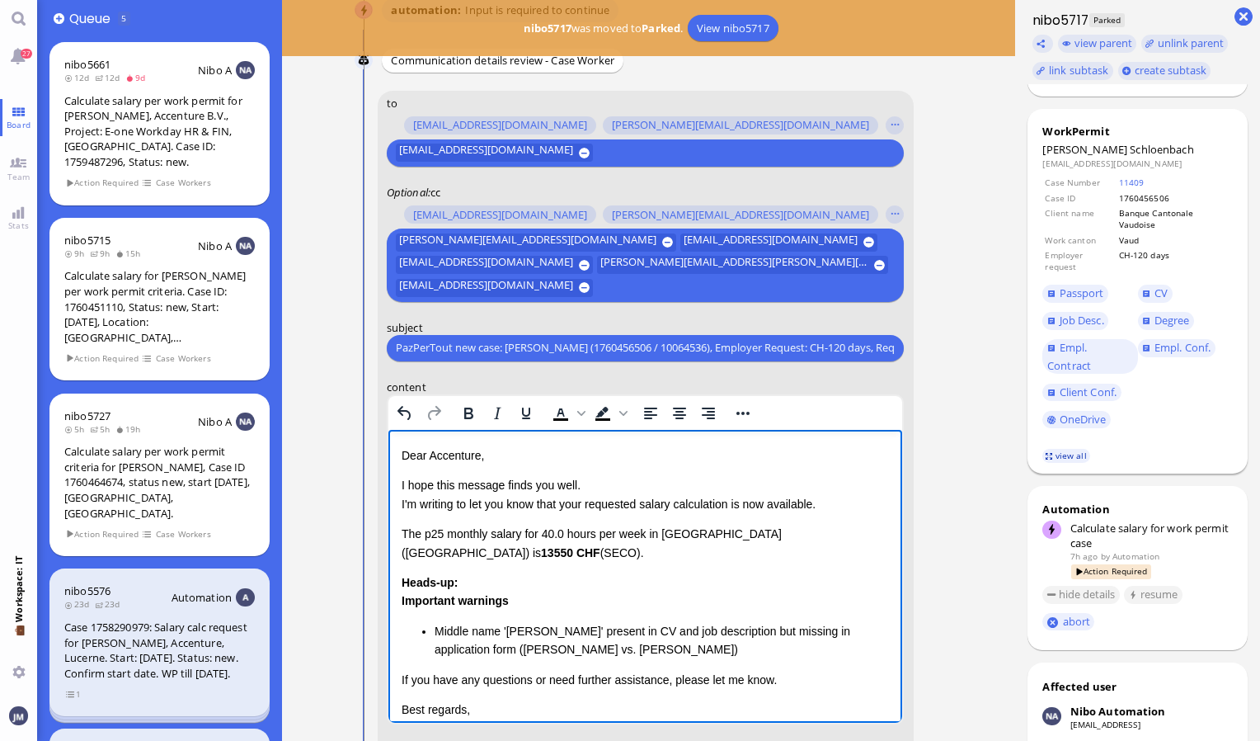
click at [1072, 463] on link "view all" at bounding box center [1066, 456] width 48 height 14
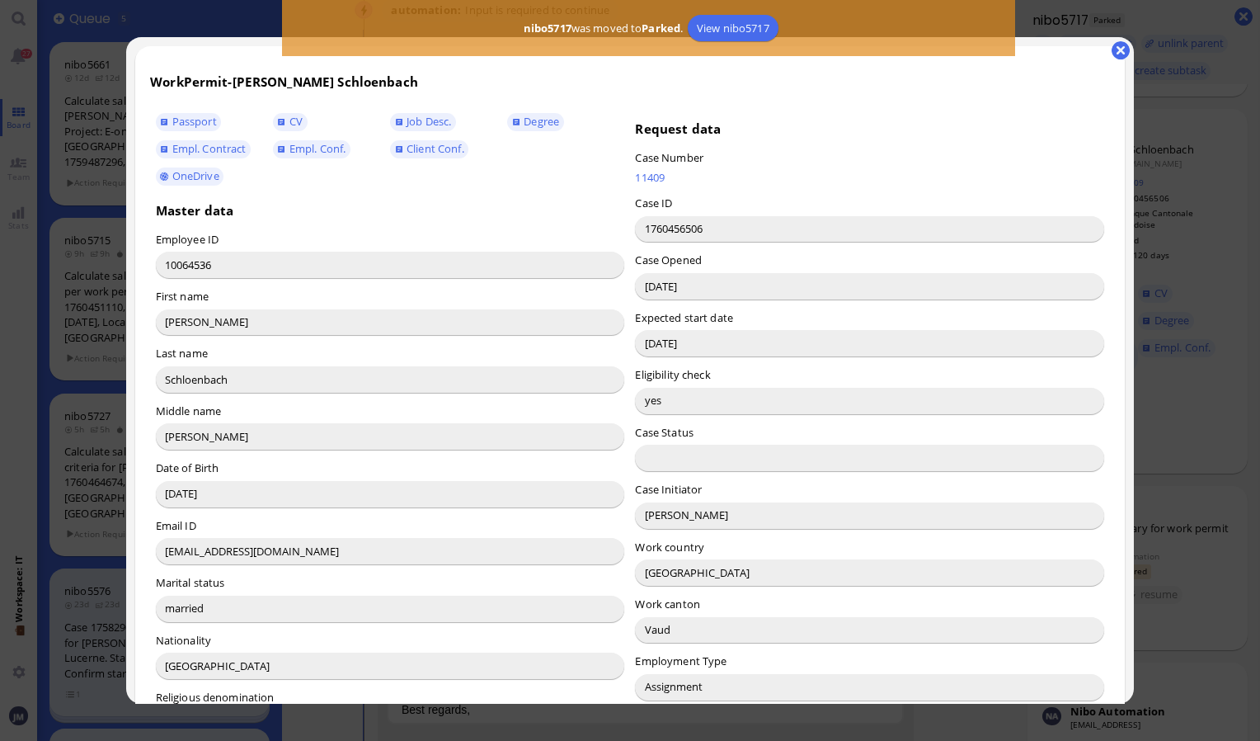
click at [664, 508] on input "[PERSON_NAME]" at bounding box center [869, 515] width 469 height 26
click at [1125, 49] on button "button" at bounding box center [1121, 50] width 18 height 18
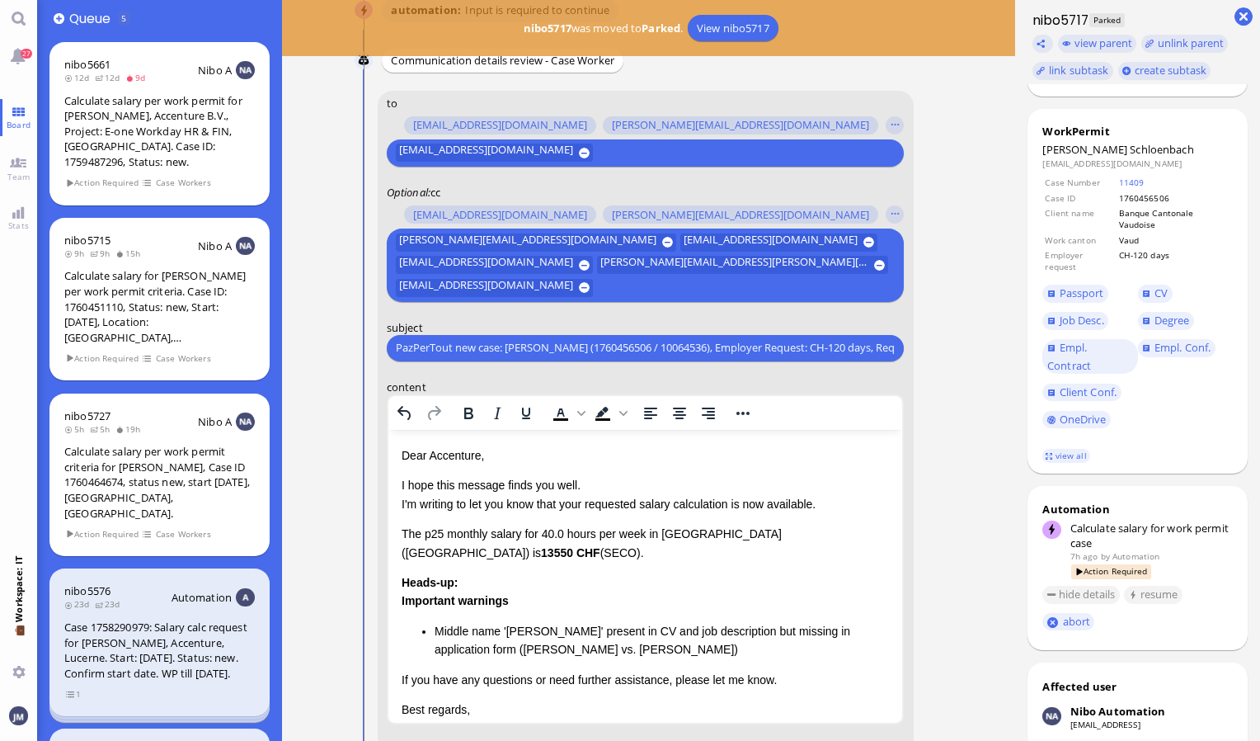
click at [453, 457] on p "Dear Accenture," at bounding box center [645, 454] width 488 height 18
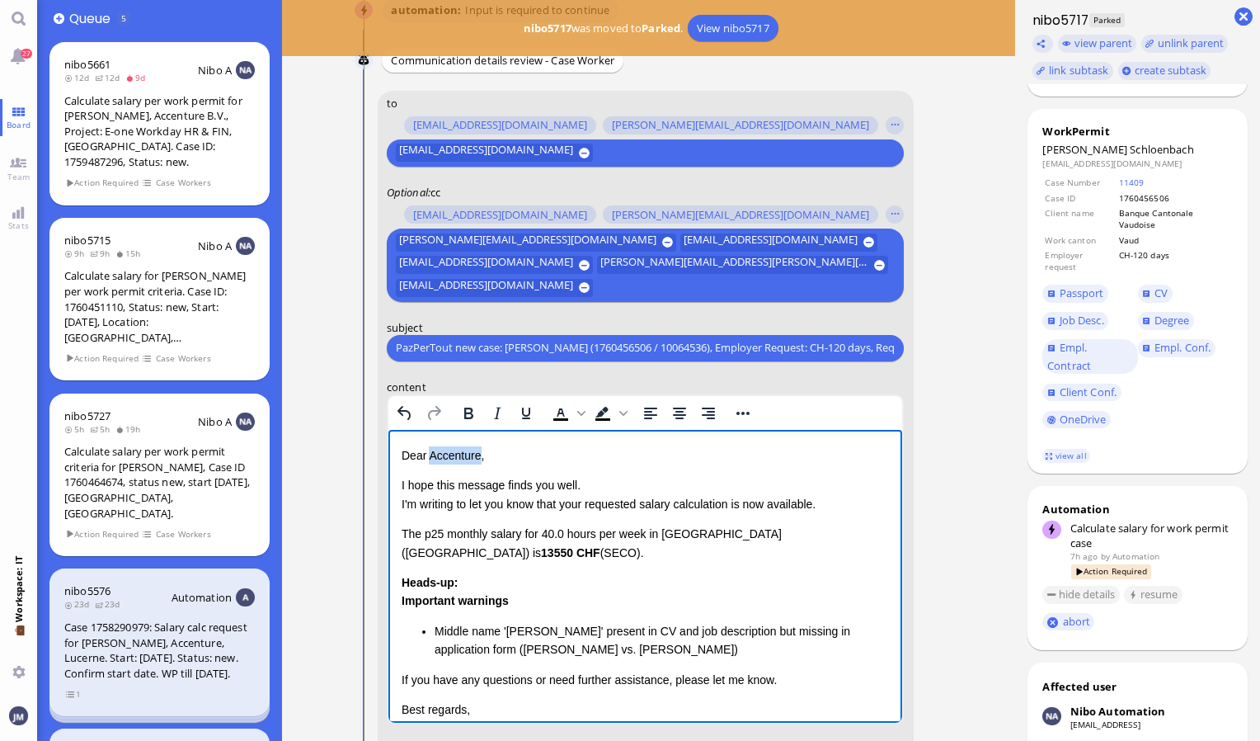
click at [453, 457] on p "Dear Accenture," at bounding box center [645, 454] width 488 height 18
click at [400, 529] on html "Dear [PERSON_NAME], I hope this message finds you well. I'm writing to let you …" at bounding box center [645, 617] width 515 height 377
drag, startPoint x: 400, startPoint y: 533, endPoint x: 680, endPoint y: 634, distance: 297.4
click at [680, 634] on html "Dear [PERSON_NAME], I hope this message finds you well. I'm writing to let you …" at bounding box center [645, 617] width 515 height 377
drag, startPoint x: 400, startPoint y: 532, endPoint x: 568, endPoint y: 648, distance: 204.5
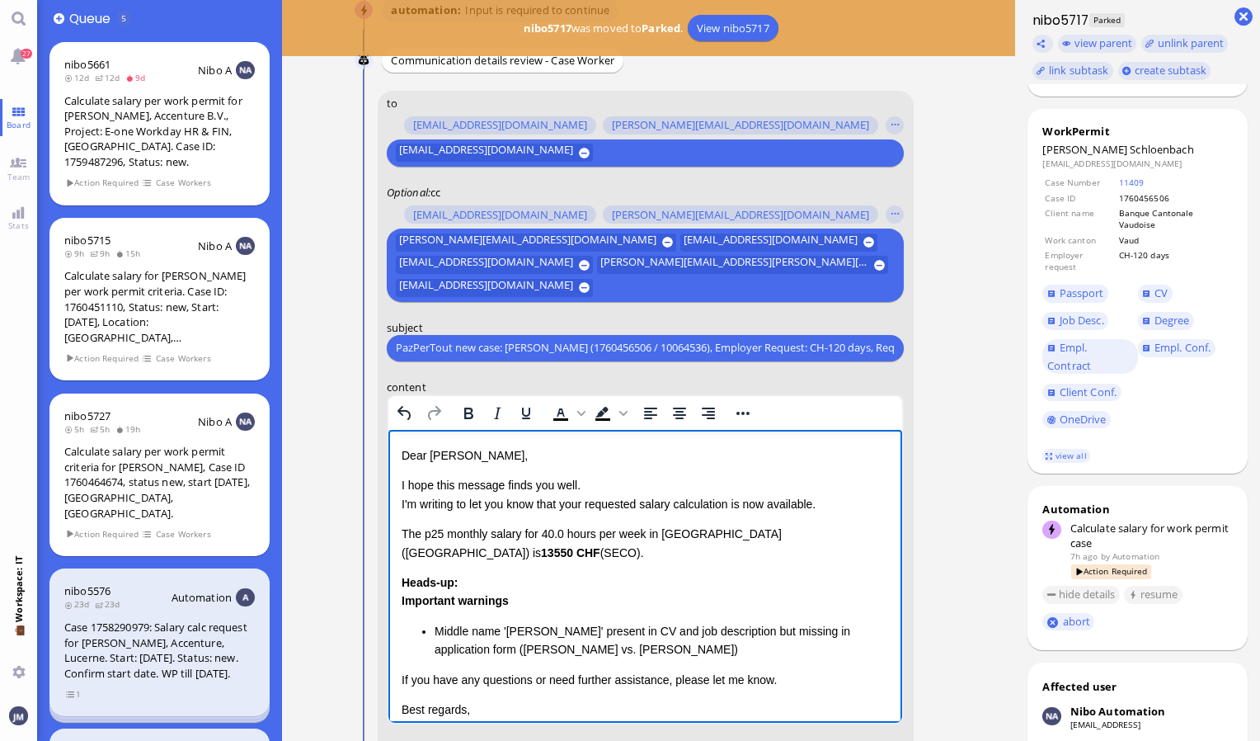
click at [568, 648] on html "Dear [PERSON_NAME], I hope this message finds you well. I'm writing to let you …" at bounding box center [645, 617] width 515 height 377
drag, startPoint x: 698, startPoint y: 634, endPoint x: 729, endPoint y: 958, distance: 325.5
click at [388, 529] on html "Dear [PERSON_NAME], I hope this message finds you well. I'm writing to let you …" at bounding box center [645, 617] width 515 height 377
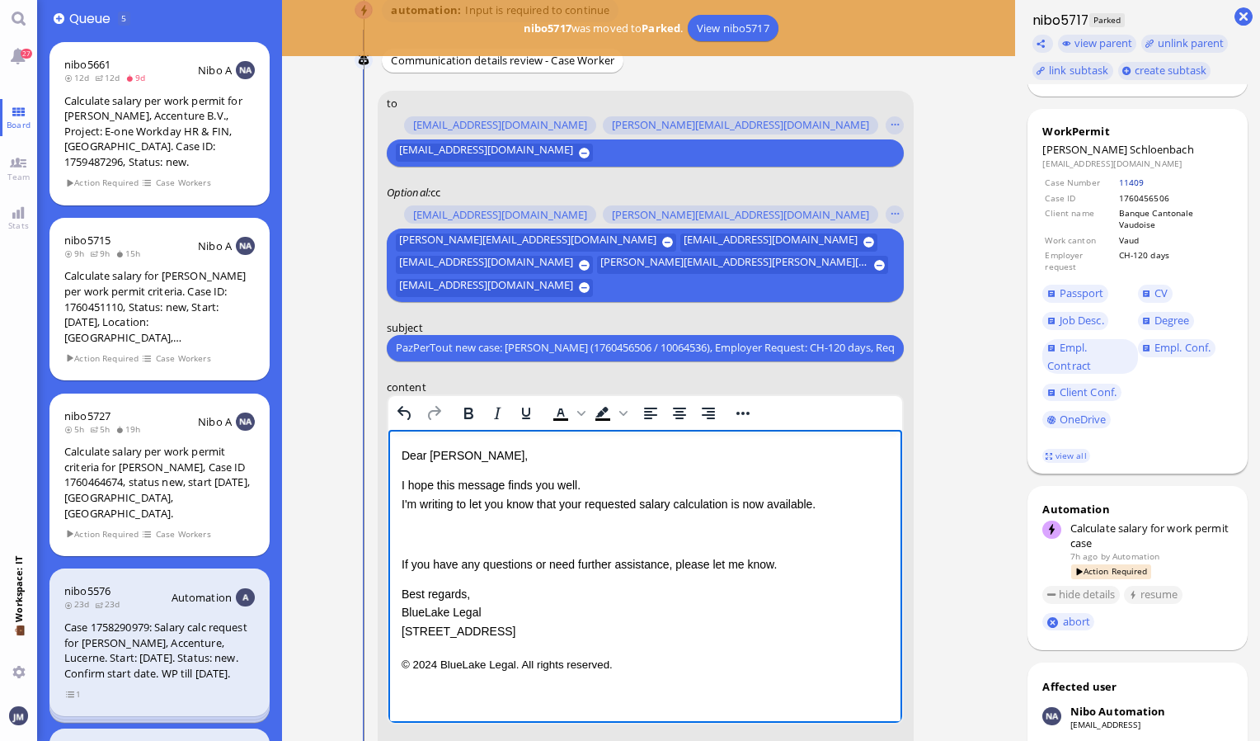
drag, startPoint x: 1125, startPoint y: 190, endPoint x: 1130, endPoint y: 198, distance: 9.6
click at [1128, 197] on table "Case Number 11409 Case ID 1760456506 Client name Banque Cantonale Vaudoise Work…" at bounding box center [1137, 224] width 190 height 101
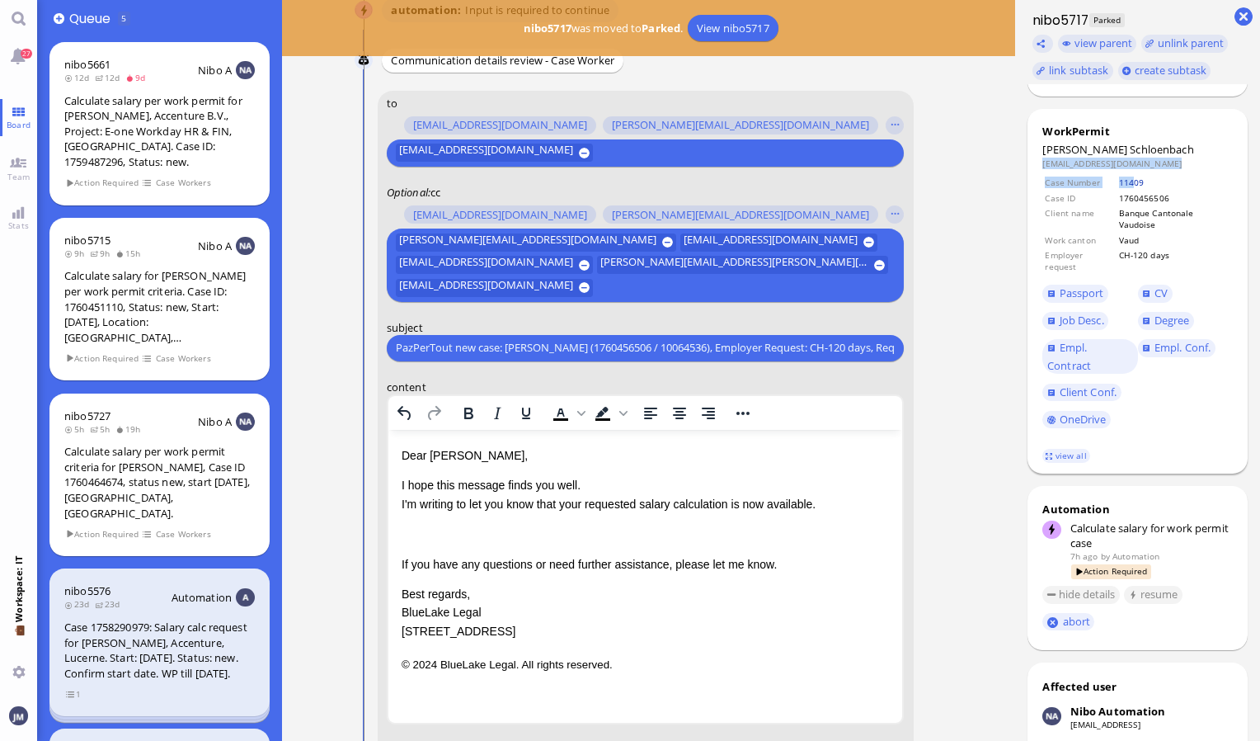
click at [1130, 188] on link "11409" at bounding box center [1132, 182] width 26 height 12
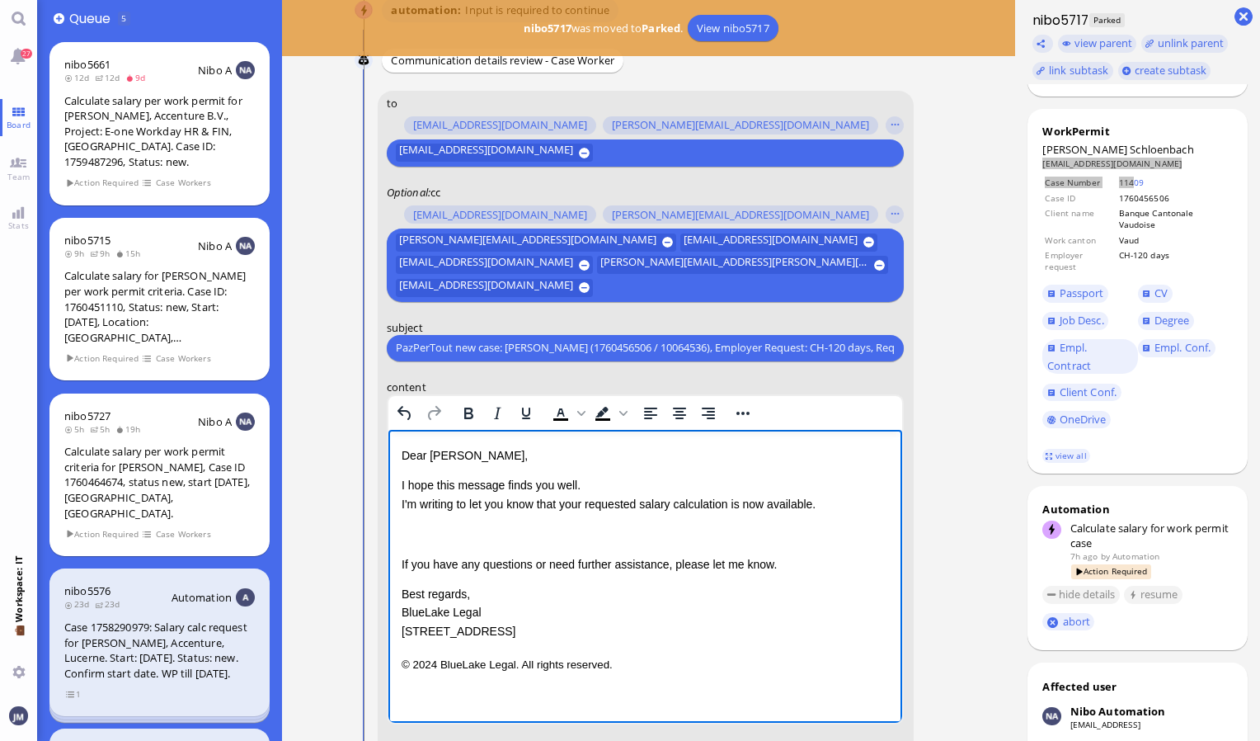
click at [558, 536] on p "Rich Text Area. Press ALT-0 for help." at bounding box center [645, 533] width 488 height 18
click at [695, 535] on span "Kindly note that the regular lead time for [DEMOGRAPHIC_DATA] residents in X is…" at bounding box center [636, 532] width 471 height 13
click at [693, 535] on span "Kindly note that the regular lead time for [DEMOGRAPHIC_DATA] residents in X is…" at bounding box center [636, 532] width 471 height 13
click at [691, 535] on span "Kindly note that the regular lead time for [DEMOGRAPHIC_DATA] residents in X is…" at bounding box center [636, 532] width 471 height 13
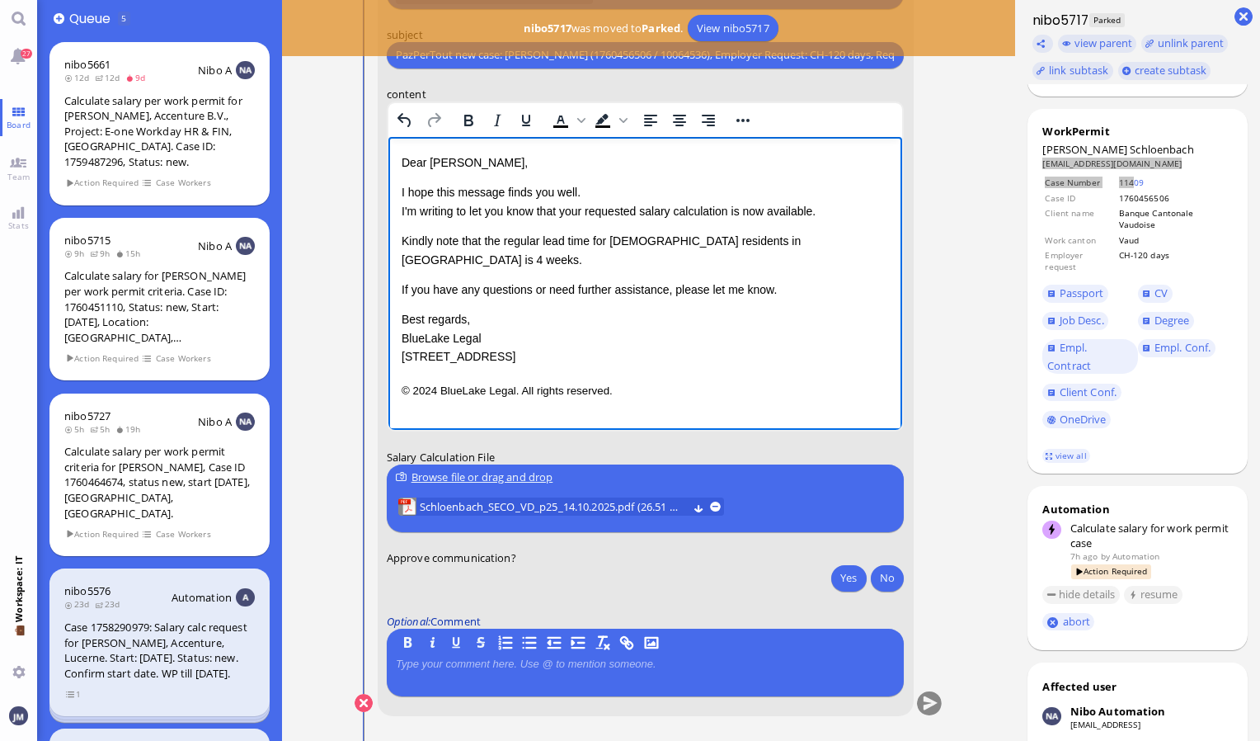
scroll to position [0, 0]
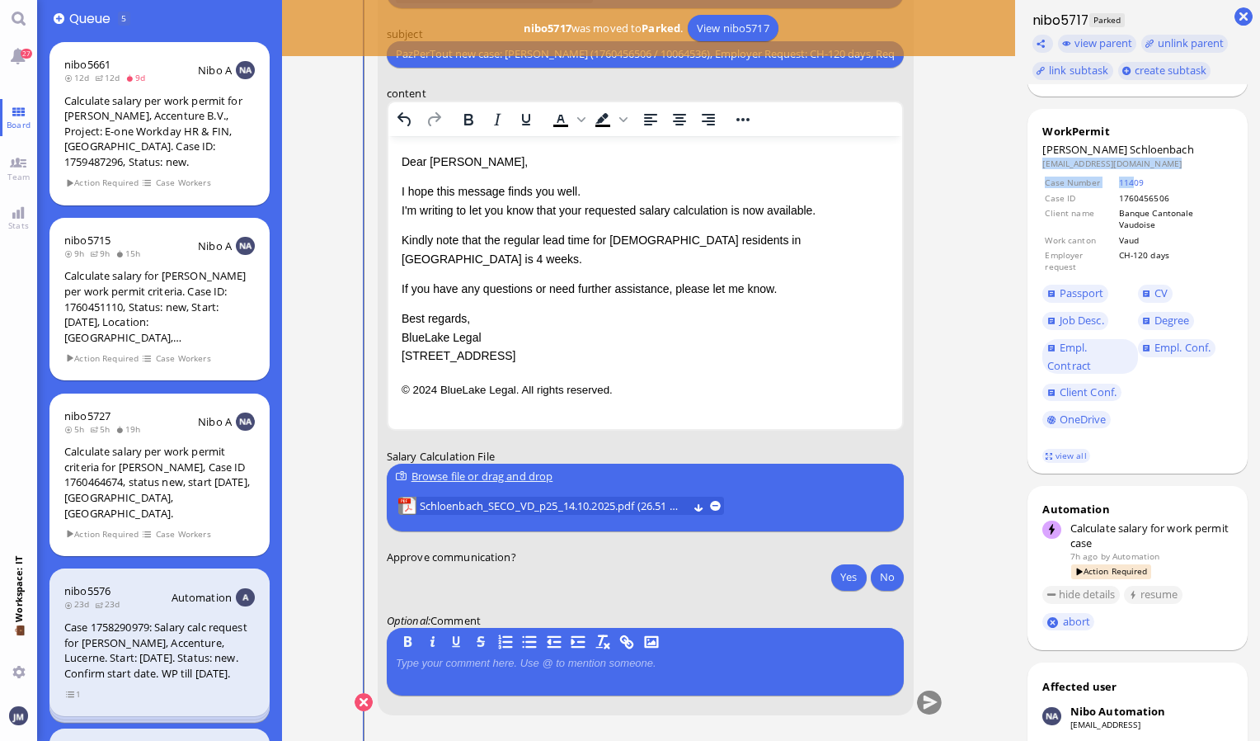
drag, startPoint x: 843, startPoint y: 585, endPoint x: 948, endPoint y: 675, distance: 139.2
click at [844, 585] on button "Yes" at bounding box center [848, 576] width 35 height 26
click at [924, 708] on button "submit" at bounding box center [929, 702] width 25 height 25
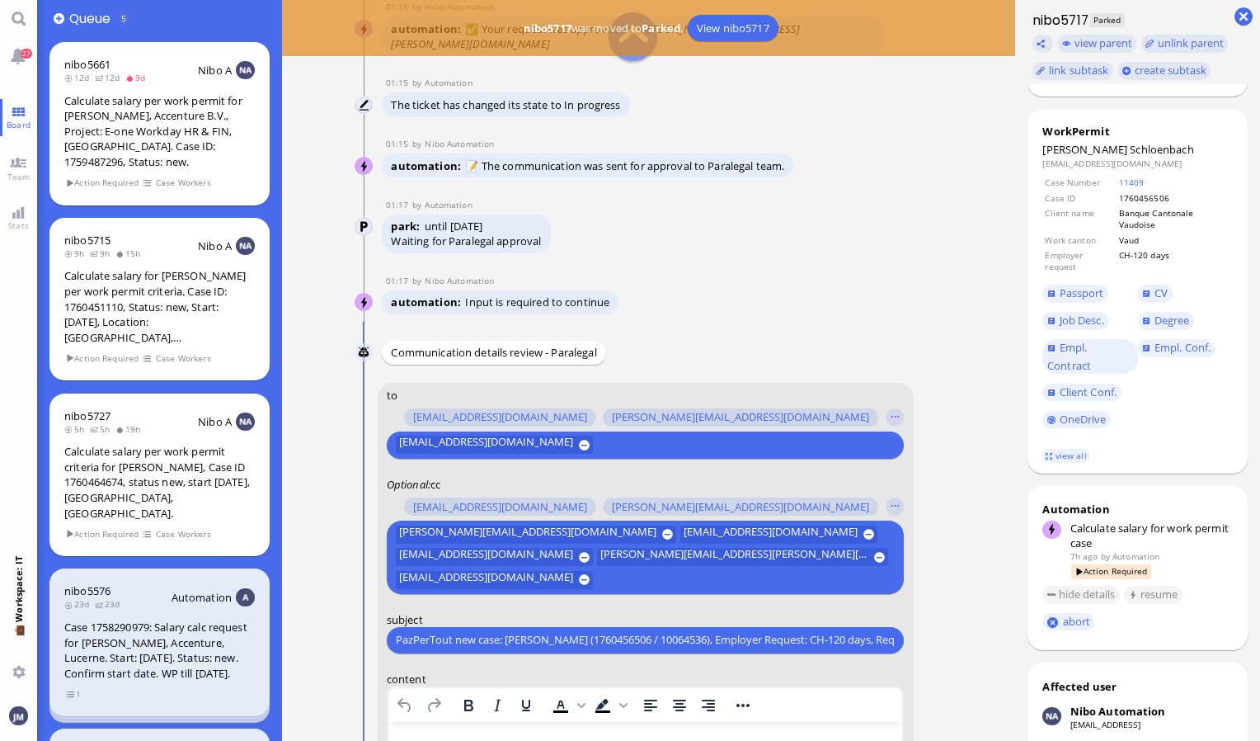
scroll to position [-660, 0]
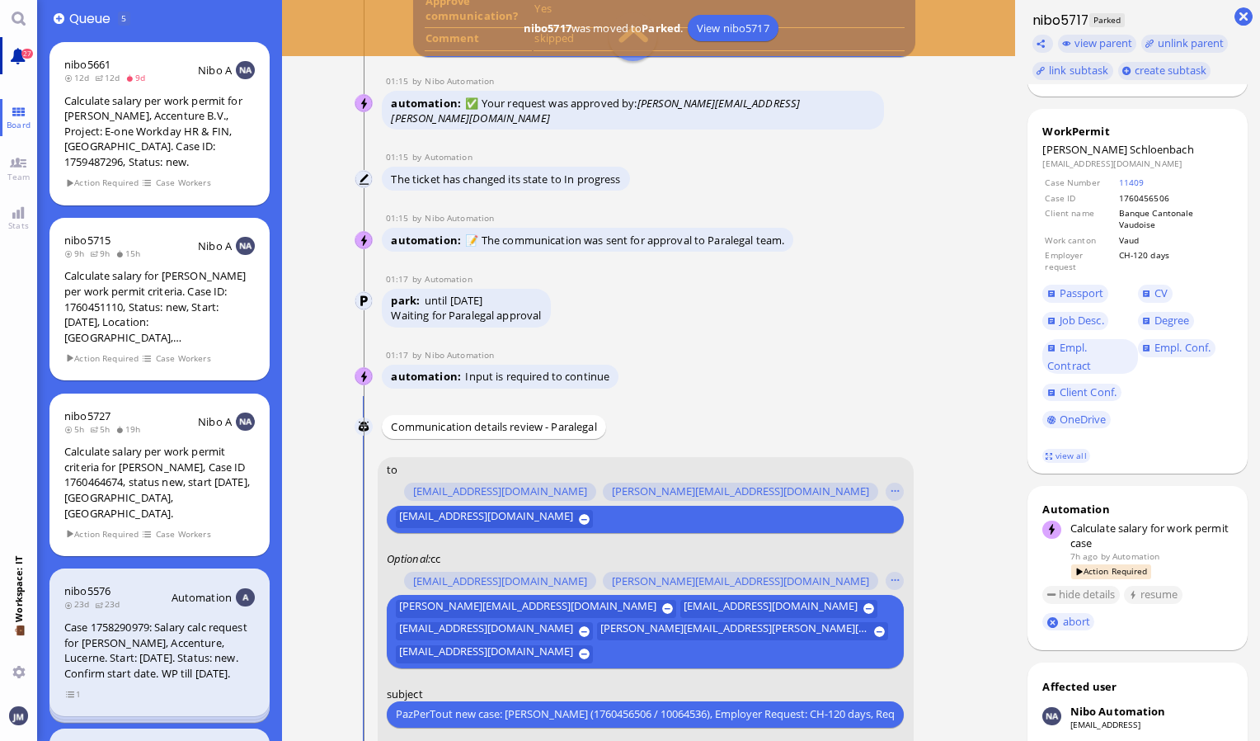
click at [19, 59] on link "27" at bounding box center [18, 55] width 37 height 37
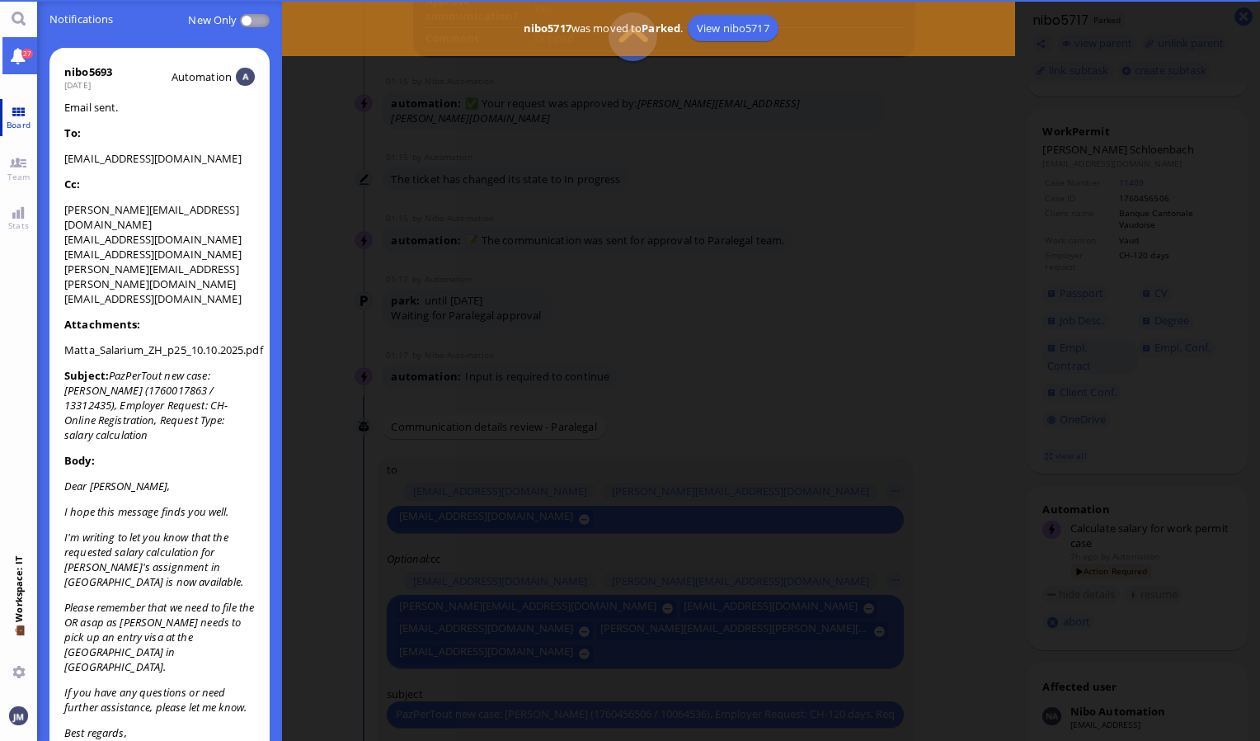
click at [20, 106] on link "Board" at bounding box center [18, 117] width 37 height 37
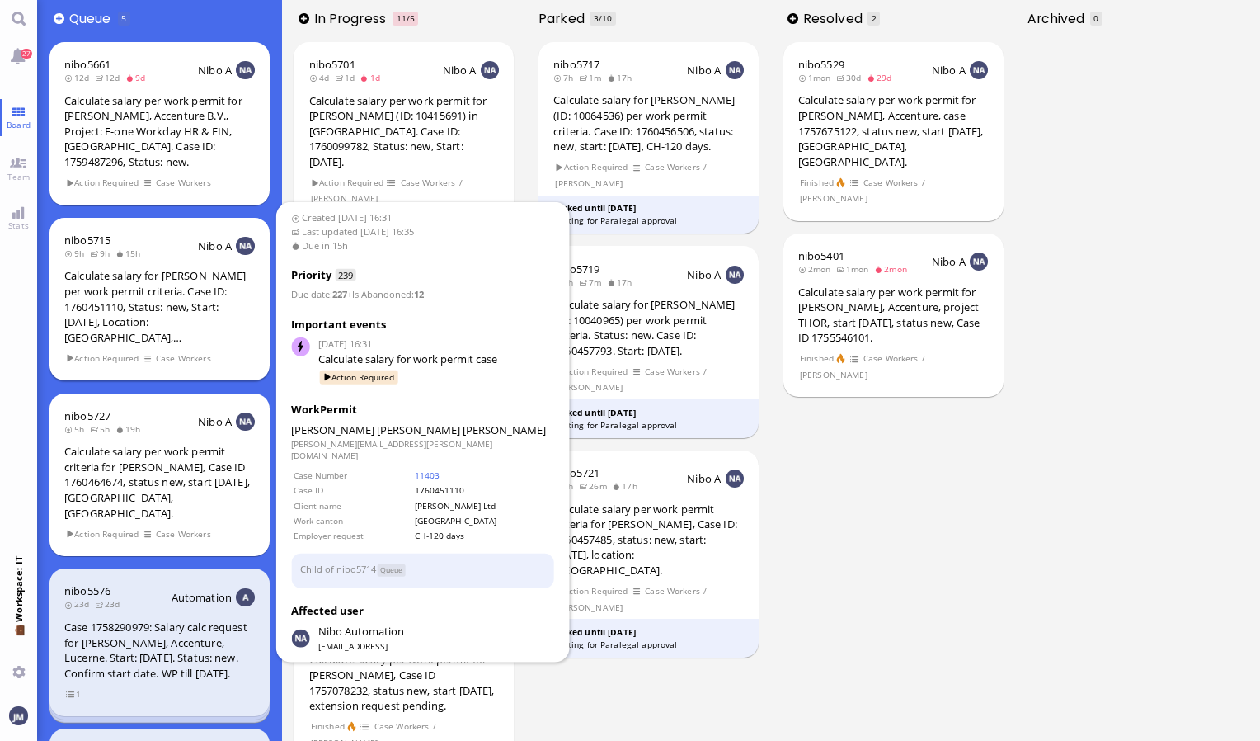
click at [153, 308] on div "Calculate salary for [PERSON_NAME] per work permit criteria. Case ID: 176045111…" at bounding box center [159, 306] width 190 height 77
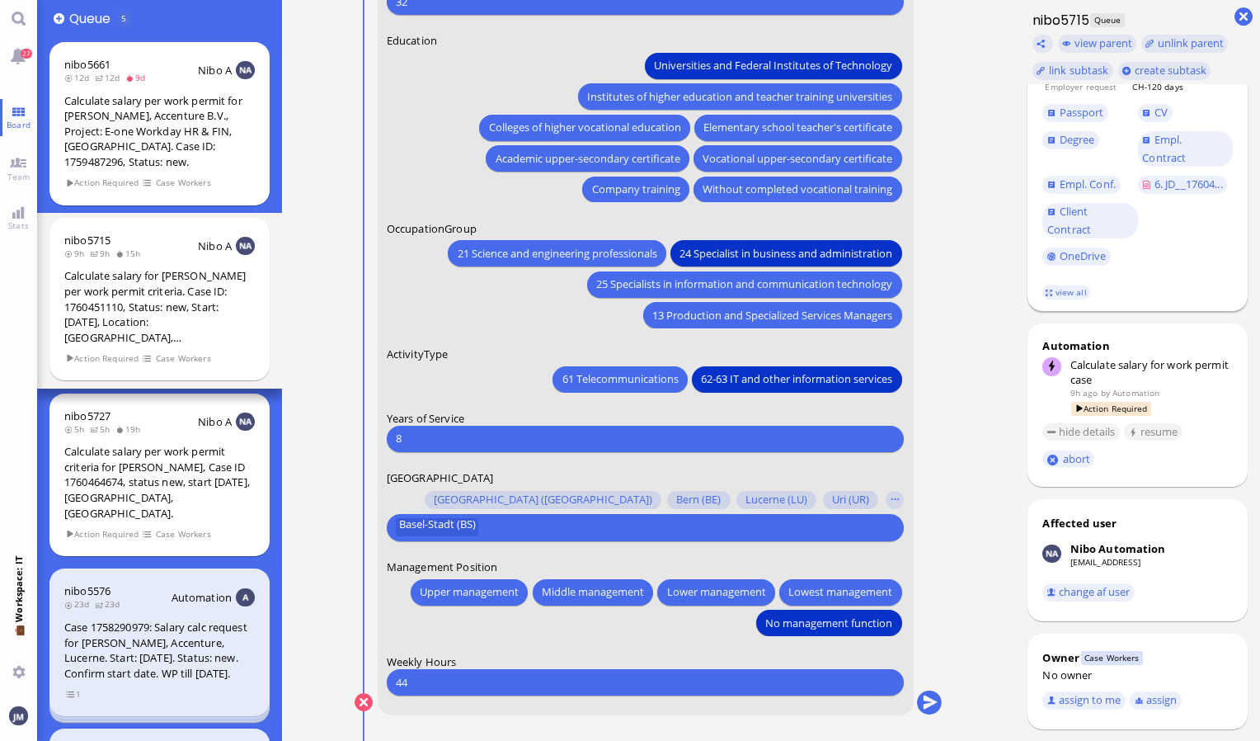
scroll to position [522, 0]
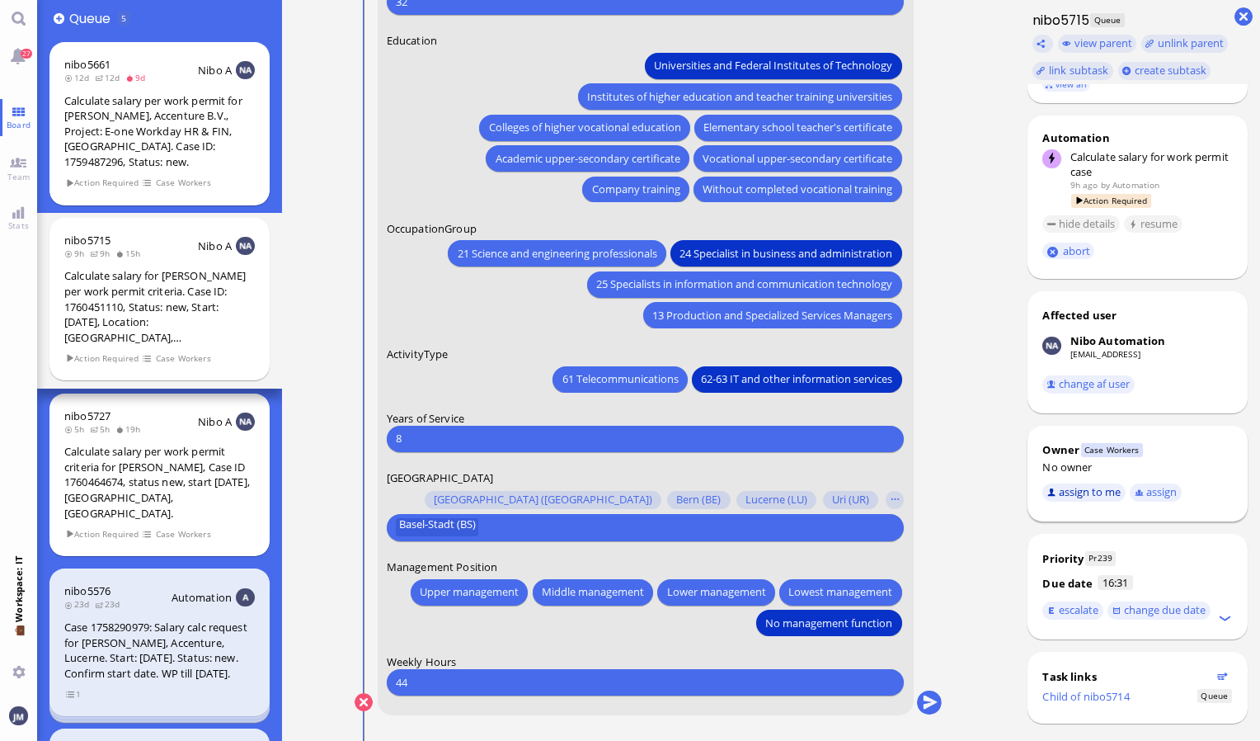
click at [1092, 483] on button "assign to me" at bounding box center [1083, 492] width 83 height 18
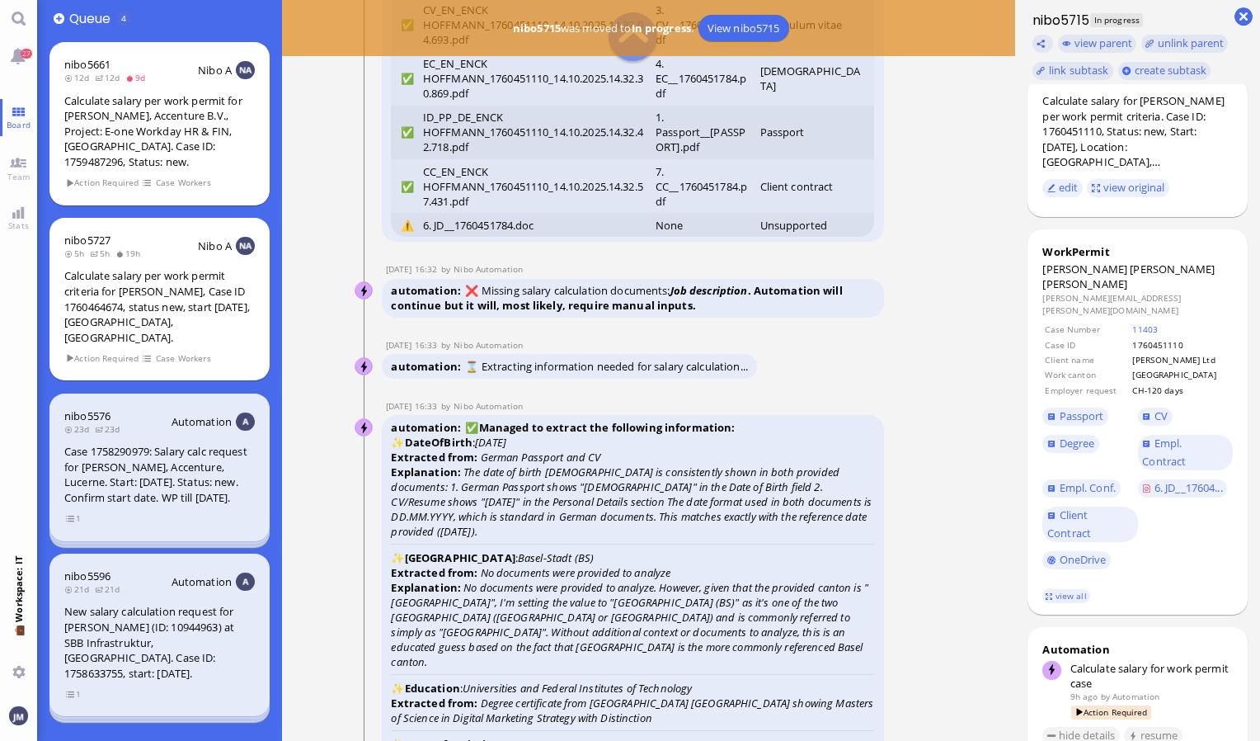
scroll to position [0, 0]
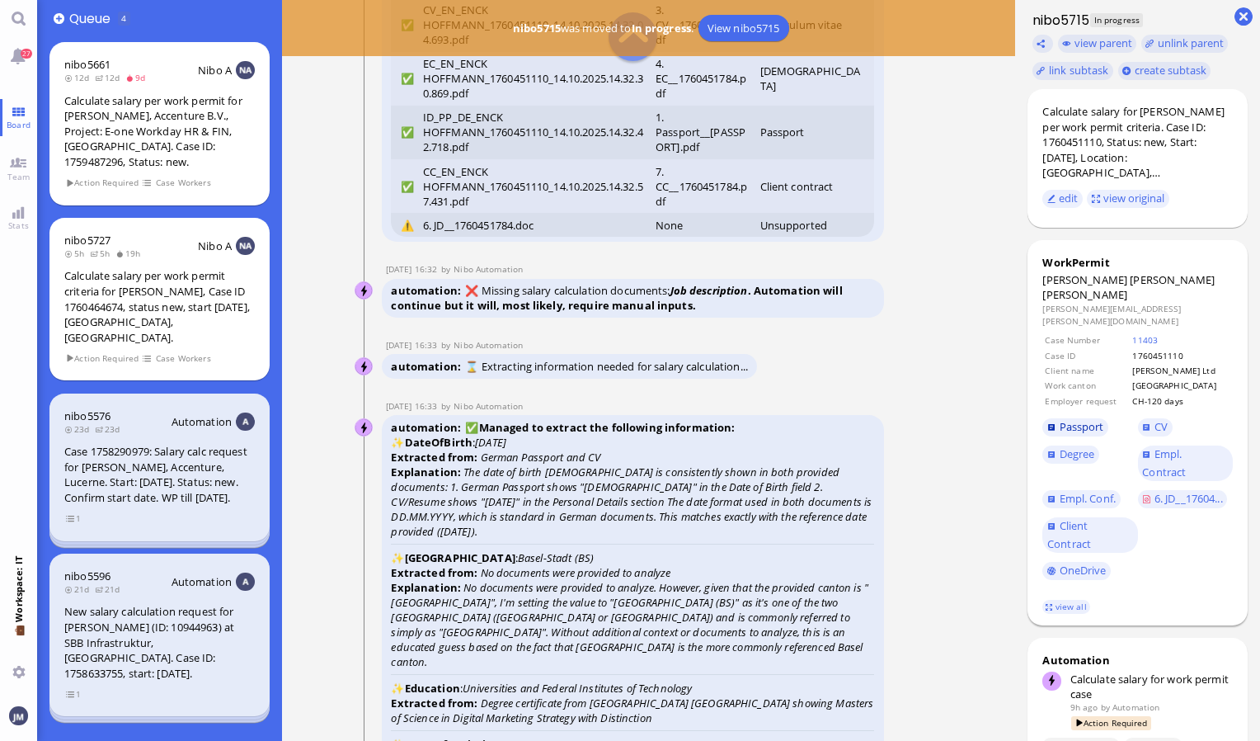
click at [1085, 419] on span "Passport" at bounding box center [1082, 426] width 45 height 15
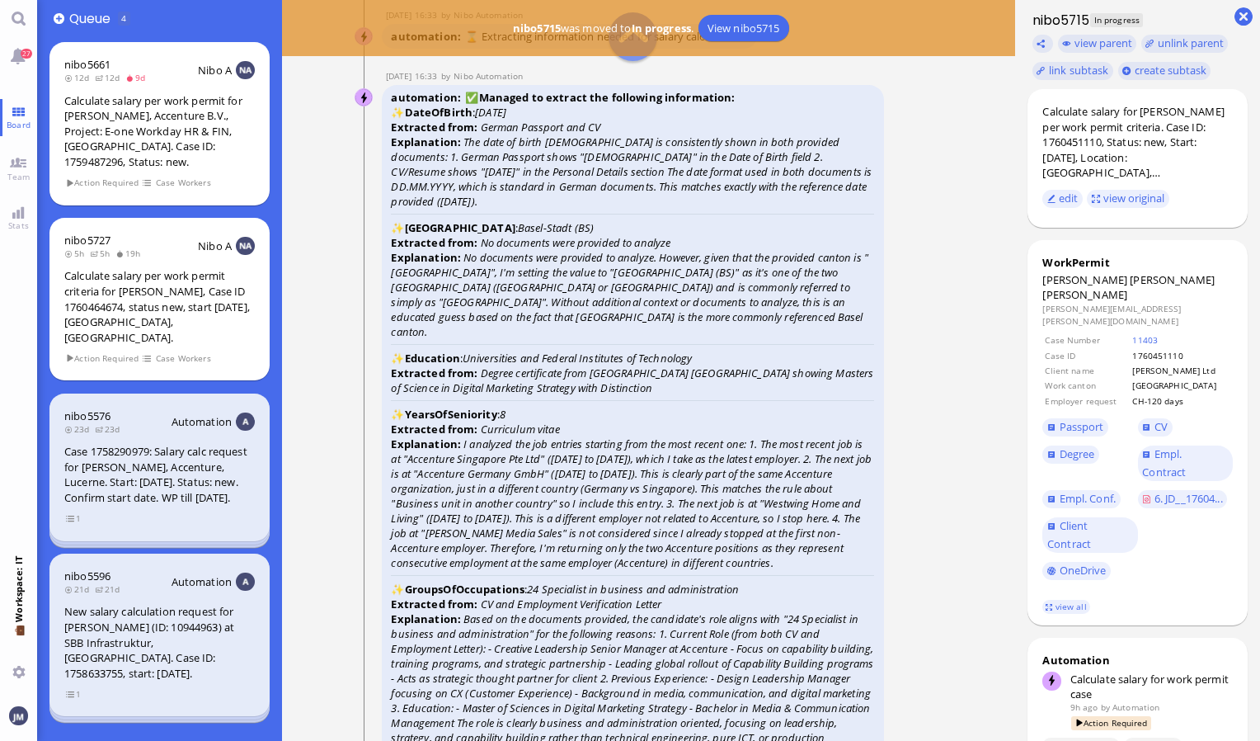
scroll to position [-2639, 0]
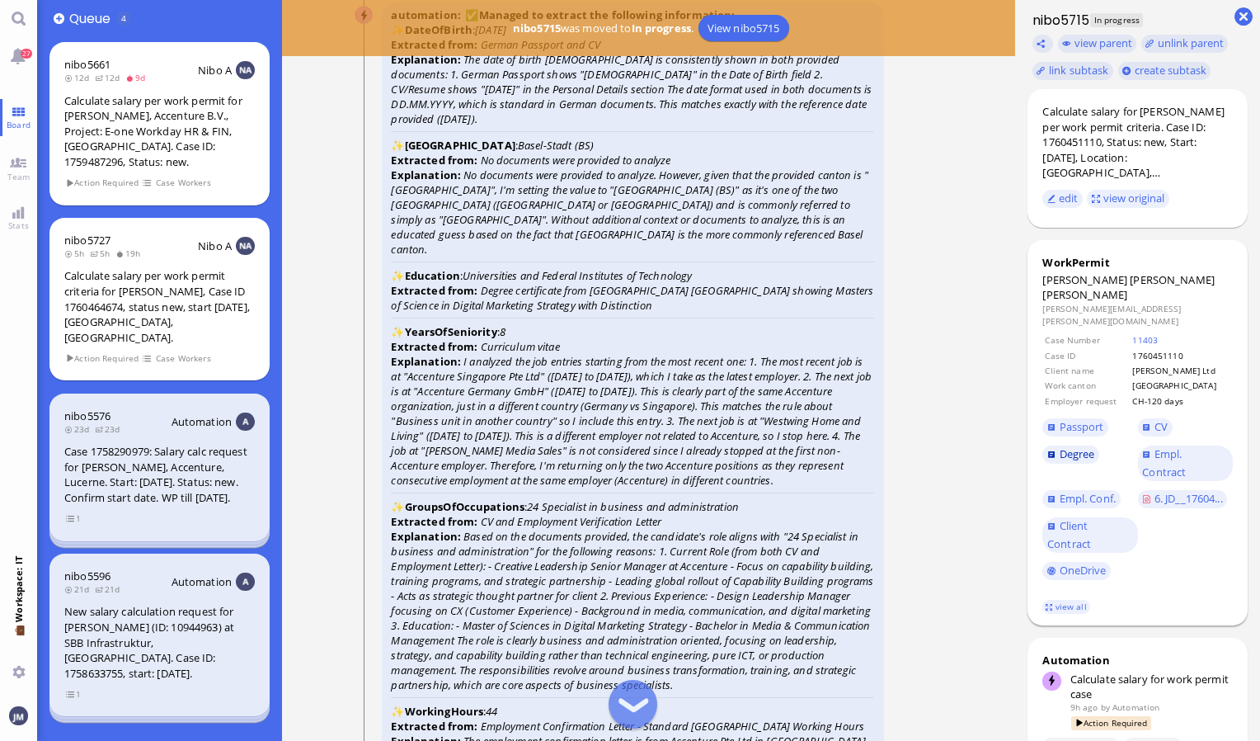
click at [1070, 446] on span "Degree" at bounding box center [1077, 453] width 35 height 15
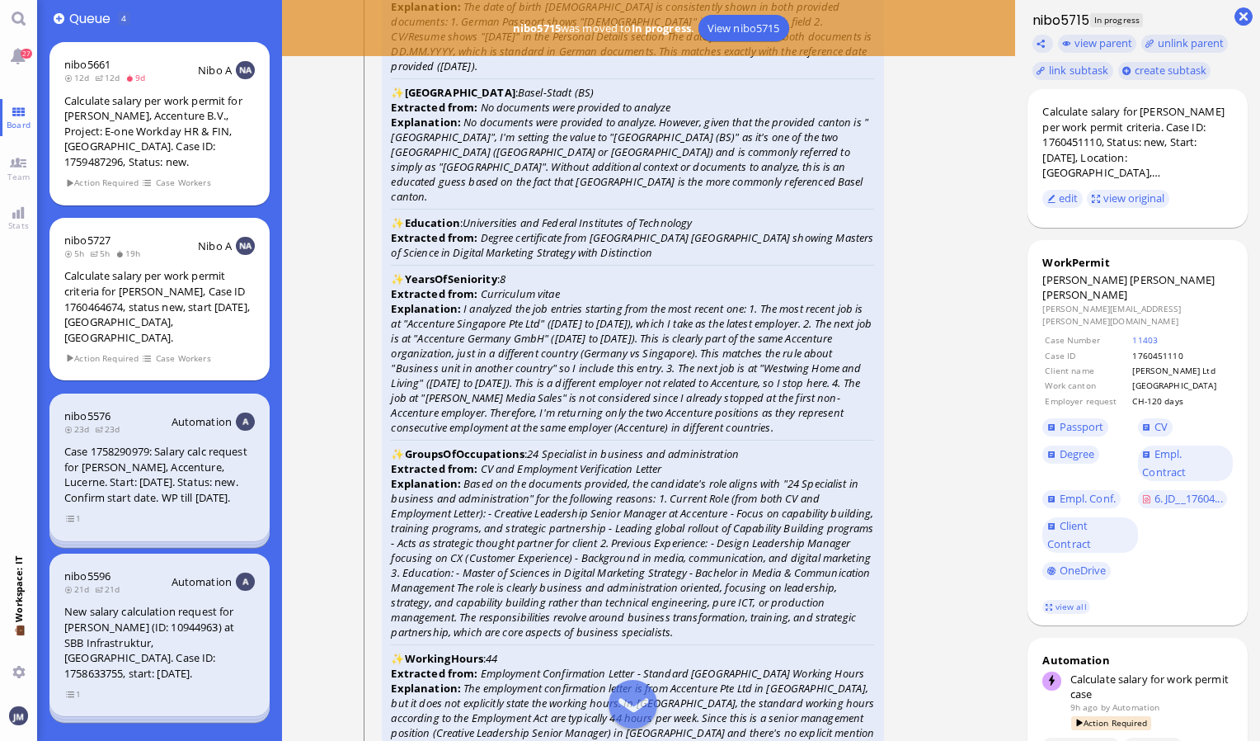
scroll to position [-2556, 0]
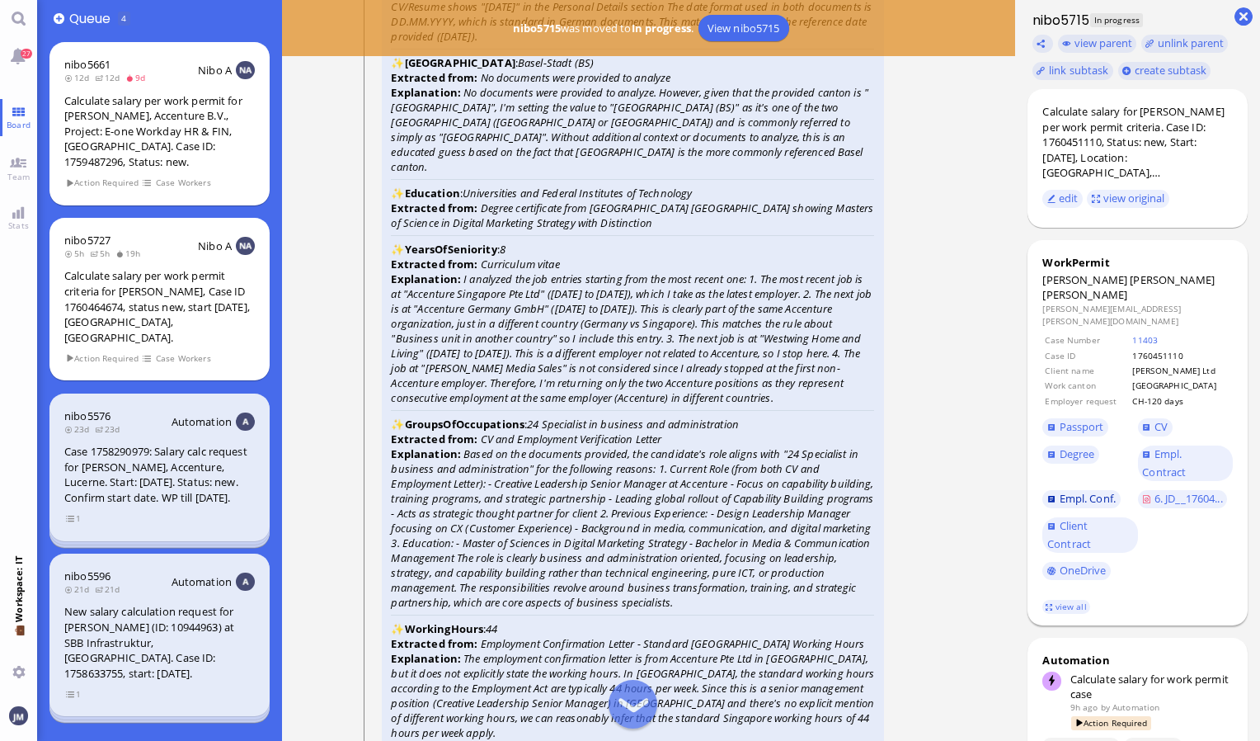
click at [1081, 491] on span "Empl. Conf." at bounding box center [1088, 498] width 56 height 15
click at [1155, 414] on span "CV" at bounding box center [1185, 427] width 95 height 27
click at [1151, 418] on link "CV" at bounding box center [1155, 427] width 35 height 18
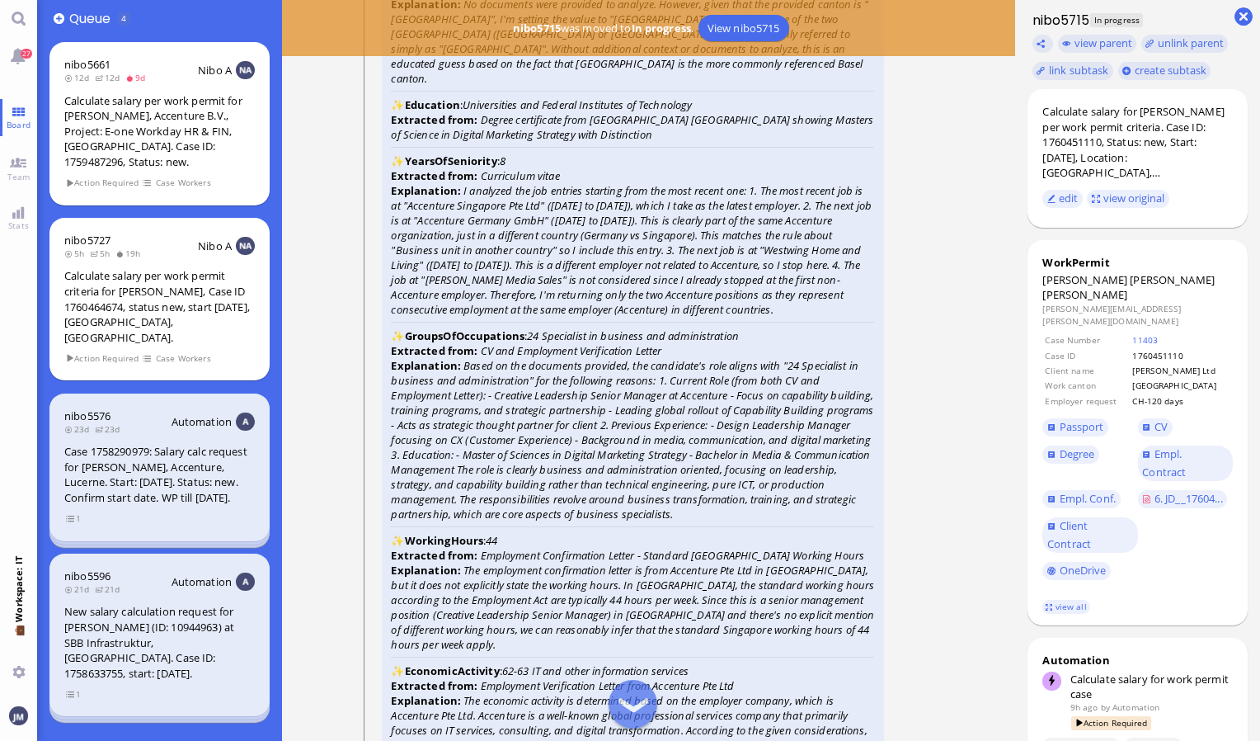
scroll to position [-2392, 0]
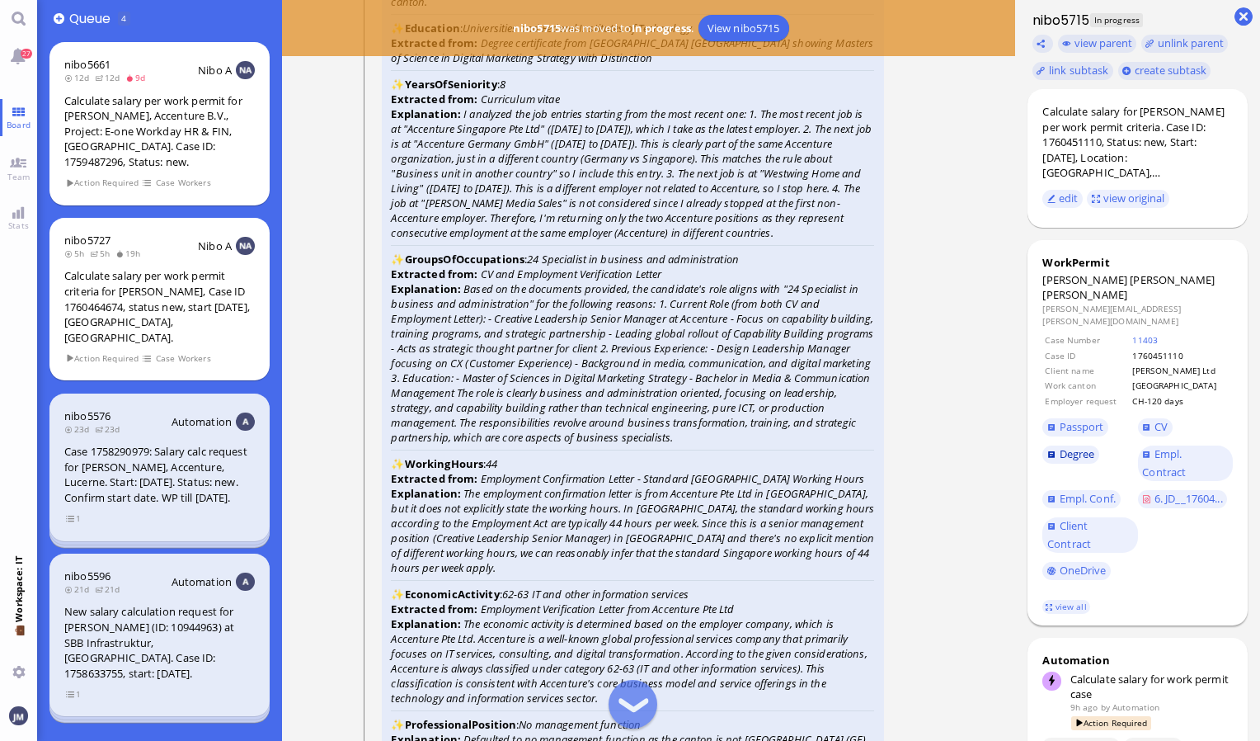
click at [1071, 446] on span "Degree" at bounding box center [1077, 453] width 35 height 15
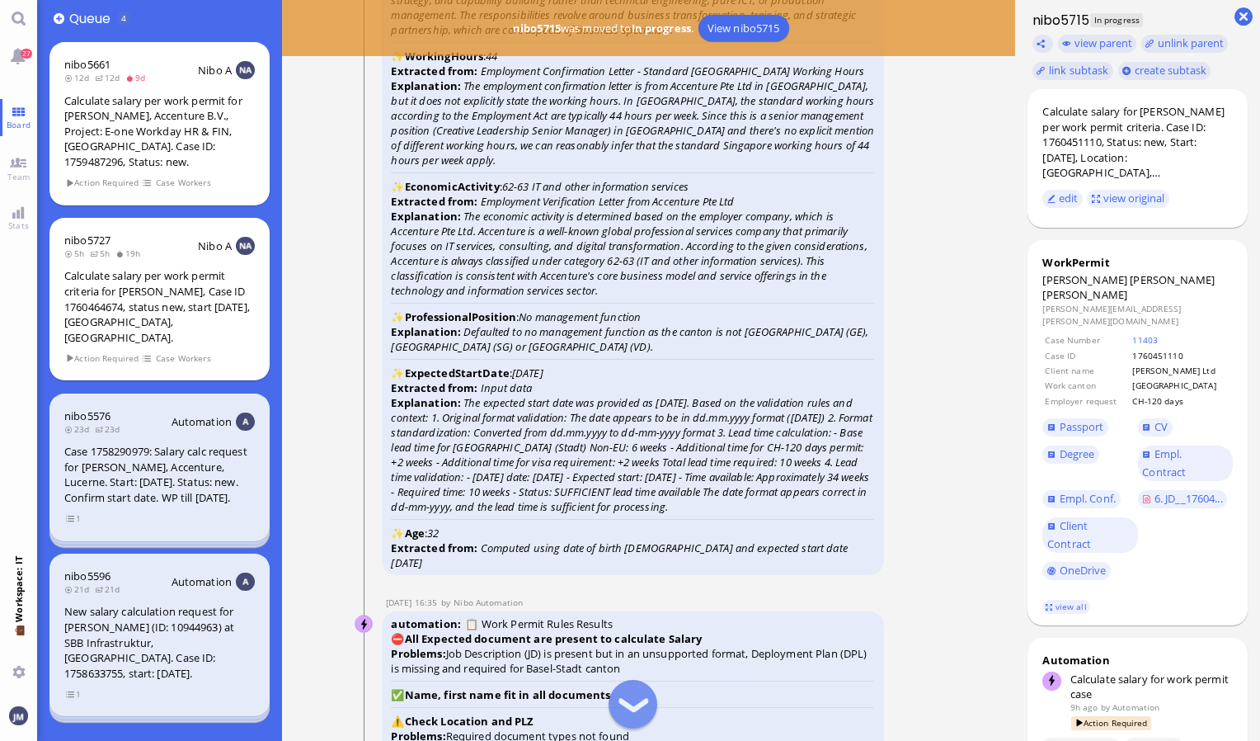
scroll to position [-1979, 0]
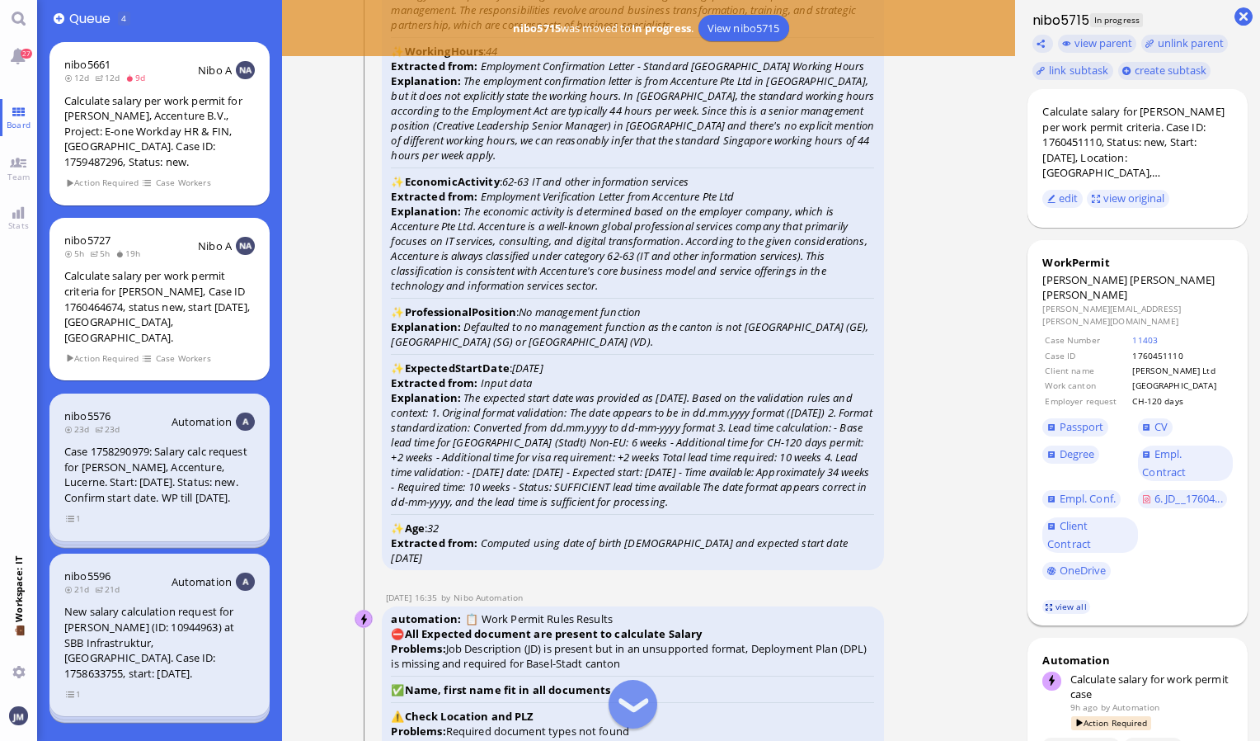
click at [1064, 600] on link "view all" at bounding box center [1066, 607] width 48 height 14
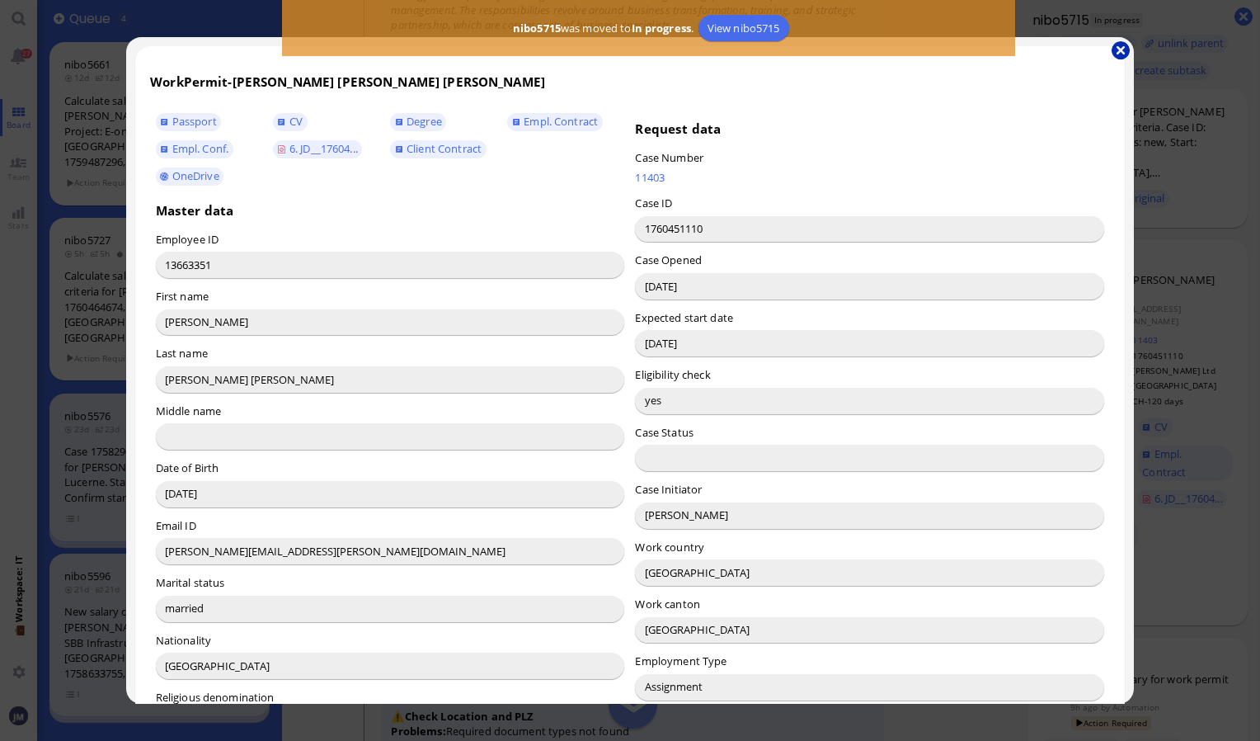
click at [1115, 51] on button "button" at bounding box center [1121, 50] width 18 height 18
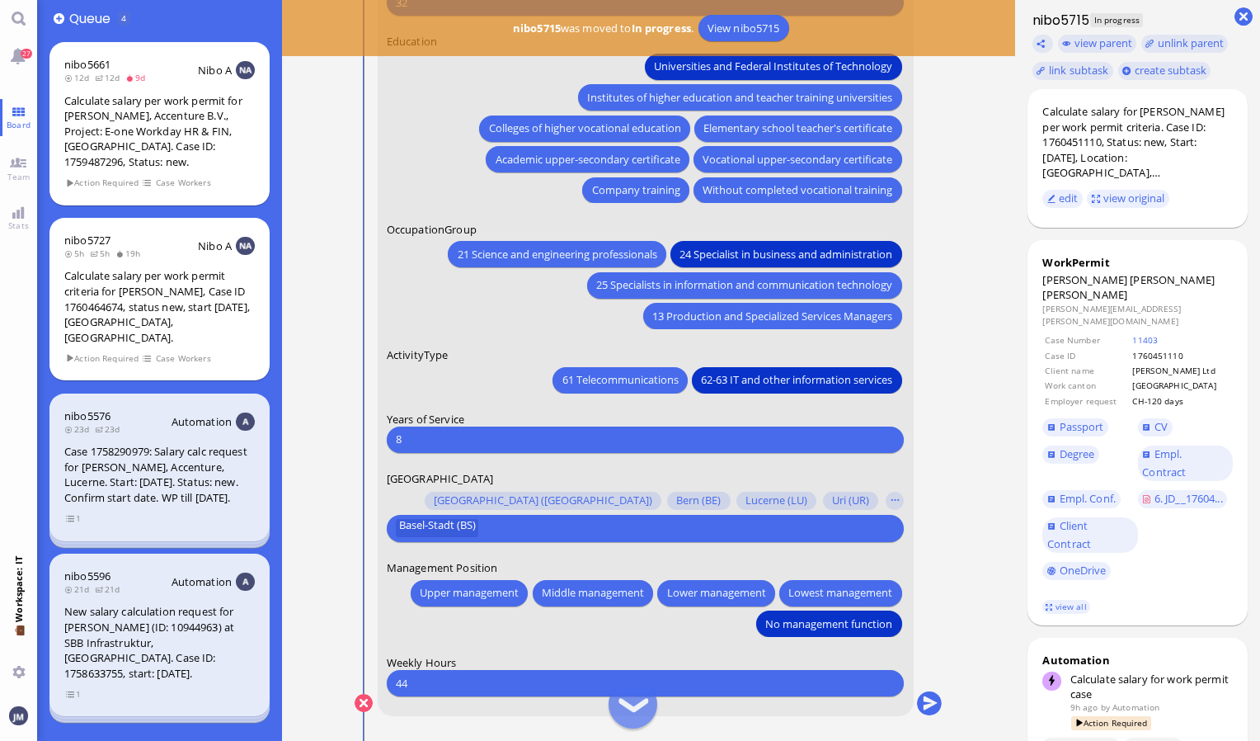
scroll to position [0, 0]
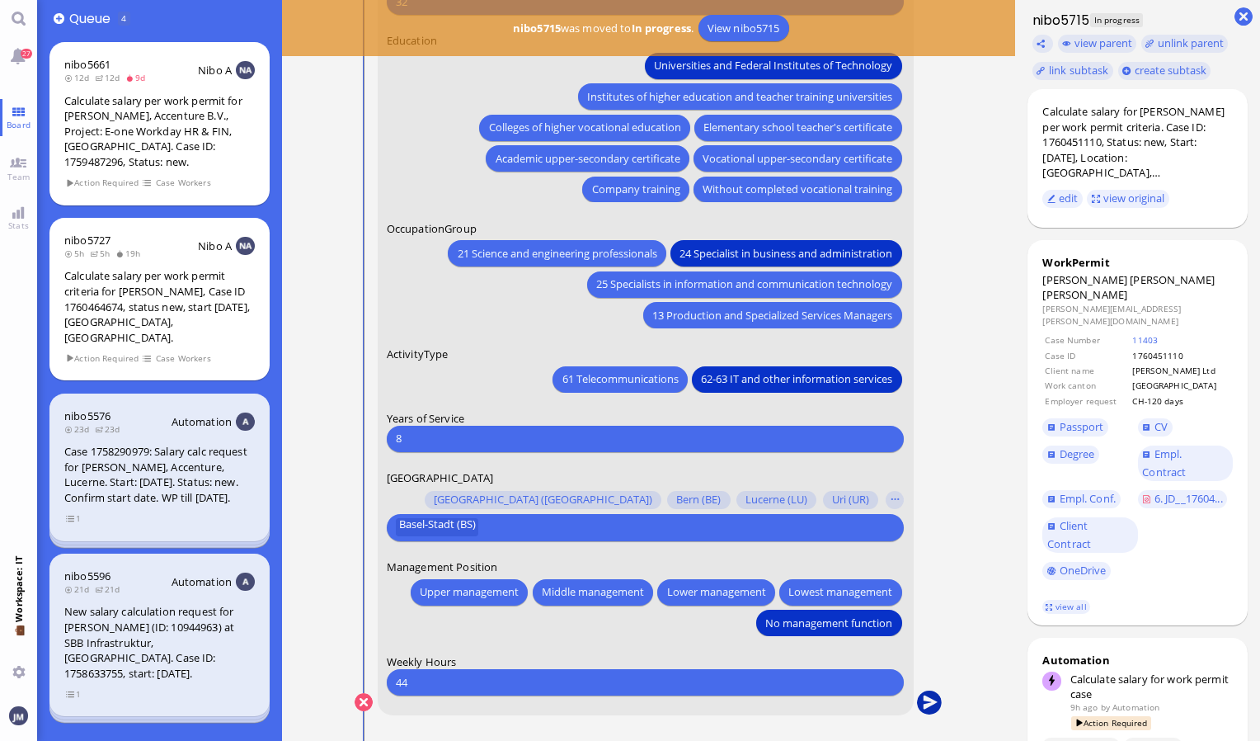
click at [930, 694] on button "submit" at bounding box center [929, 702] width 25 height 25
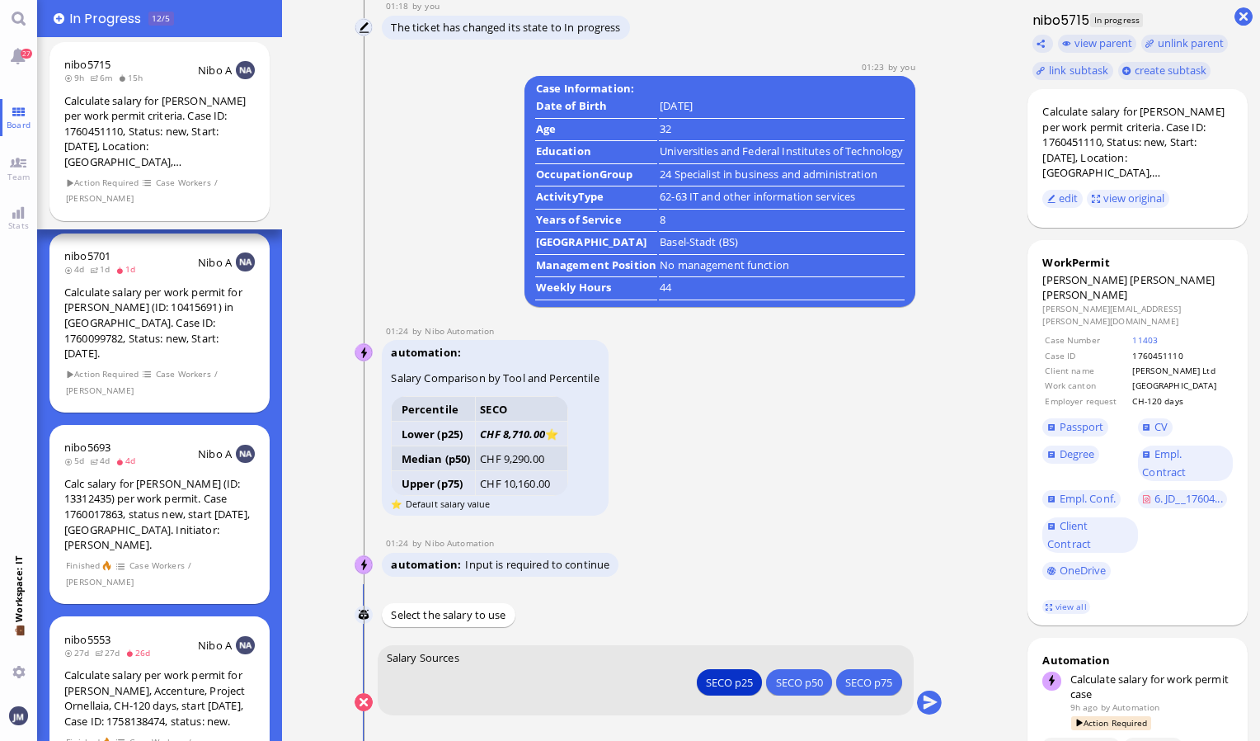
click at [912, 703] on form "Salary Sources SECO p25 SECO p50 SECO p75 SECO p25 SECO p50 SECO p75" at bounding box center [646, 680] width 536 height 70
click at [926, 702] on button "submit" at bounding box center [929, 702] width 25 height 25
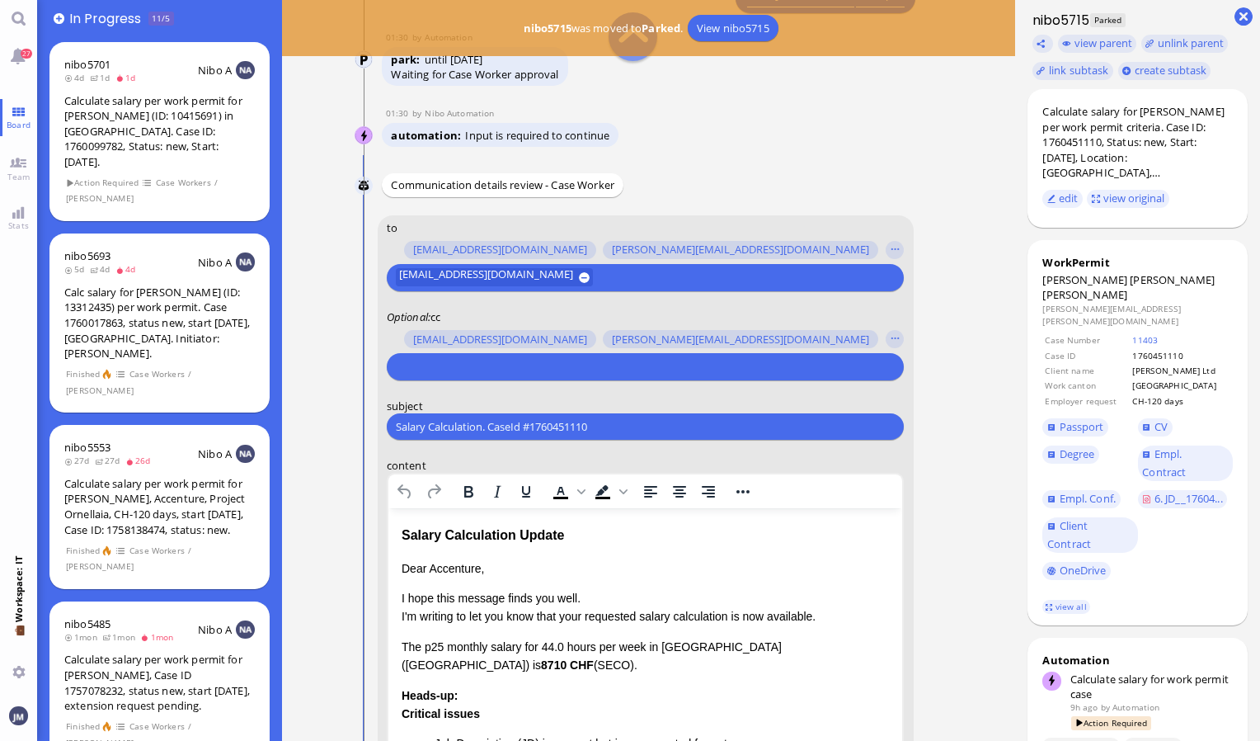
scroll to position [-412, 0]
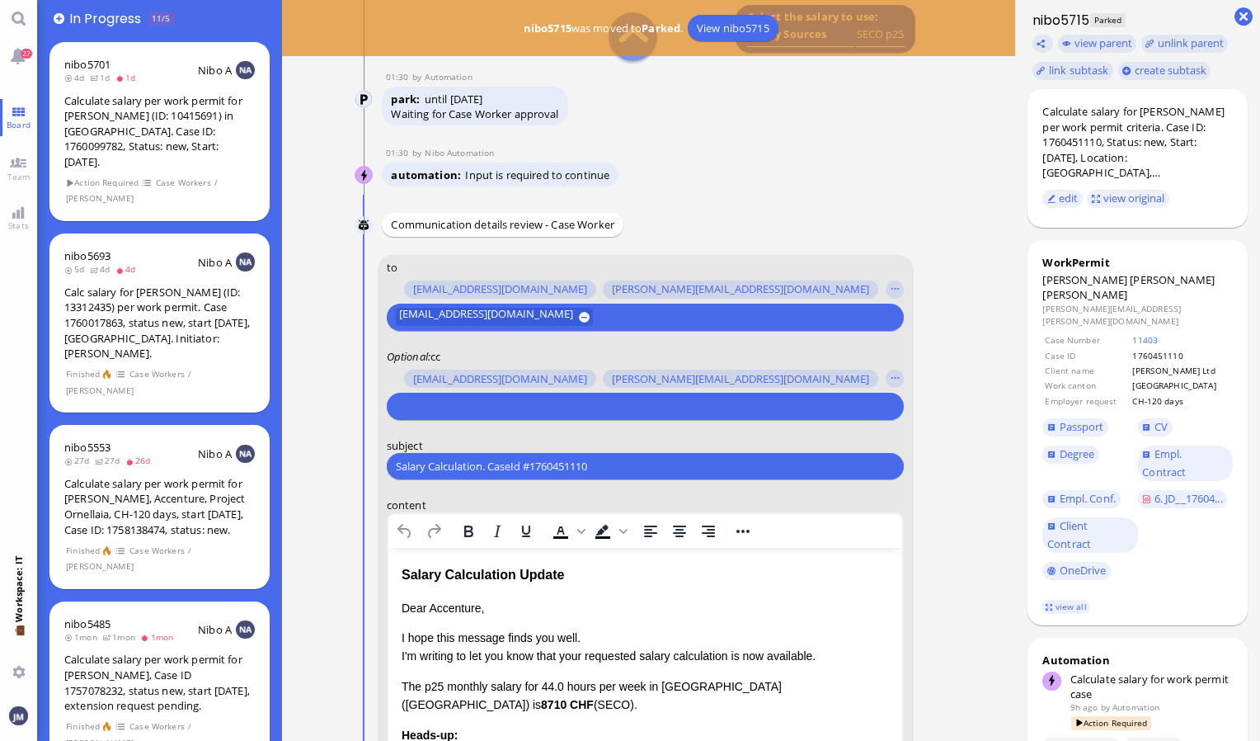
click at [655, 481] on form "to amit.thakur@bluelakelegal.com anand.pazhenkottil@bluelakelegal.com anusha.th…" at bounding box center [646, 691] width 536 height 872
drag, startPoint x: 645, startPoint y: 462, endPoint x: 360, endPoint y: 458, distance: 285.4
click at [360, 458] on conversation-line "You to [PERSON_NAME][EMAIL_ADDRESS][DOMAIN_NAME] [DOMAIN_NAME][EMAIL_ADDRESS][D…" at bounding box center [649, 701] width 588 height 893
paste input "PazPerTout new case: Lisa Enck Hoffmann (1760451110 / 13663351), Employer Reque…"
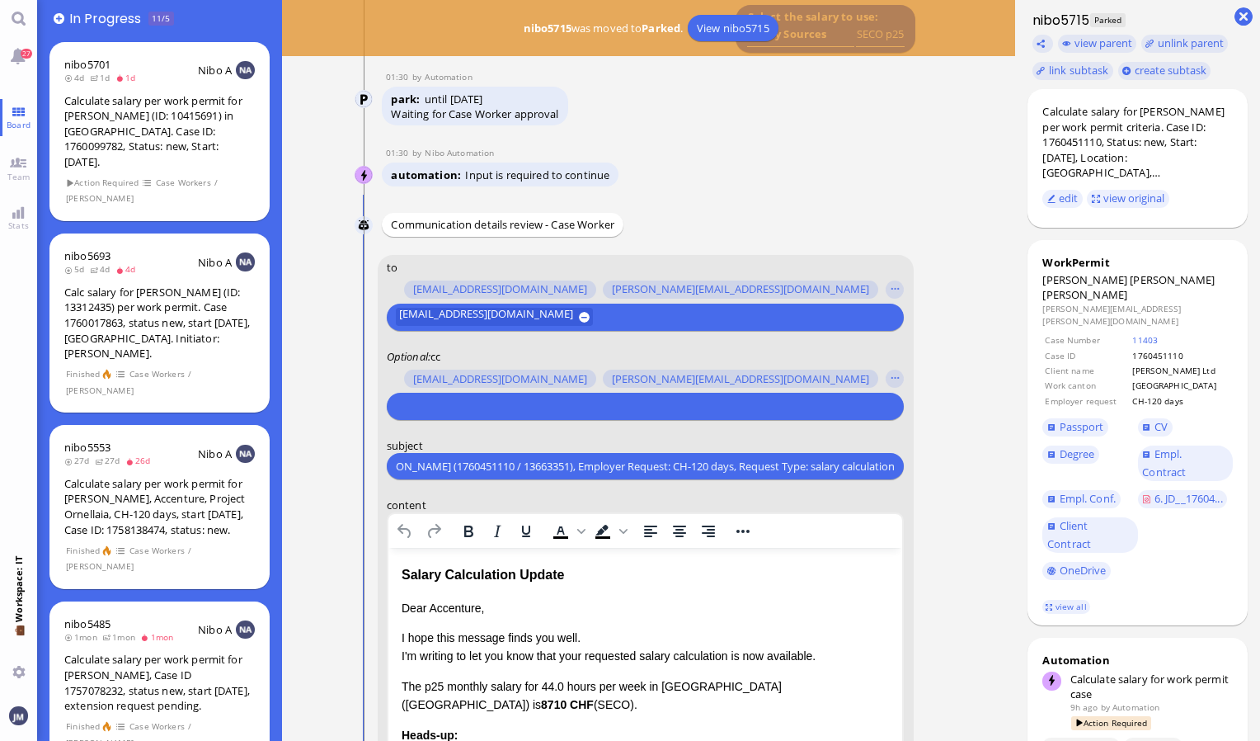
type input "PazPerTout new case: Lisa Enck Hoffmann (1760451110 / 13663351), Employer Reque…"
click at [481, 395] on div at bounding box center [642, 406] width 499 height 23
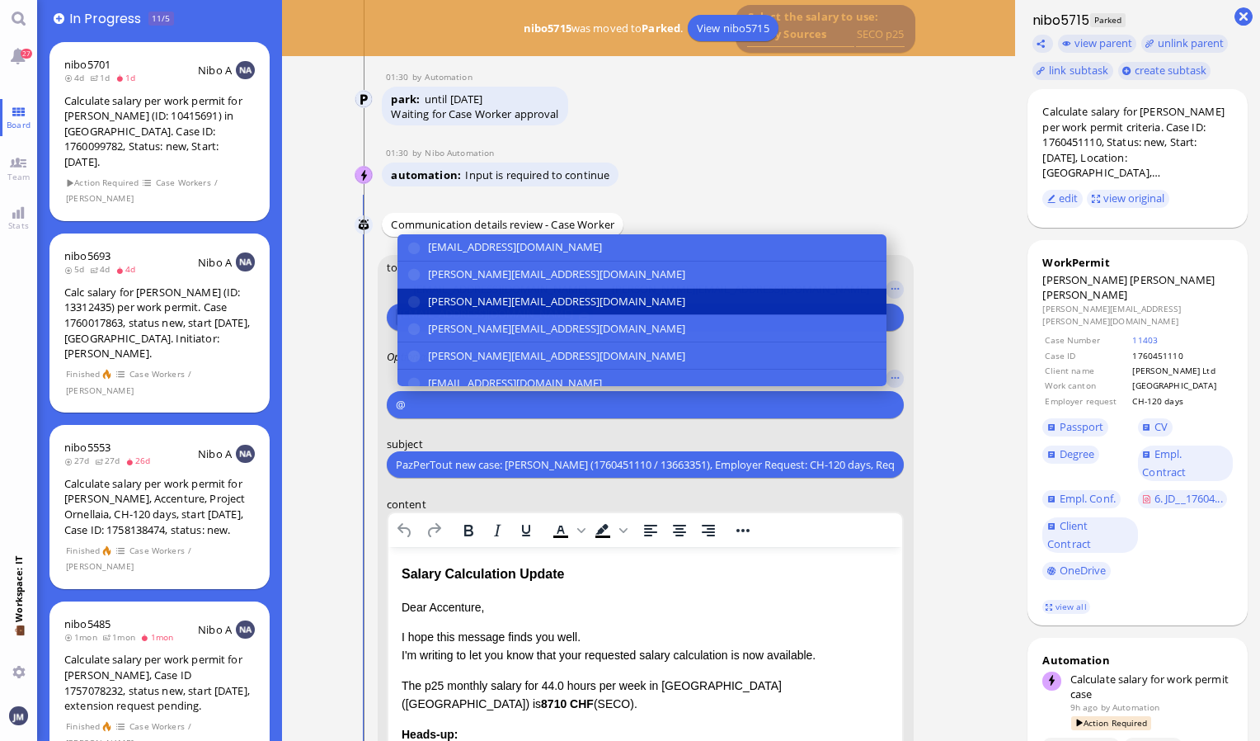
type input "@"
click at [473, 305] on span "[PERSON_NAME][EMAIL_ADDRESS][DOMAIN_NAME]" at bounding box center [556, 301] width 257 height 17
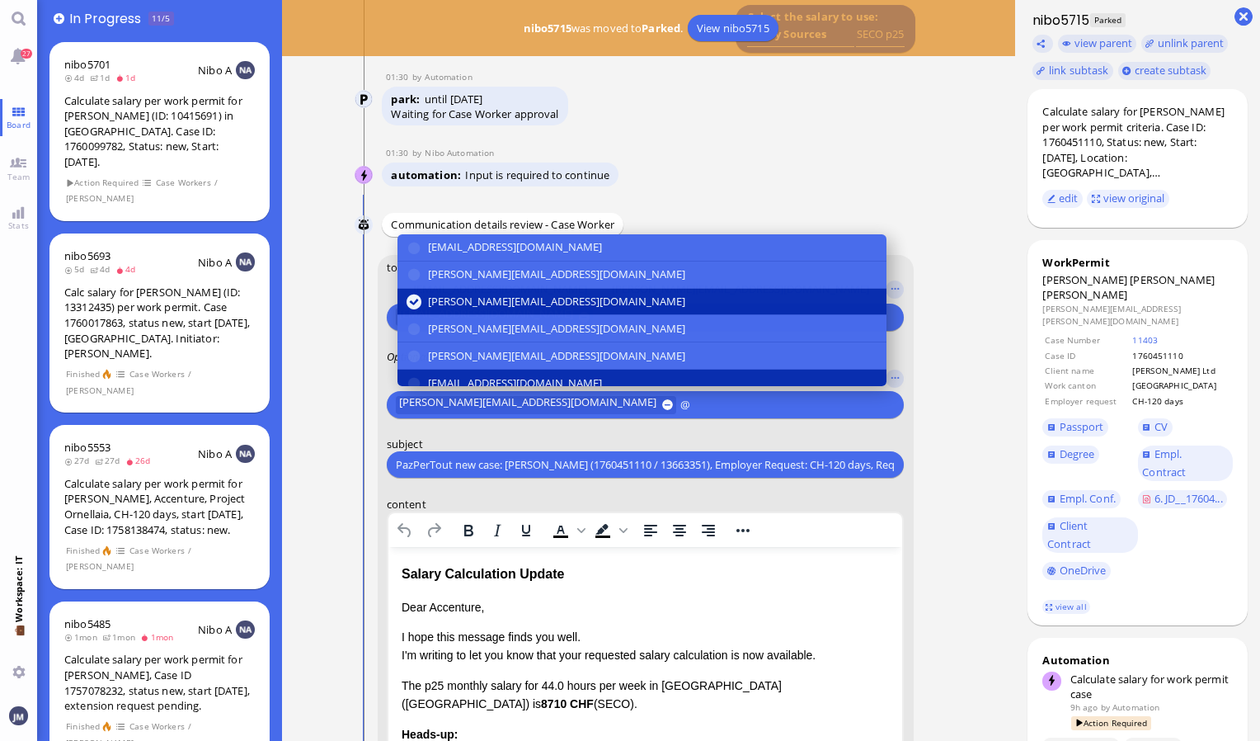
type input "@"
click at [483, 379] on span "[EMAIL_ADDRESS][DOMAIN_NAME]" at bounding box center [515, 382] width 174 height 17
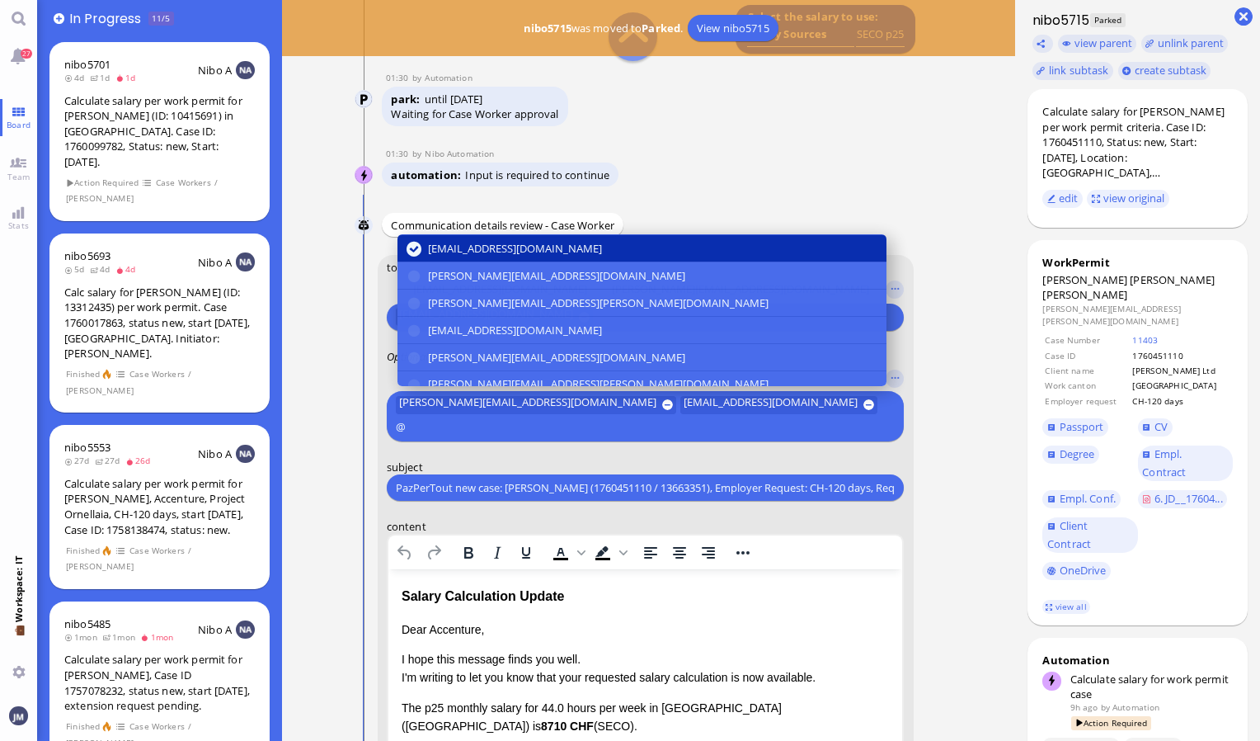
scroll to position [165, 0]
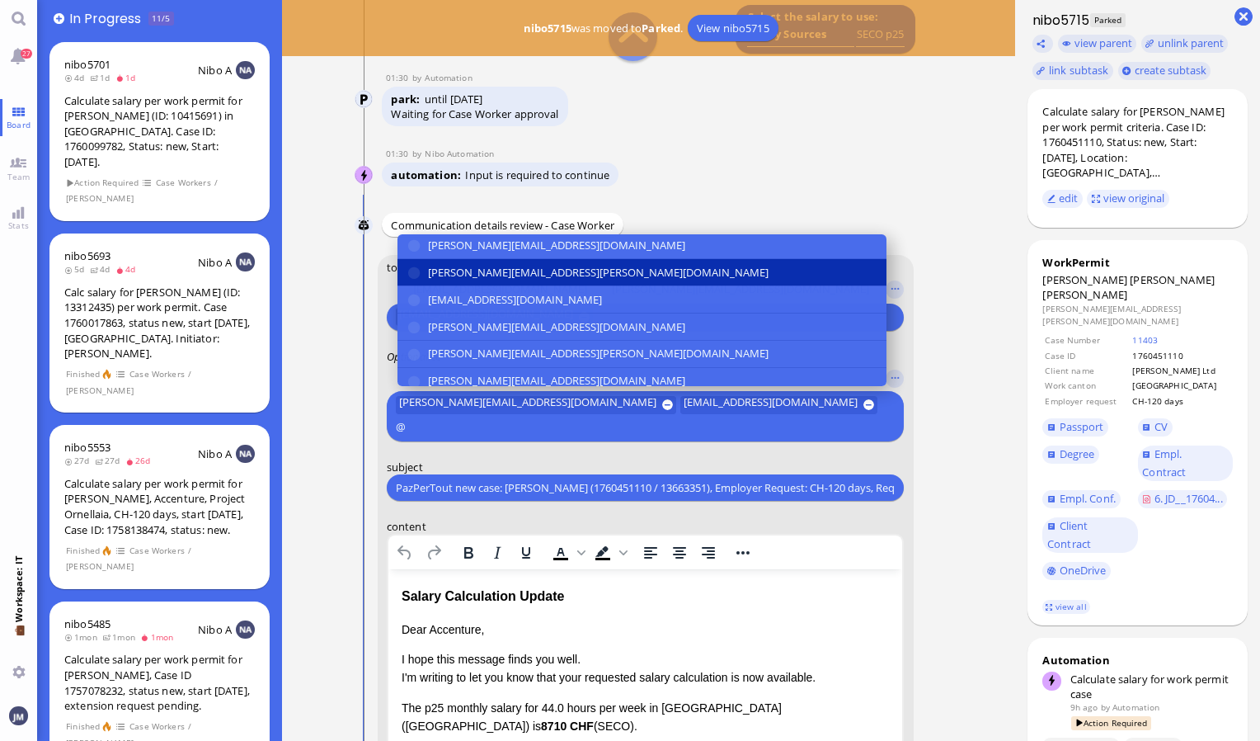
type input "@"
click at [480, 282] on button "[PERSON_NAME][EMAIL_ADDRESS][PERSON_NAME][DOMAIN_NAME]" at bounding box center [641, 272] width 489 height 27
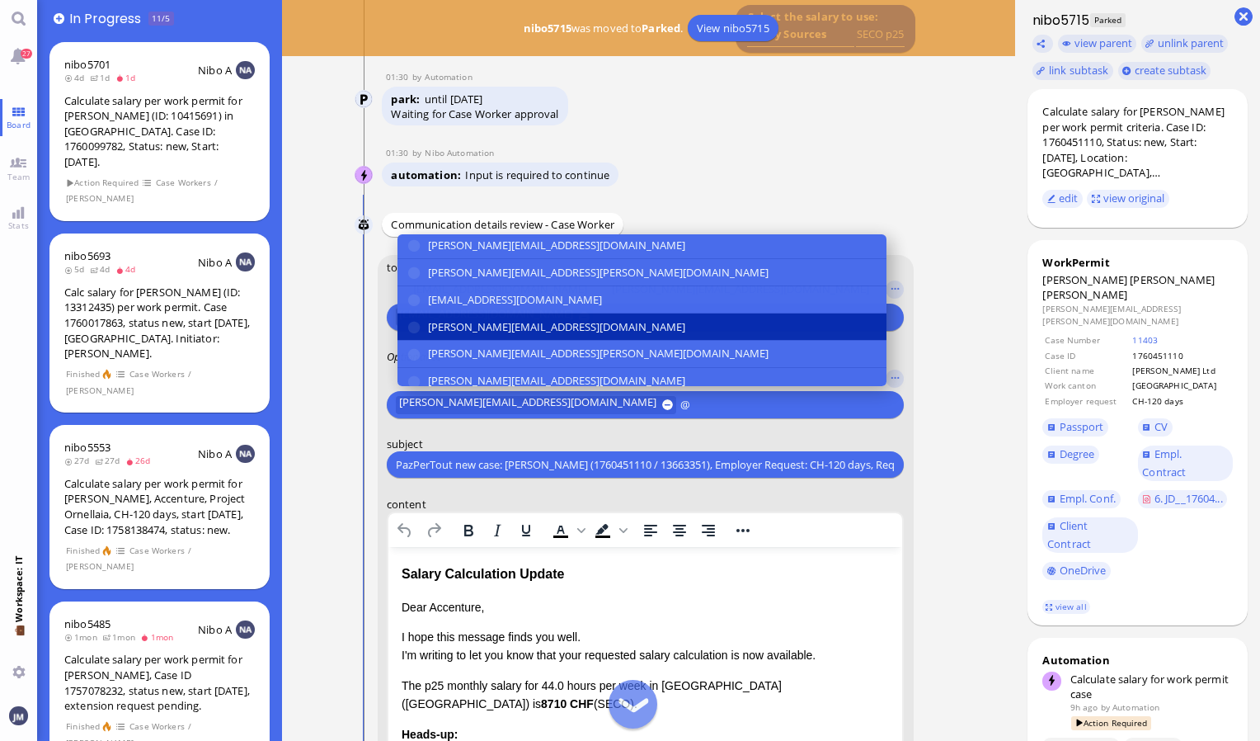
scroll to position [82, 0]
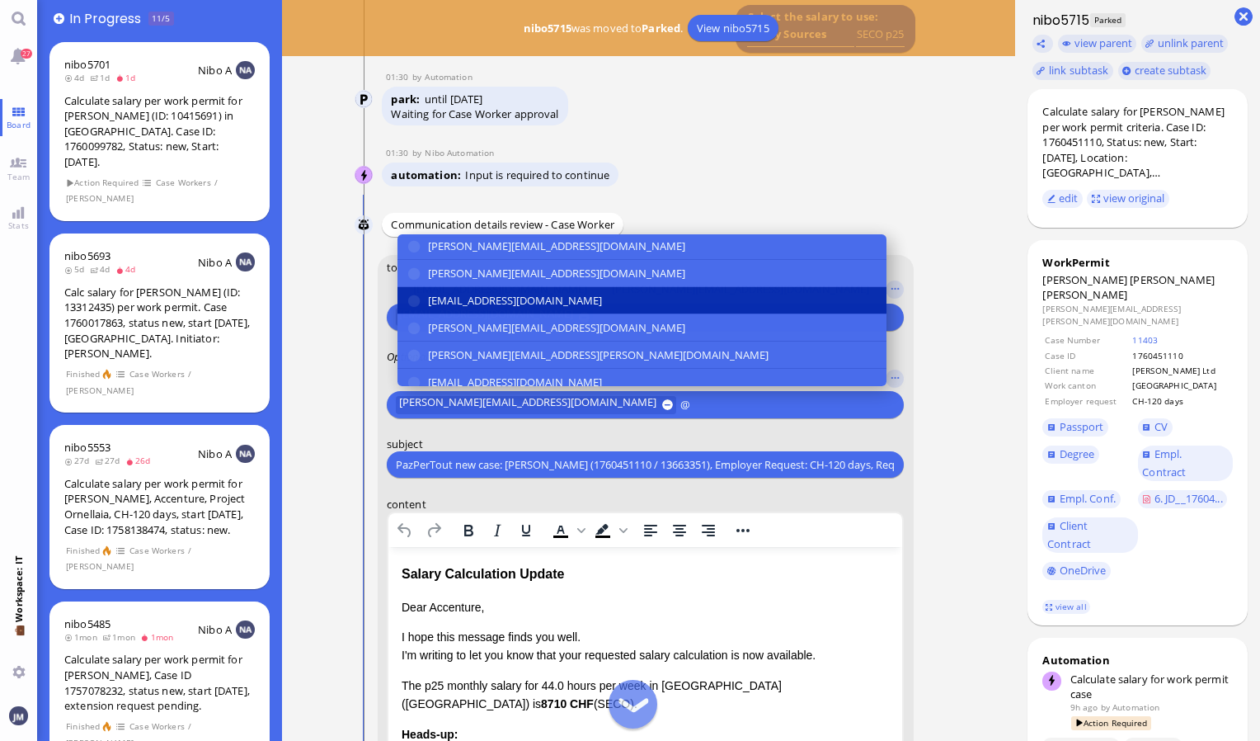
type input "@"
click at [532, 307] on span "[EMAIL_ADDRESS][DOMAIN_NAME]" at bounding box center [515, 300] width 174 height 17
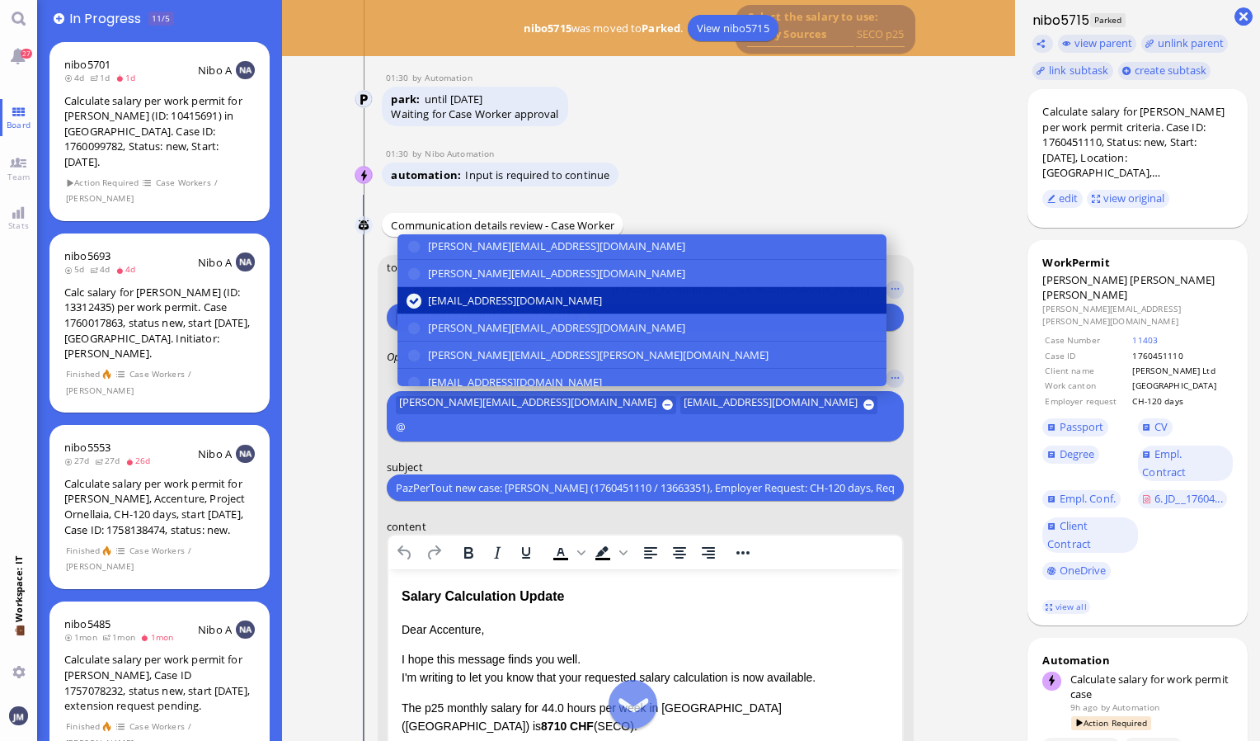
scroll to position [165, 0]
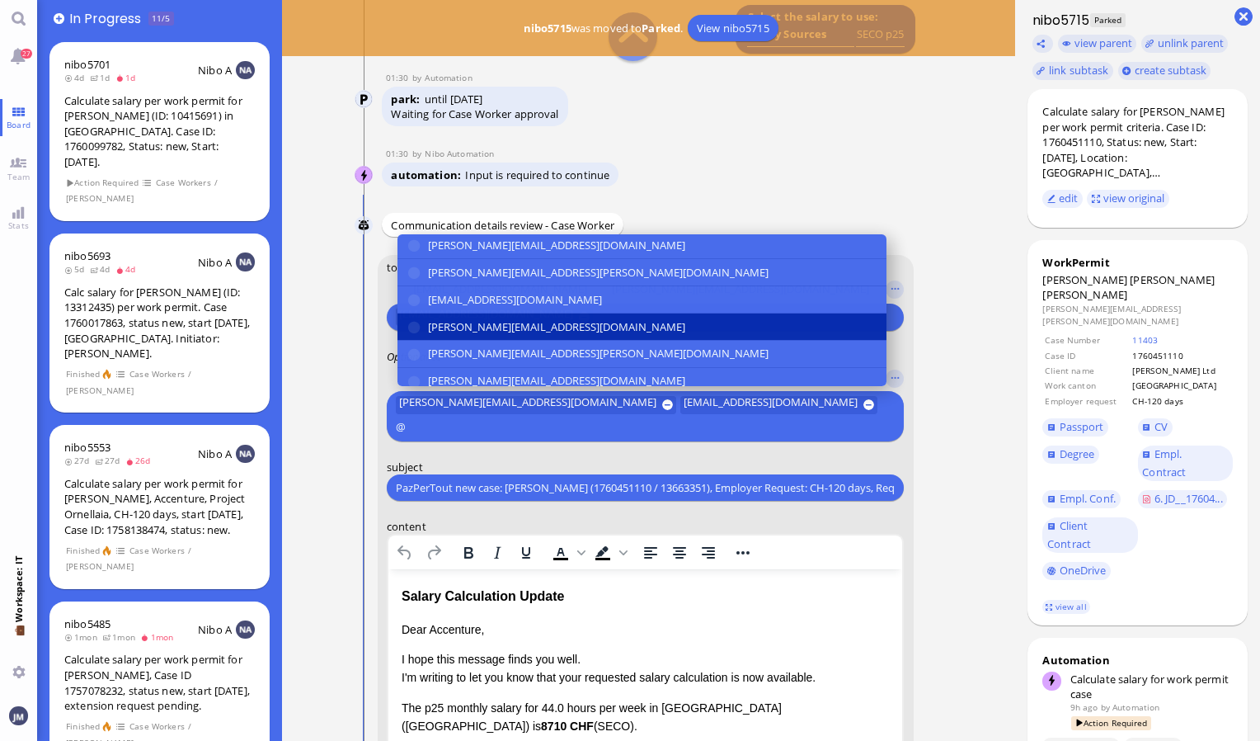
type input "@"
click at [491, 313] on button "[PERSON_NAME][EMAIL_ADDRESS][DOMAIN_NAME]" at bounding box center [641, 326] width 489 height 27
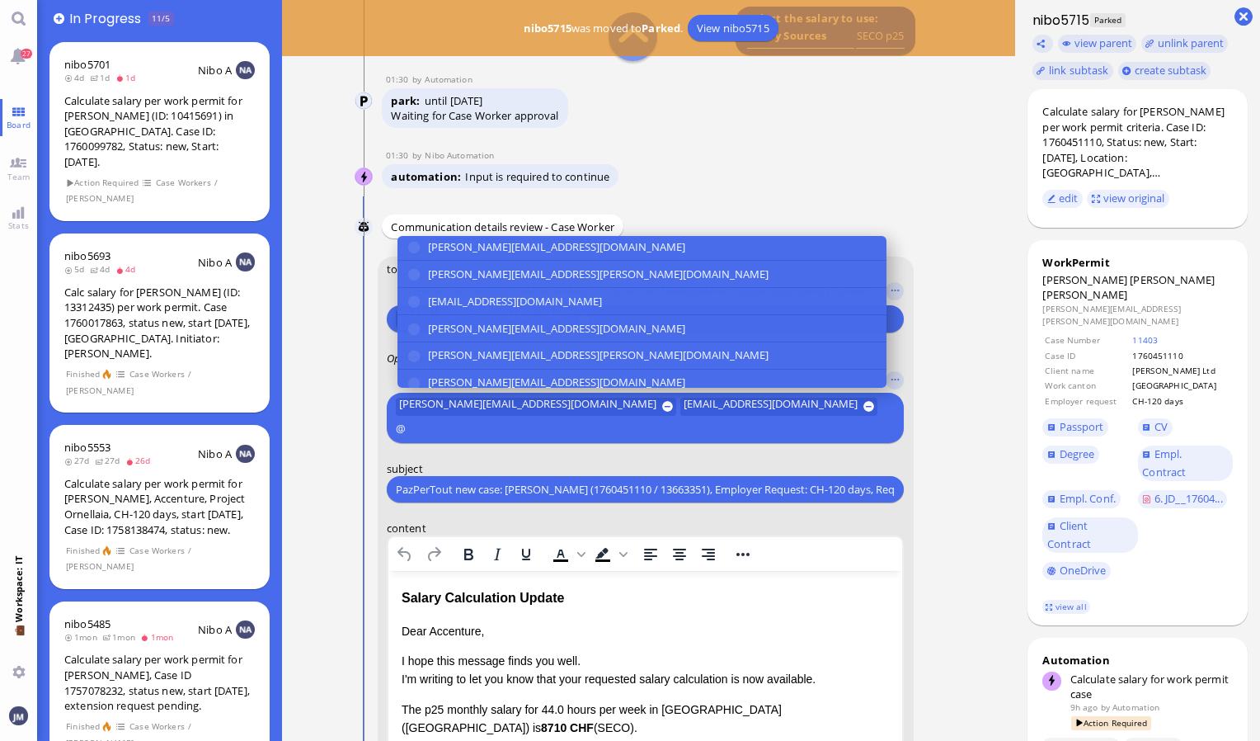
scroll to position [-433, 0]
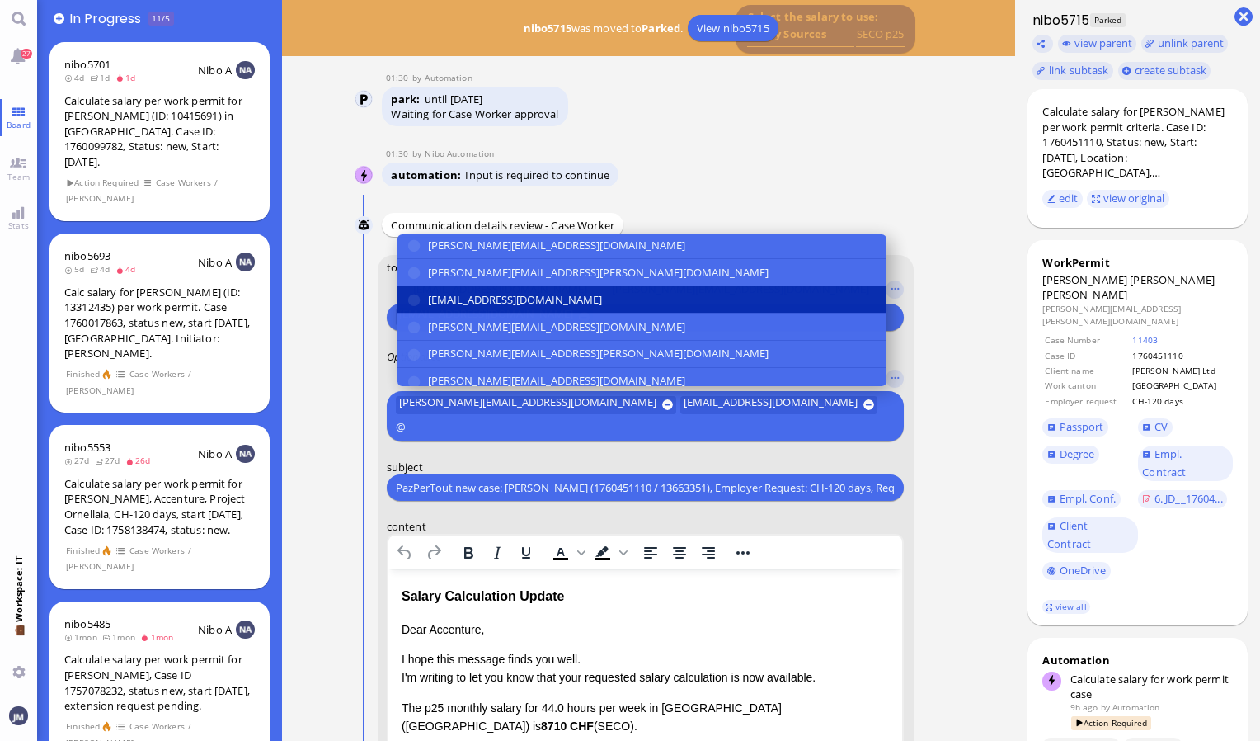
type input "@"
click at [530, 294] on span "[EMAIL_ADDRESS][DOMAIN_NAME]" at bounding box center [515, 299] width 174 height 17
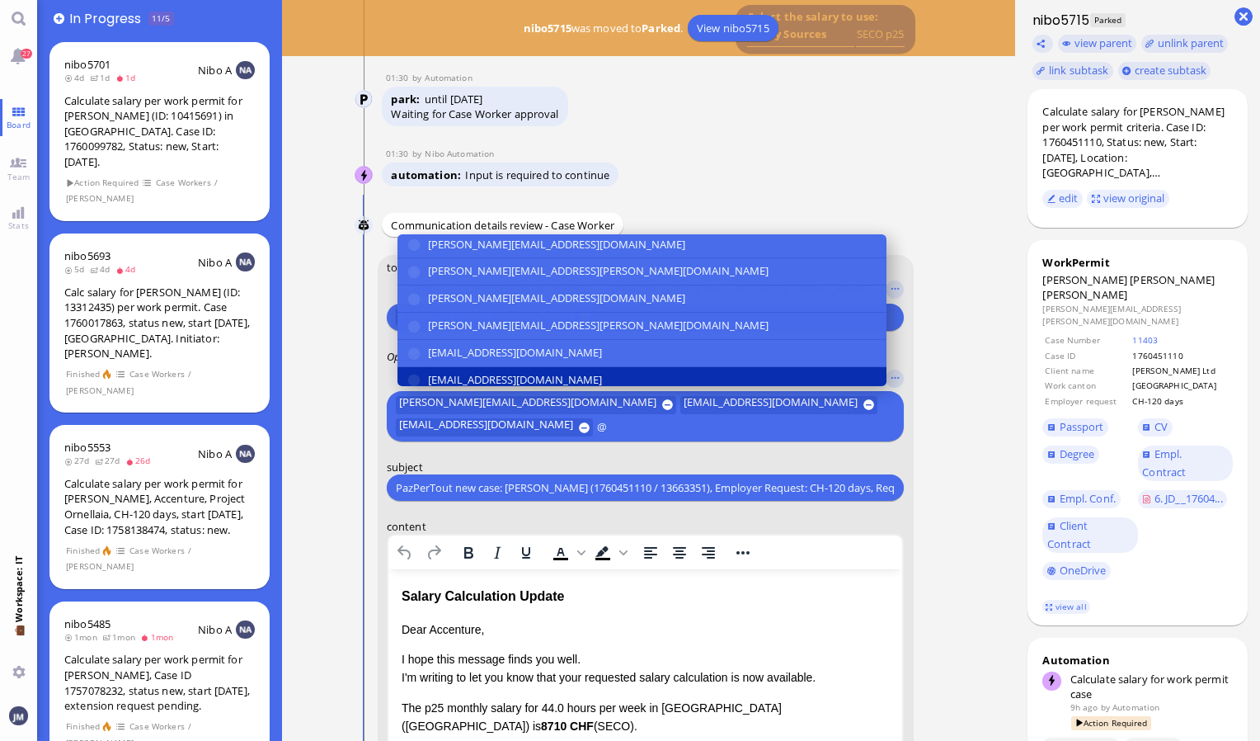
scroll to position [304, 0]
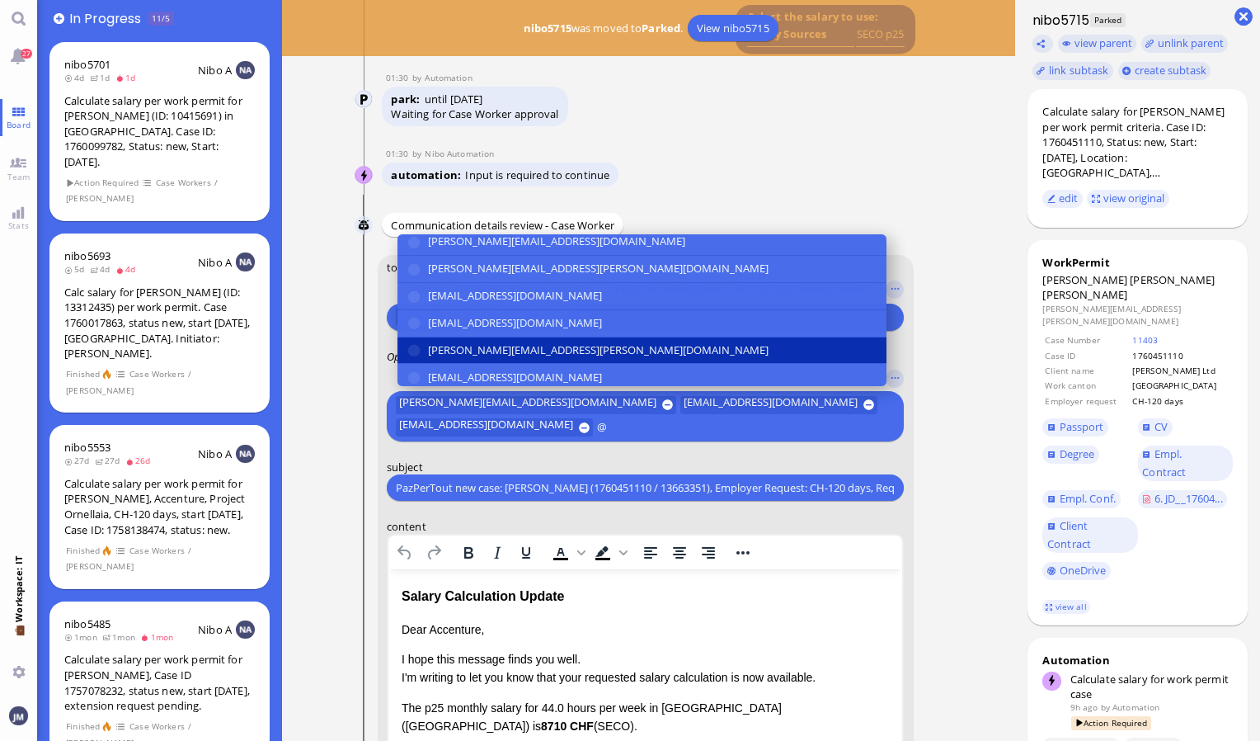
type input "@"
click at [503, 355] on button "[PERSON_NAME][EMAIL_ADDRESS][PERSON_NAME][DOMAIN_NAME]" at bounding box center [641, 350] width 489 height 27
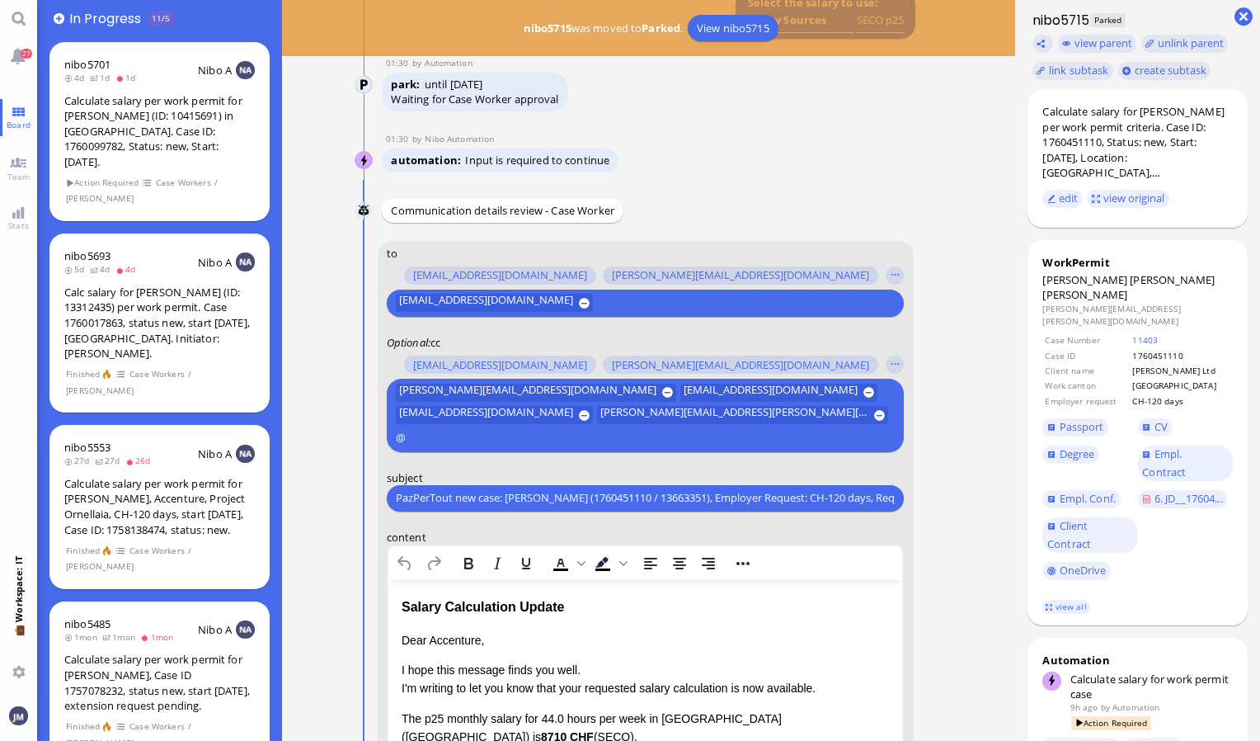
scroll to position [-441, 0]
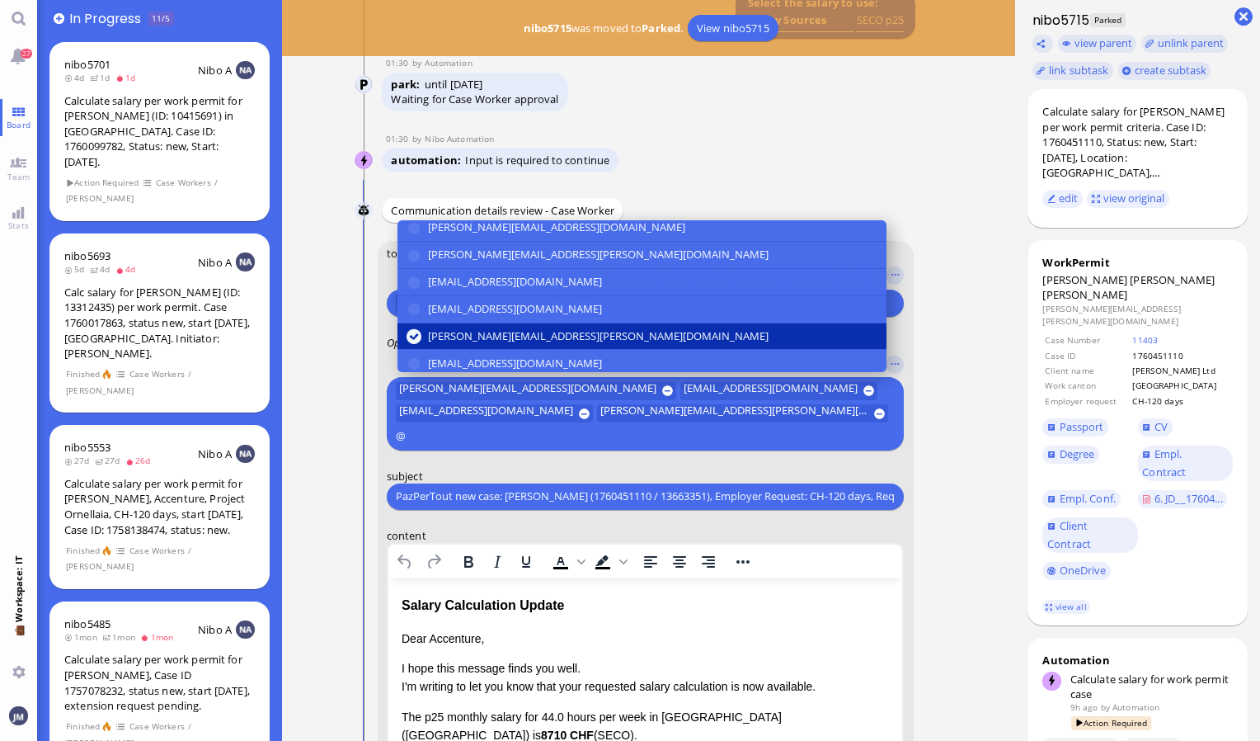
type input "@"
click at [503, 355] on span "[EMAIL_ADDRESS][DOMAIN_NAME]" at bounding box center [515, 363] width 174 height 17
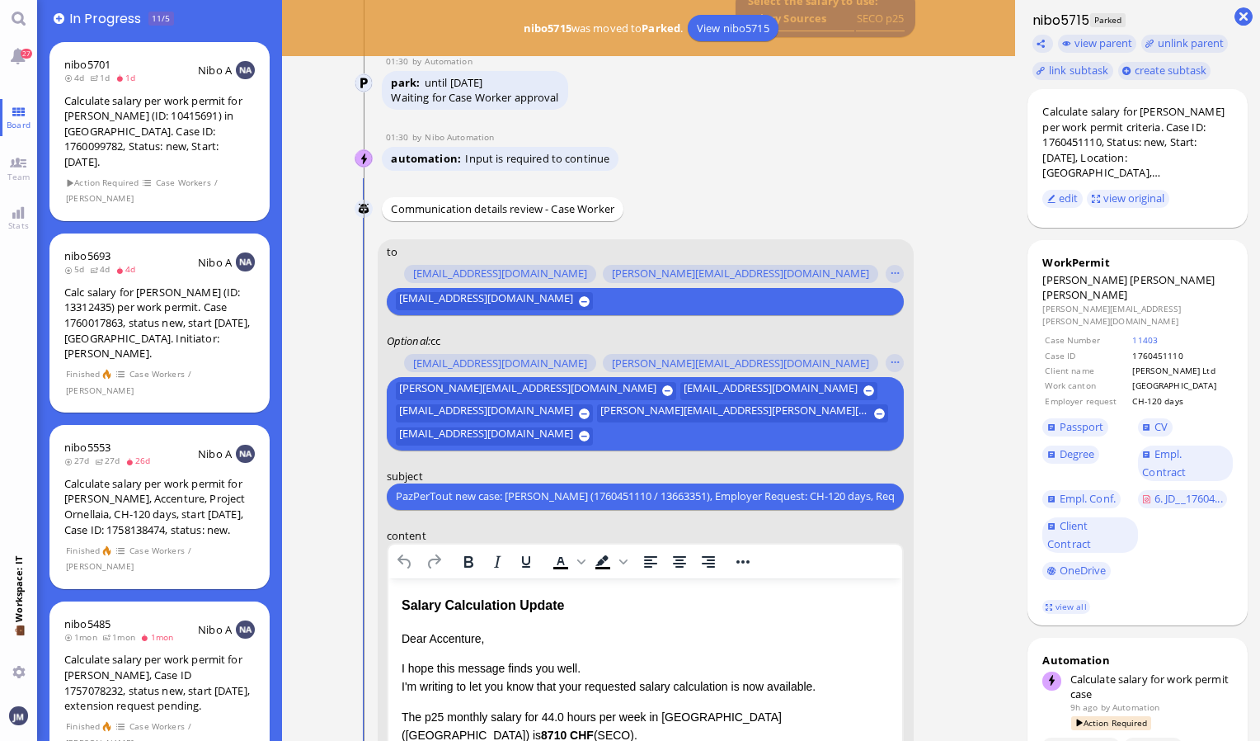
scroll to position [-443, 0]
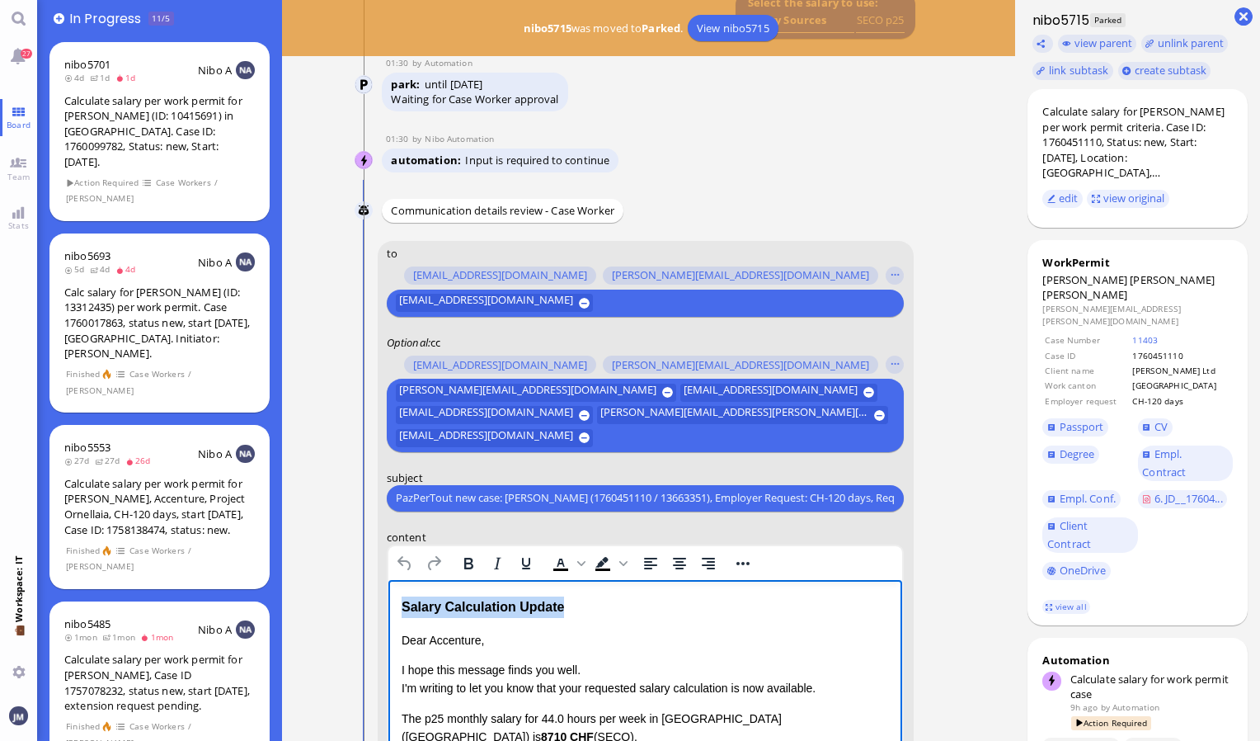
drag, startPoint x: 570, startPoint y: 600, endPoint x: 775, endPoint y: 1168, distance: 603.4
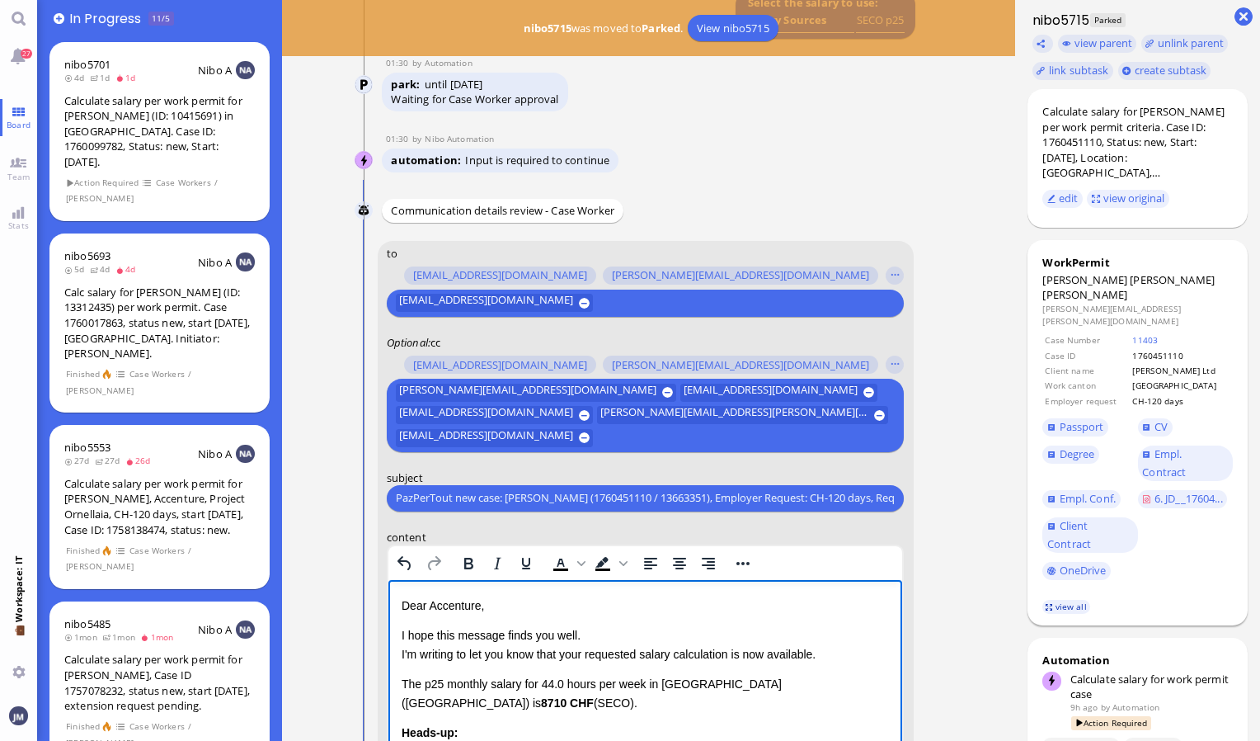
click at [1046, 600] on link "view all" at bounding box center [1066, 607] width 48 height 14
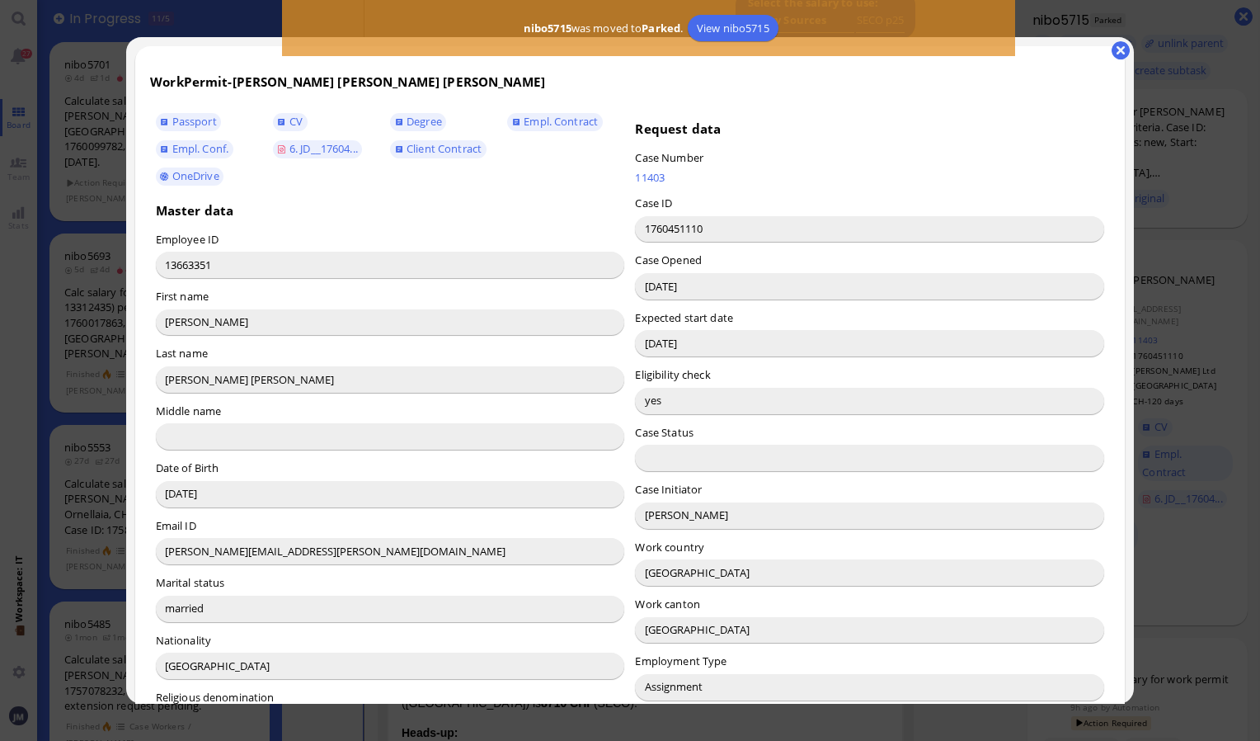
click at [645, 513] on input "[PERSON_NAME]" at bounding box center [869, 515] width 469 height 26
click at [1126, 56] on button "button" at bounding box center [1121, 50] width 18 height 18
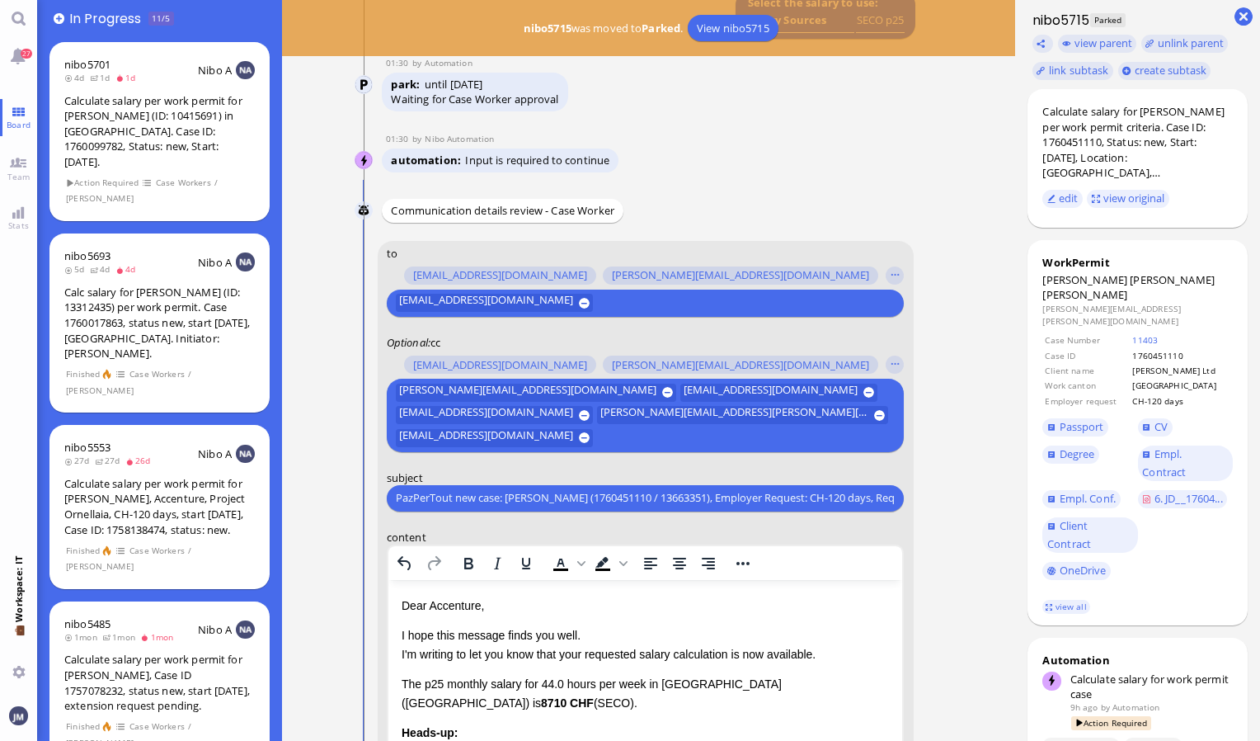
click at [467, 606] on p "Dear Accenture," at bounding box center [645, 604] width 488 height 18
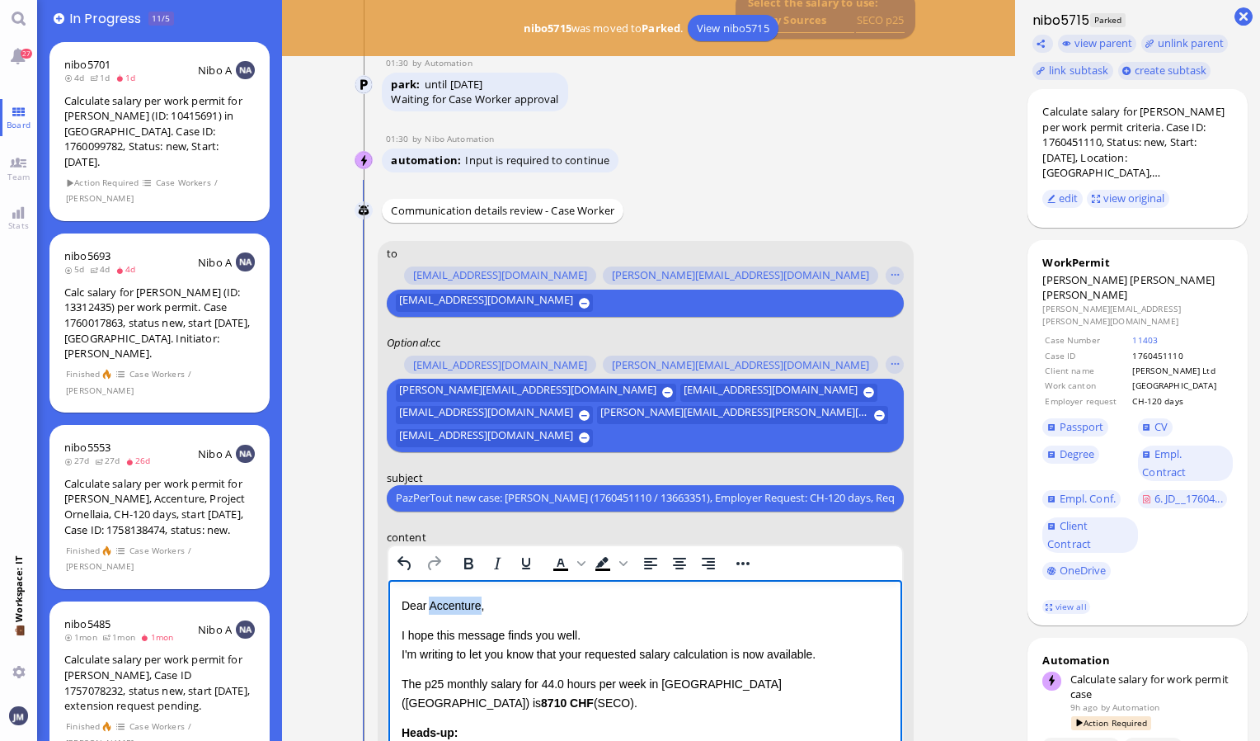
click at [467, 606] on p "Dear Accenture," at bounding box center [645, 604] width 488 height 18
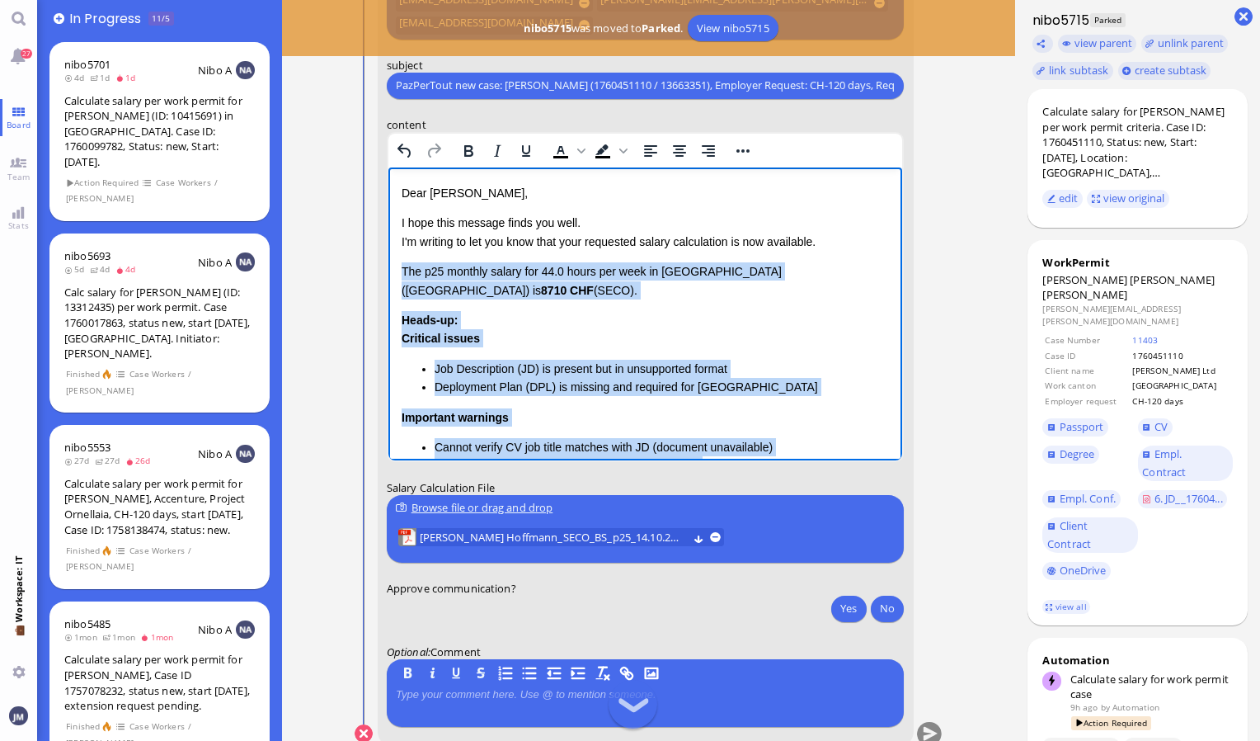
scroll to position [295, 0]
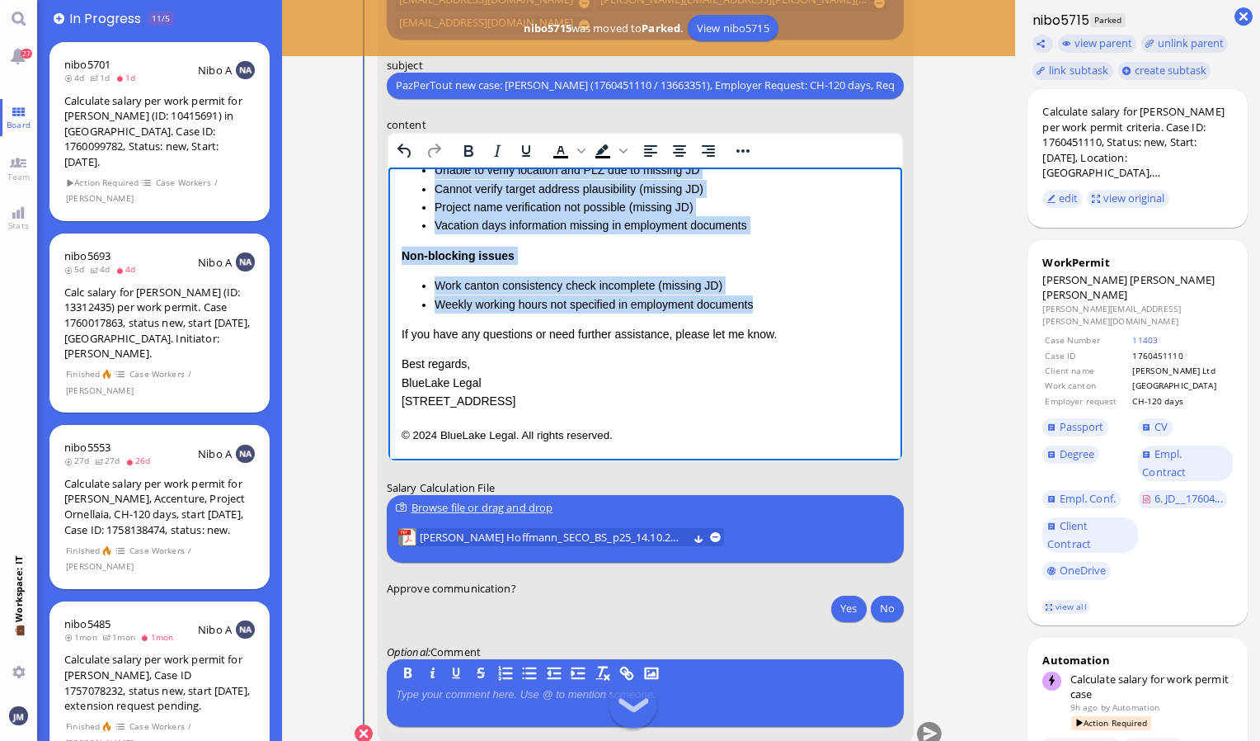
drag, startPoint x: 400, startPoint y: 271, endPoint x: 769, endPoint y: 308, distance: 371.2
click at [769, 308] on div "Dear Lucio, I hope this message finds you well. I'm writing to let you know tha…" at bounding box center [645, 149] width 488 height 522
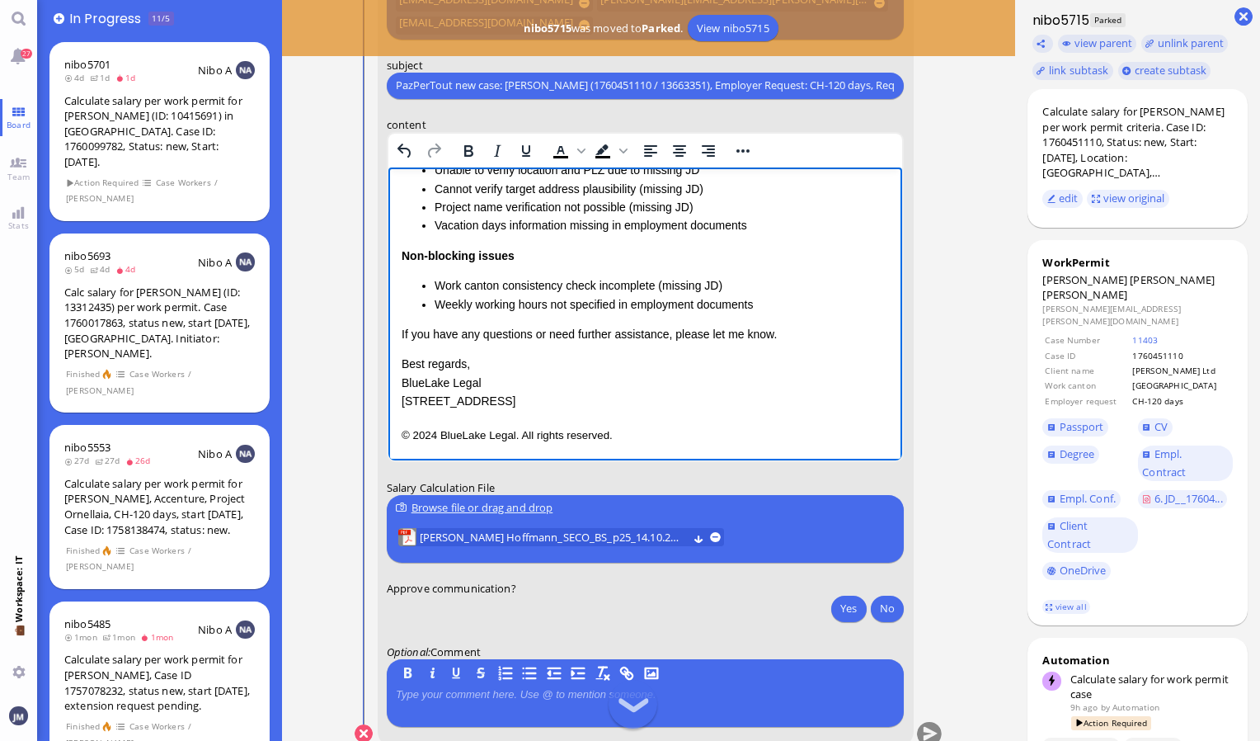
scroll to position [0, 0]
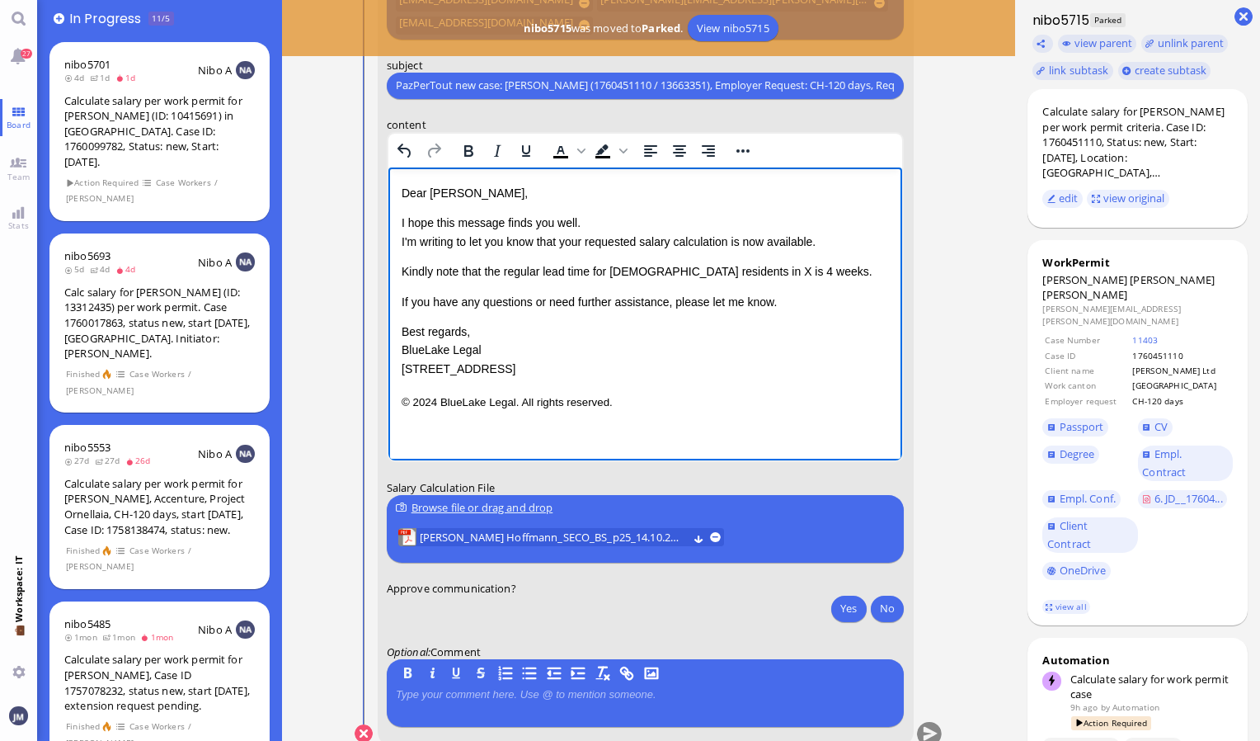
click at [692, 273] on span "Kindly note that the regular lead time for [DEMOGRAPHIC_DATA] residents in X is…" at bounding box center [636, 270] width 471 height 13
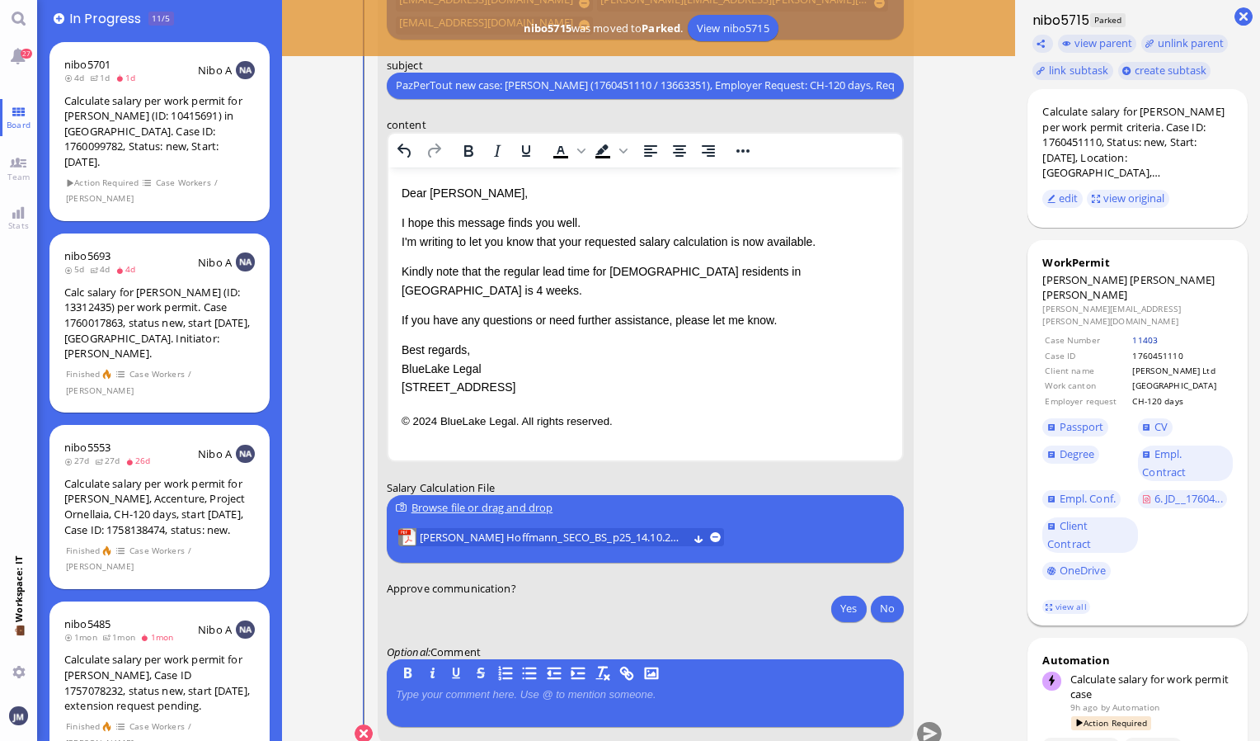
click at [1141, 334] on link "11403" at bounding box center [1145, 340] width 26 height 12
click at [840, 607] on button "Yes" at bounding box center [848, 608] width 35 height 26
click at [923, 731] on button "submit" at bounding box center [929, 734] width 25 height 25
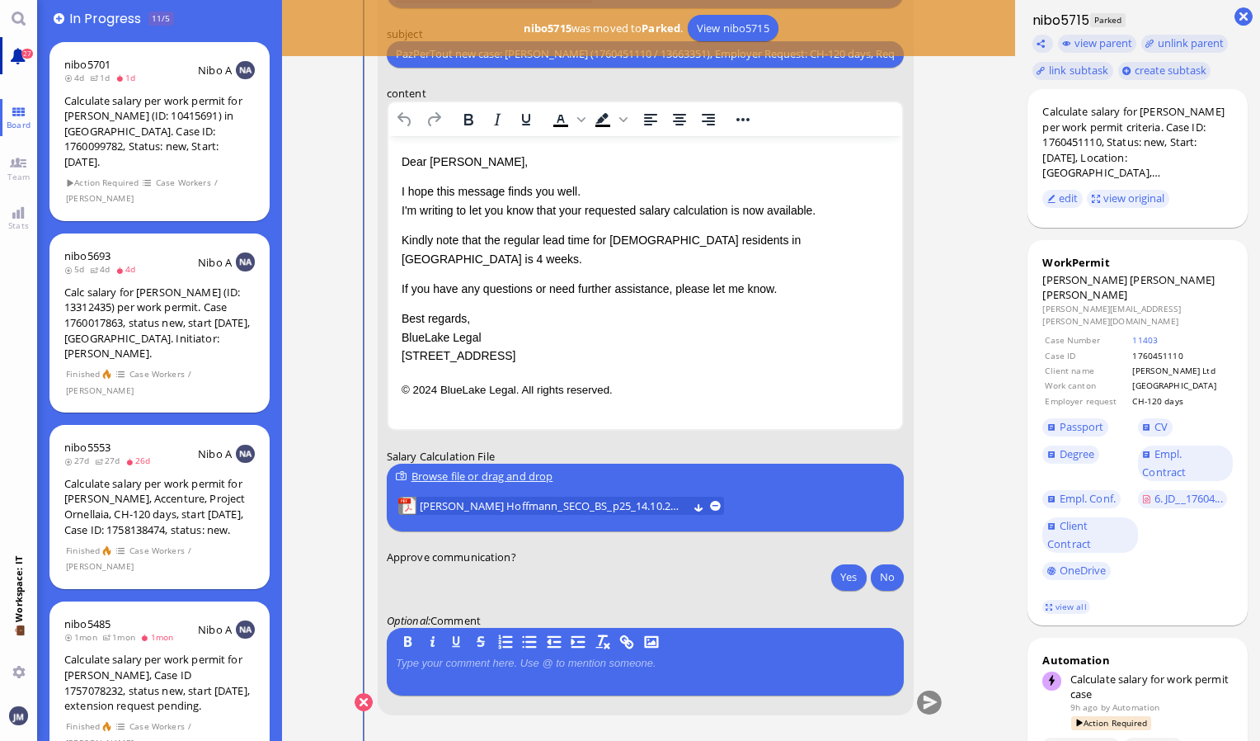
click at [24, 63] on link "27" at bounding box center [18, 55] width 37 height 37
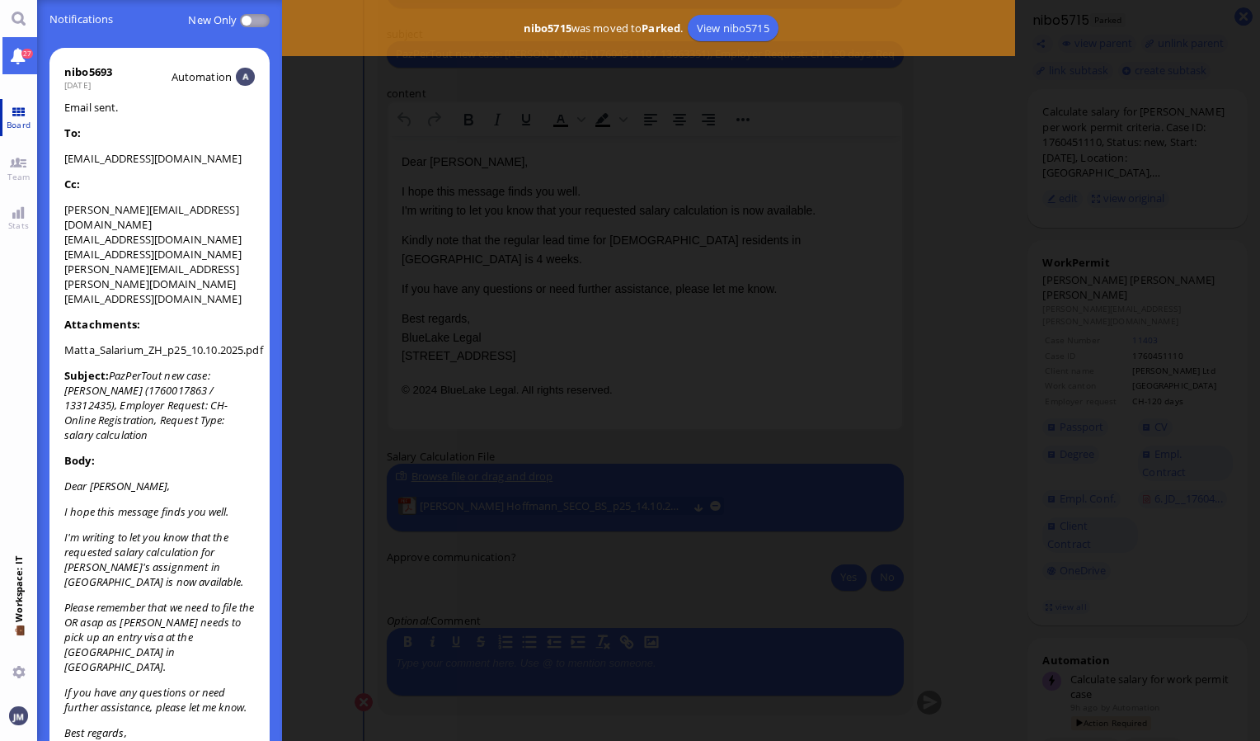
click at [15, 127] on span "Board" at bounding box center [18, 125] width 32 height 12
